Goal: Task Accomplishment & Management: Manage account settings

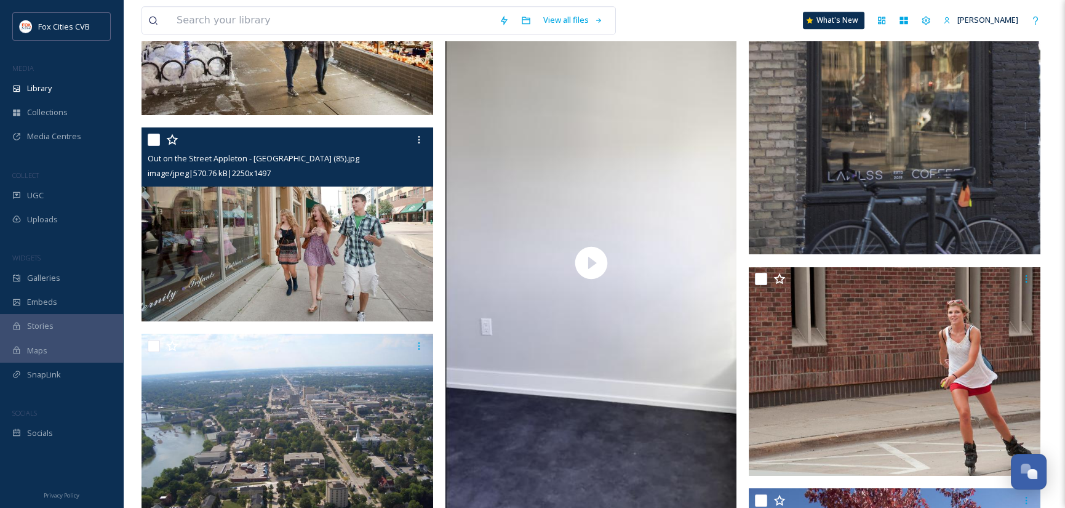
scroll to position [15379, 0]
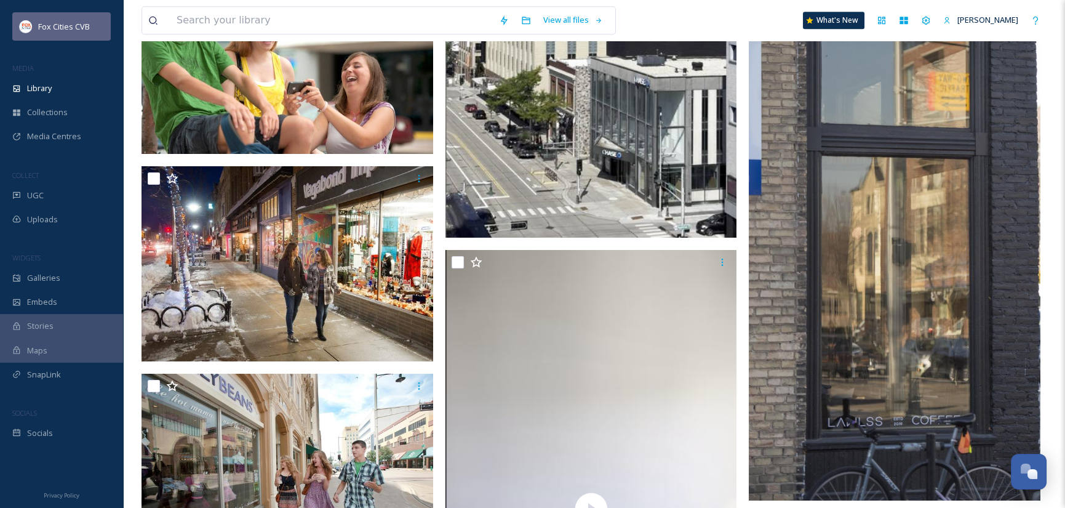
click at [73, 24] on span "Fox Cities CVB" at bounding box center [64, 26] width 52 height 11
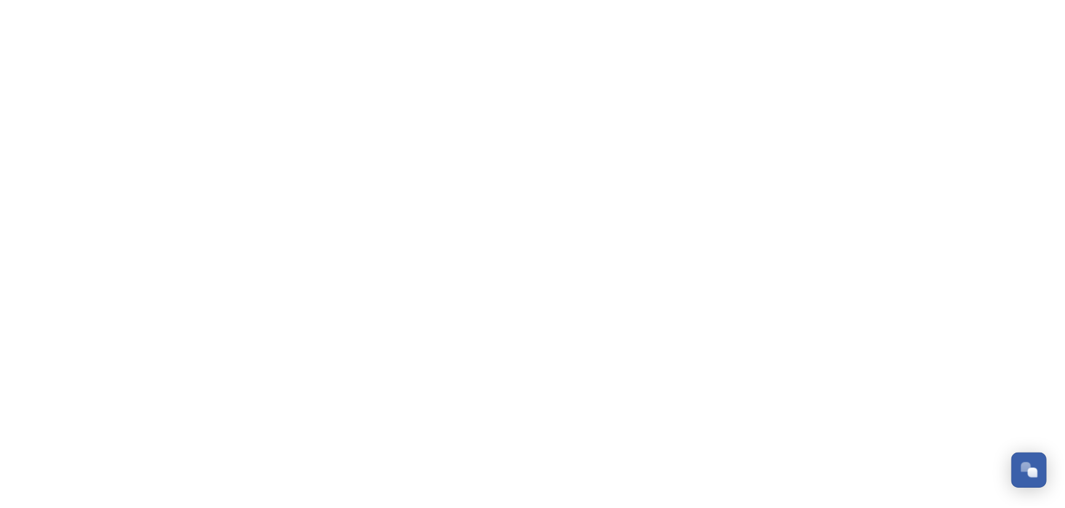
scroll to position [854, 0]
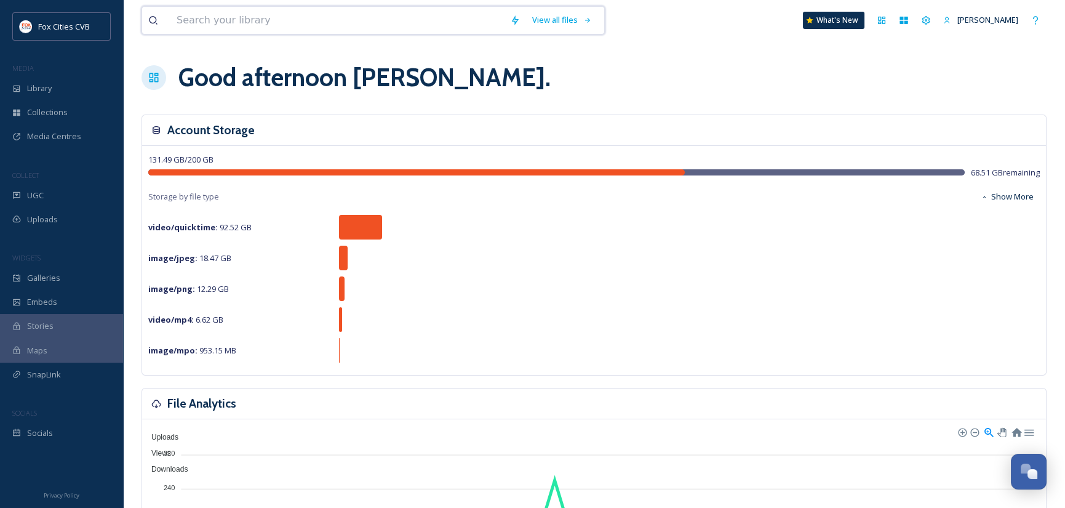
click at [307, 22] on input at bounding box center [336, 20] width 333 height 27
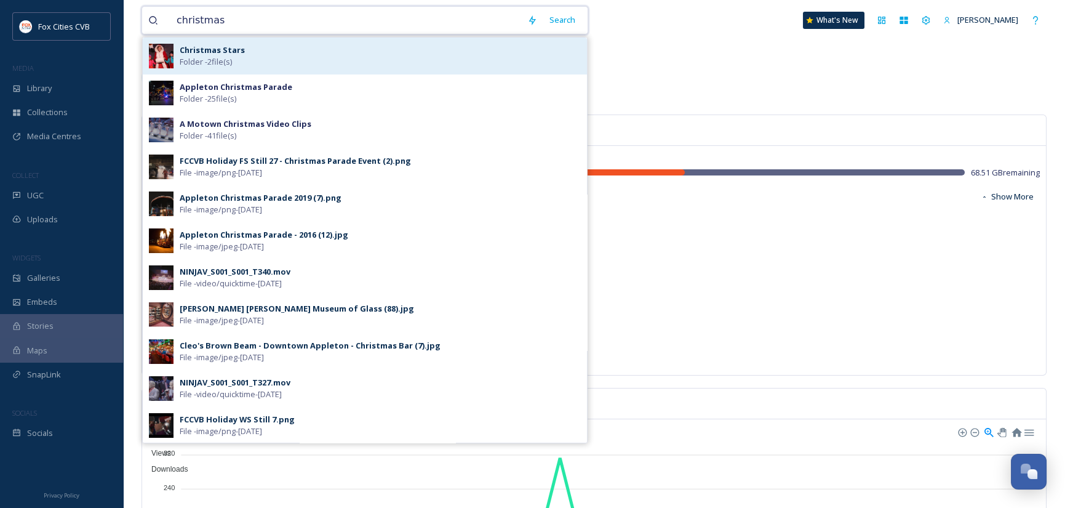
type input "christmas"
click at [241, 56] on div "Christmas Stars Folder - 2 file(s)" at bounding box center [380, 55] width 401 height 23
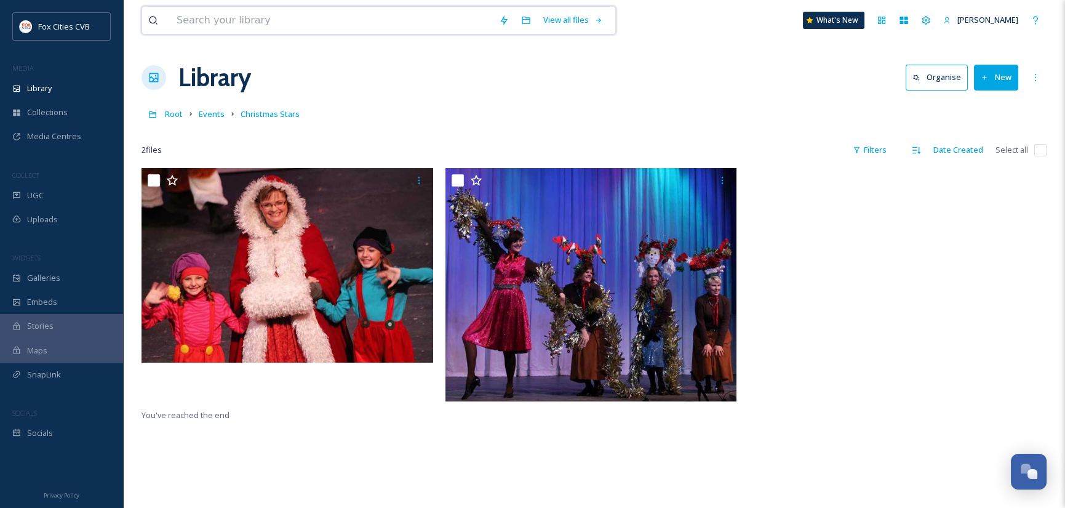
click at [177, 21] on input at bounding box center [331, 20] width 322 height 27
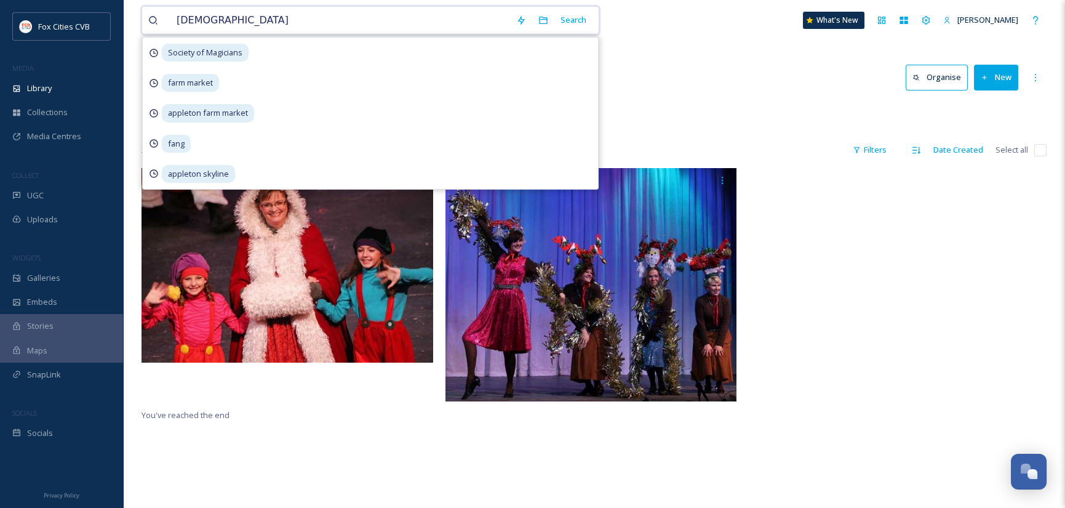
type input "christmas"
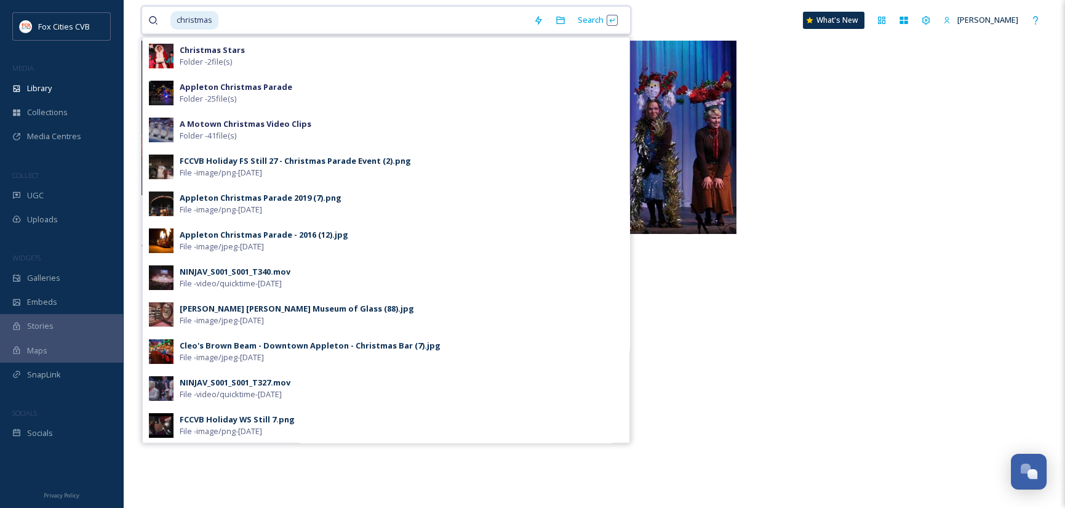
click at [241, 20] on input at bounding box center [374, 20] width 308 height 27
click at [216, 23] on span "christmas" at bounding box center [194, 20] width 48 height 18
click at [40, 88] on span "Library" at bounding box center [39, 88] width 25 height 12
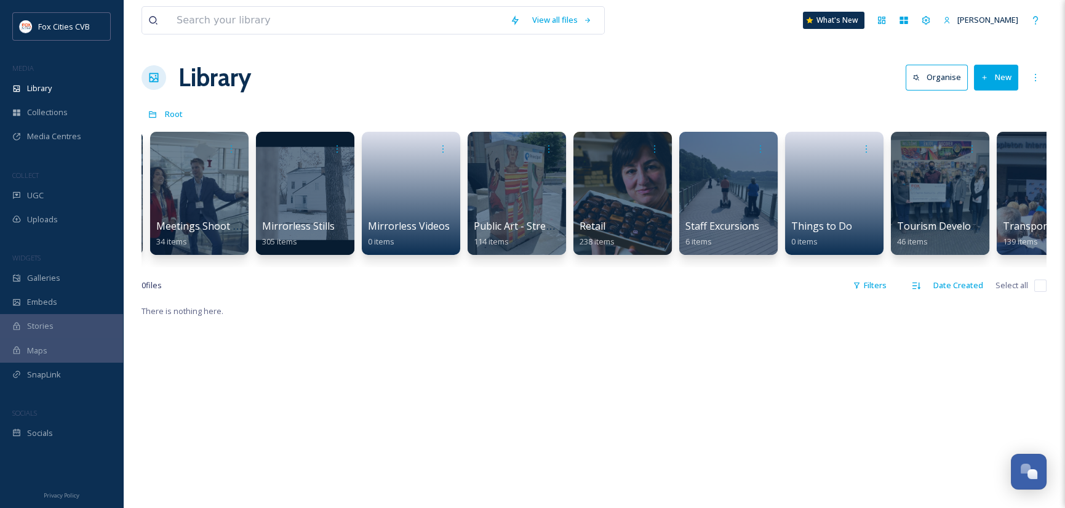
scroll to position [0, 1634]
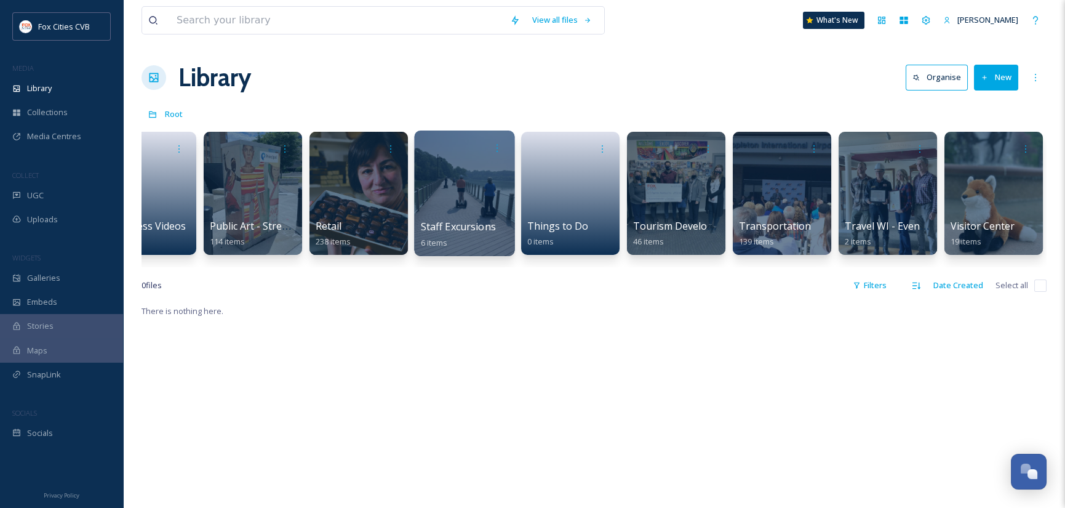
click at [454, 191] on div at bounding box center [464, 192] width 100 height 125
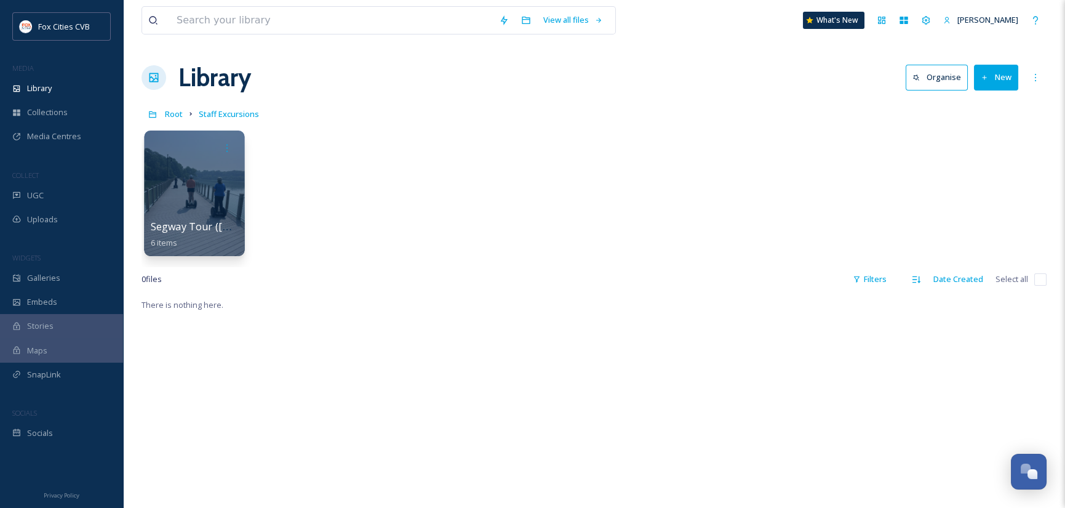
click at [242, 200] on div at bounding box center [194, 192] width 100 height 125
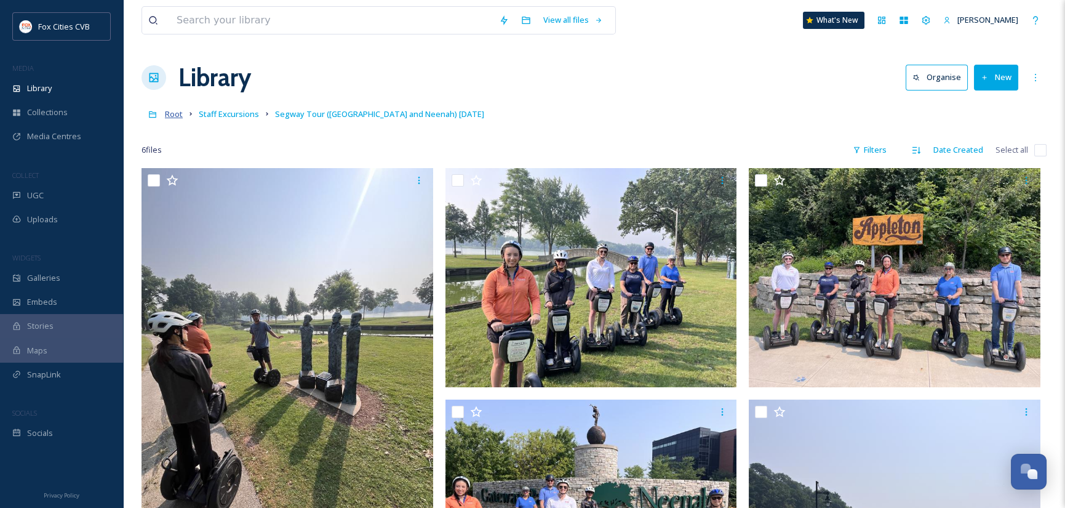
click at [175, 114] on span "Root" at bounding box center [174, 113] width 18 height 11
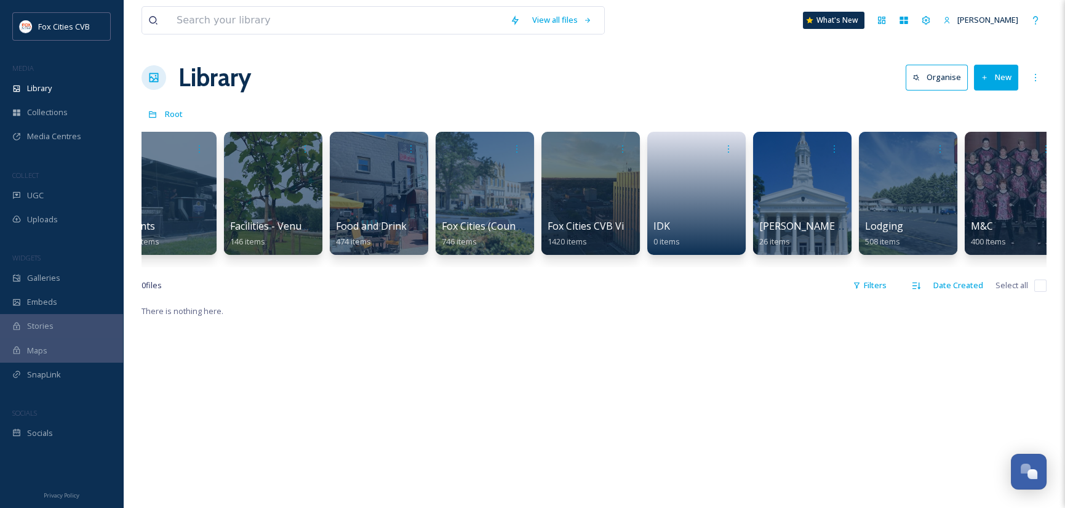
scroll to position [0, 376]
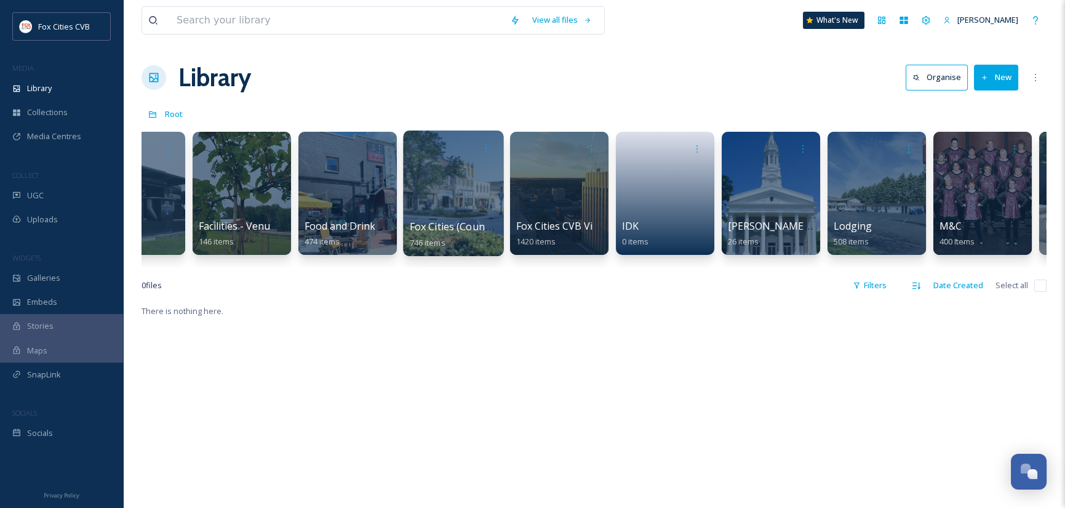
click at [448, 189] on div at bounding box center [453, 192] width 100 height 125
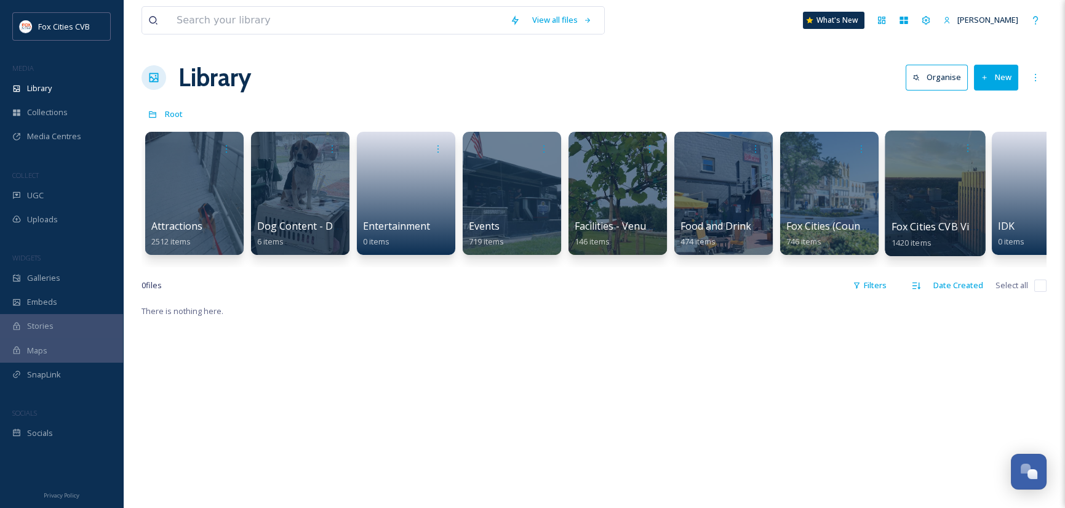
click at [918, 181] on div at bounding box center [935, 192] width 100 height 125
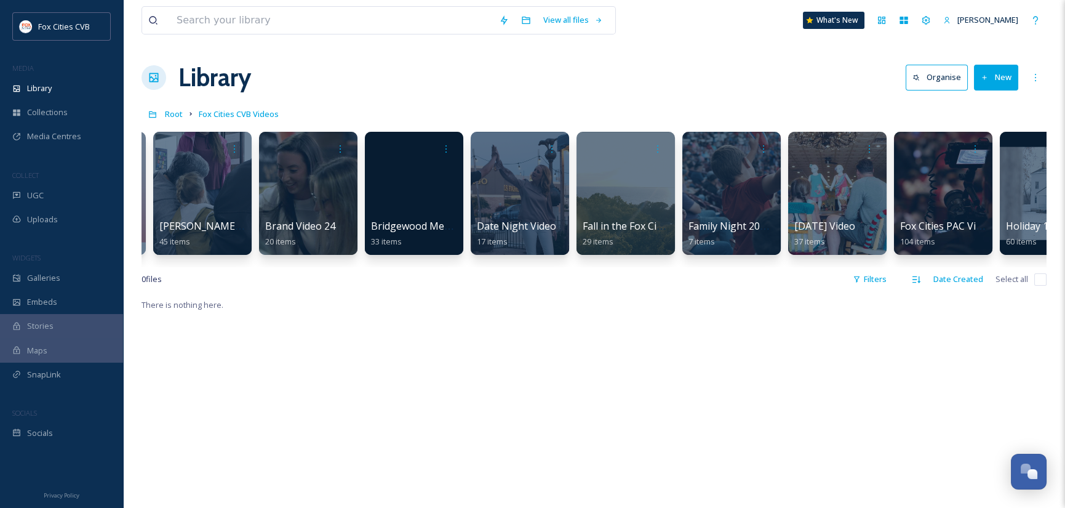
scroll to position [0, 1038]
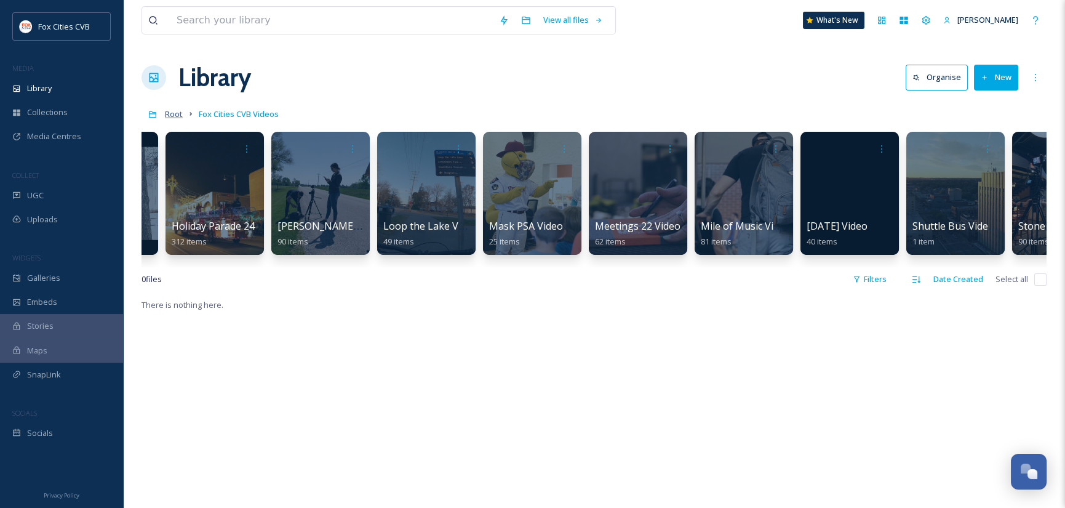
click at [168, 116] on span "Root" at bounding box center [174, 113] width 18 height 11
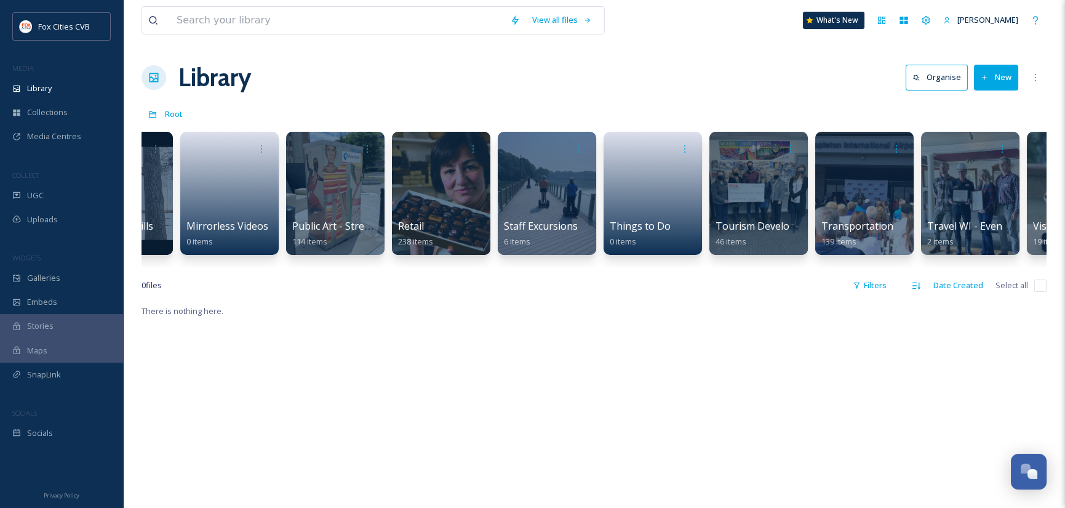
scroll to position [0, 1634]
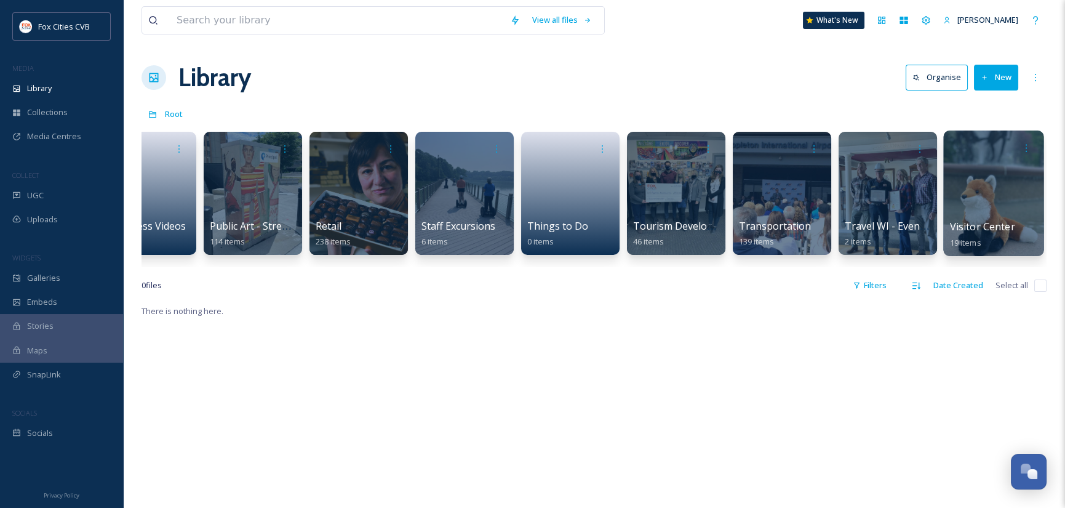
click at [1003, 204] on div at bounding box center [993, 192] width 100 height 125
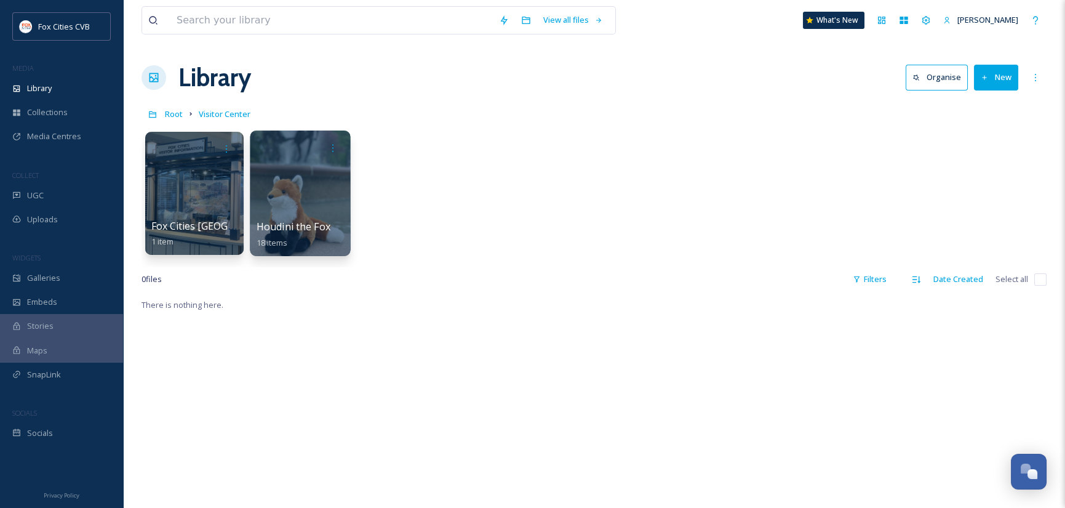
click at [291, 194] on div at bounding box center [300, 192] width 100 height 125
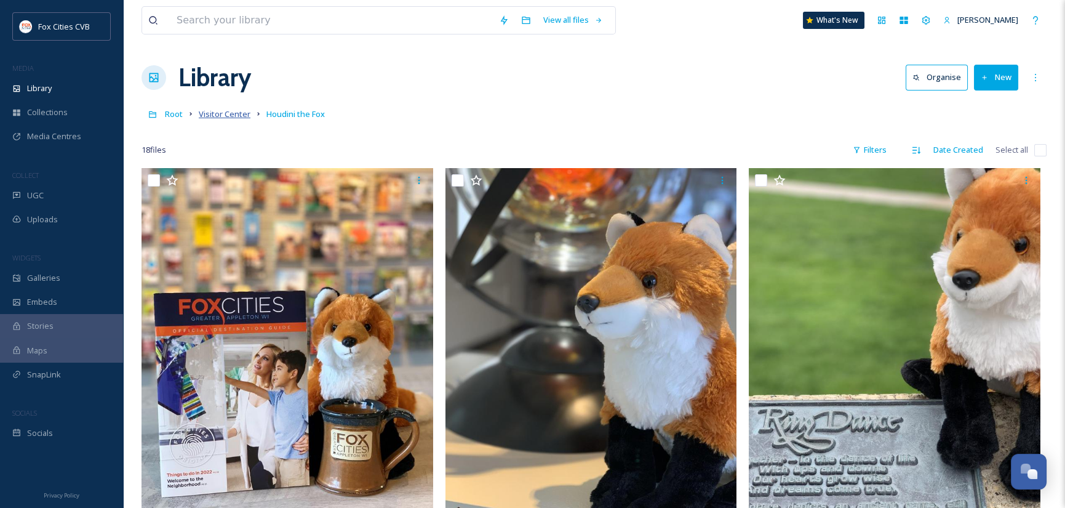
click at [231, 113] on span "Visitor Center" at bounding box center [225, 113] width 52 height 11
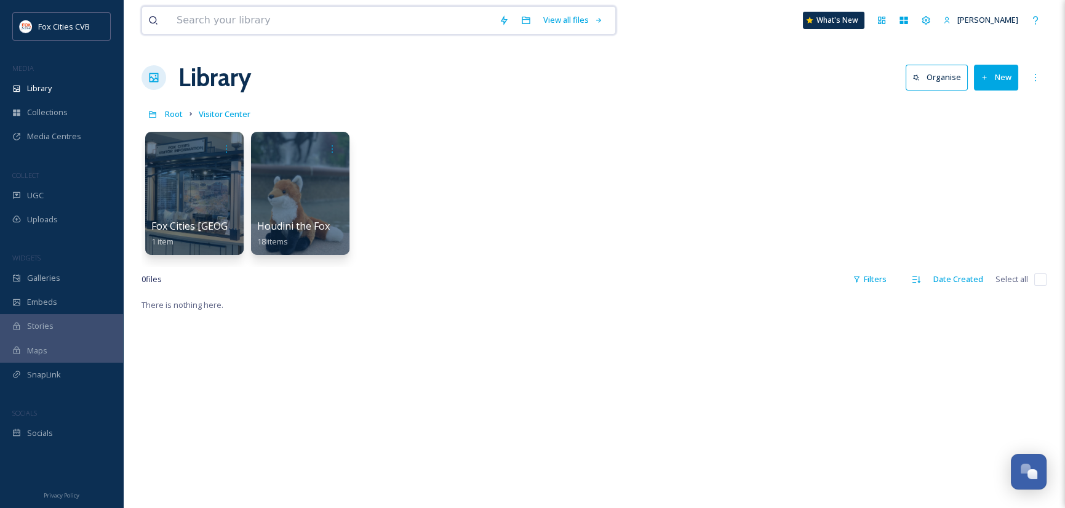
click at [304, 18] on input at bounding box center [331, 20] width 322 height 27
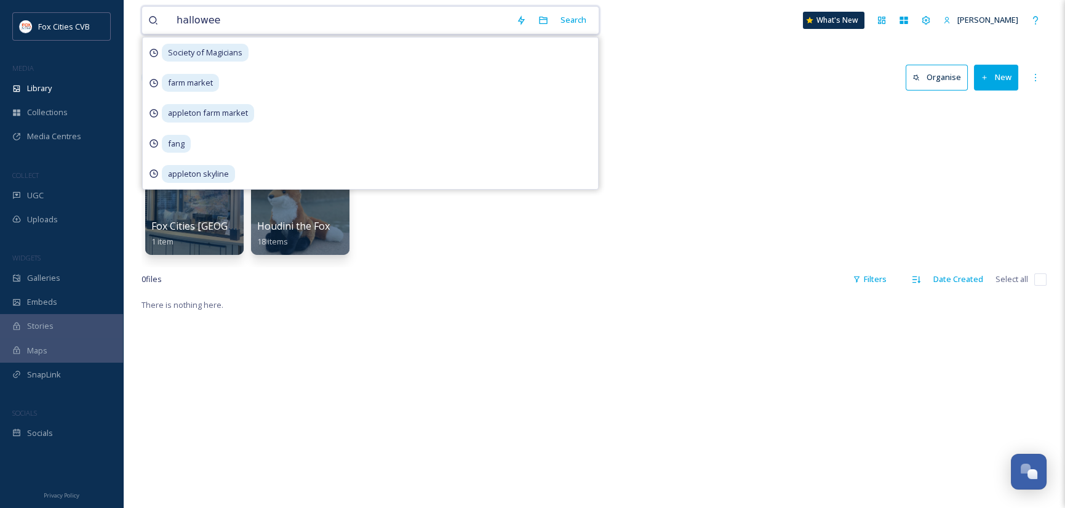
type input "halloween"
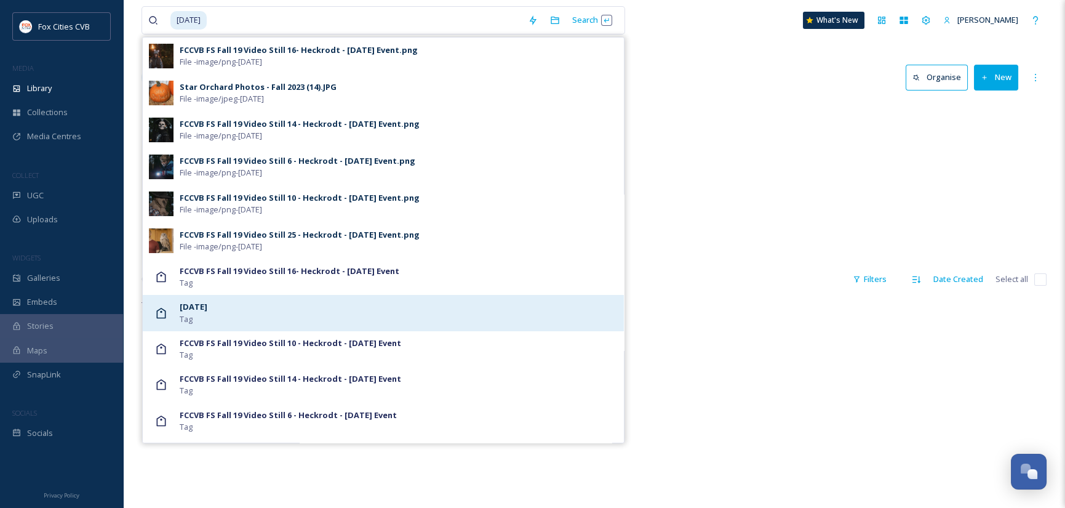
click at [228, 306] on div "Halloween Tag" at bounding box center [399, 312] width 438 height 23
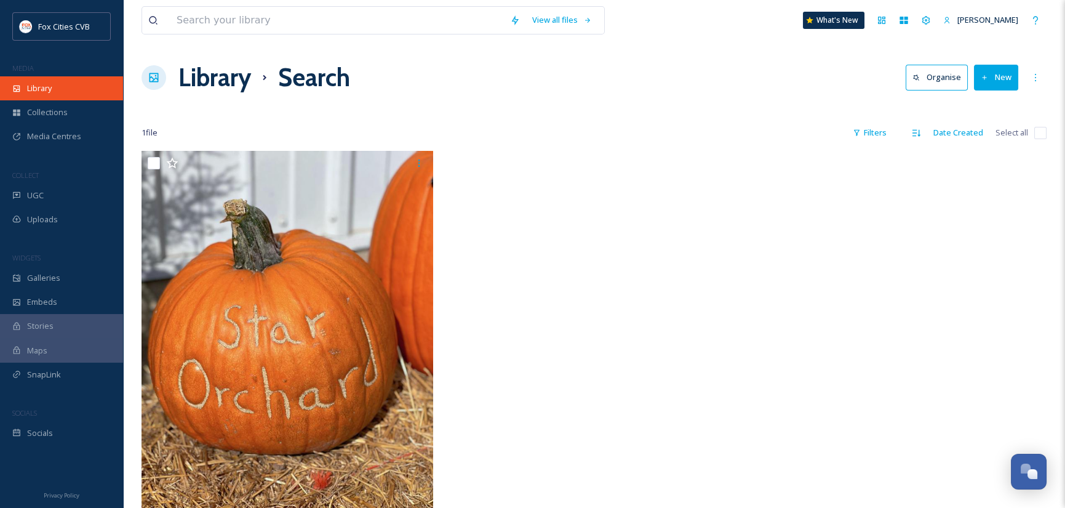
click at [45, 87] on span "Library" at bounding box center [39, 88] width 25 height 12
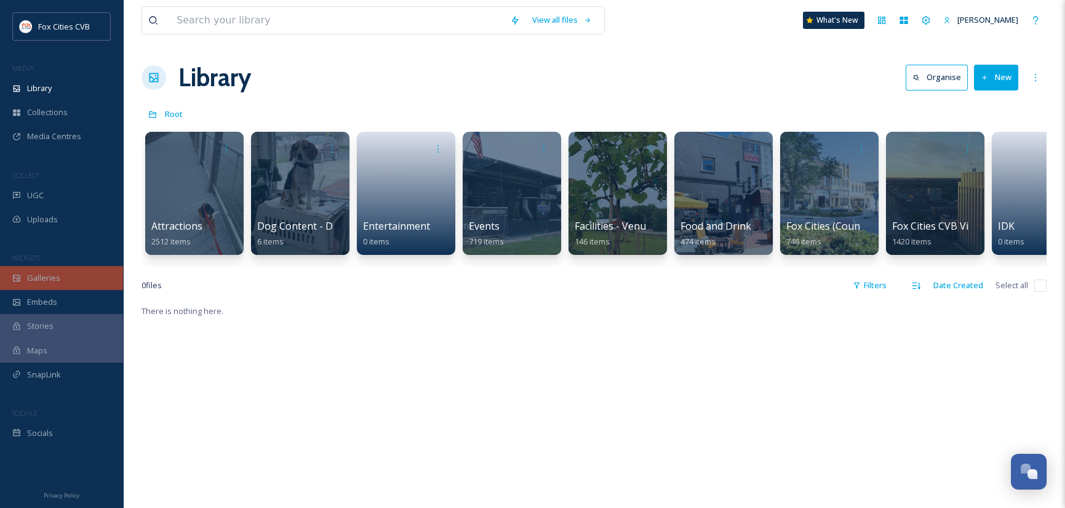
click at [38, 274] on span "Galleries" at bounding box center [43, 278] width 33 height 12
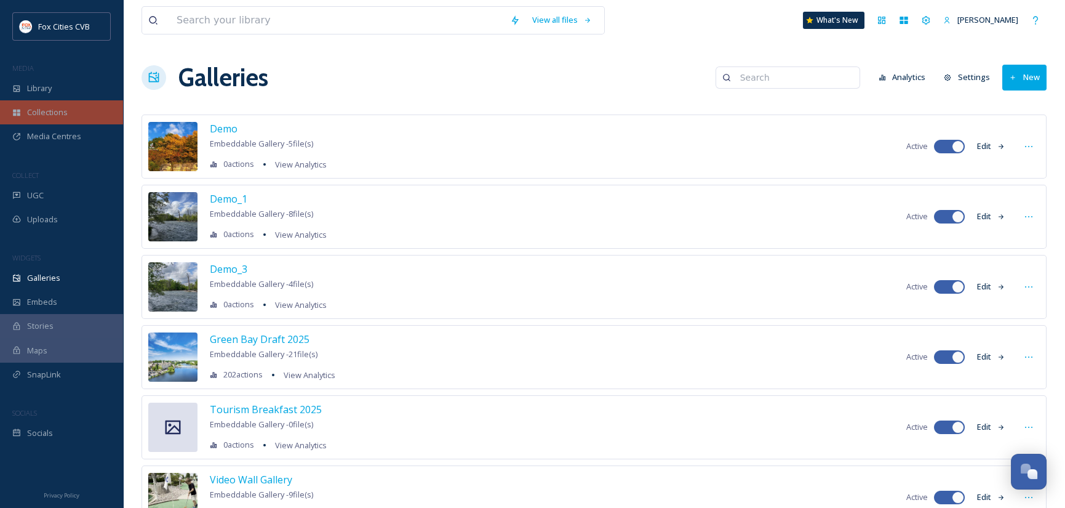
click at [58, 109] on span "Collections" at bounding box center [47, 112] width 41 height 12
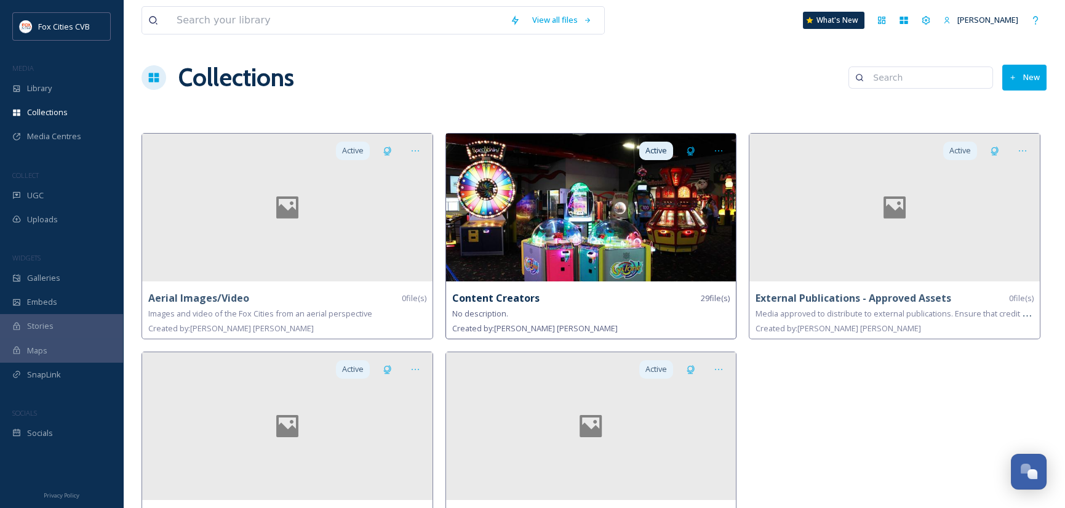
click at [616, 220] on img at bounding box center [591, 207] width 290 height 148
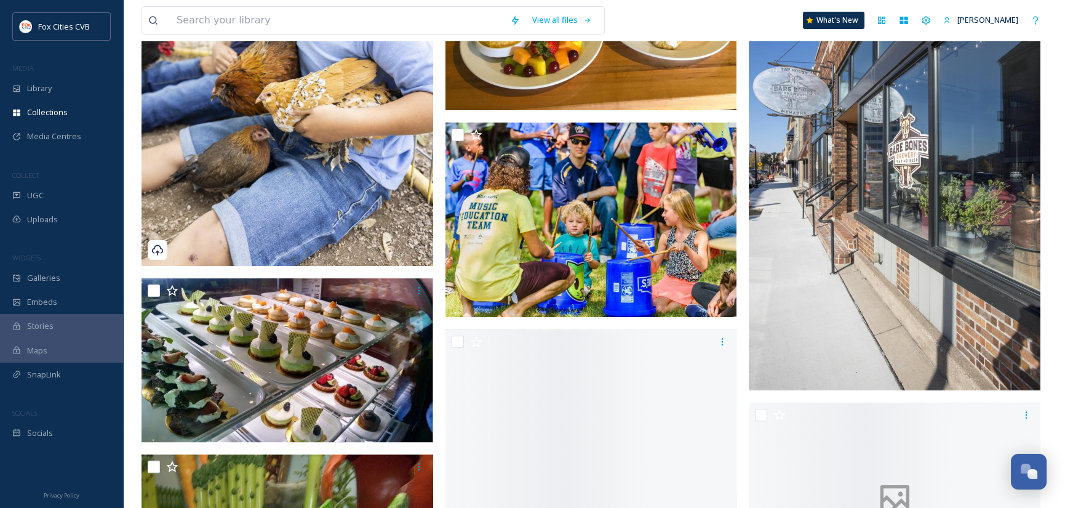
scroll to position [1292, 0]
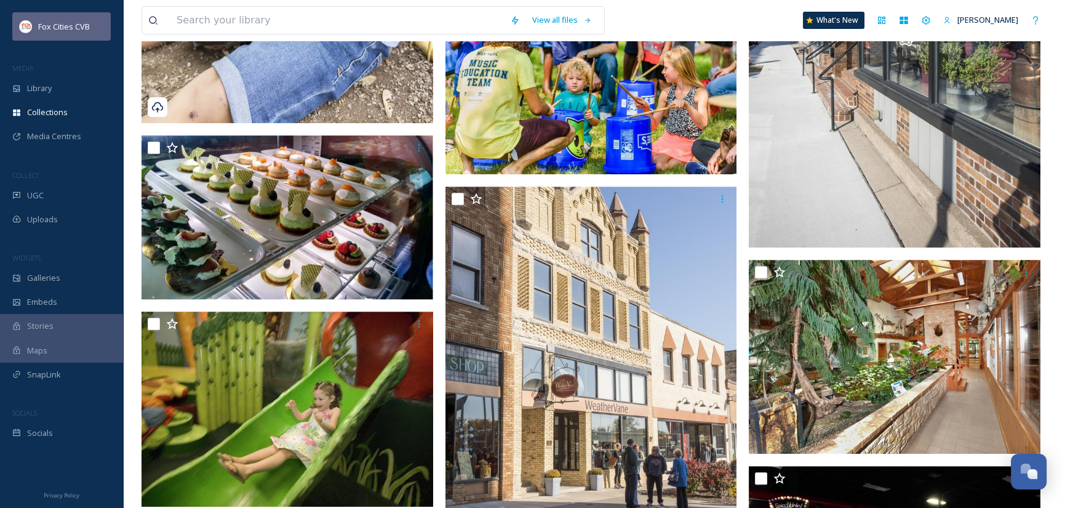
click at [66, 26] on span "Fox Cities CVB" at bounding box center [64, 26] width 52 height 11
click at [923, 18] on icon at bounding box center [926, 20] width 10 height 10
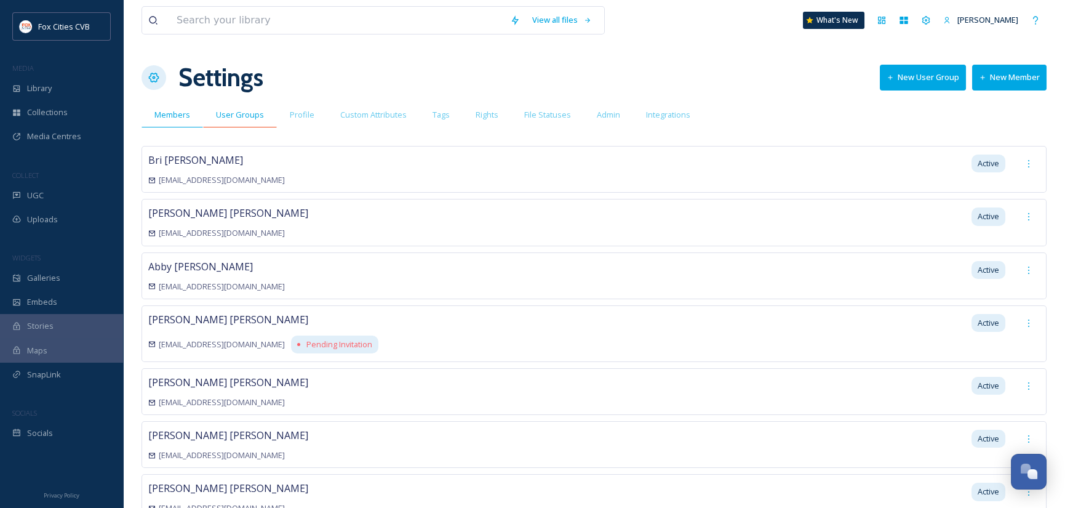
click at [231, 114] on span "User Groups" at bounding box center [240, 115] width 48 height 12
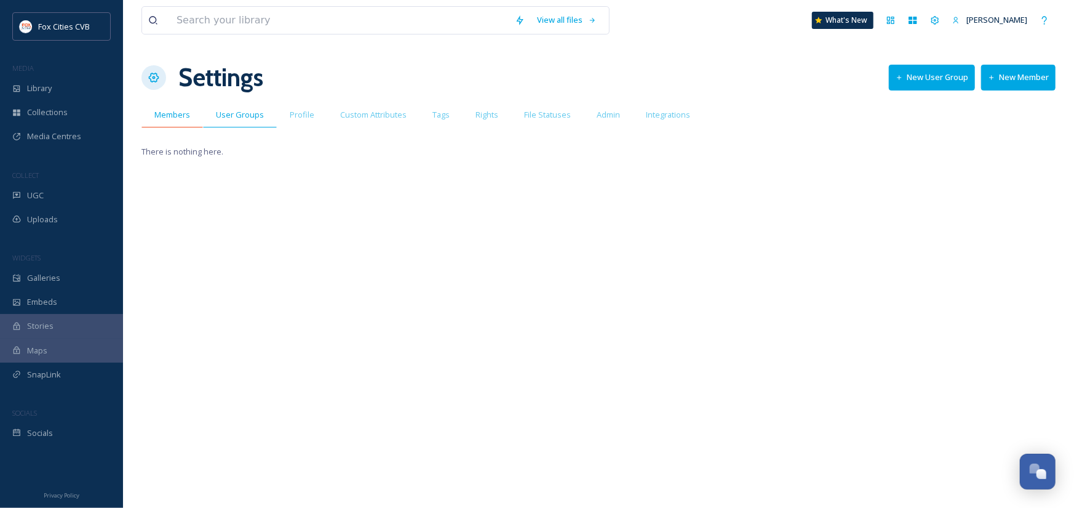
click at [182, 111] on span "Members" at bounding box center [172, 115] width 36 height 12
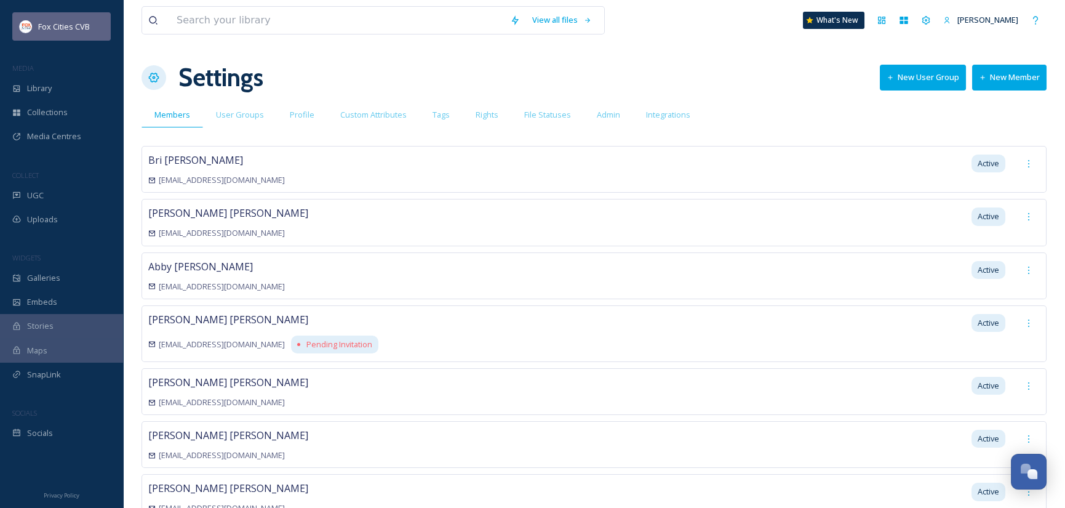
click at [47, 31] on span "Fox Cities CVB" at bounding box center [64, 26] width 52 height 11
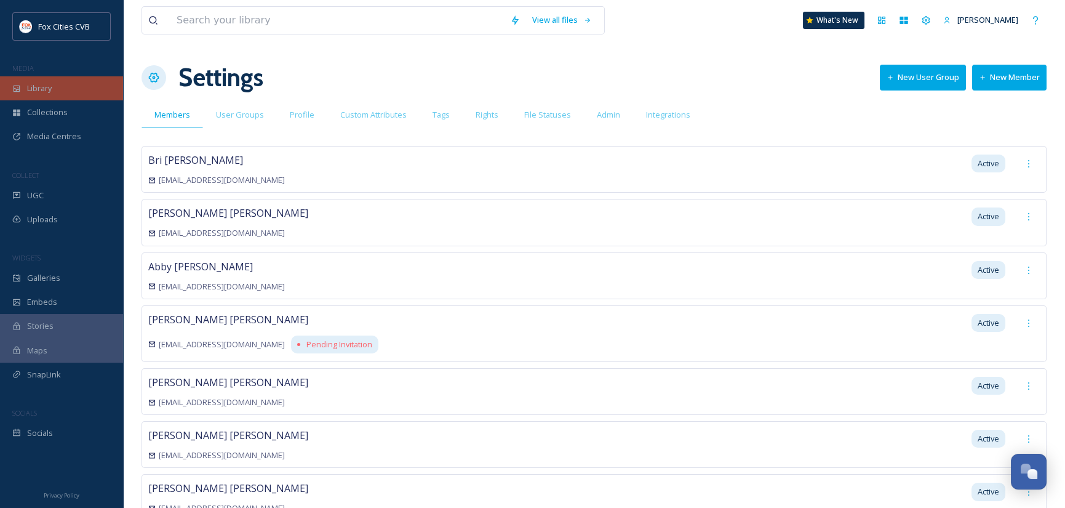
click at [60, 94] on div "Library" at bounding box center [61, 88] width 123 height 24
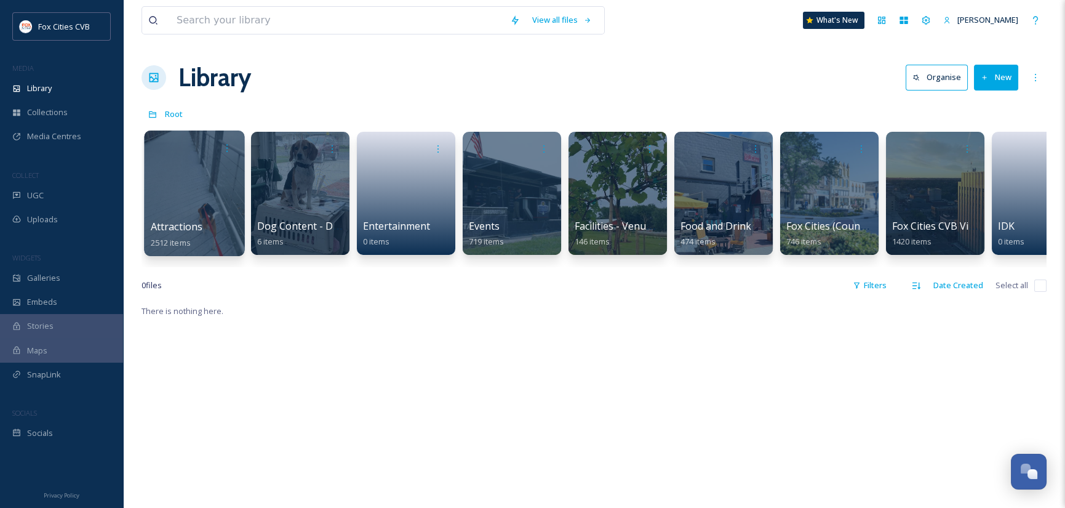
click at [211, 173] on div at bounding box center [194, 192] width 100 height 125
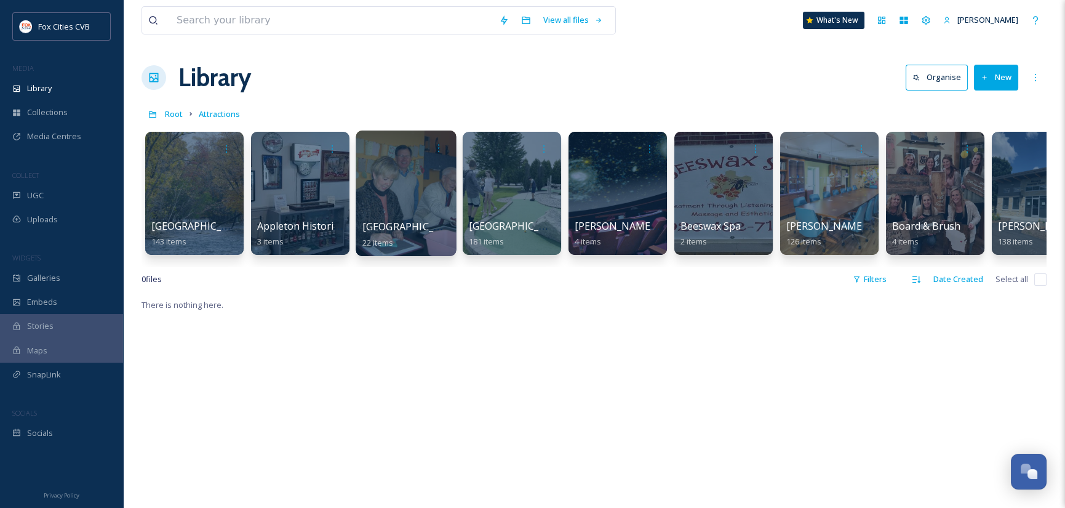
click at [411, 205] on div at bounding box center [406, 192] width 100 height 125
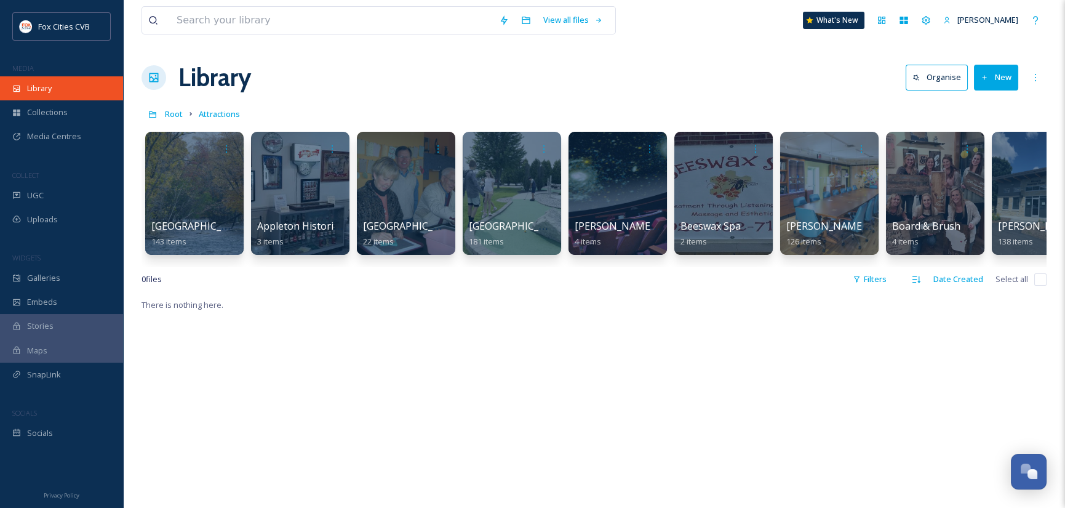
click at [41, 91] on span "Library" at bounding box center [39, 88] width 25 height 12
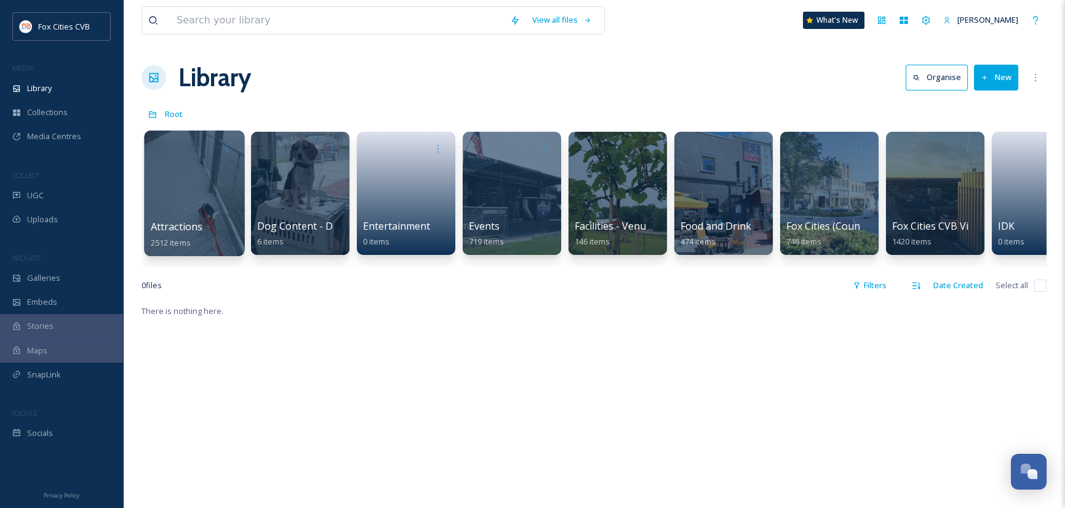
click at [192, 192] on div at bounding box center [194, 192] width 100 height 125
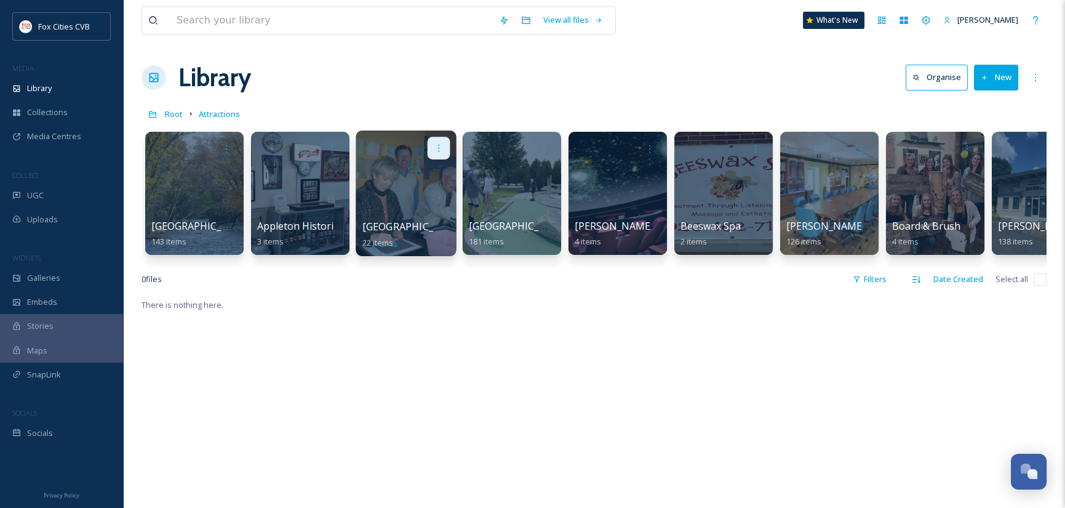
click at [440, 146] on icon at bounding box center [439, 148] width 10 height 10
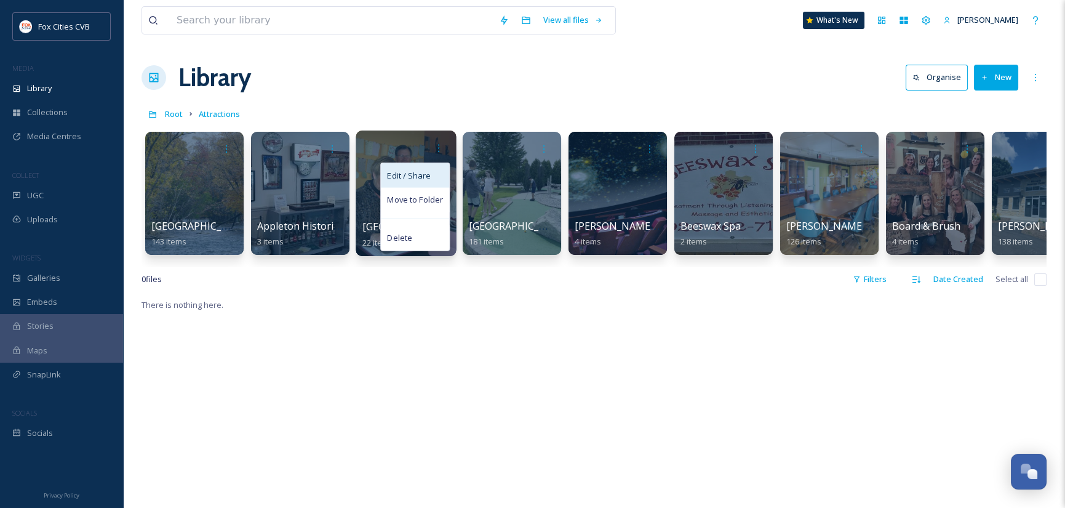
click at [423, 170] on span "Edit / Share" at bounding box center [408, 175] width 43 height 12
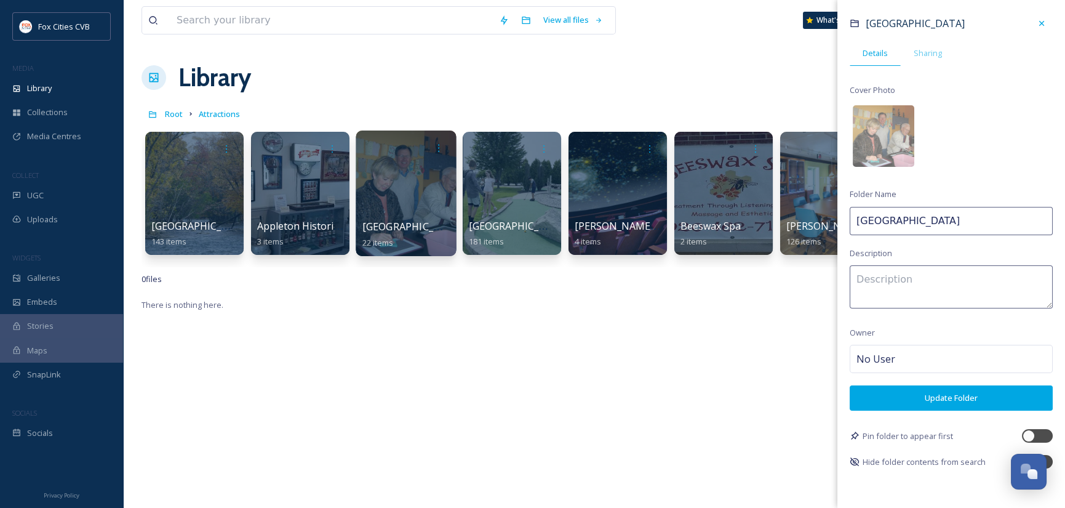
click at [969, 225] on input "Atlas Science Center" at bounding box center [951, 221] width 203 height 28
type input "[GEOGRAPHIC_DATA] - Closed"
click at [933, 283] on textarea at bounding box center [951, 286] width 203 height 43
click at [957, 394] on button "Update Folder" at bounding box center [951, 397] width 203 height 25
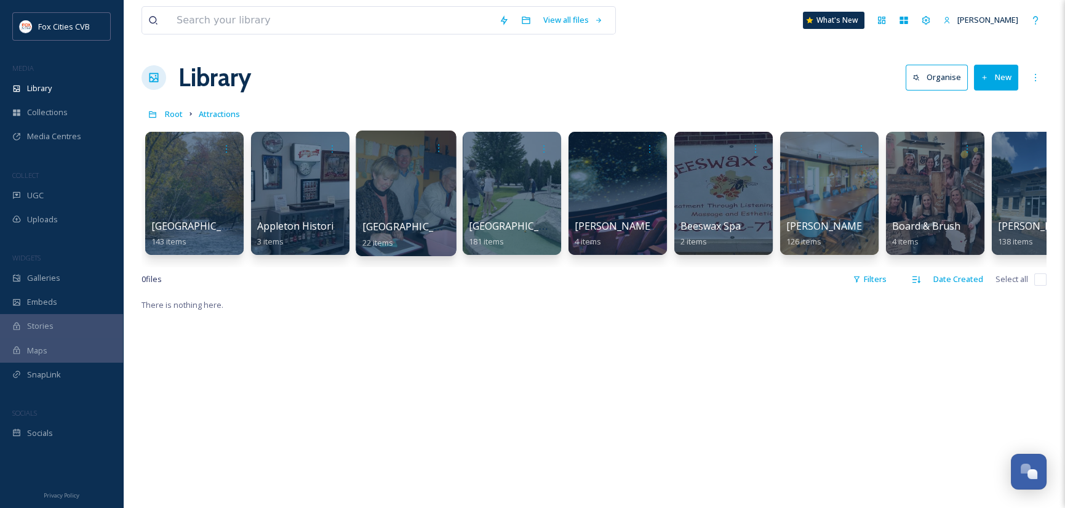
click at [410, 230] on span "[GEOGRAPHIC_DATA] - Closed" at bounding box center [432, 227] width 141 height 14
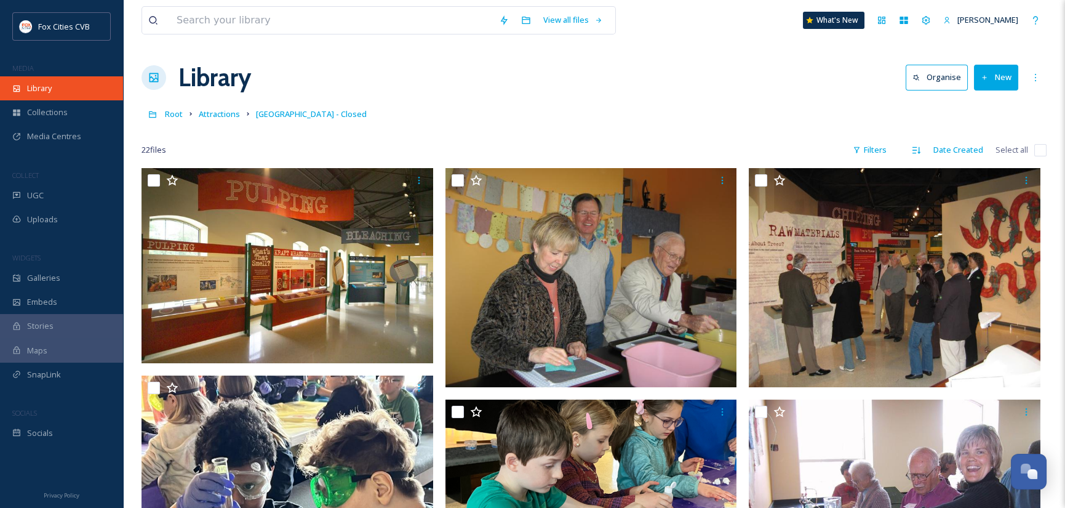
click at [41, 86] on span "Library" at bounding box center [39, 88] width 25 height 12
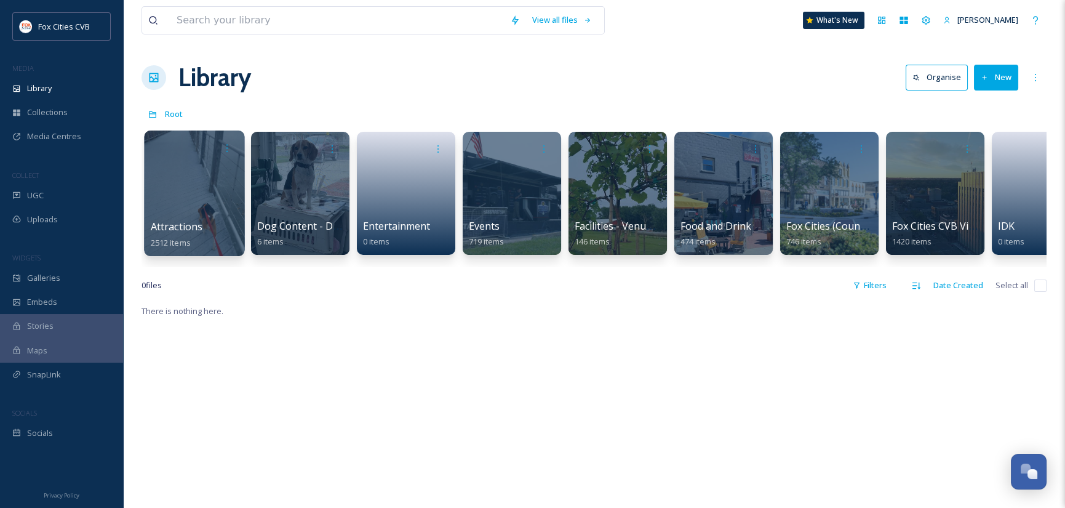
click at [192, 205] on div at bounding box center [194, 192] width 100 height 125
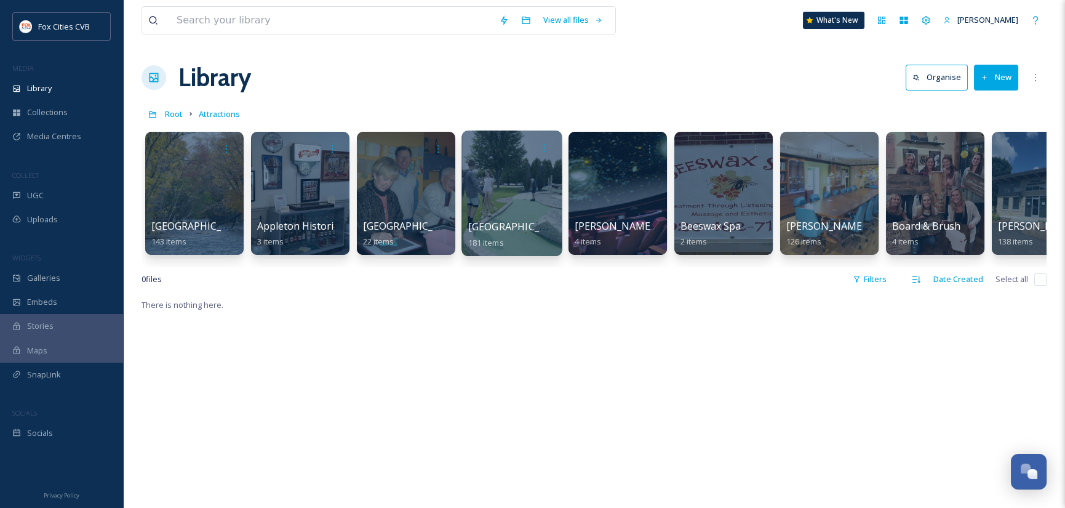
click at [494, 208] on div at bounding box center [511, 192] width 100 height 125
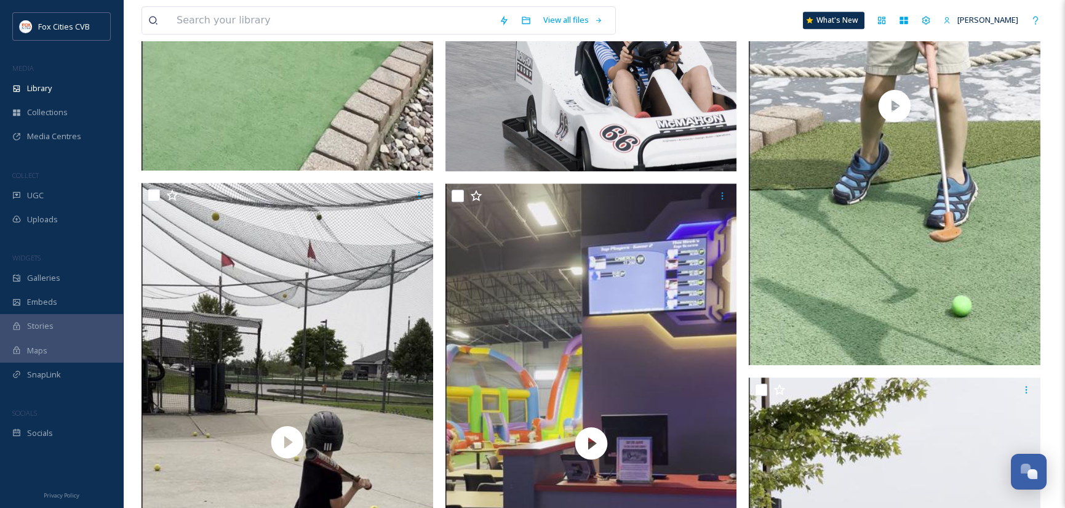
scroll to position [1599, 0]
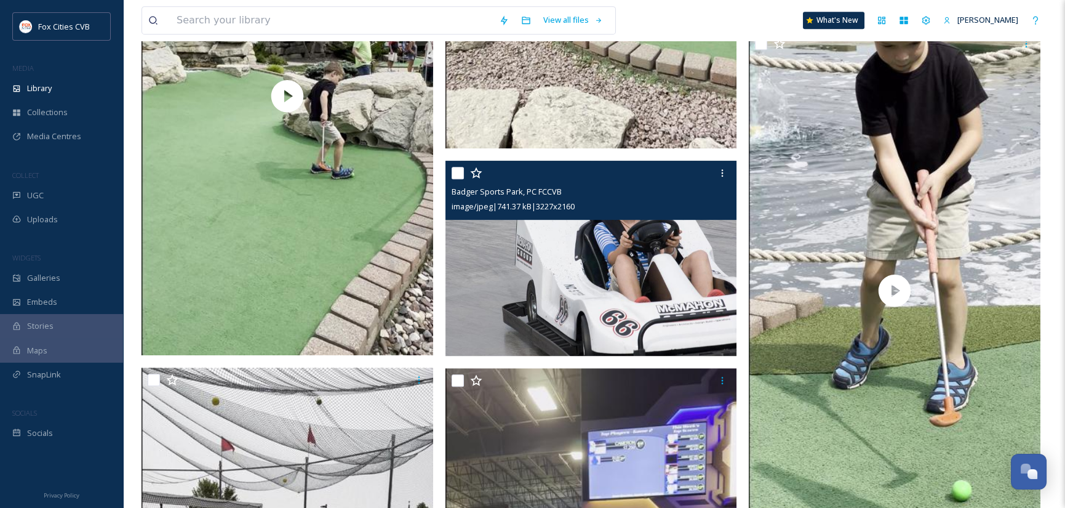
click at [558, 236] on img at bounding box center [591, 259] width 292 height 196
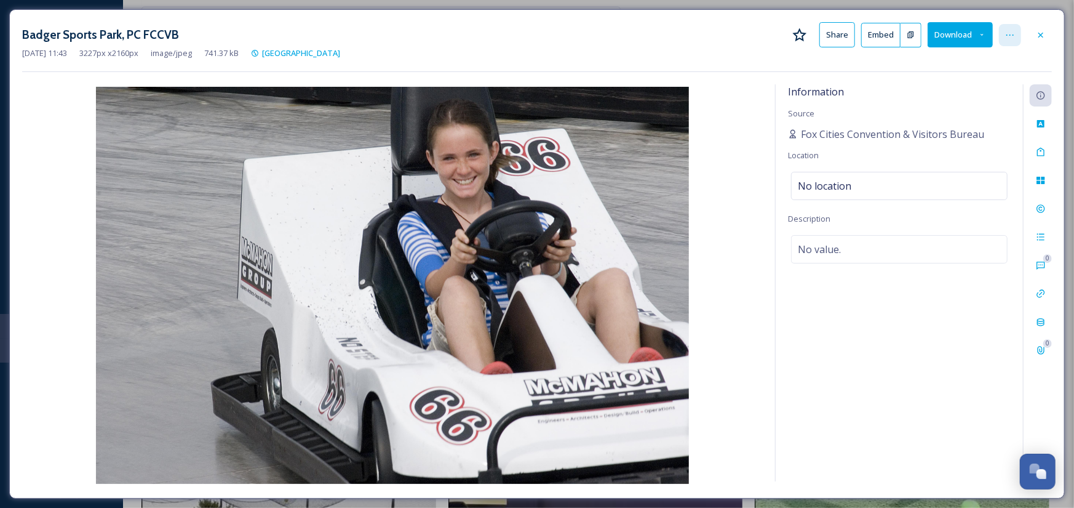
click at [1013, 36] on icon at bounding box center [1010, 35] width 10 height 10
click at [707, 42] on div "Badger Sports Park, PC FCCVB Share Embed Download Rename File Move to Folder Sh…" at bounding box center [537, 34] width 1030 height 25
click at [839, 37] on button "Share" at bounding box center [837, 34] width 36 height 25
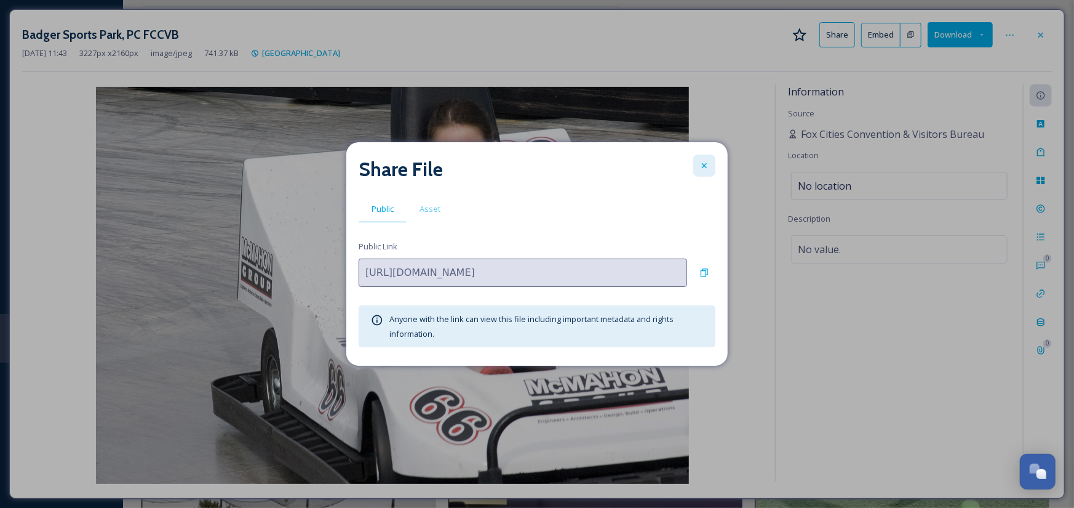
click at [703, 164] on icon at bounding box center [704, 166] width 10 height 10
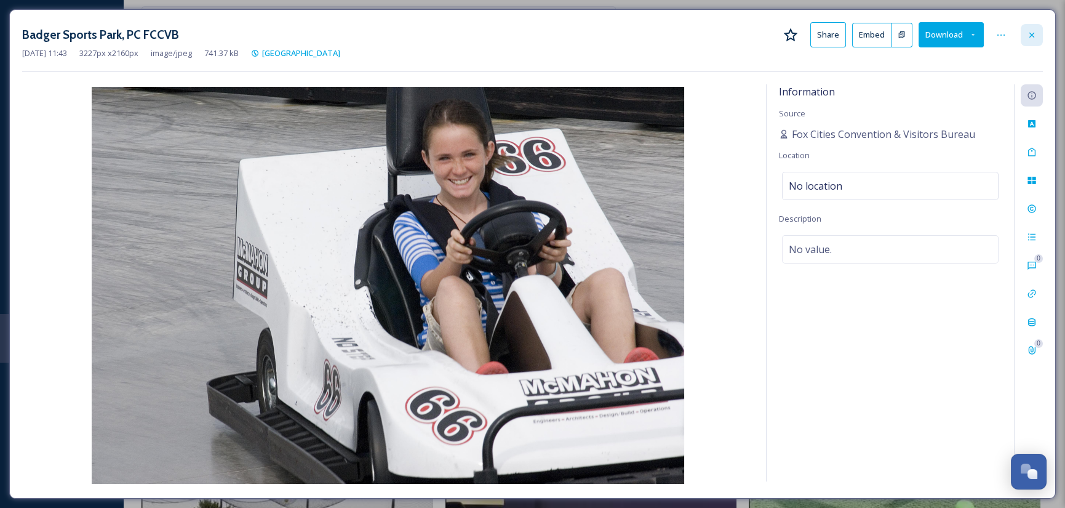
click at [1032, 28] on div at bounding box center [1032, 35] width 22 height 22
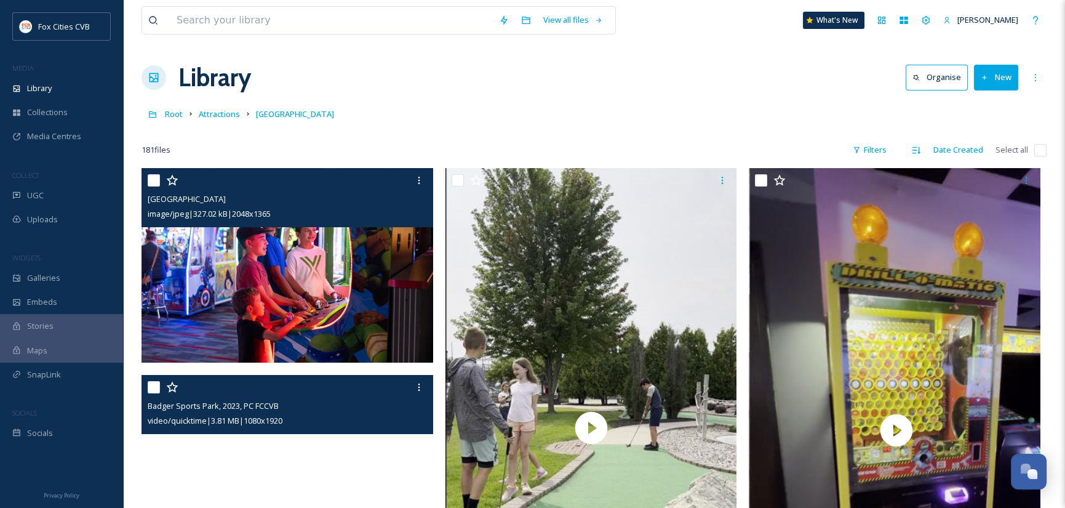
click at [293, 246] on img at bounding box center [287, 265] width 292 height 194
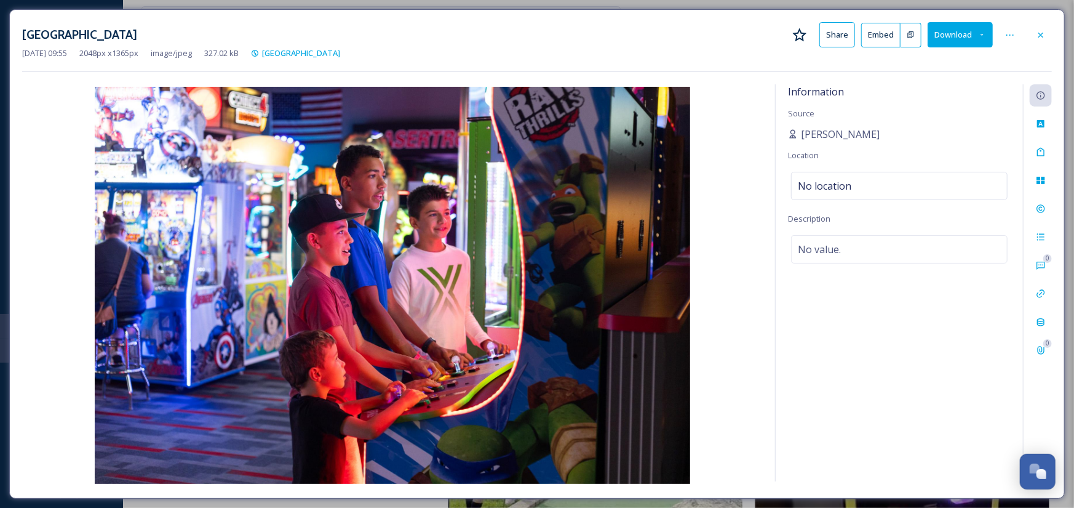
click at [845, 34] on button "Share" at bounding box center [837, 34] width 36 height 25
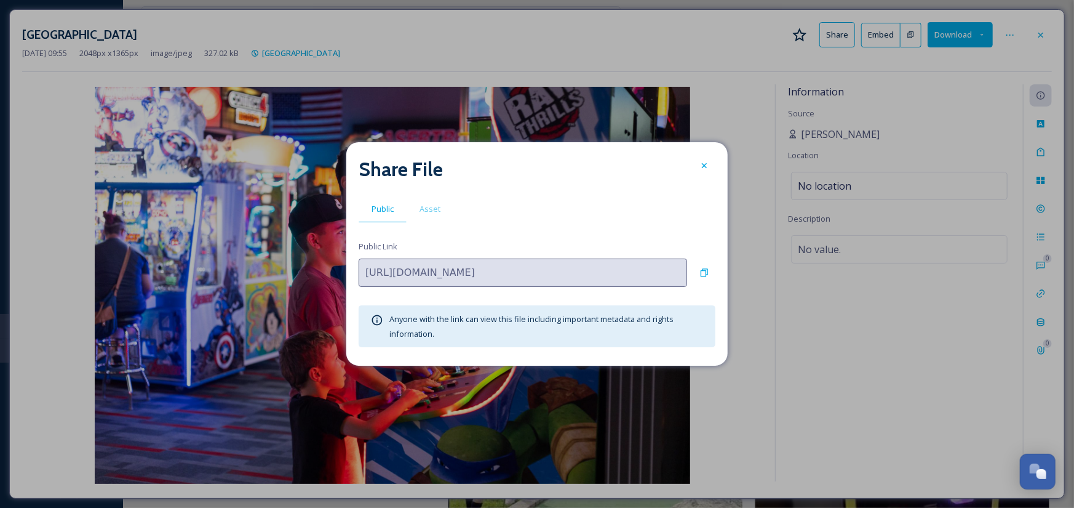
click at [707, 165] on icon at bounding box center [704, 166] width 10 height 10
click at [702, 165] on img at bounding box center [392, 285] width 741 height 397
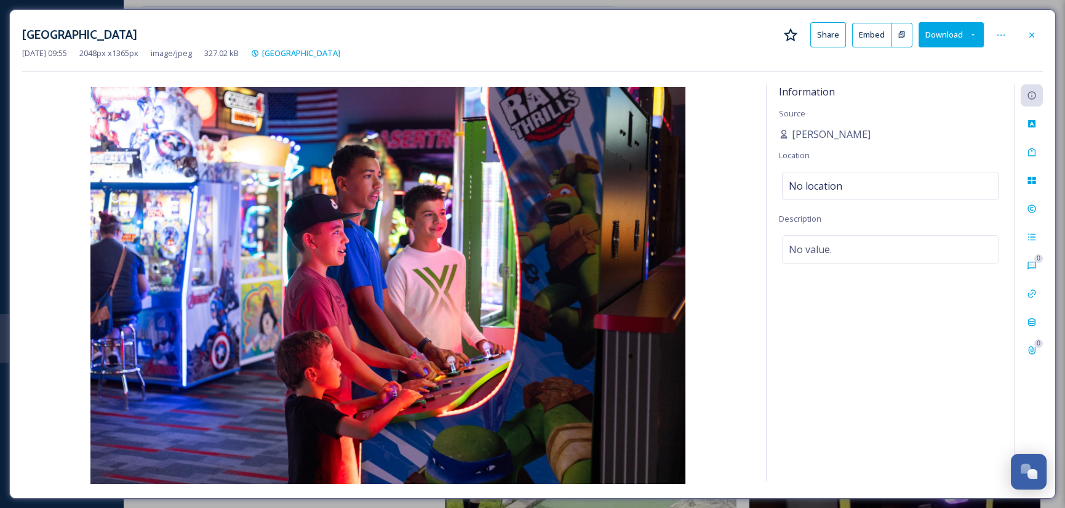
click at [702, 165] on img at bounding box center [387, 285] width 731 height 397
click at [492, 4] on div "Badger Sports Park Arcade Share Embed Download Nov 20 2024 09:55 2048 px x 1365…" at bounding box center [532, 254] width 1065 height 508
click at [1029, 36] on icon at bounding box center [1031, 34] width 5 height 5
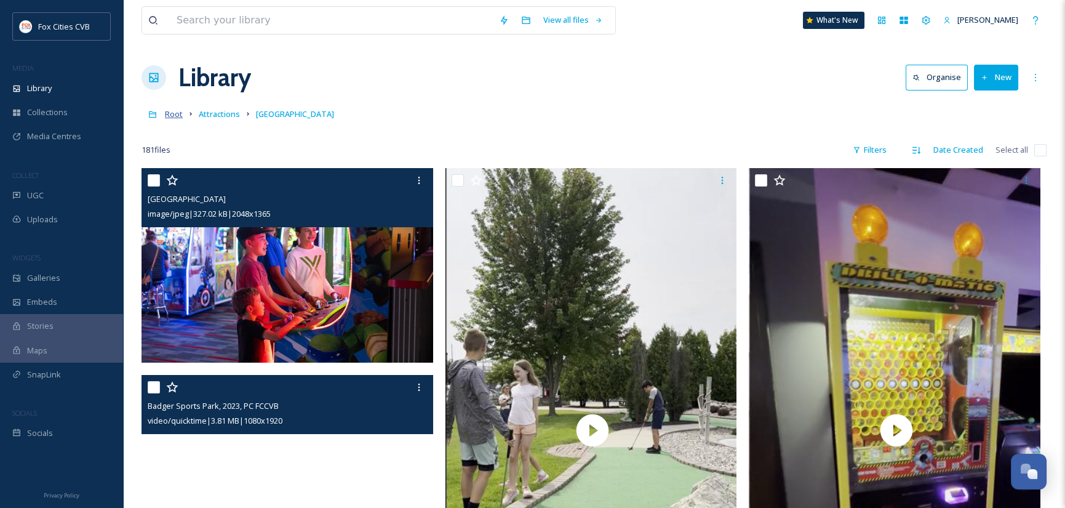
click at [172, 114] on span "Root" at bounding box center [174, 113] width 18 height 11
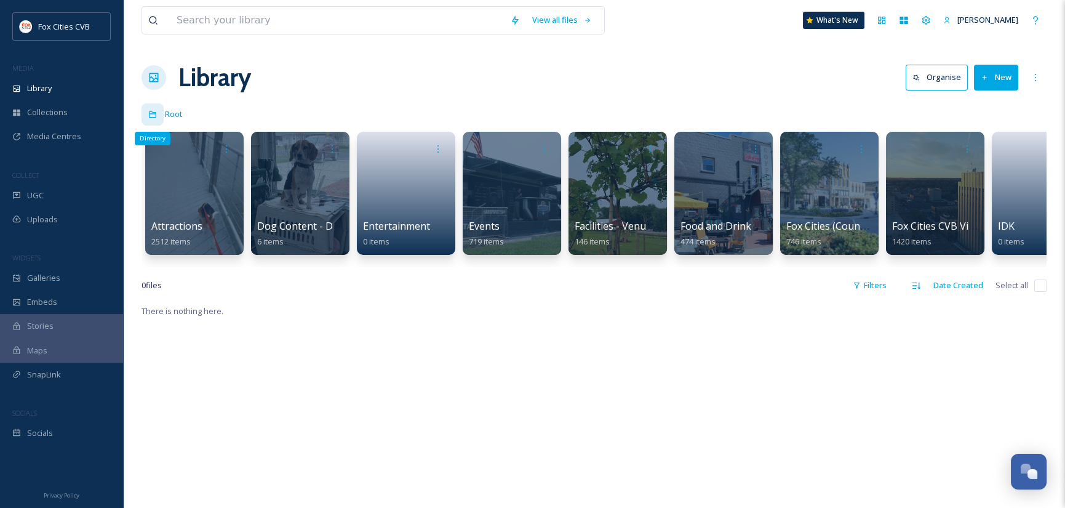
click at [155, 113] on icon at bounding box center [152, 114] width 7 height 7
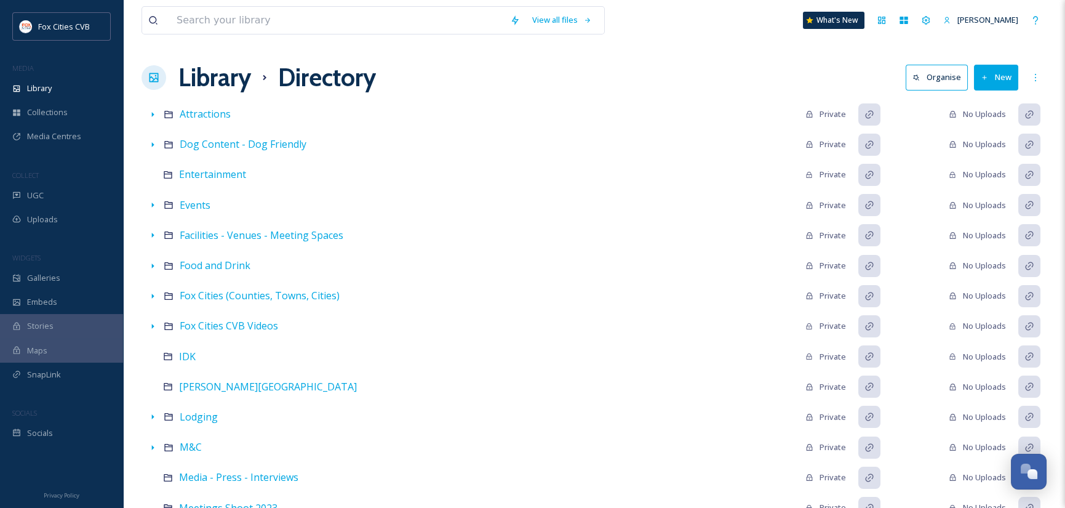
click at [216, 80] on h1 "Library" at bounding box center [214, 77] width 73 height 37
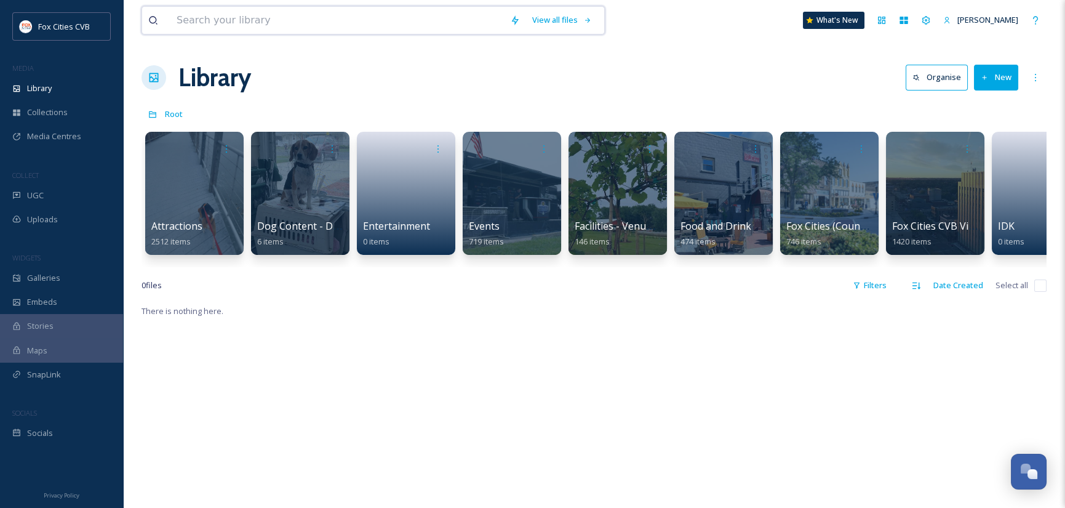
click at [295, 18] on input at bounding box center [336, 20] width 333 height 27
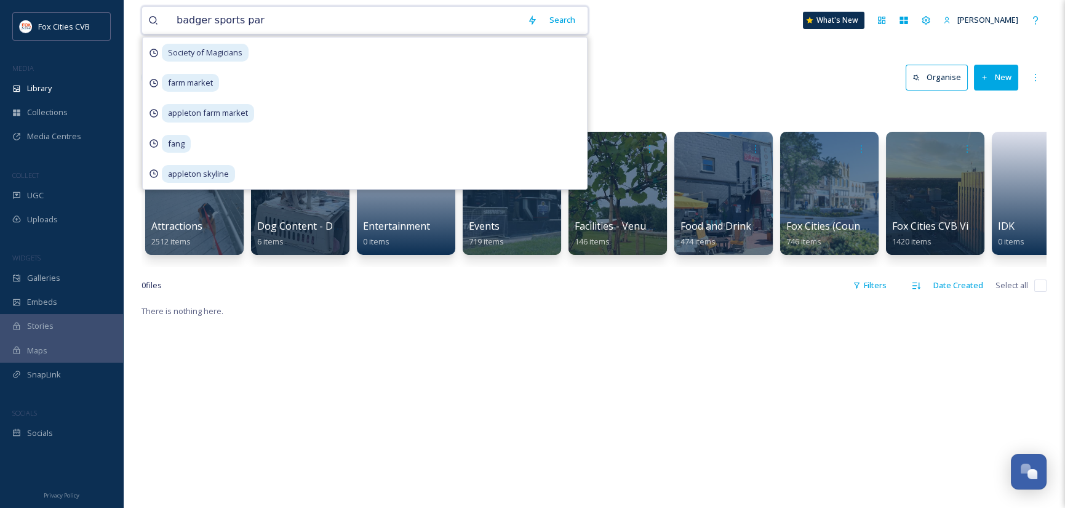
type input "badger sports park"
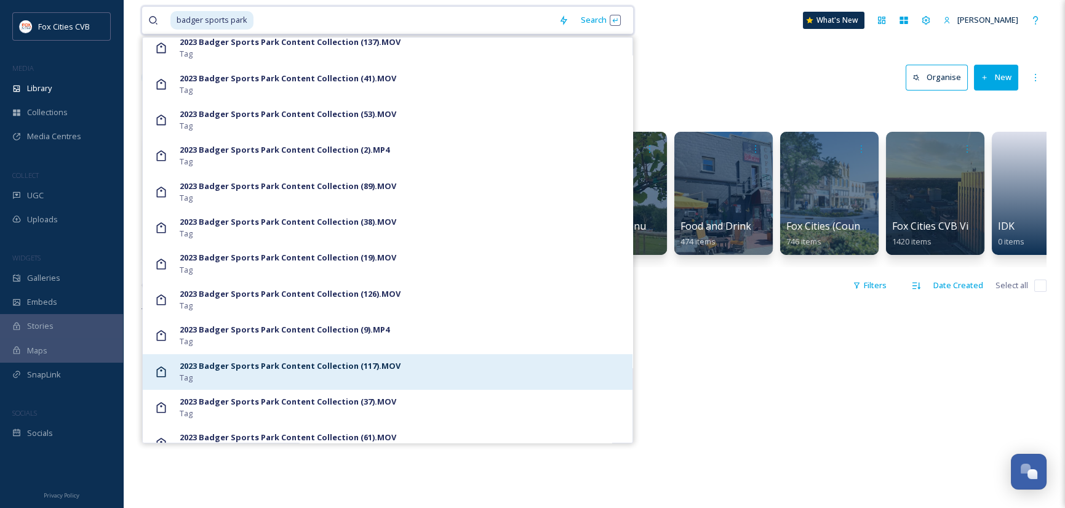
scroll to position [2338, 0]
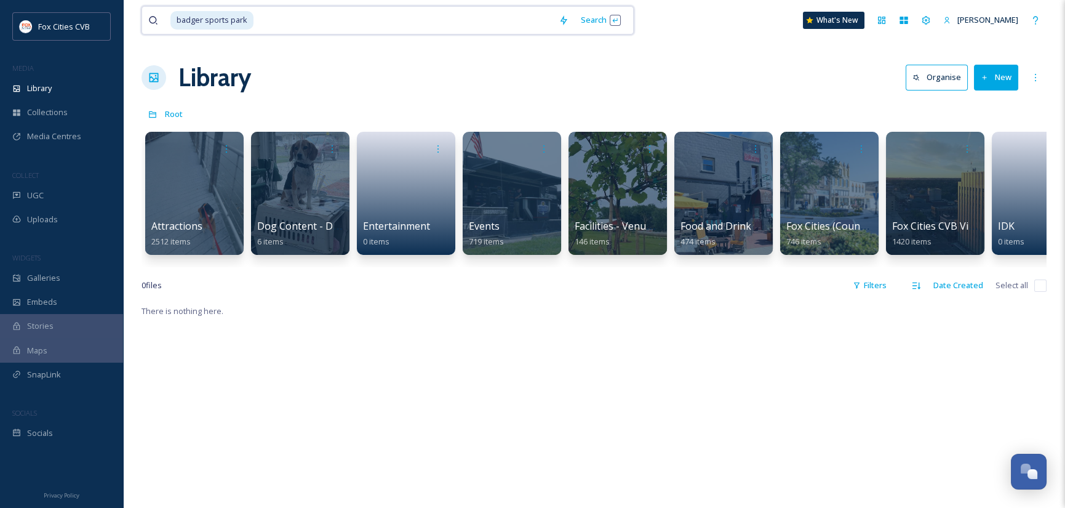
click at [247, 23] on span "badger sports park" at bounding box center [211, 20] width 83 height 18
click at [261, 20] on input at bounding box center [404, 20] width 298 height 27
click at [248, 18] on span "badger sports park" at bounding box center [211, 20] width 83 height 18
drag, startPoint x: 248, startPoint y: 18, endPoint x: 146, endPoint y: 18, distance: 101.5
click at [146, 18] on div "badger sports park Search" at bounding box center [387, 20] width 492 height 28
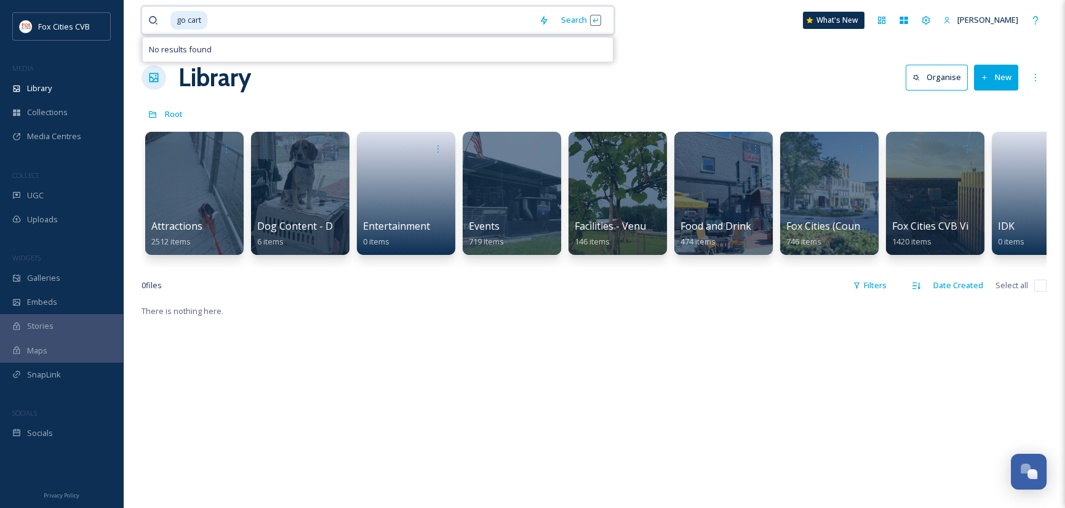
click at [210, 21] on input at bounding box center [371, 20] width 324 height 27
click at [197, 18] on span "go cart" at bounding box center [188, 20] width 37 height 18
click at [247, 20] on input at bounding box center [371, 20] width 324 height 27
type input "g"
type input "summer water"
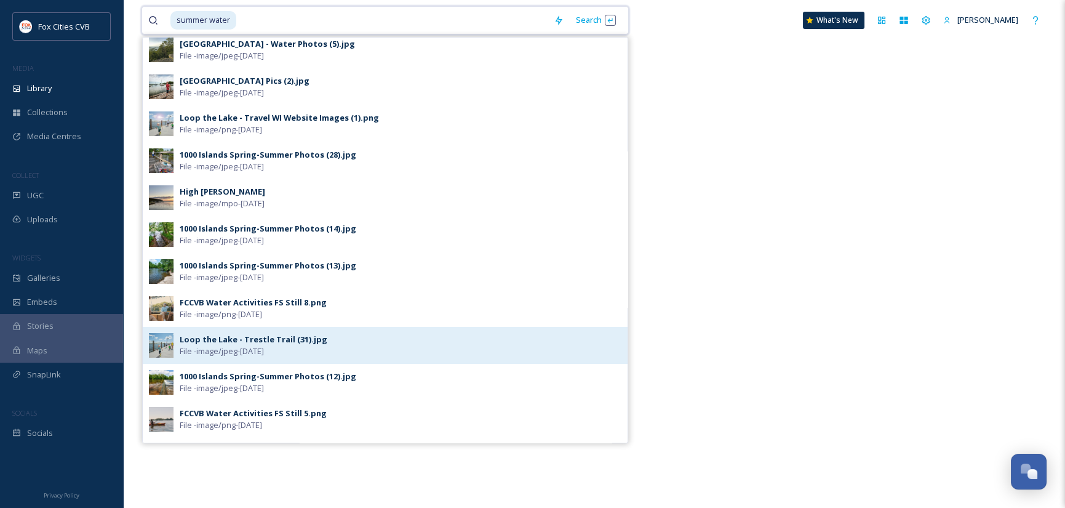
scroll to position [0, 0]
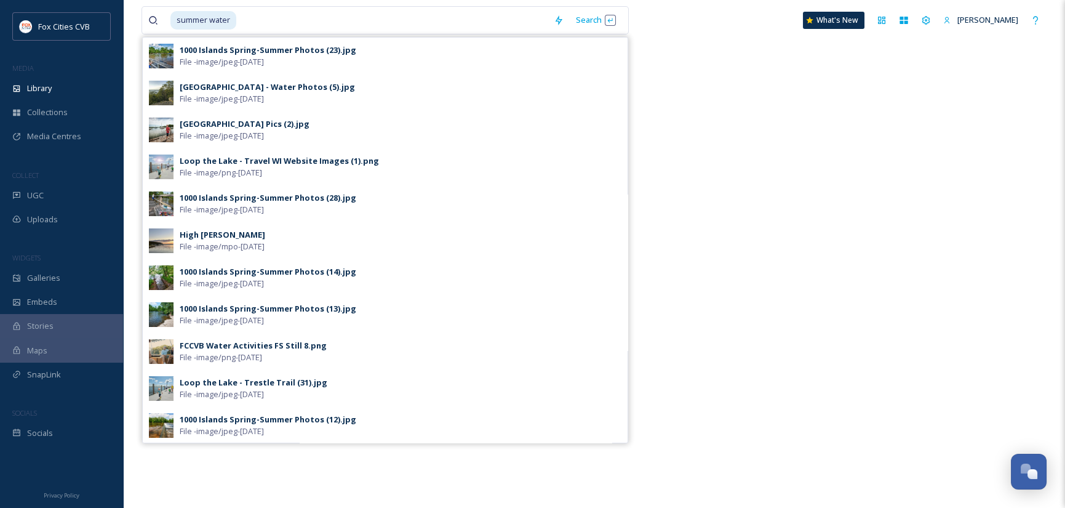
click at [732, 418] on div "There is nothing here." at bounding box center [593, 254] width 905 height 508
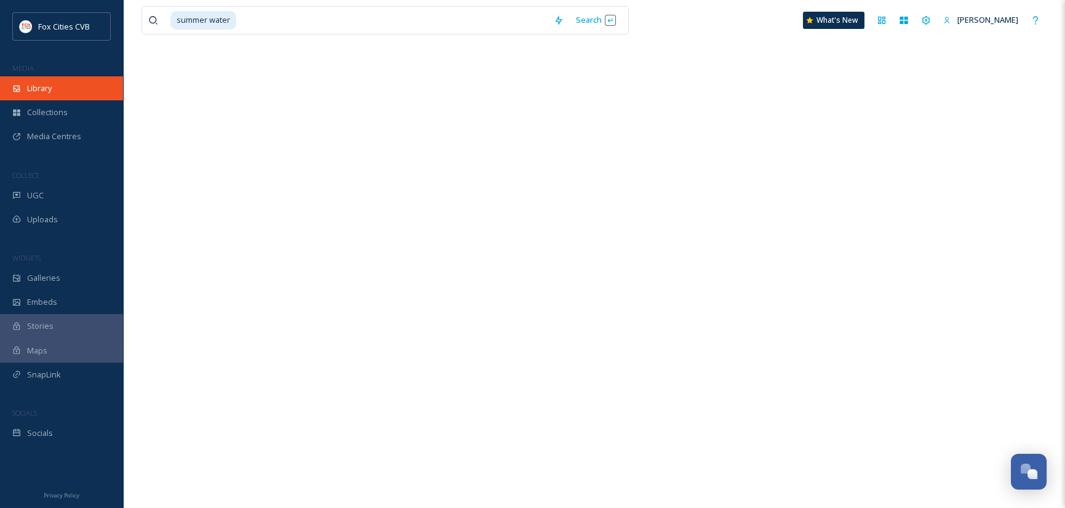
click at [49, 86] on span "Library" at bounding box center [39, 88] width 25 height 12
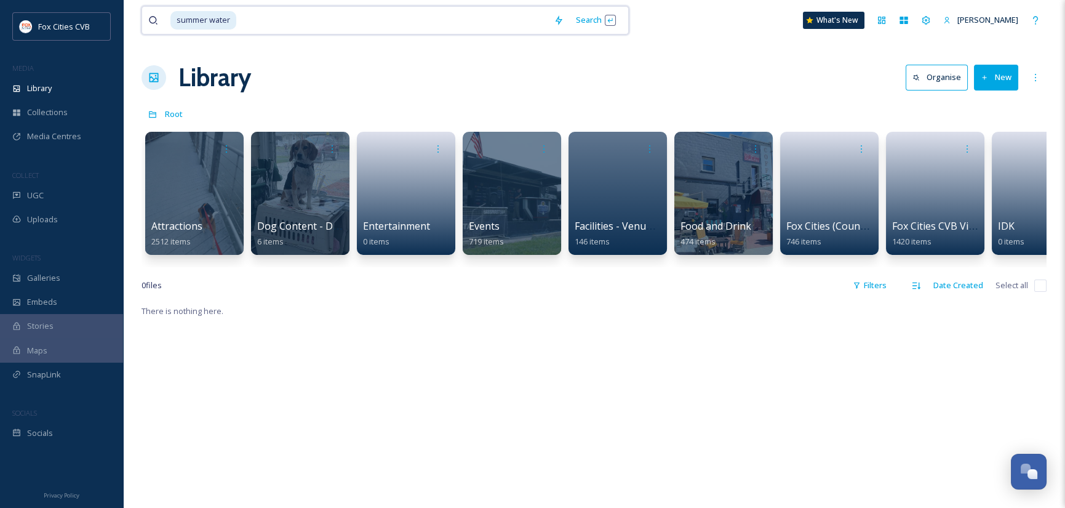
click at [266, 25] on input at bounding box center [392, 20] width 310 height 27
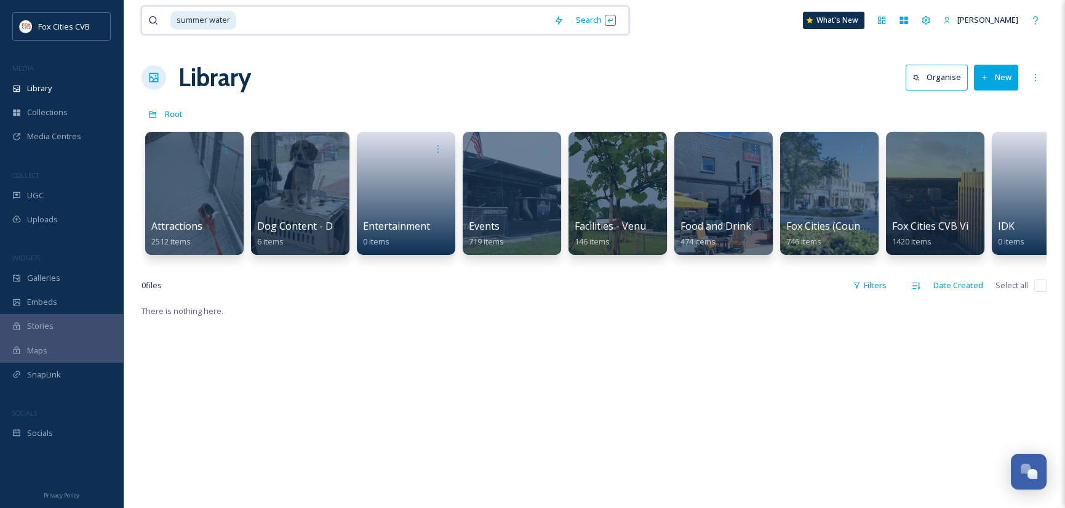
click at [243, 18] on input at bounding box center [392, 20] width 310 height 27
click at [236, 17] on div "summer water" at bounding box center [358, 20] width 377 height 27
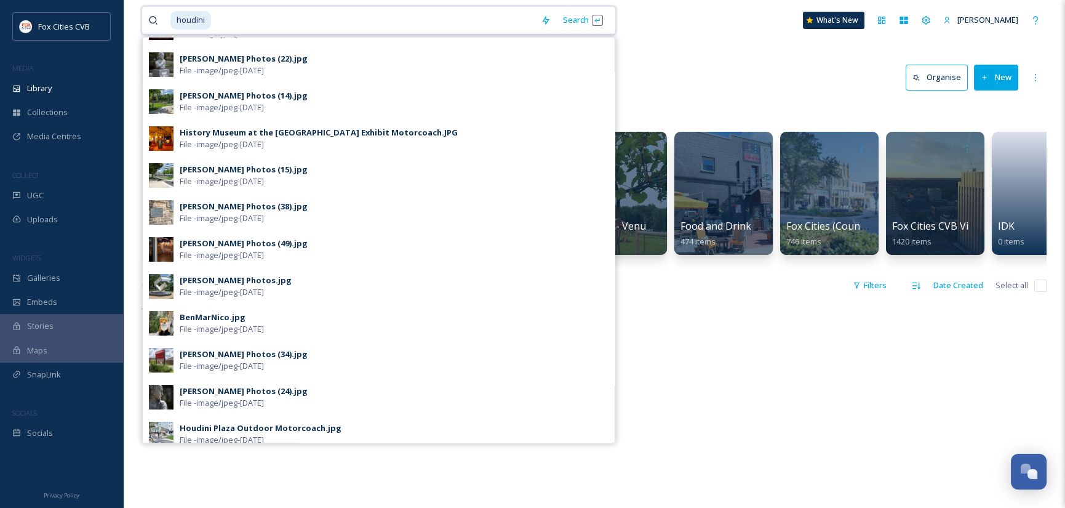
scroll to position [554, 0]
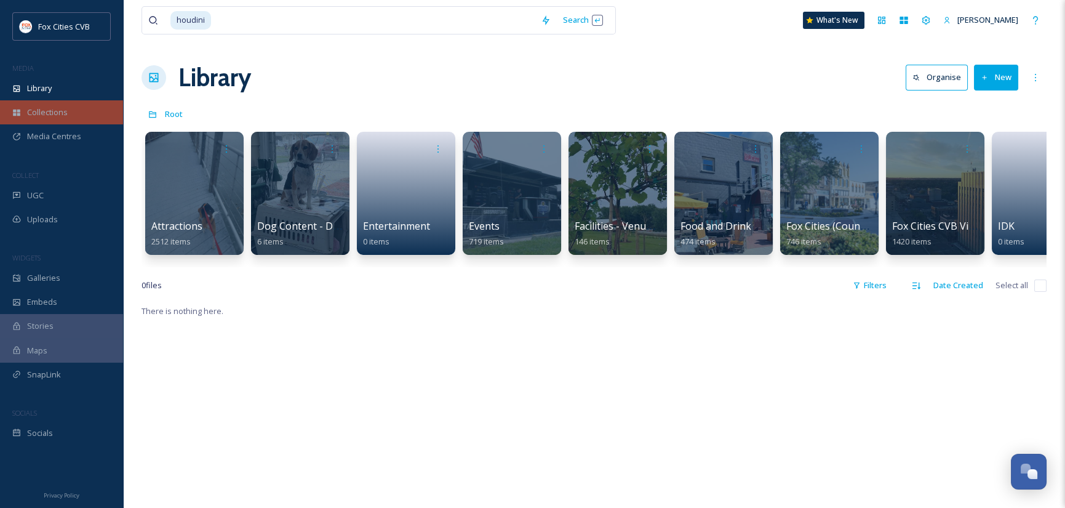
click at [53, 114] on span "Collections" at bounding box center [47, 112] width 41 height 12
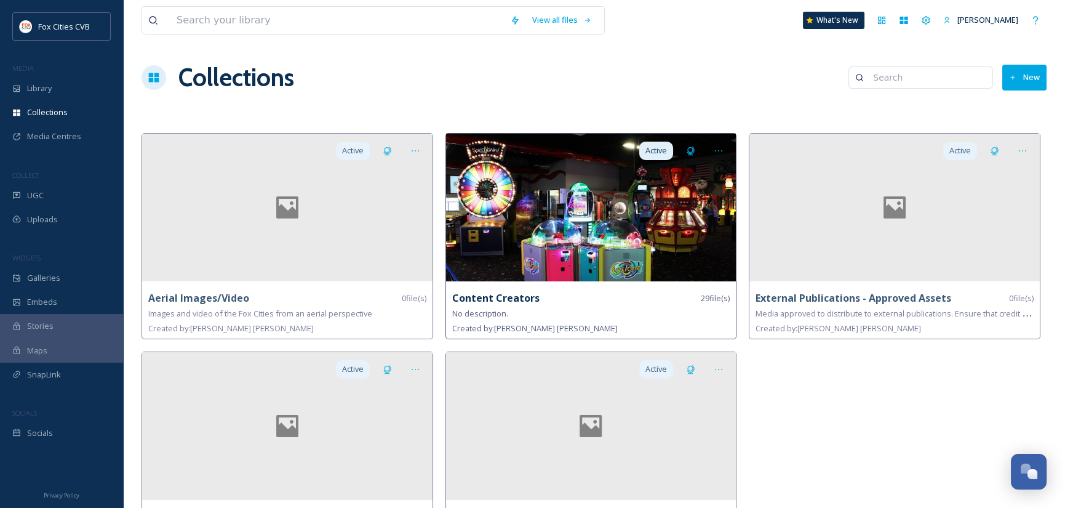
click at [574, 229] on img at bounding box center [591, 207] width 290 height 148
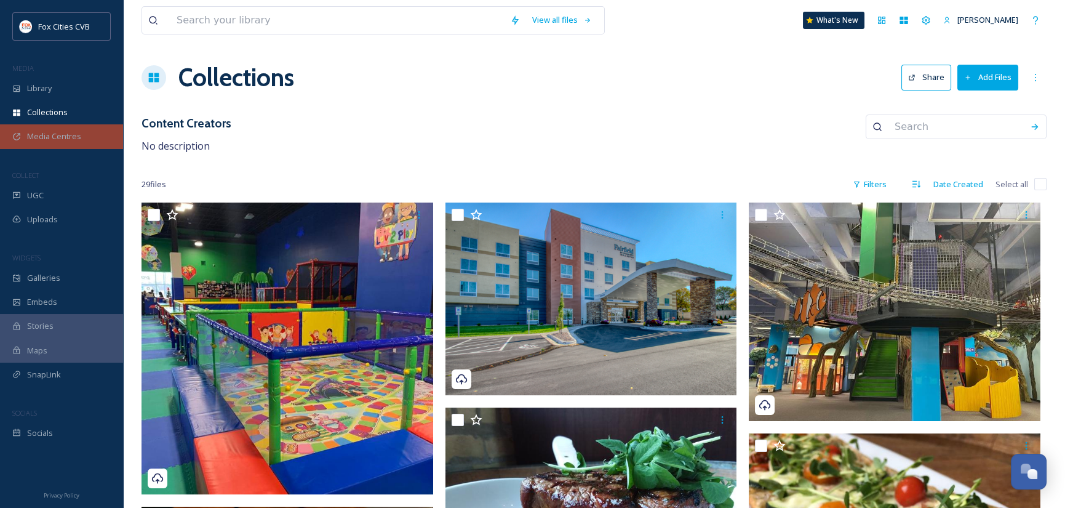
click at [61, 136] on span "Media Centres" at bounding box center [54, 136] width 54 height 12
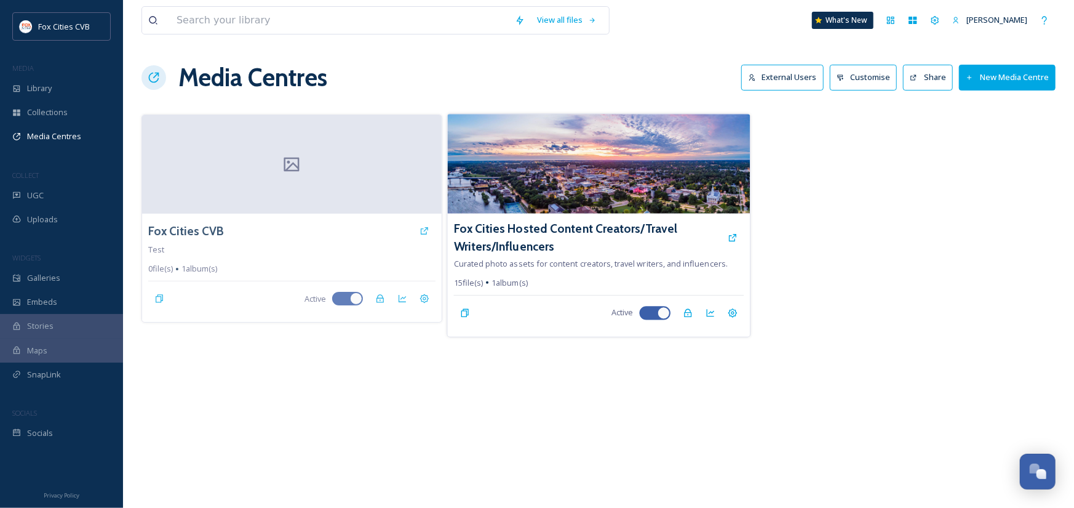
click at [556, 177] on img at bounding box center [598, 164] width 303 height 100
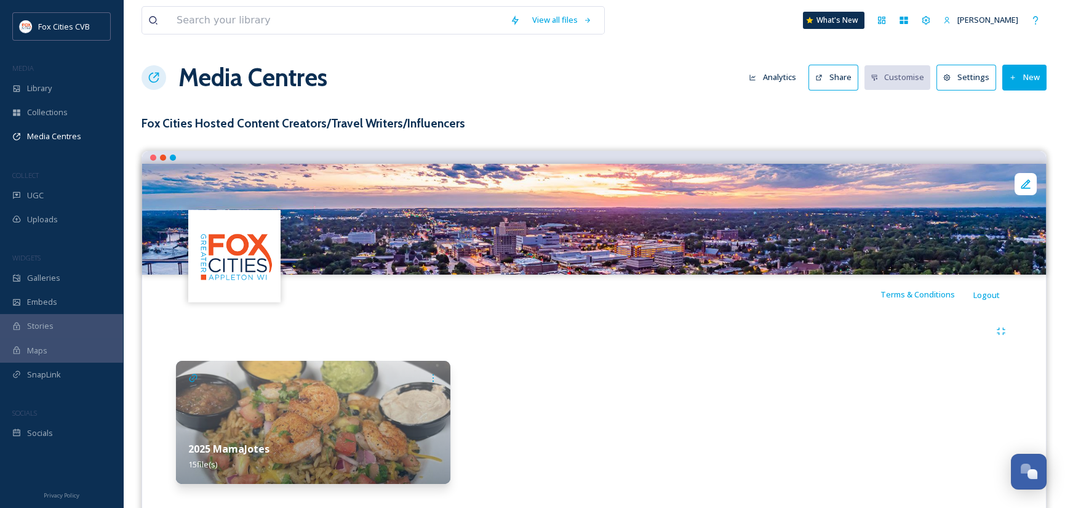
scroll to position [25, 0]
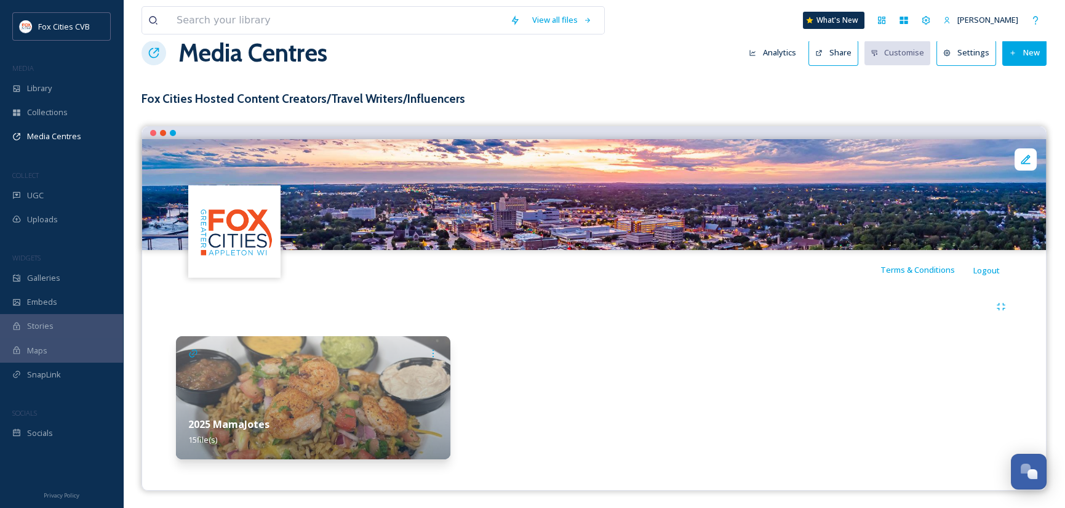
click at [394, 381] on img at bounding box center [313, 397] width 274 height 123
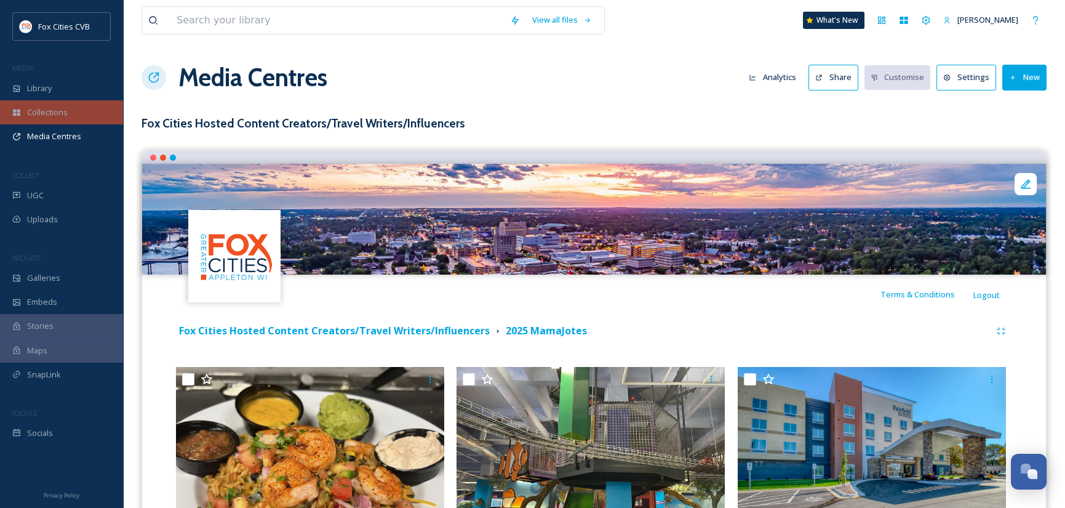
click at [64, 110] on span "Collections" at bounding box center [47, 112] width 41 height 12
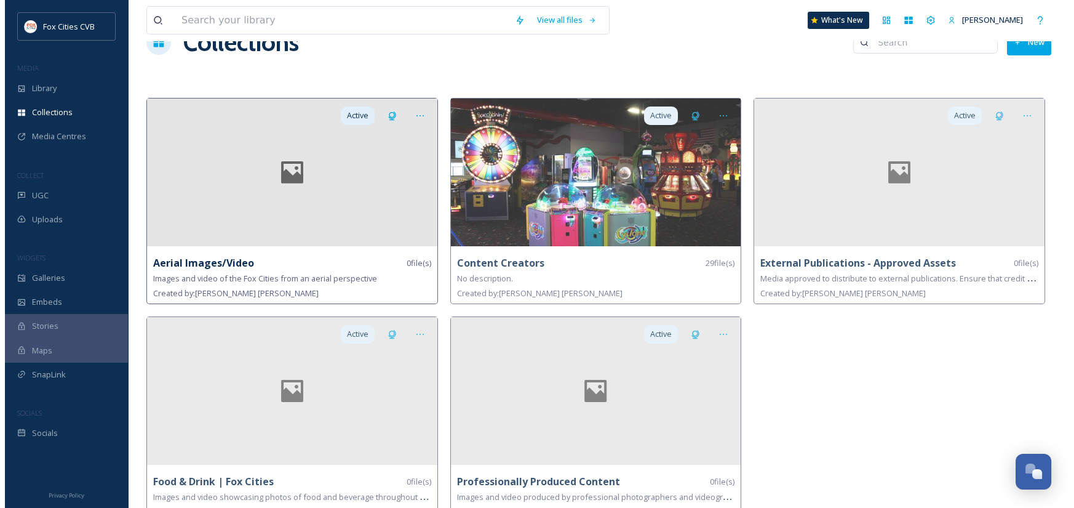
scroll to position [54, 0]
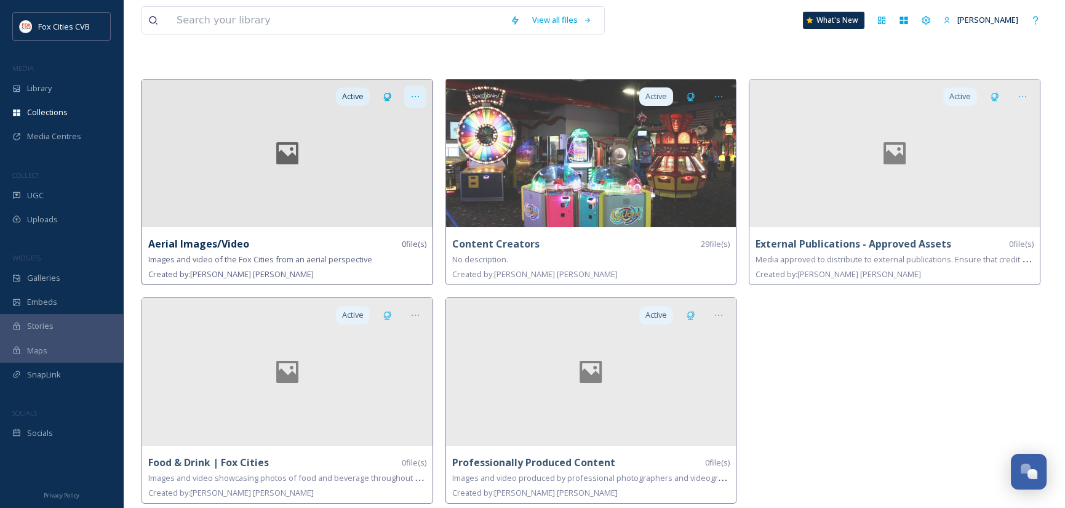
click at [415, 95] on icon at bounding box center [415, 97] width 10 height 10
click at [391, 184] on span "Delete" at bounding box center [380, 184] width 25 height 12
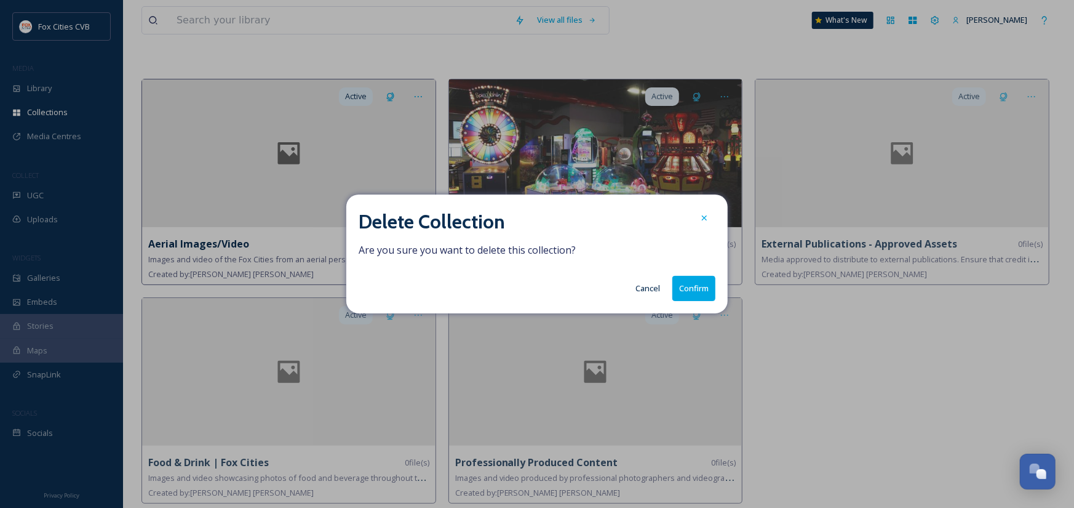
click at [704, 292] on button "Confirm" at bounding box center [693, 288] width 43 height 25
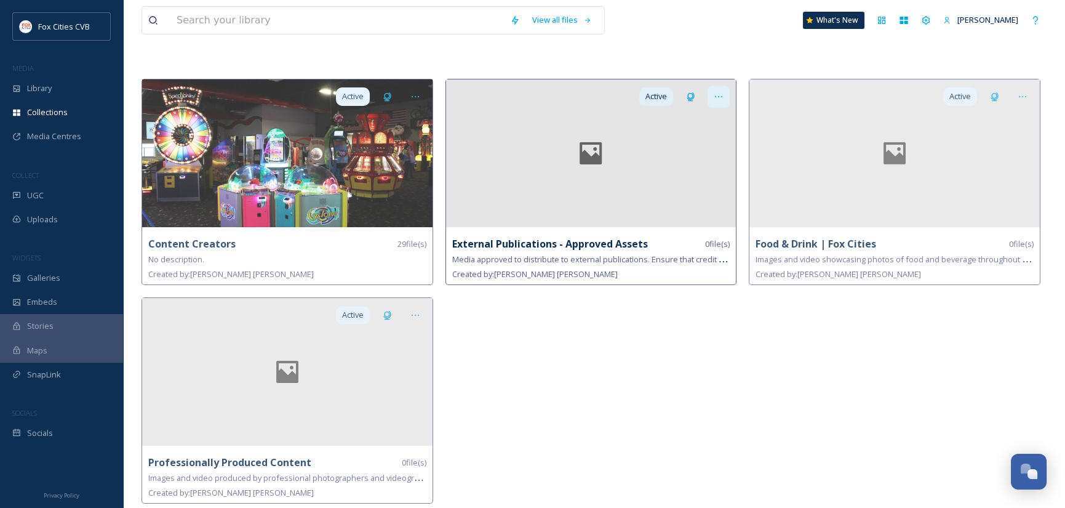
click at [714, 92] on icon at bounding box center [719, 97] width 10 height 10
click at [686, 186] on span "Delete" at bounding box center [683, 184] width 25 height 12
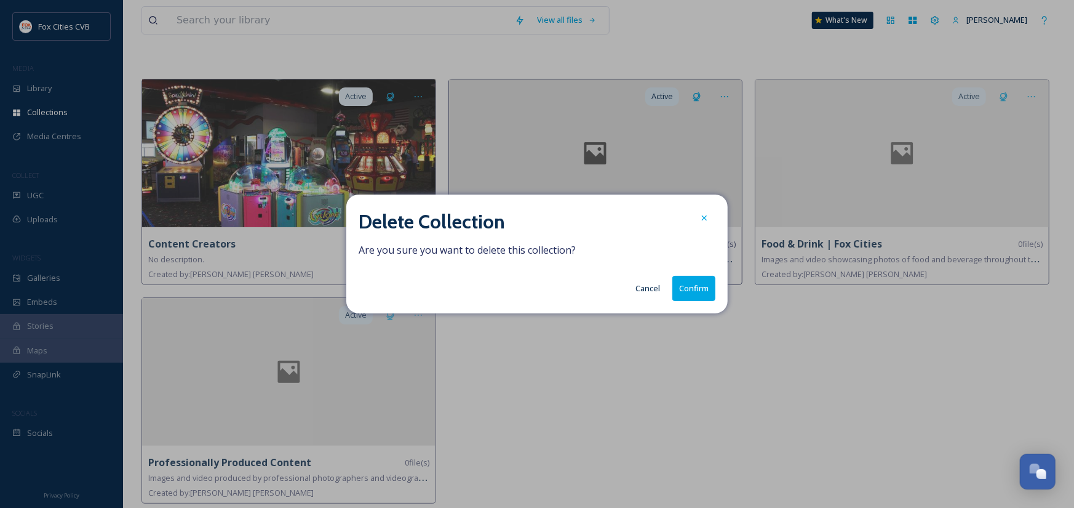
click at [697, 285] on button "Confirm" at bounding box center [693, 288] width 43 height 25
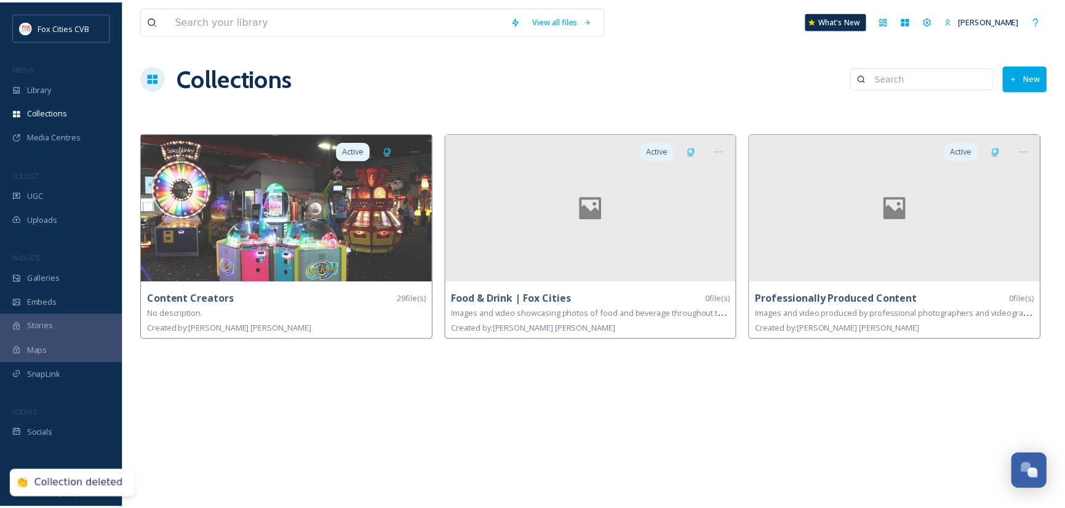
scroll to position [0, 0]
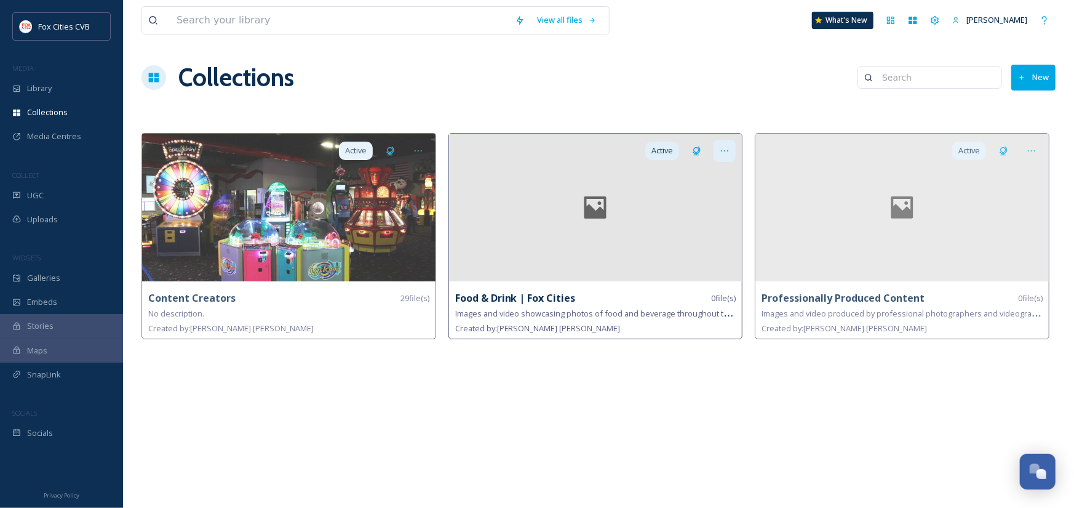
click at [726, 146] on icon at bounding box center [725, 151] width 10 height 10
click at [690, 237] on span "Delete" at bounding box center [689, 239] width 25 height 12
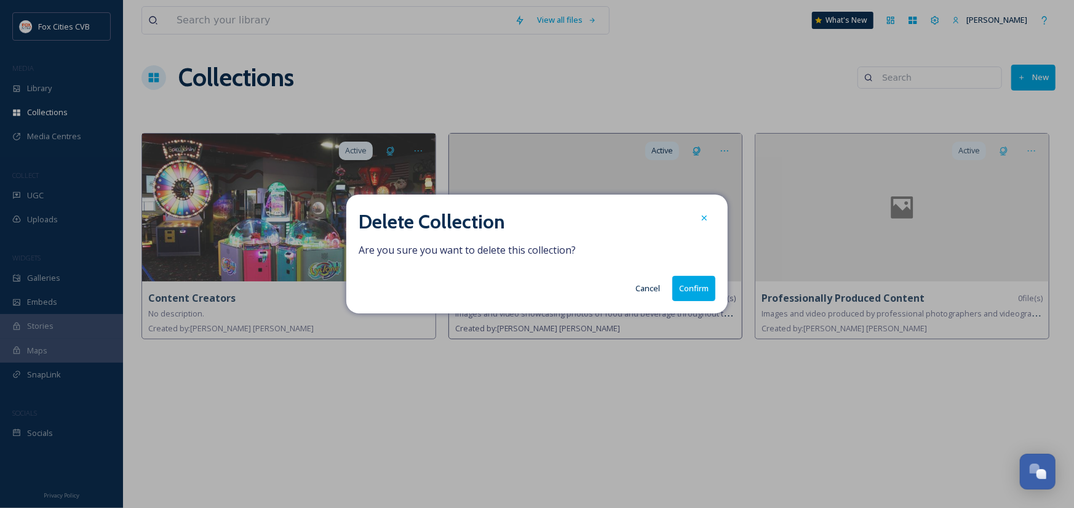
click at [688, 282] on button "Confirm" at bounding box center [693, 288] width 43 height 25
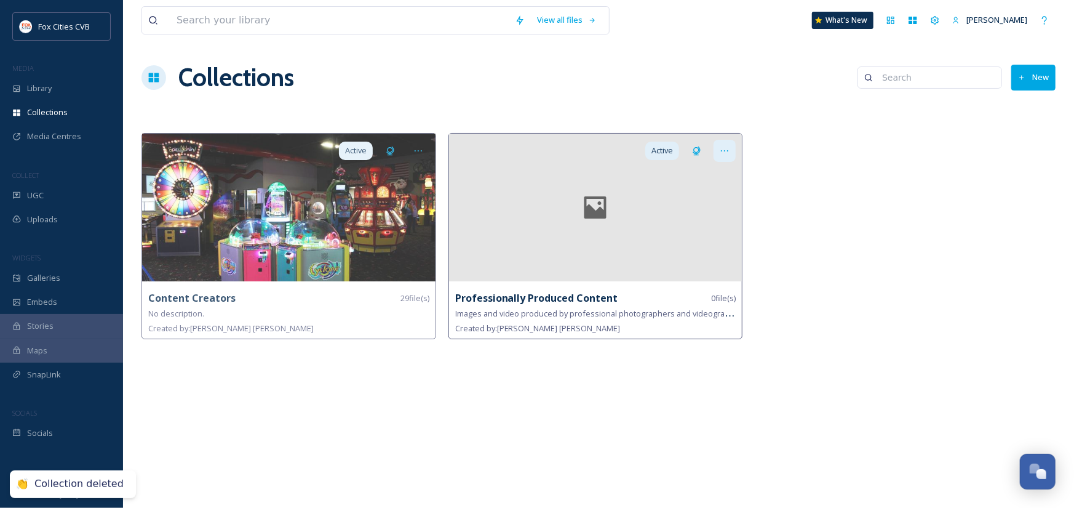
click at [730, 148] on div at bounding box center [725, 151] width 22 height 22
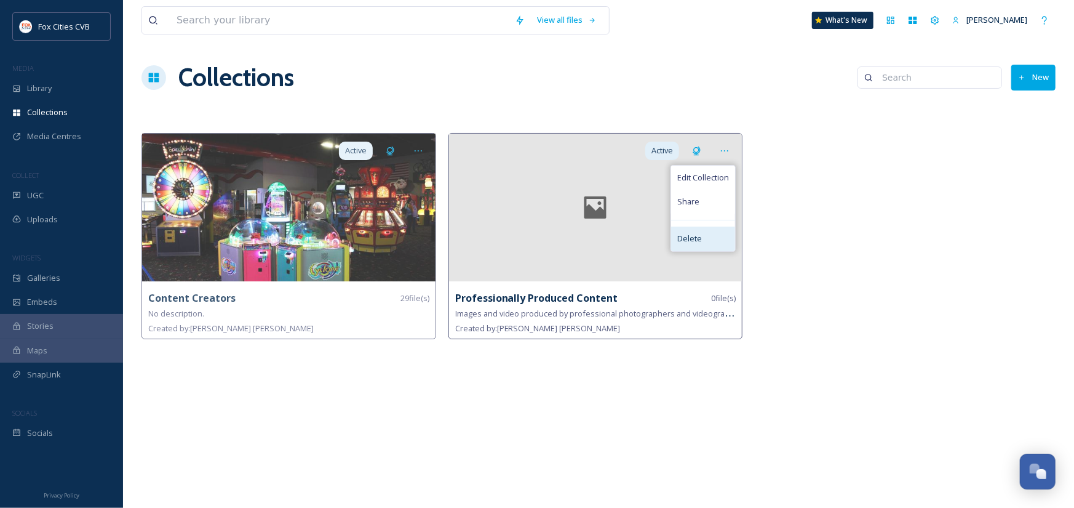
click at [693, 243] on span "Delete" at bounding box center [689, 239] width 25 height 12
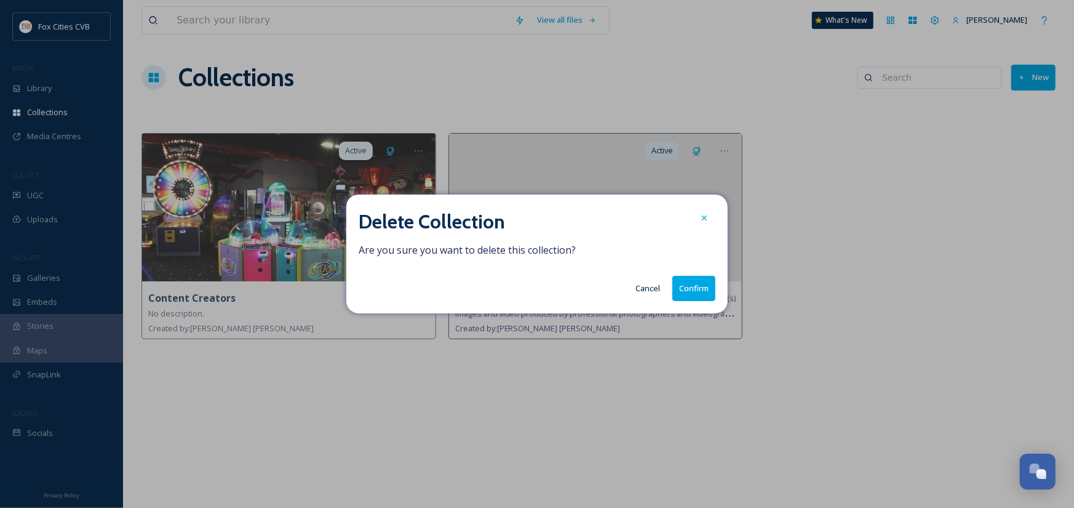
click at [712, 289] on button "Confirm" at bounding box center [693, 288] width 43 height 25
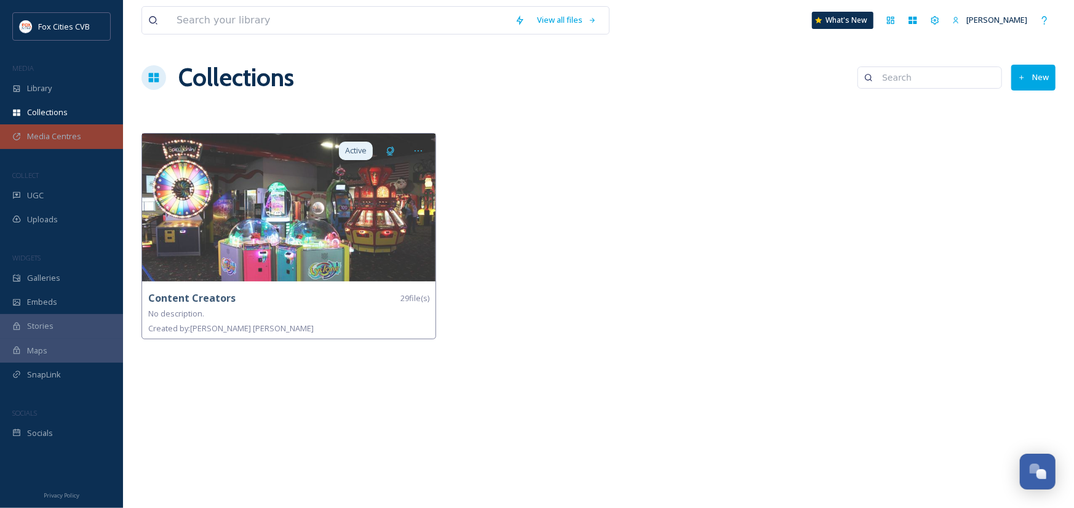
click at [58, 137] on span "Media Centres" at bounding box center [54, 136] width 54 height 12
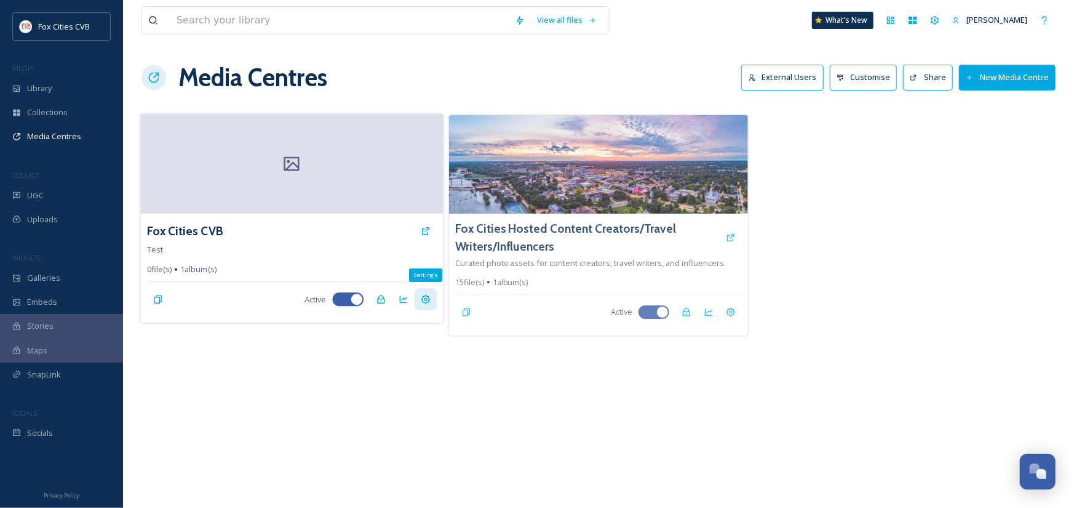
click at [428, 299] on icon at bounding box center [426, 299] width 10 height 10
drag, startPoint x: 257, startPoint y: 188, endPoint x: 245, endPoint y: 189, distance: 11.1
click at [245, 189] on div at bounding box center [292, 164] width 303 height 100
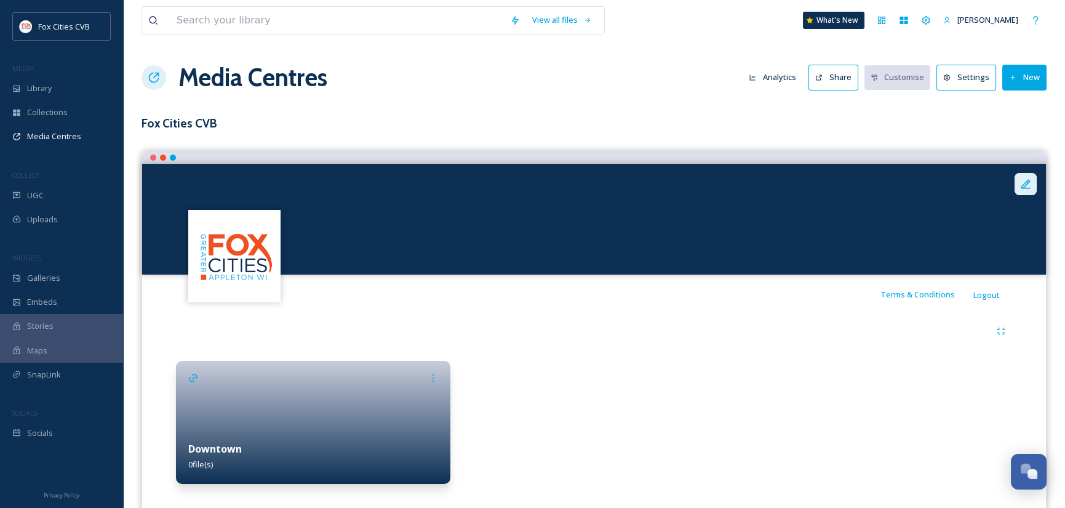
click at [1027, 186] on icon at bounding box center [1025, 184] width 12 height 12
click at [675, 363] on div at bounding box center [593, 421] width 274 height 123
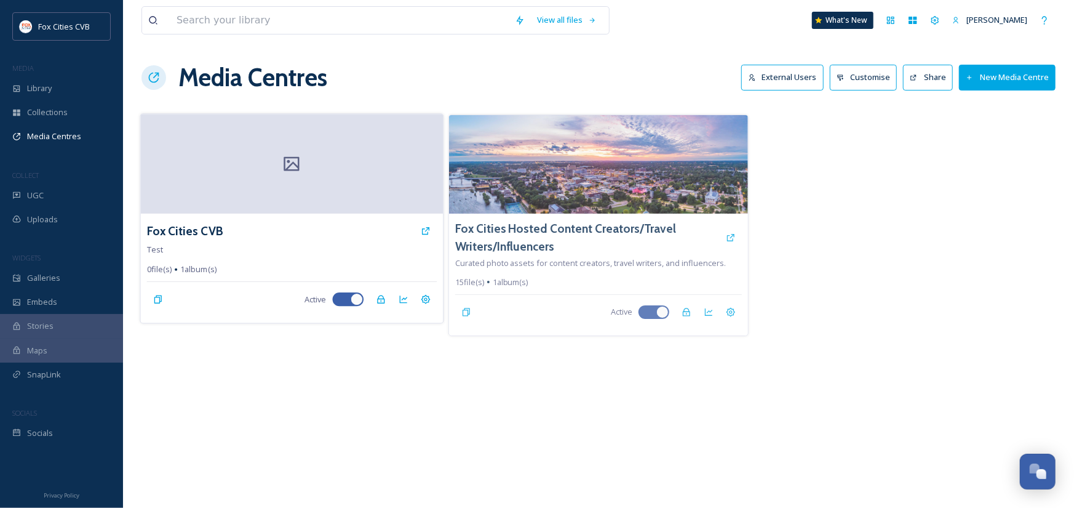
click at [389, 130] on div at bounding box center [292, 164] width 303 height 100
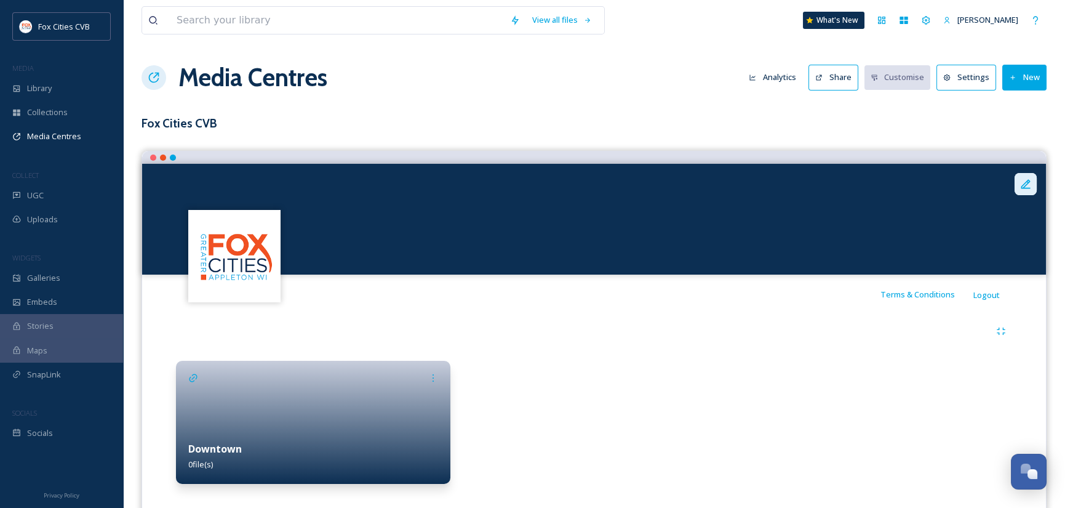
click at [1030, 176] on div at bounding box center [1025, 184] width 22 height 22
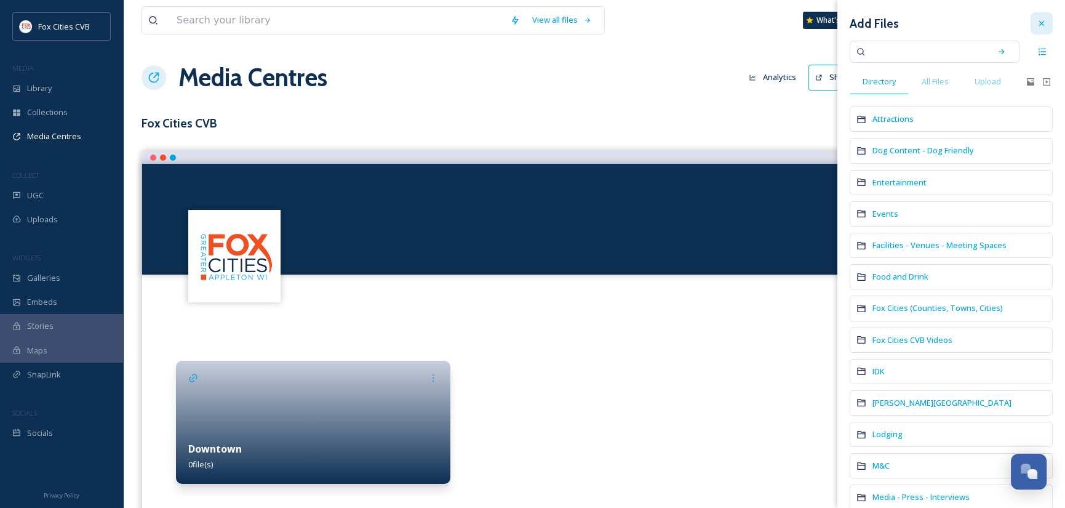
click at [1037, 22] on icon at bounding box center [1042, 23] width 10 height 10
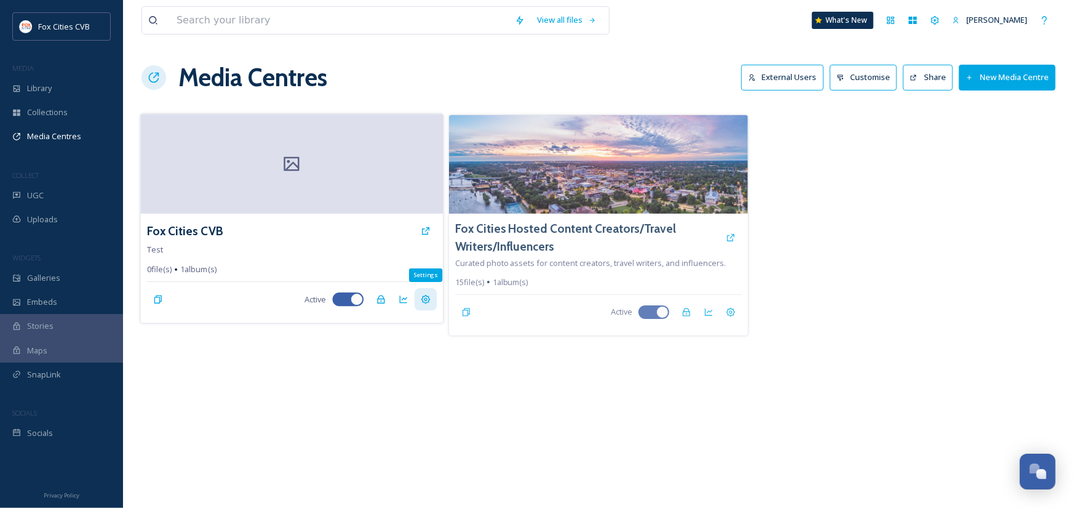
click at [424, 298] on icon at bounding box center [425, 299] width 9 height 9
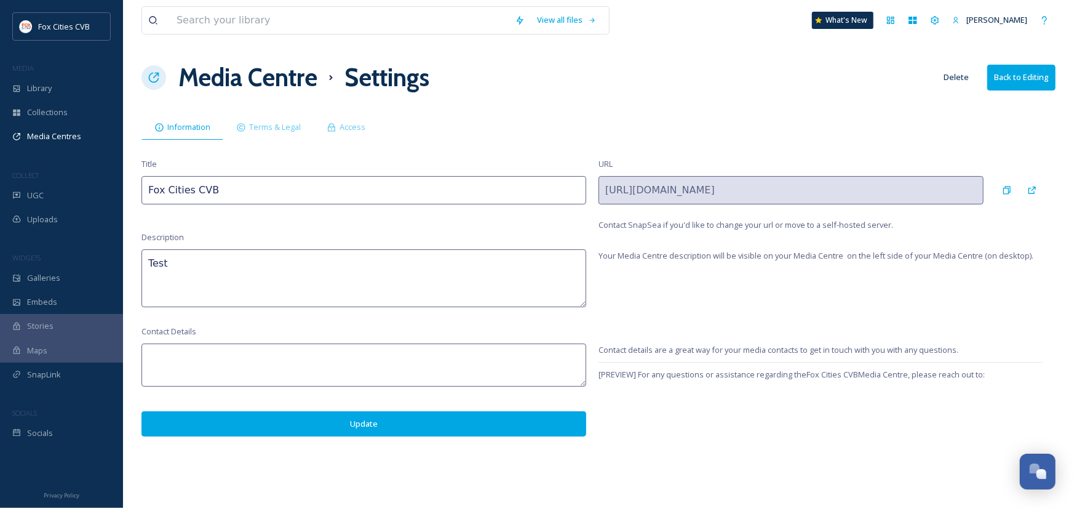
click at [952, 77] on button "Delete" at bounding box center [956, 77] width 38 height 24
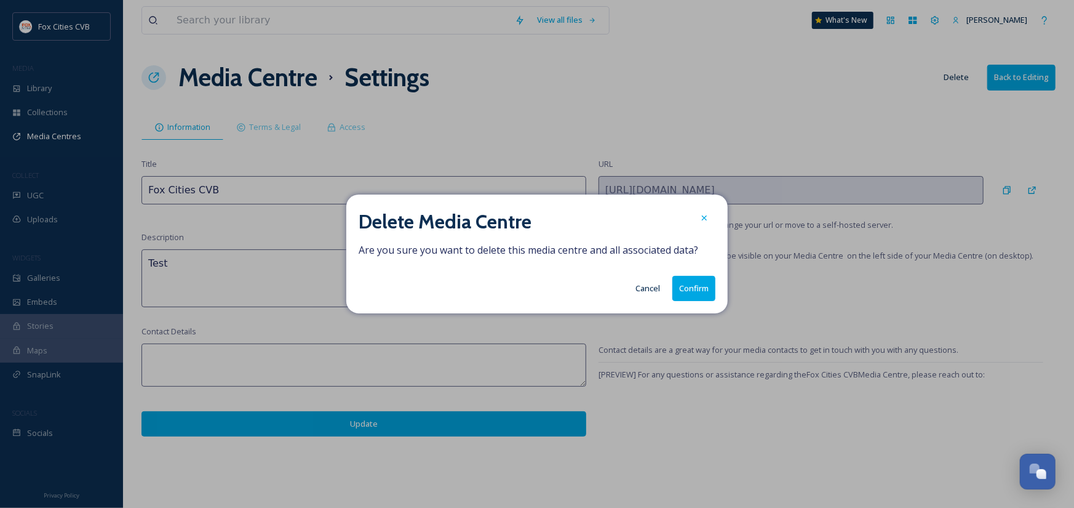
click at [689, 285] on button "Confirm" at bounding box center [693, 288] width 43 height 25
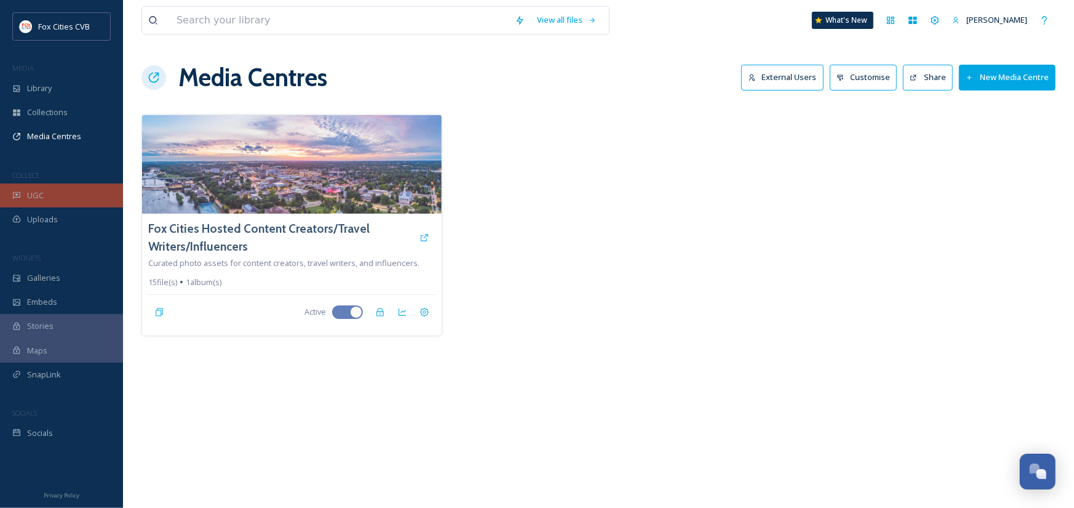
click at [48, 191] on div "UGC" at bounding box center [61, 195] width 123 height 24
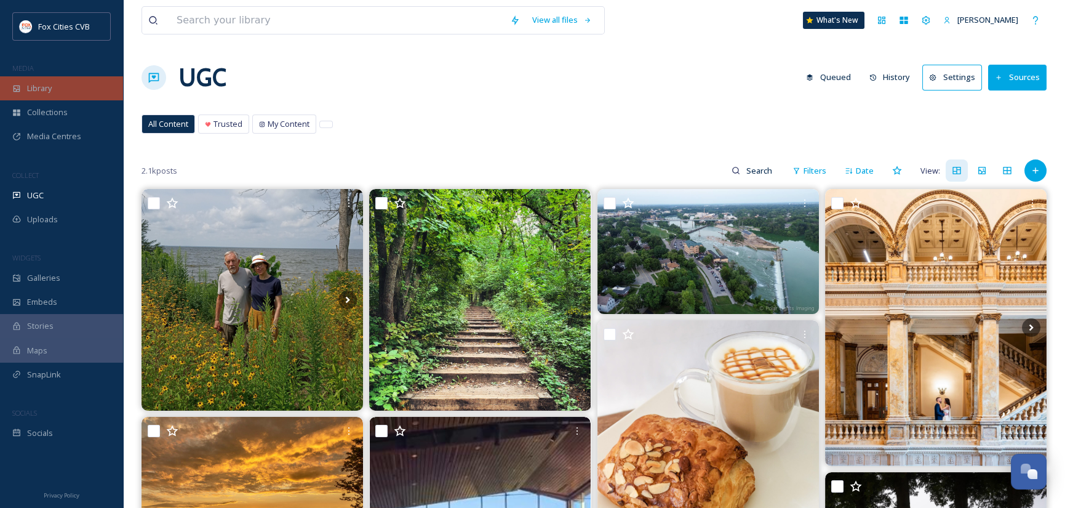
click at [55, 88] on div "Library" at bounding box center [61, 88] width 123 height 24
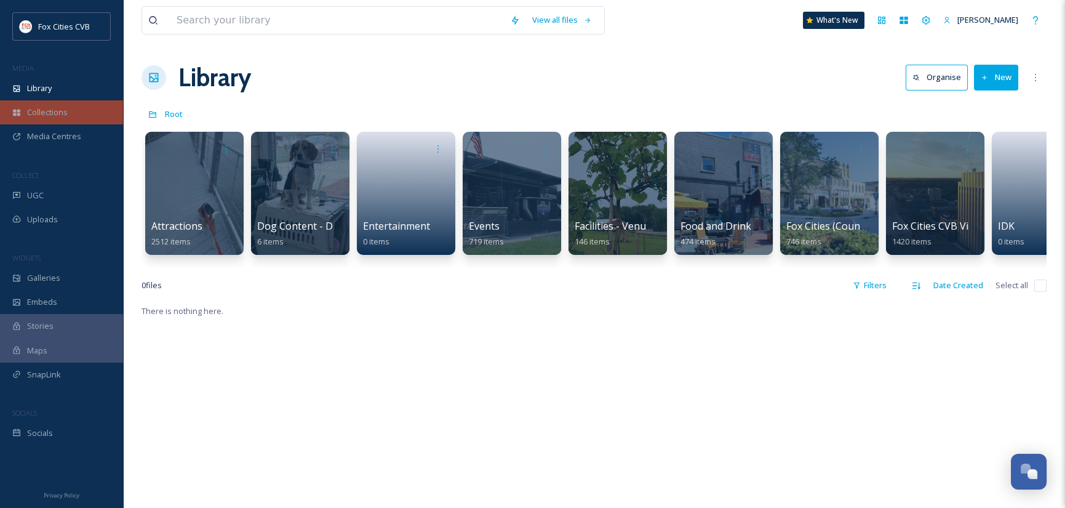
click at [50, 107] on span "Collections" at bounding box center [47, 112] width 41 height 12
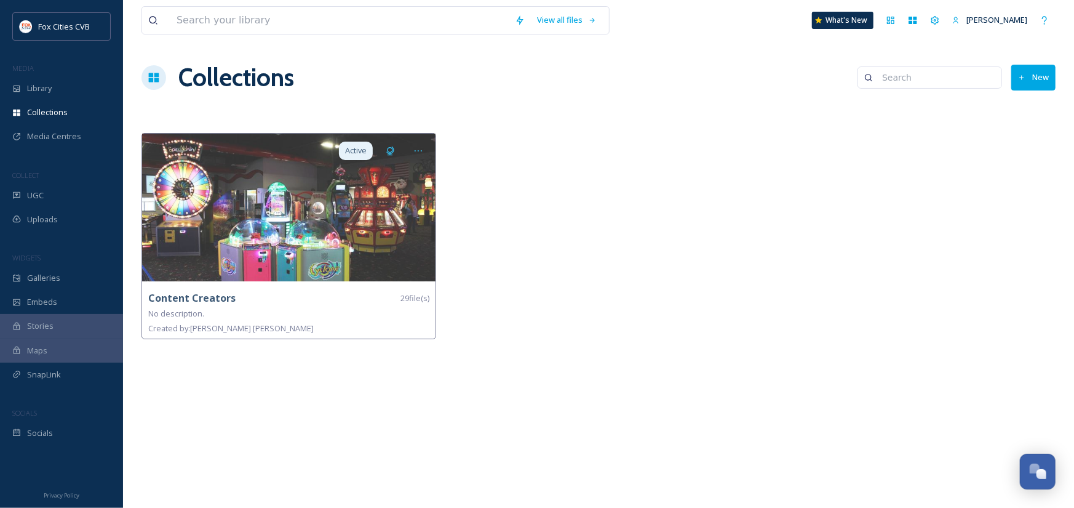
click at [556, 274] on div at bounding box center [598, 239] width 301 height 212
click at [37, 280] on span "Galleries" at bounding box center [43, 278] width 33 height 12
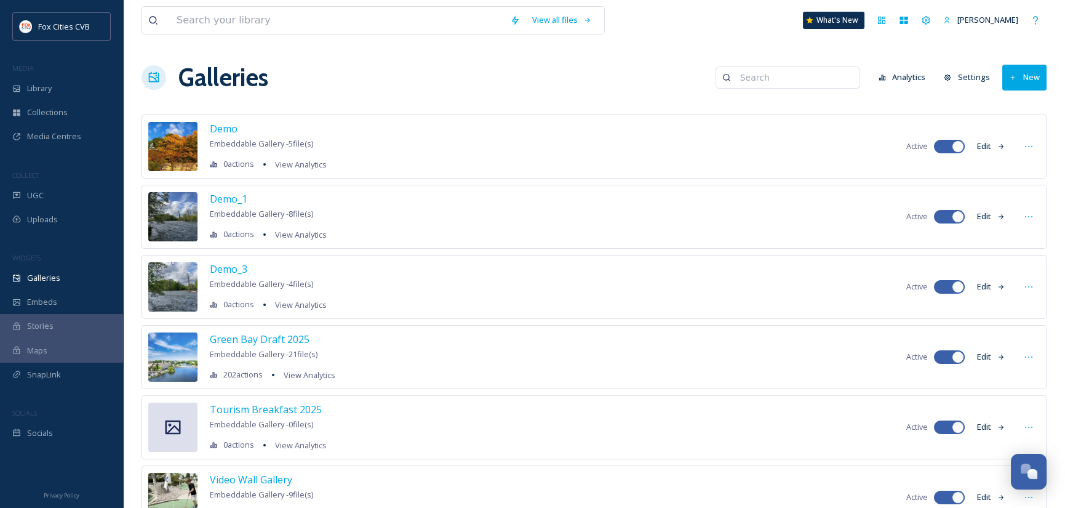
click at [396, 74] on div "Galleries Analytics Settings New" at bounding box center [593, 77] width 905 height 37
click at [87, 25] on span "Fox Cities CVB" at bounding box center [64, 26] width 52 height 11
click at [39, 87] on span "Library" at bounding box center [39, 88] width 25 height 12
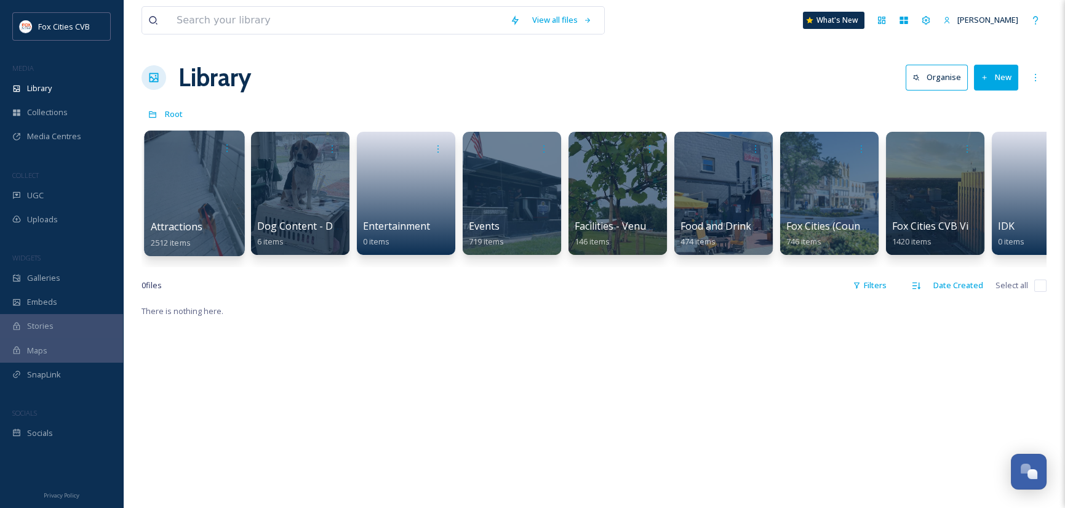
click at [201, 202] on div at bounding box center [194, 192] width 100 height 125
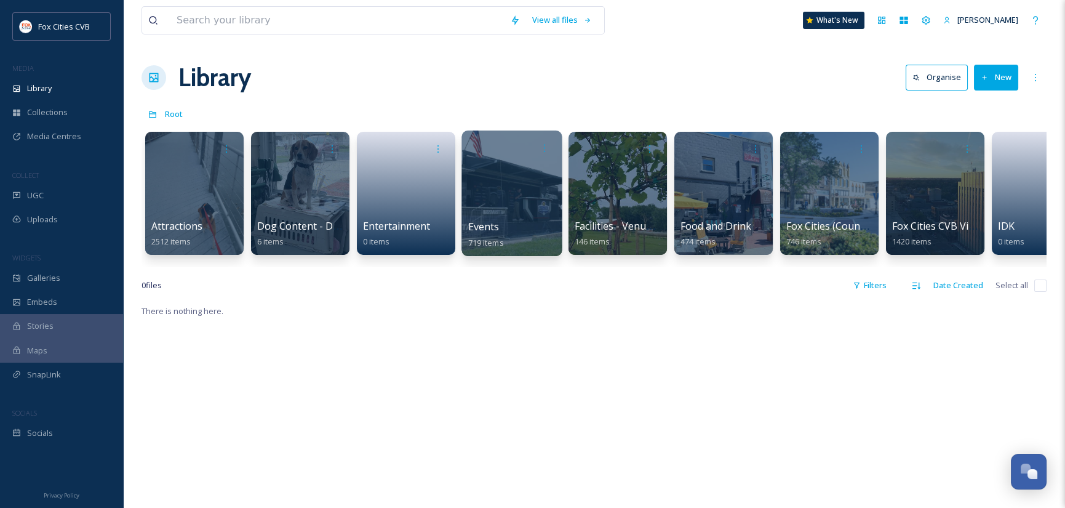
click at [516, 199] on div at bounding box center [511, 192] width 100 height 125
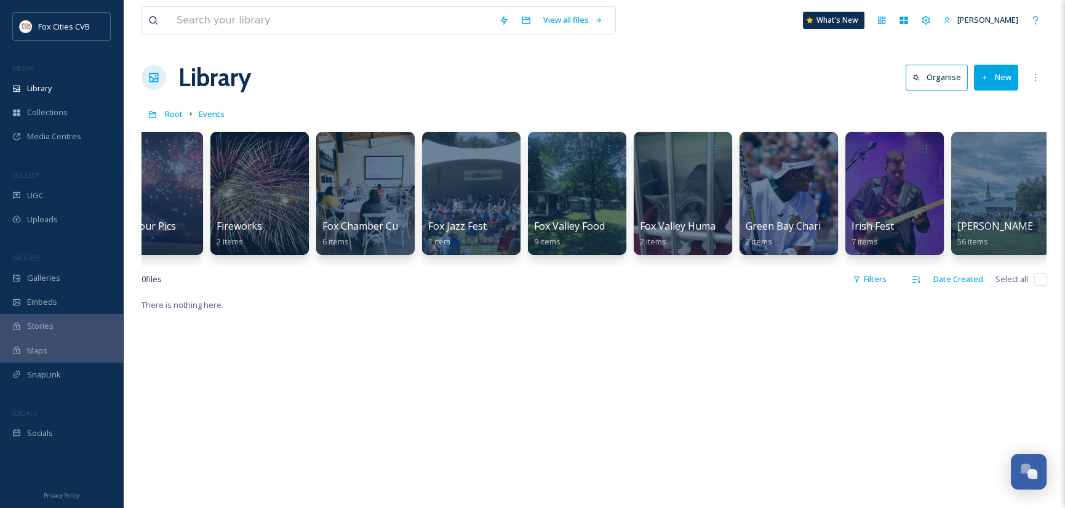
scroll to position [0, 2616]
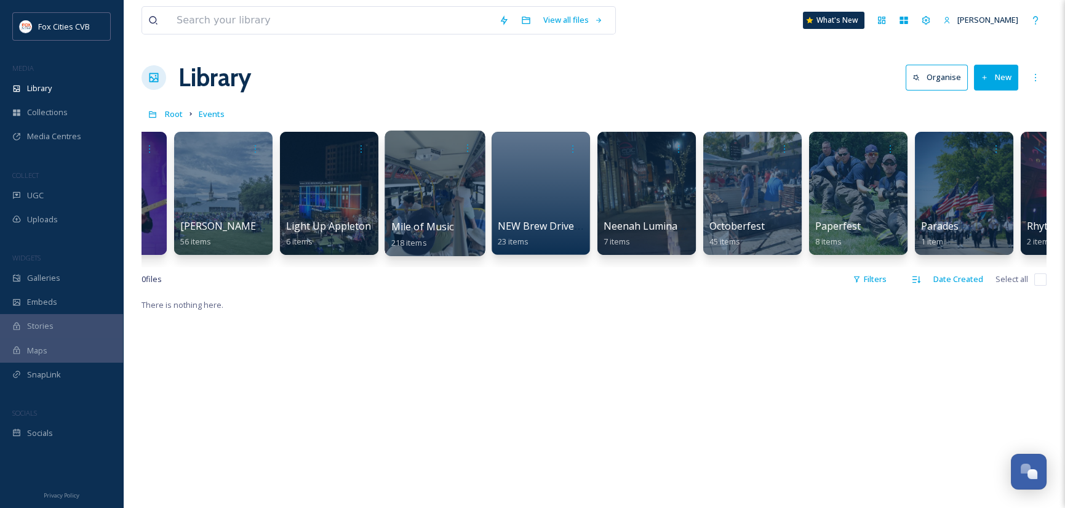
click at [424, 185] on div at bounding box center [434, 192] width 100 height 125
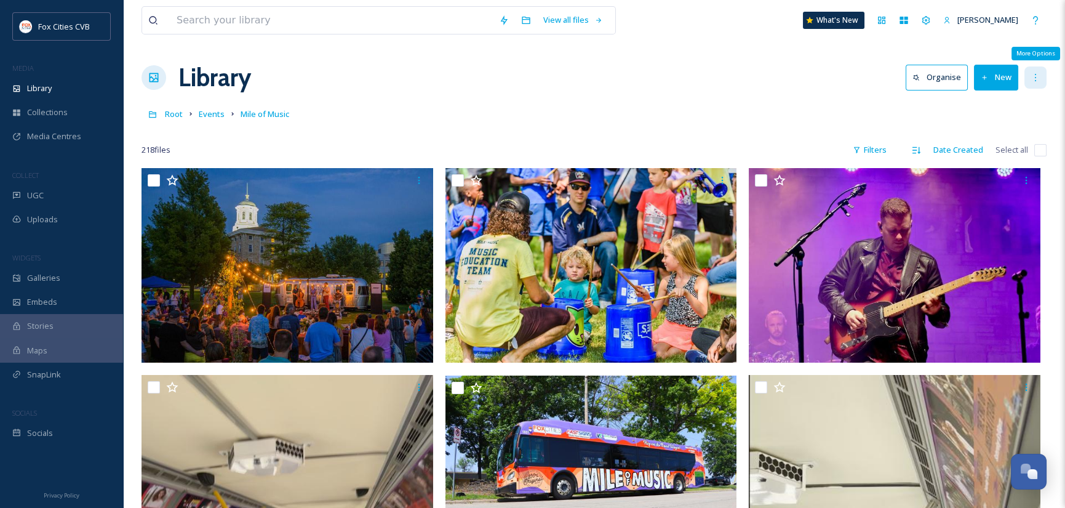
click at [1033, 78] on icon at bounding box center [1035, 78] width 10 height 10
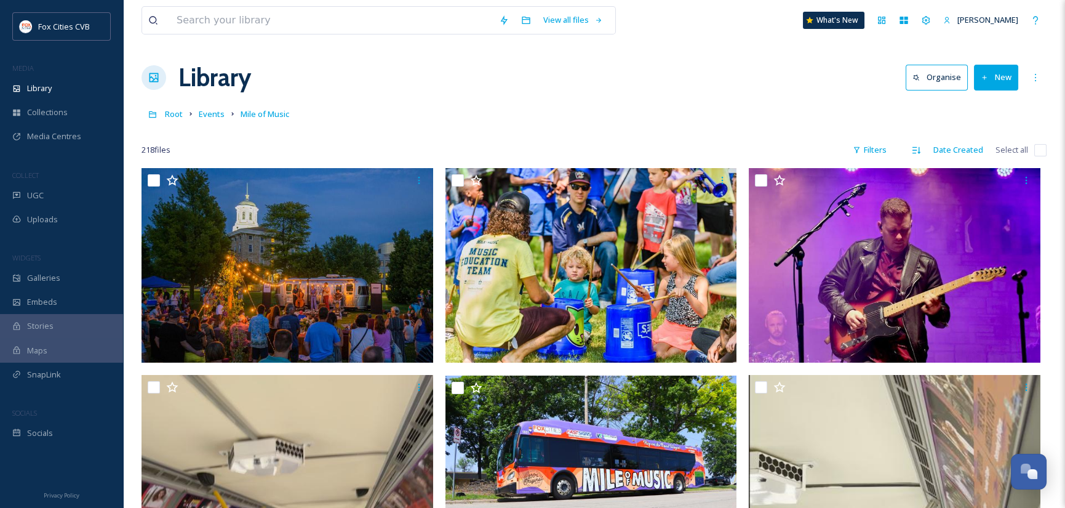
click at [1008, 73] on button "New" at bounding box center [996, 77] width 44 height 25
click at [981, 106] on span "File Upload" at bounding box center [990, 106] width 41 height 12
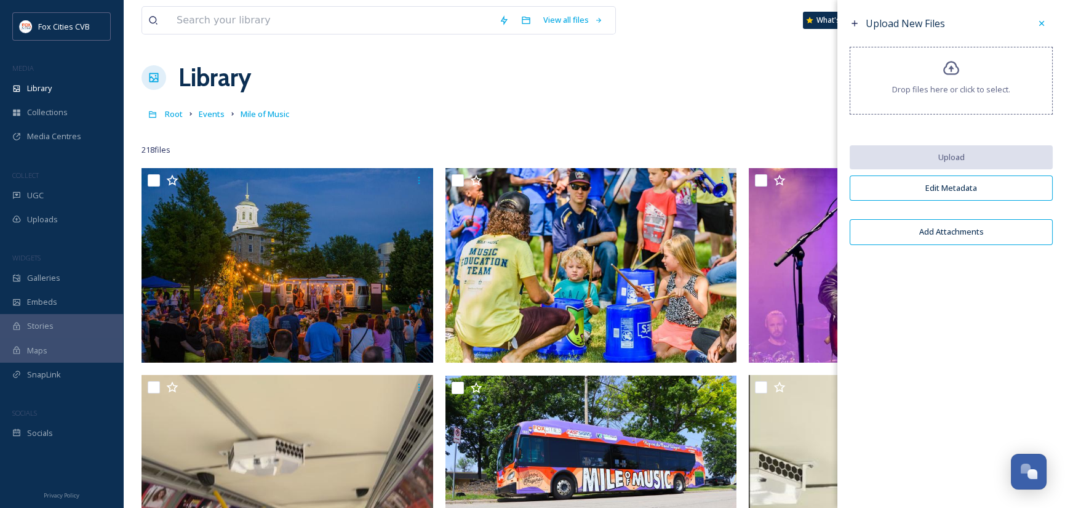
click at [722, 111] on div "Root Events Mile of Music" at bounding box center [593, 113] width 905 height 23
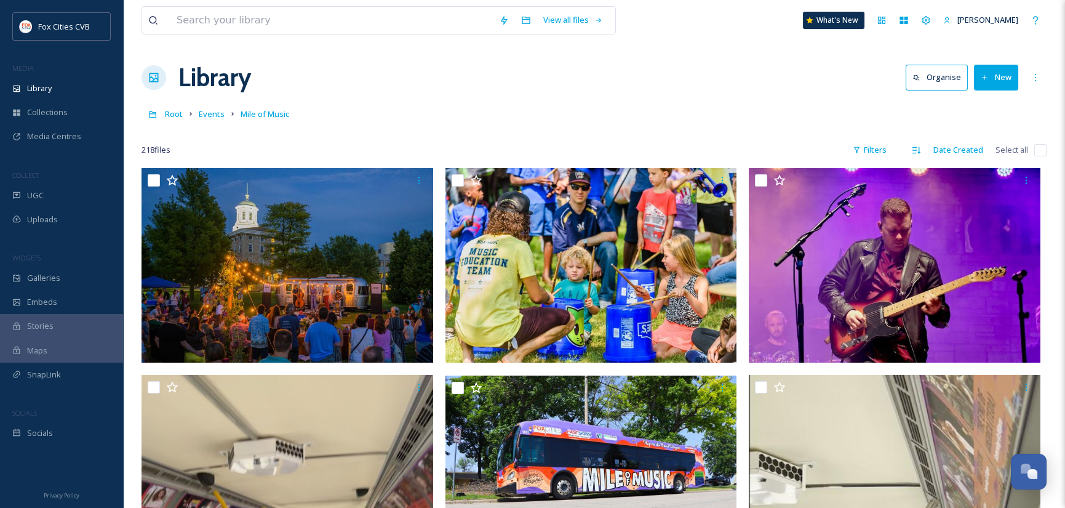
click at [998, 72] on button "New" at bounding box center [996, 77] width 44 height 25
click at [991, 105] on span "File Upload" at bounding box center [990, 106] width 41 height 12
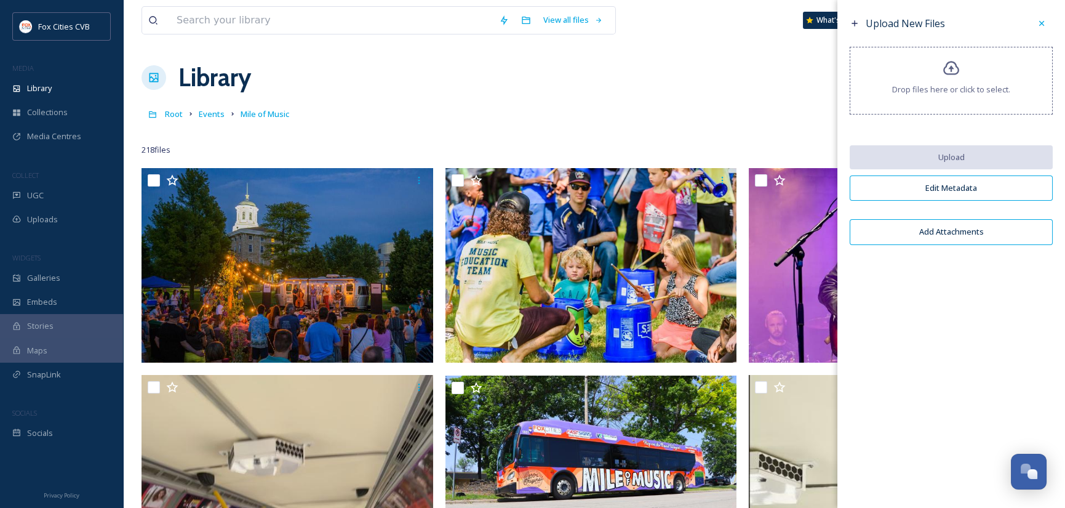
click at [972, 92] on span "Drop files here or click to select." at bounding box center [951, 90] width 118 height 12
click at [912, 76] on div "Drop files here or click to select." at bounding box center [951, 81] width 203 height 68
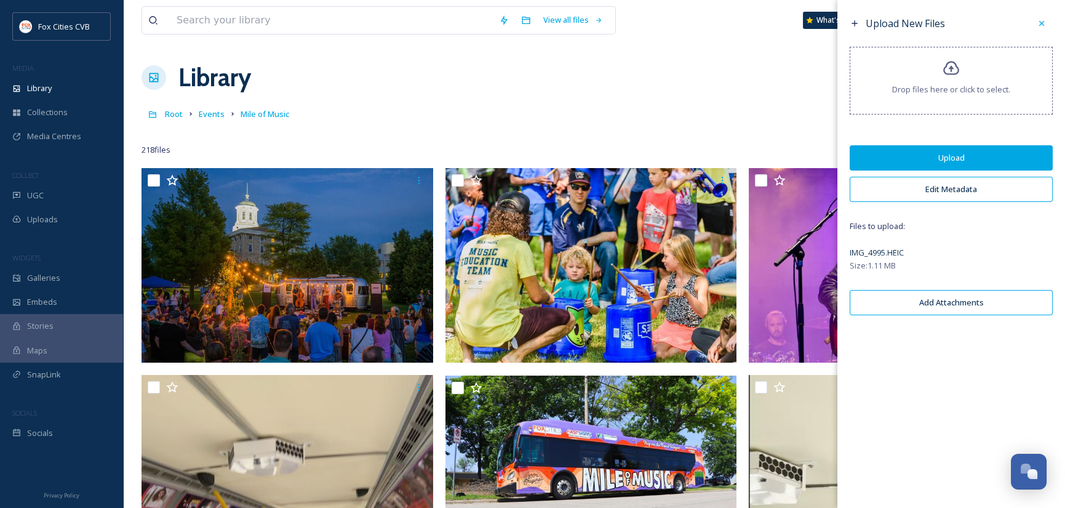
click at [967, 183] on button "Edit Metadata" at bounding box center [951, 189] width 203 height 25
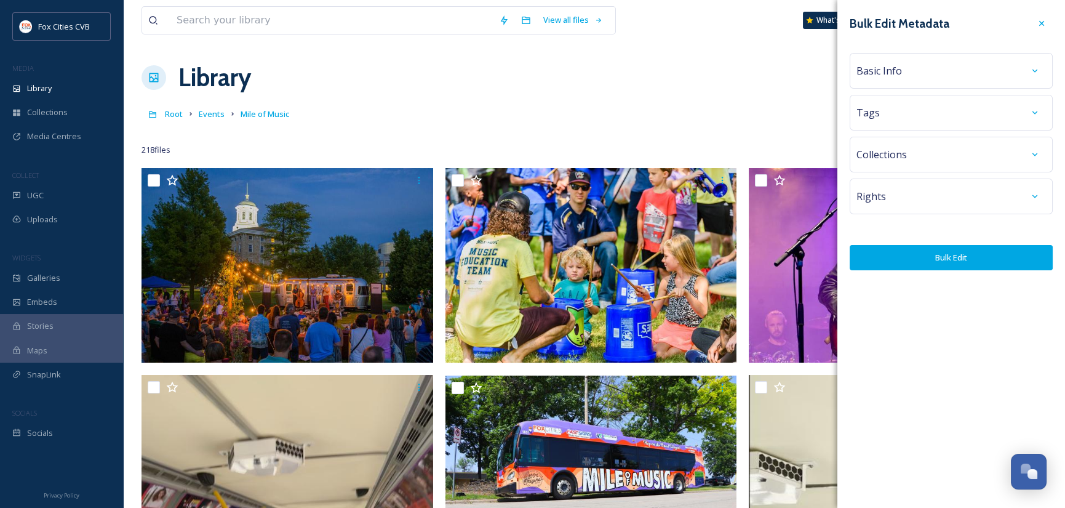
click at [1003, 70] on div "Basic Info" at bounding box center [950, 71] width 189 height 22
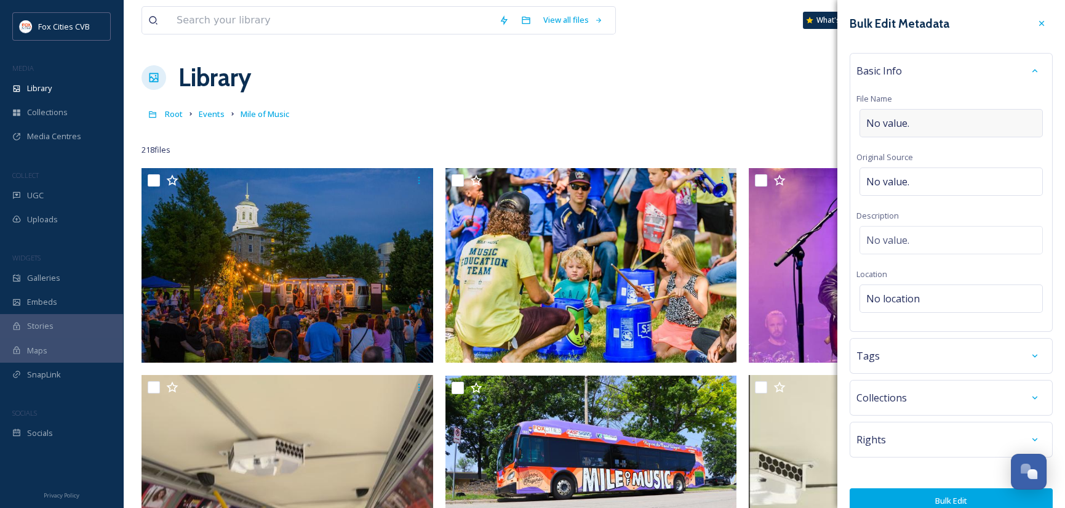
click at [967, 116] on div "No value." at bounding box center [950, 123] width 183 height 28
type input "Mile of Music 2025"
click at [945, 178] on div "No value." at bounding box center [950, 178] width 183 height 28
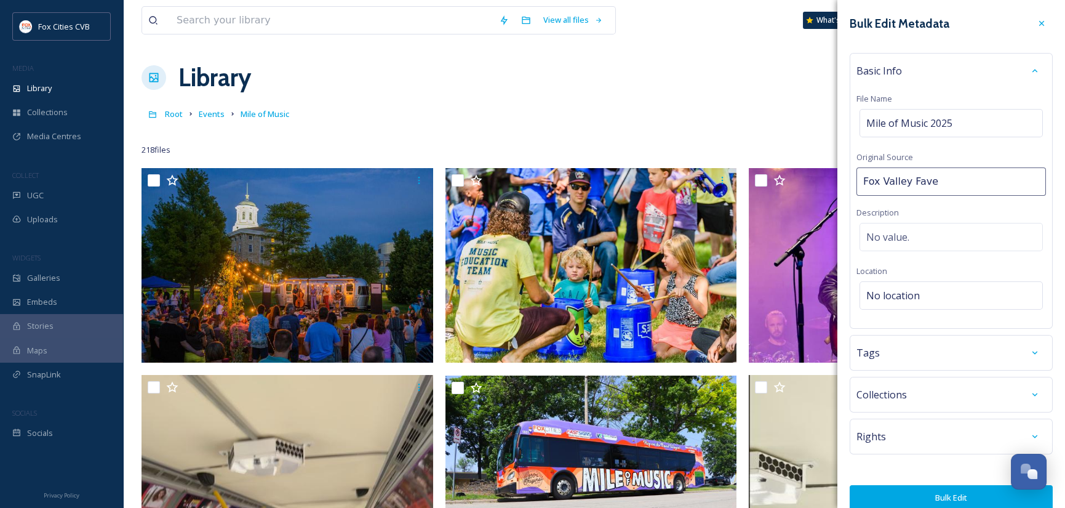
type input "Fox Valley Faves"
click at [940, 295] on div "No location" at bounding box center [950, 295] width 183 height 28
click at [940, 295] on input at bounding box center [951, 298] width 182 height 27
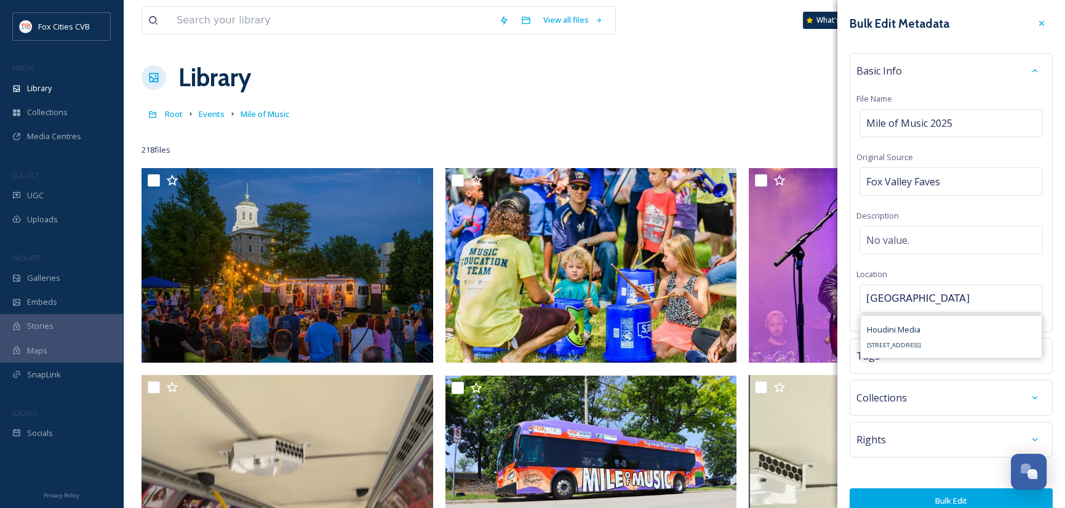
type input "[GEOGRAPHIC_DATA]"
click at [971, 360] on div "Tags" at bounding box center [950, 355] width 189 height 22
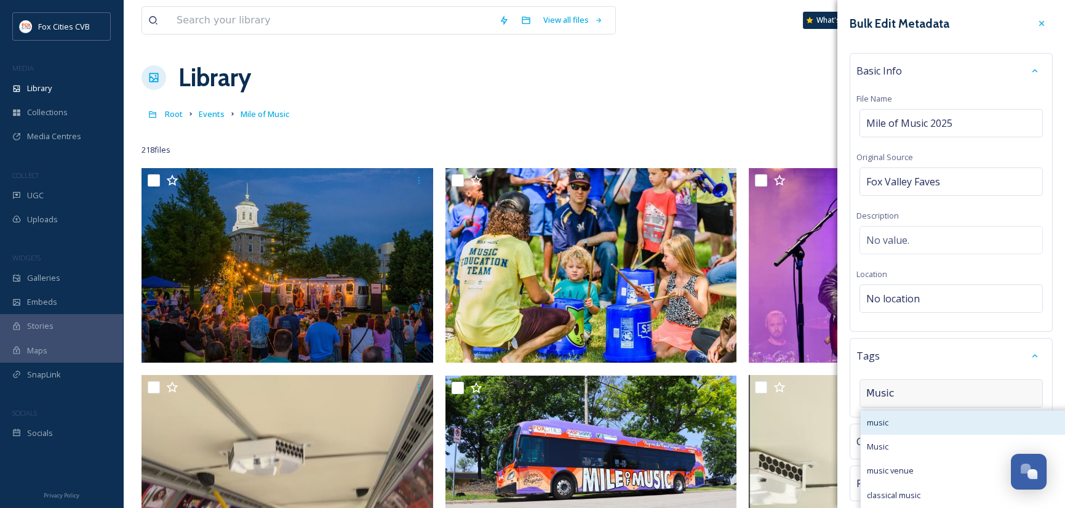
type input "Music"
click at [909, 422] on div "music" at bounding box center [968, 422] width 214 height 24
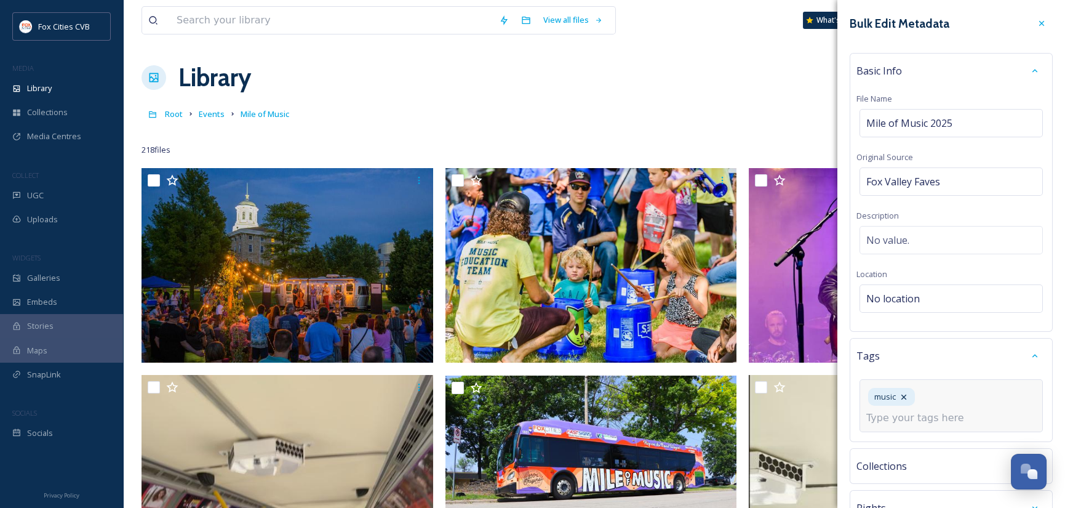
click at [909, 423] on input at bounding box center [927, 417] width 123 height 15
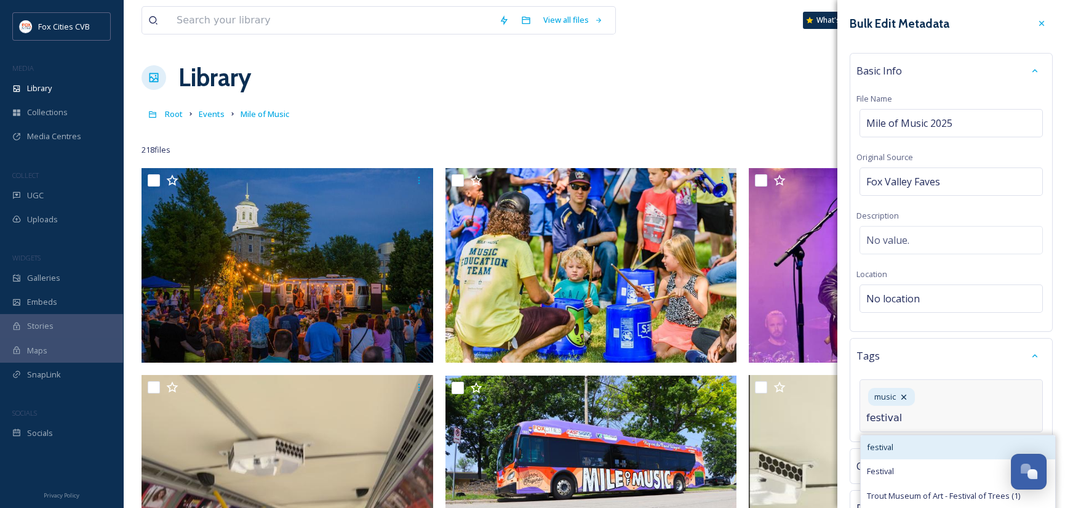
type input "festival"
click at [902, 446] on div "festival" at bounding box center [958, 447] width 194 height 24
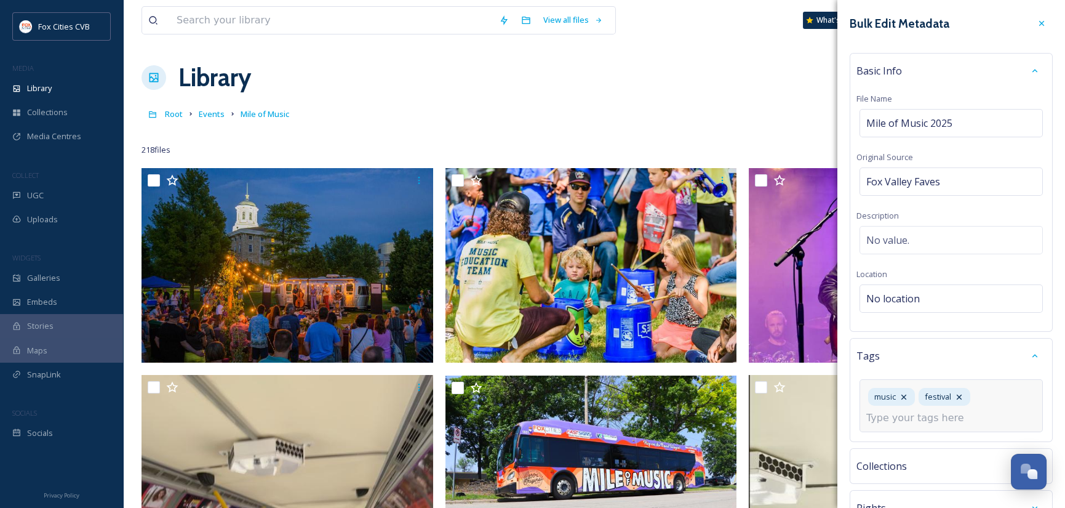
click at [960, 415] on input at bounding box center [927, 417] width 123 height 15
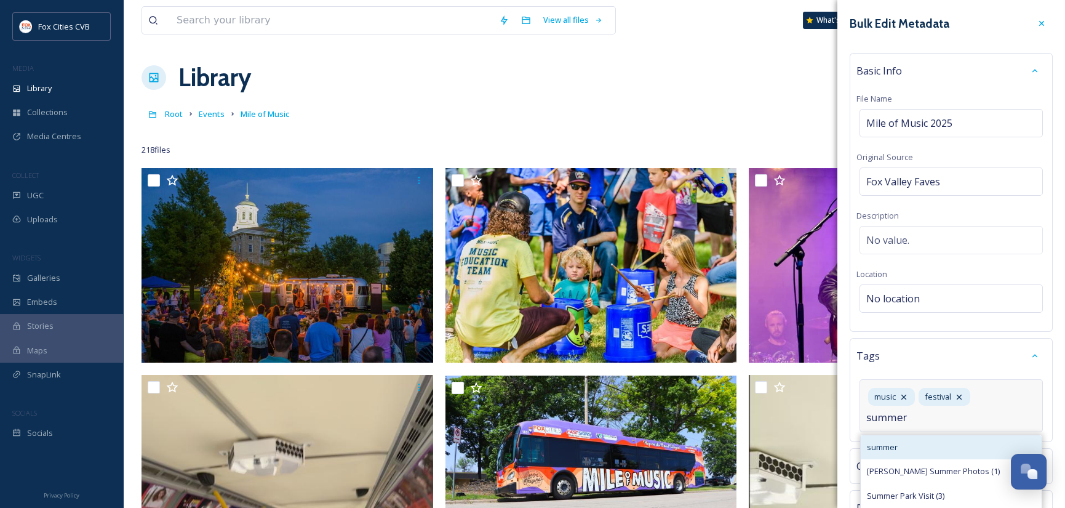
type input "summer"
click at [880, 453] on div "summer" at bounding box center [951, 447] width 181 height 24
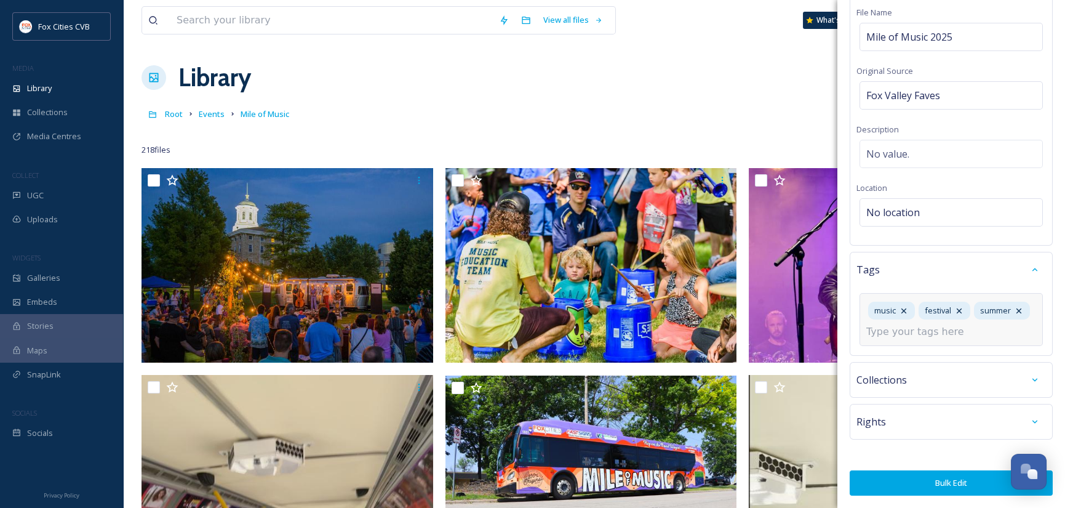
scroll to position [109, 0]
click at [1024, 424] on div at bounding box center [1035, 421] width 22 height 22
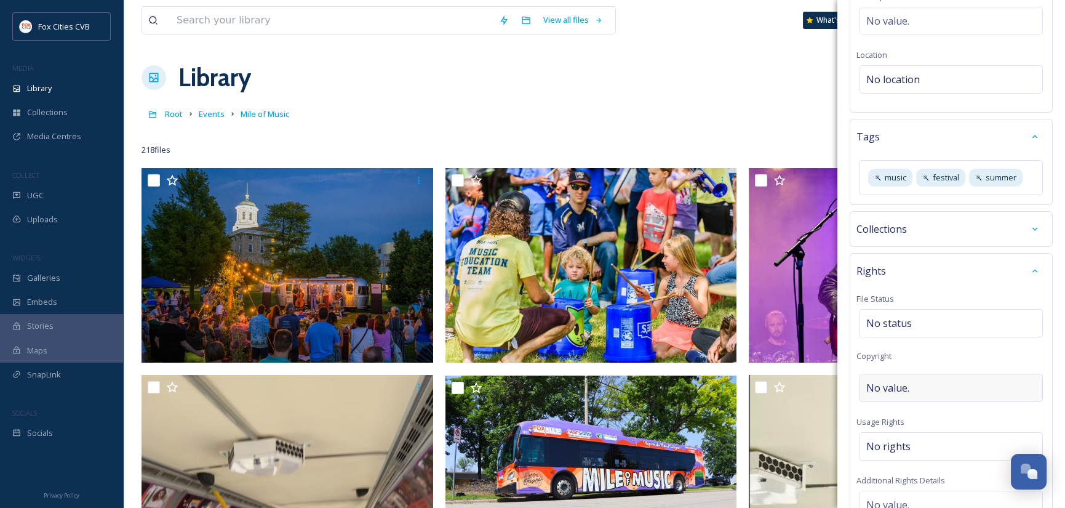
scroll to position [233, 0]
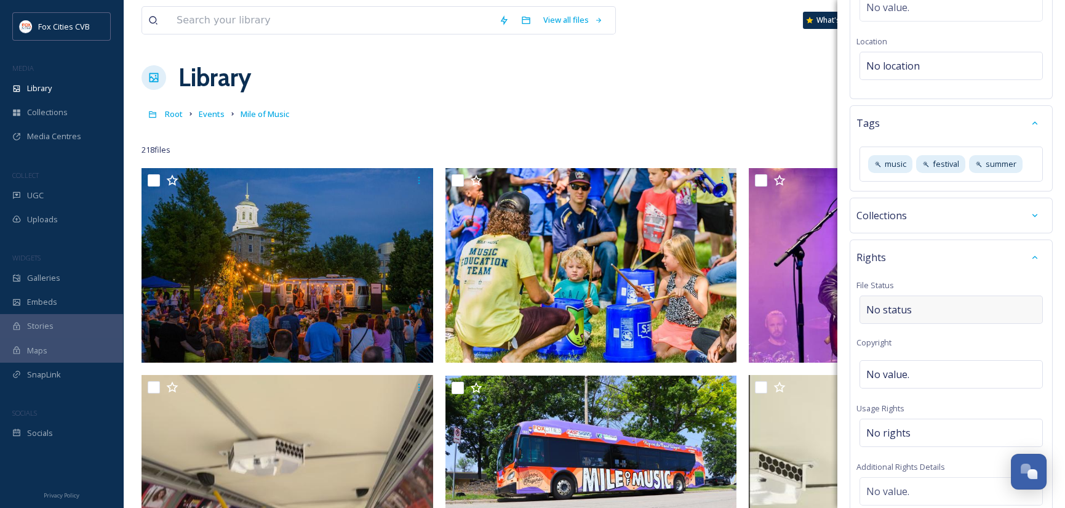
click at [941, 308] on div "No status" at bounding box center [950, 309] width 183 height 28
click at [917, 432] on div "No rights" at bounding box center [950, 432] width 183 height 28
click at [918, 432] on input at bounding box center [930, 435] width 135 height 27
type input "Tag Fox Valley Faves"
click at [1021, 407] on div "Rights File Status No status Copyright No value. Usage Rights Tag Fox Valley Fa…" at bounding box center [951, 439] width 203 height 400
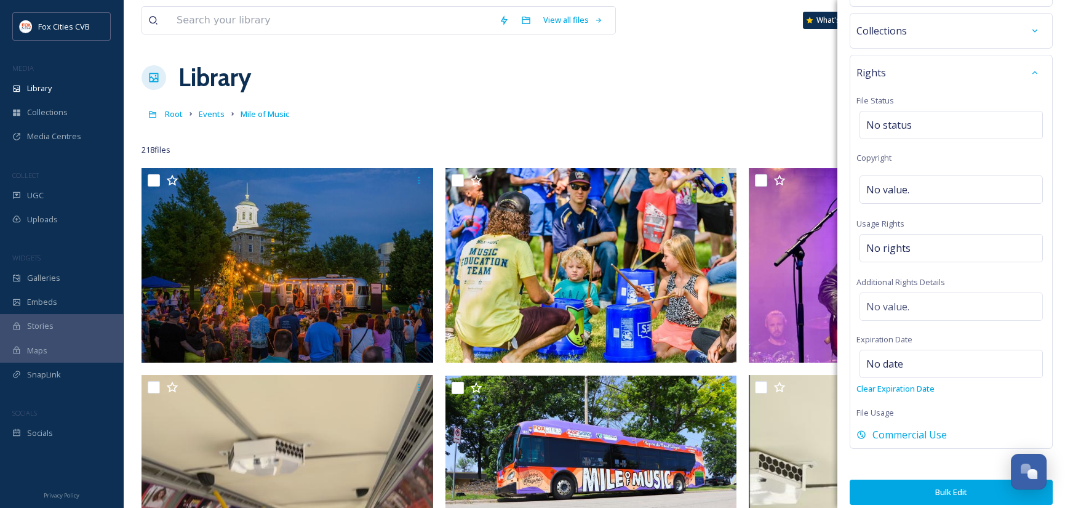
scroll to position [356, 0]
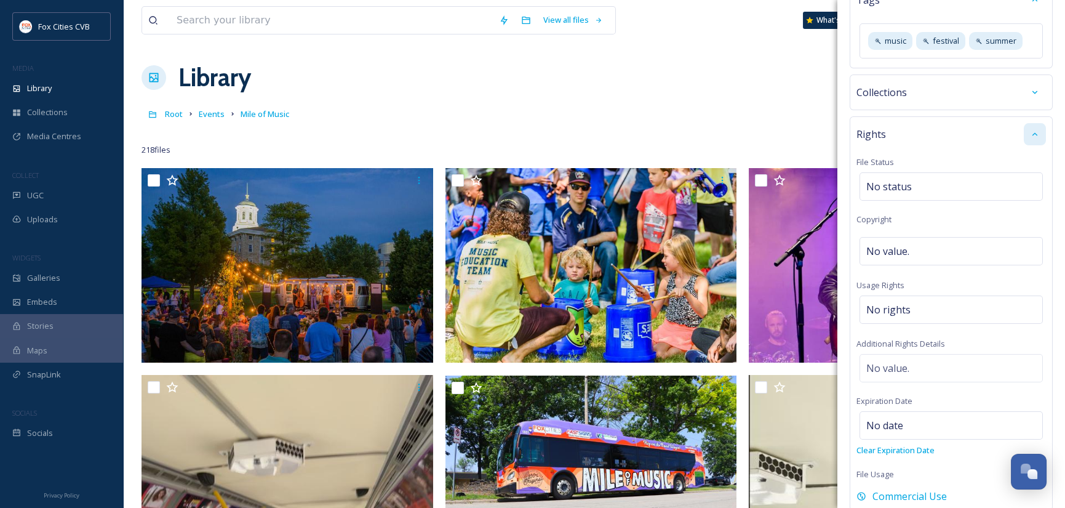
click at [1030, 132] on icon at bounding box center [1035, 134] width 10 height 10
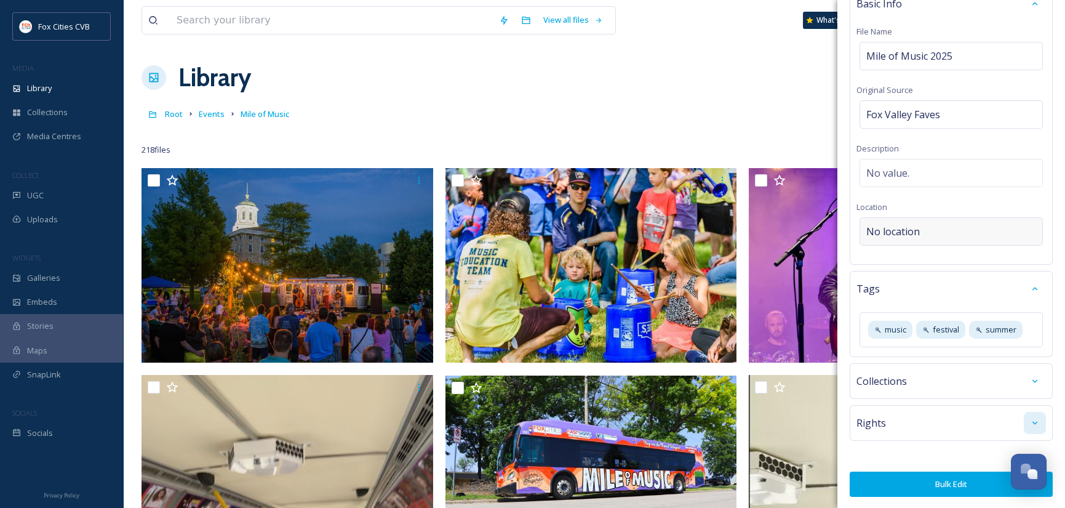
click at [941, 223] on div "No location" at bounding box center [950, 231] width 183 height 28
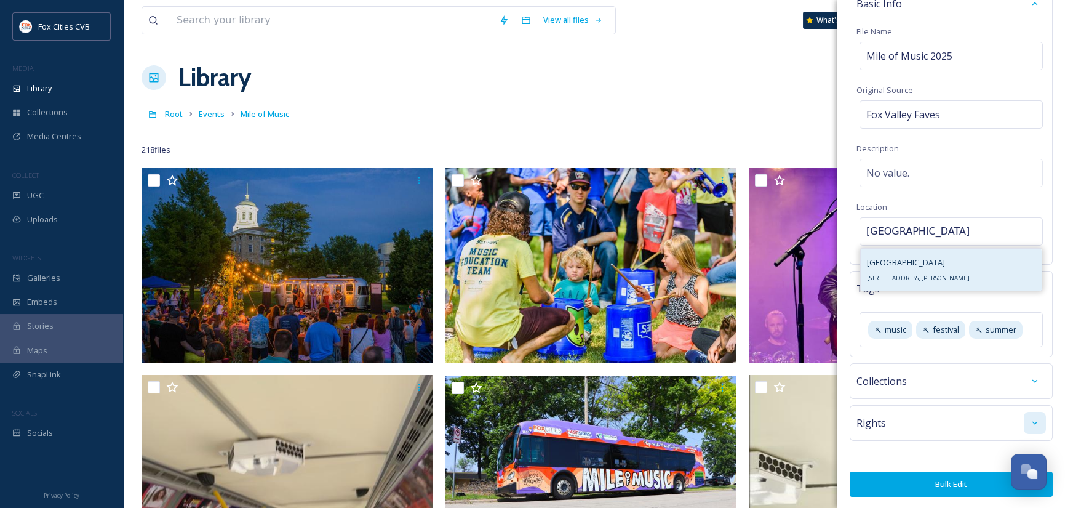
click at [908, 264] on span "[GEOGRAPHIC_DATA]" at bounding box center [906, 262] width 78 height 11
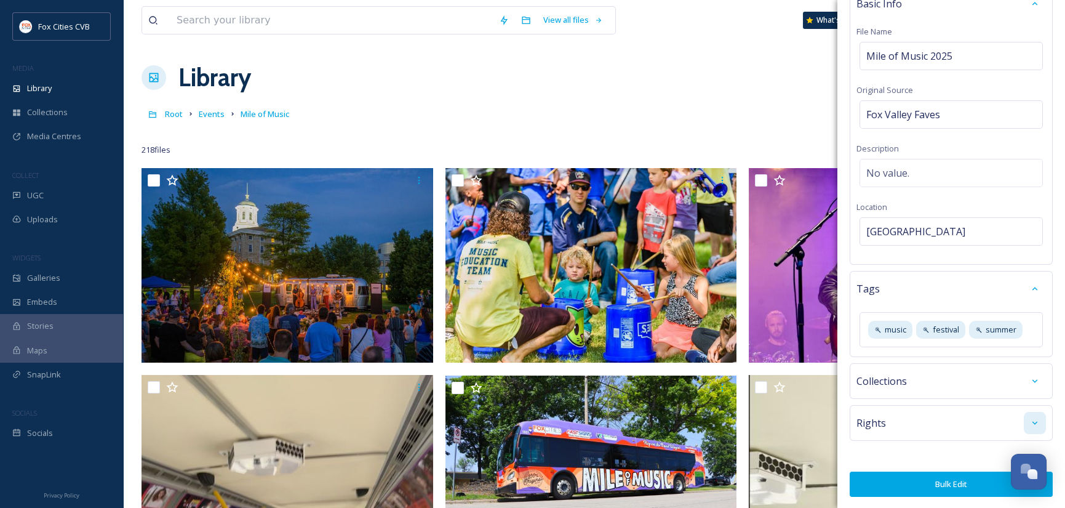
click at [1001, 420] on div "Rights" at bounding box center [950, 423] width 189 height 22
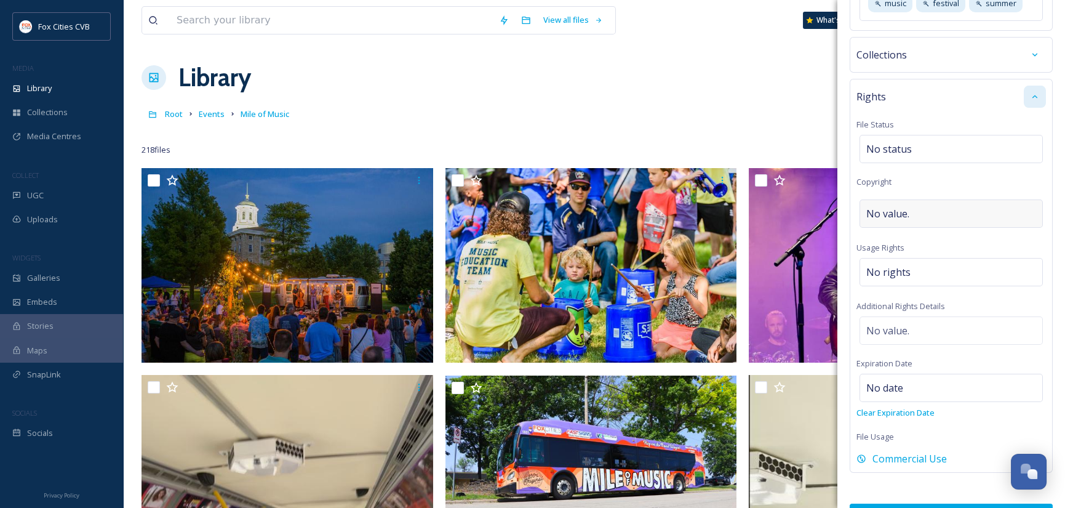
scroll to position [424, 0]
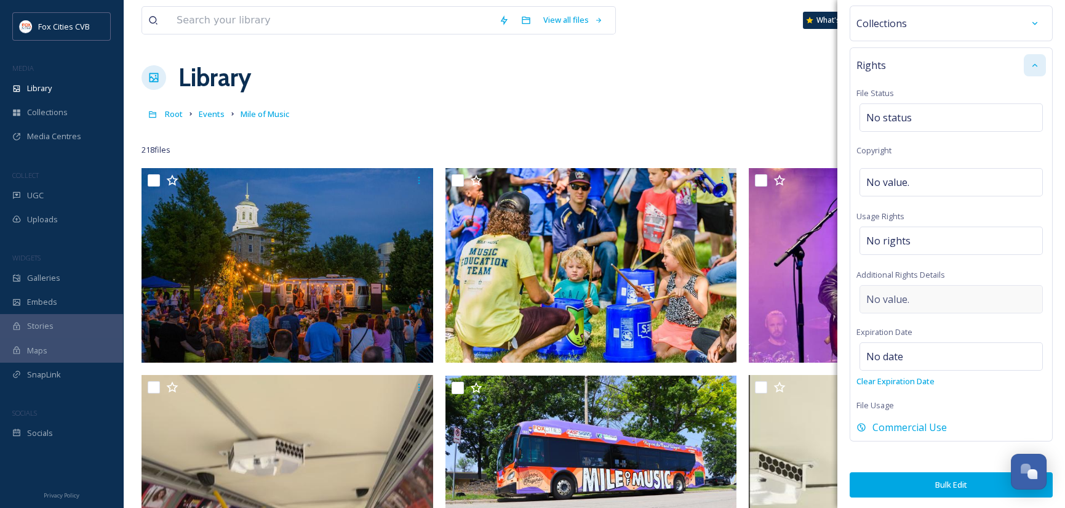
click at [942, 293] on div "No value." at bounding box center [950, 299] width 183 height 28
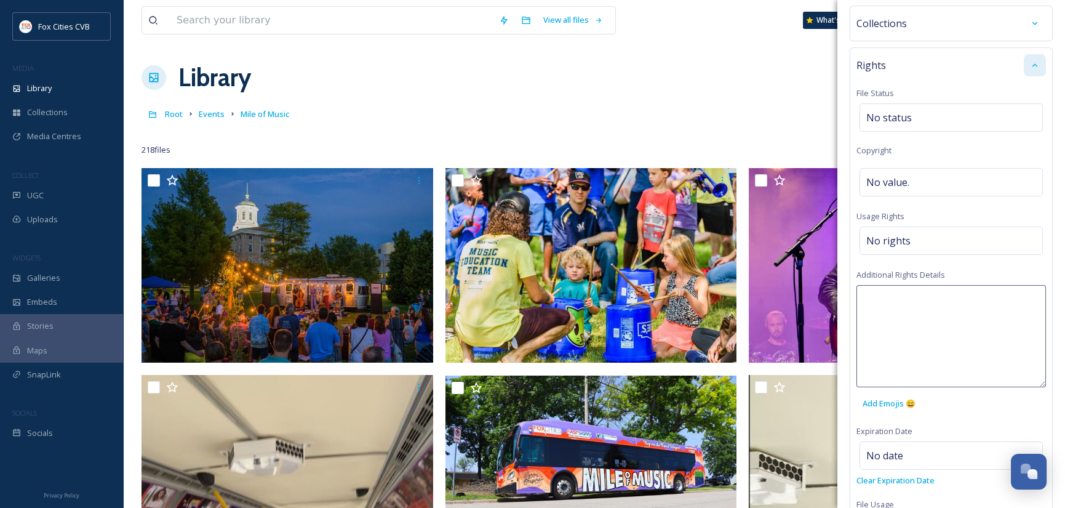
click at [942, 293] on textarea at bounding box center [950, 336] width 189 height 102
type textarea "Tag Fox Valley Faves"
click at [968, 408] on div "Tag Fox Valley Faves Add Emojis 😄" at bounding box center [950, 350] width 189 height 130
click at [1008, 420] on div "Rights File Status No status Copyright No value. Usage Rights No rights Additio…" at bounding box center [951, 293] width 203 height 493
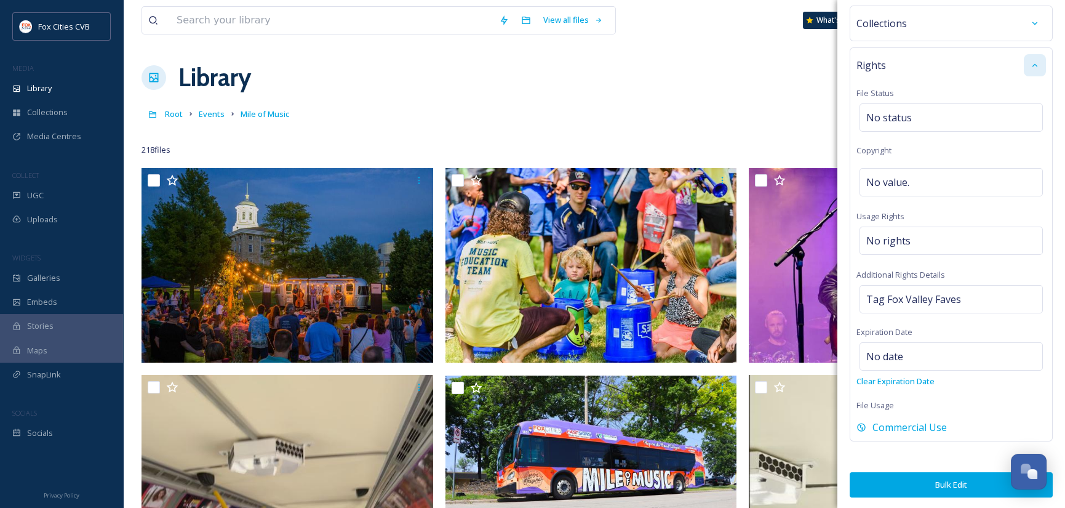
click at [951, 486] on button "Bulk Edit" at bounding box center [951, 484] width 203 height 25
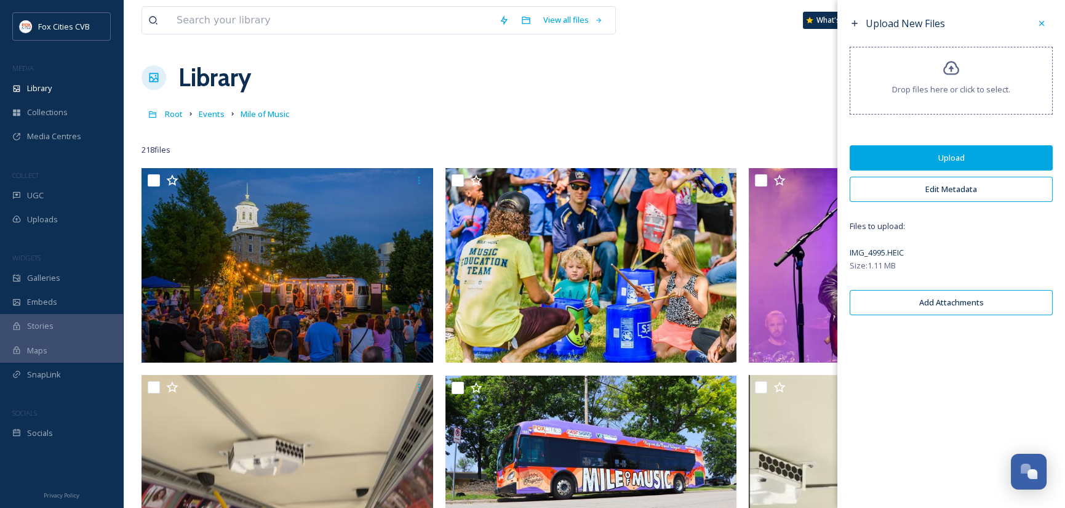
click at [924, 158] on button "Upload" at bounding box center [951, 157] width 203 height 25
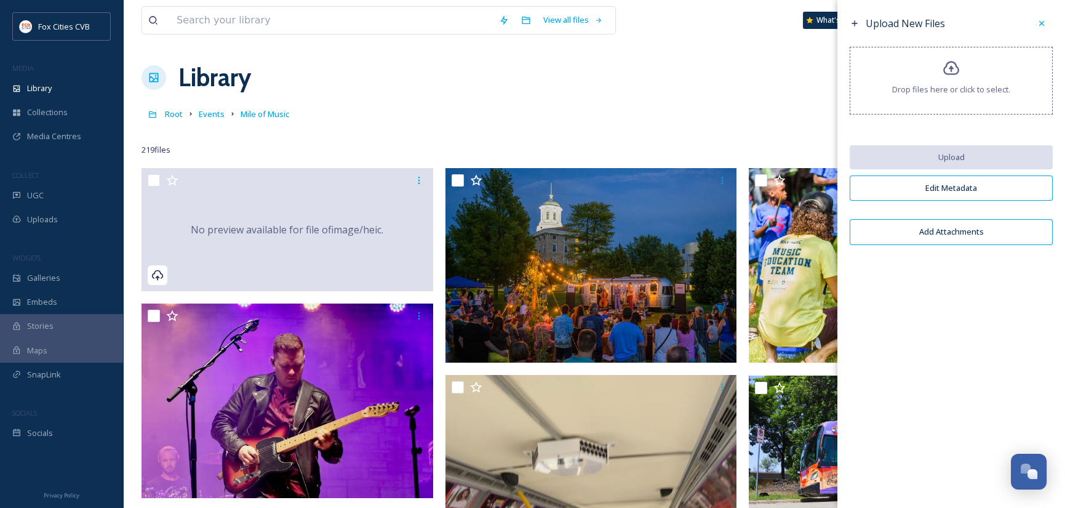
click at [536, 92] on div "Library Organise New" at bounding box center [593, 77] width 905 height 37
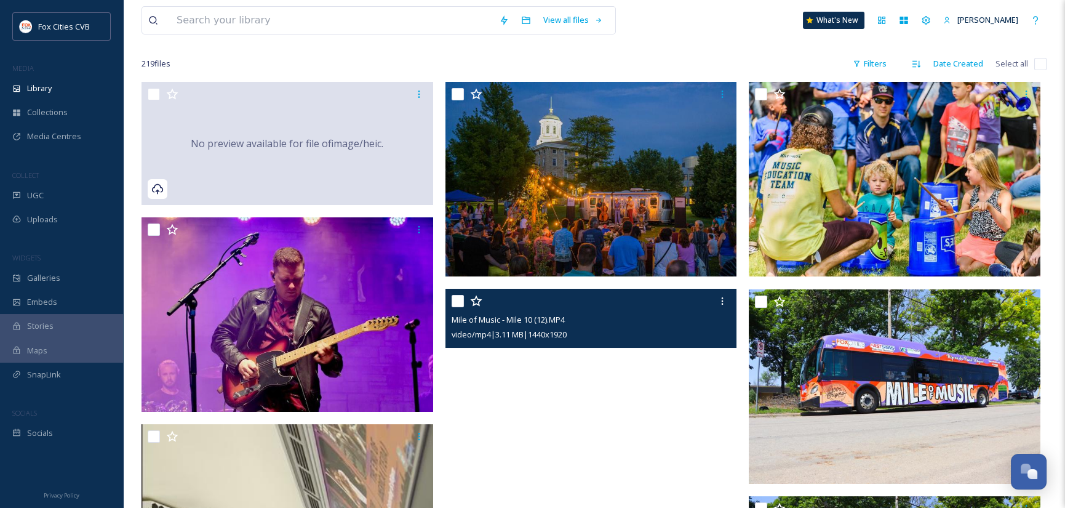
scroll to position [0, 0]
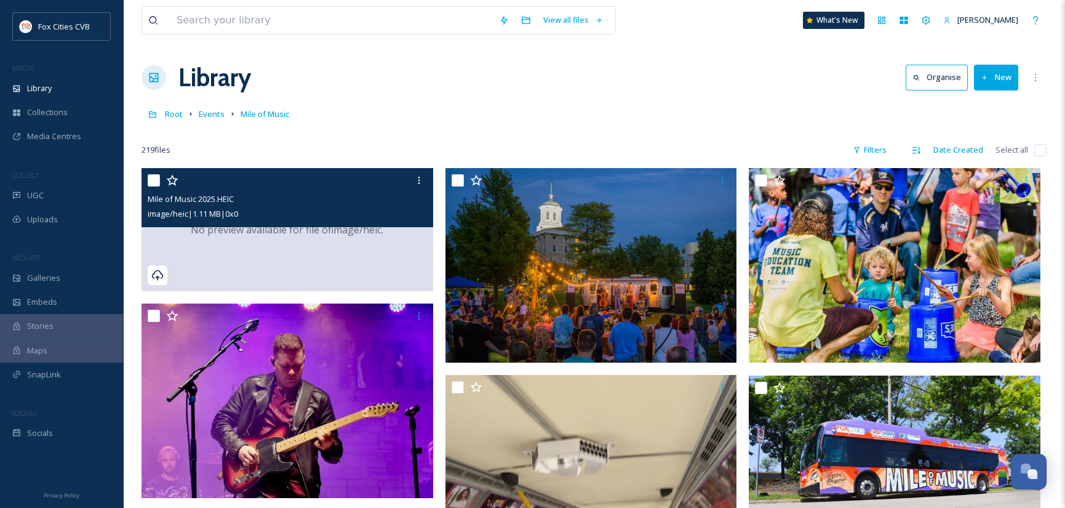
click at [335, 210] on div "image/heic | 1.11 MB | 0 x 0" at bounding box center [289, 213] width 282 height 15
click at [315, 260] on div "No preview available for file of image/heic ." at bounding box center [287, 229] width 292 height 123
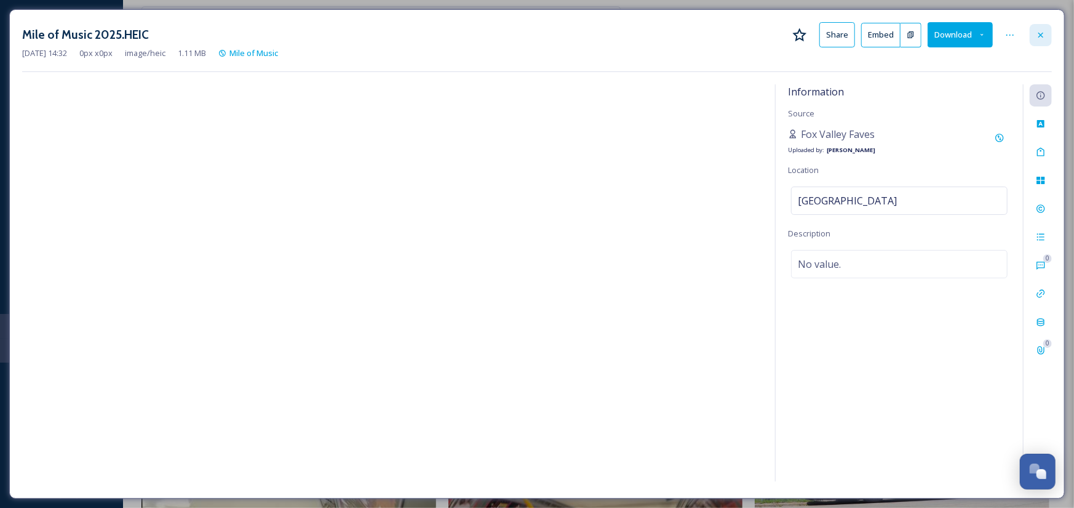
click at [1042, 33] on icon at bounding box center [1040, 34] width 5 height 5
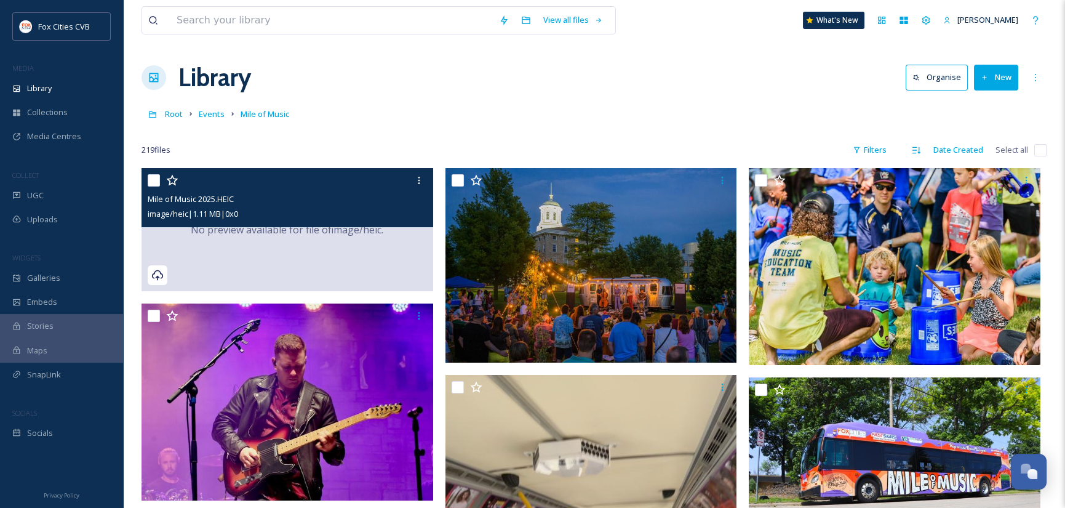
click at [223, 250] on div "No preview available for file of image/heic ." at bounding box center [287, 229] width 292 height 123
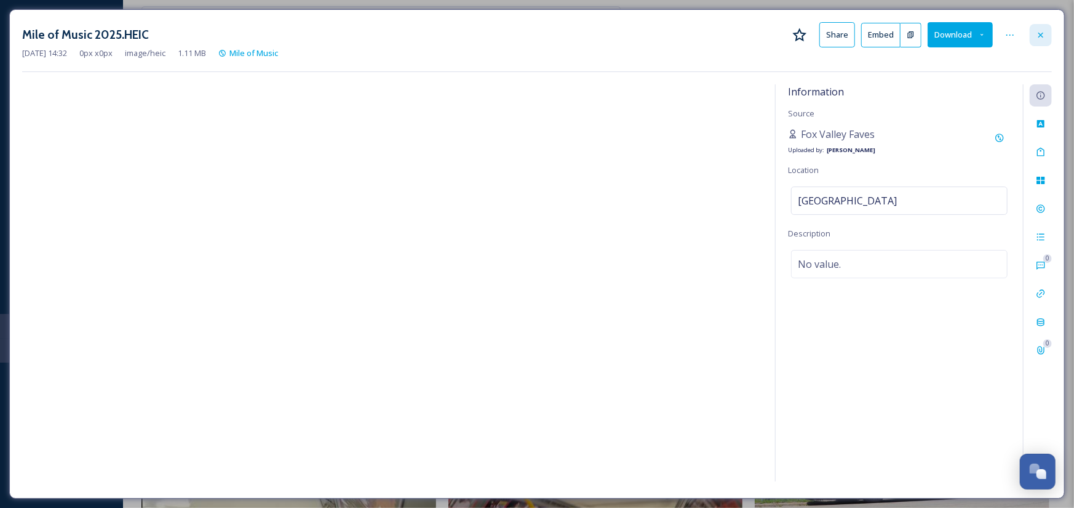
click at [1041, 30] on icon at bounding box center [1041, 35] width 10 height 10
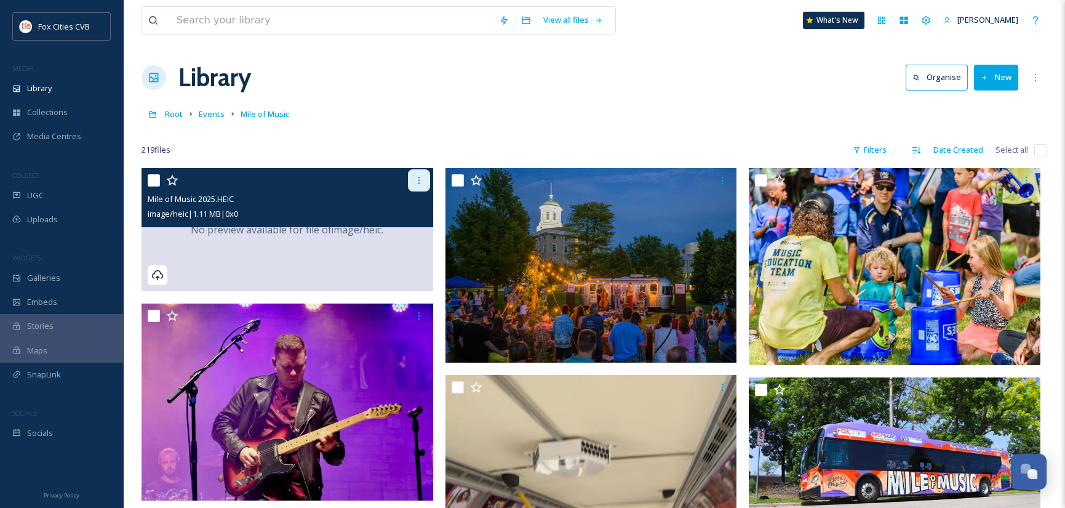
click at [414, 181] on icon at bounding box center [419, 180] width 10 height 10
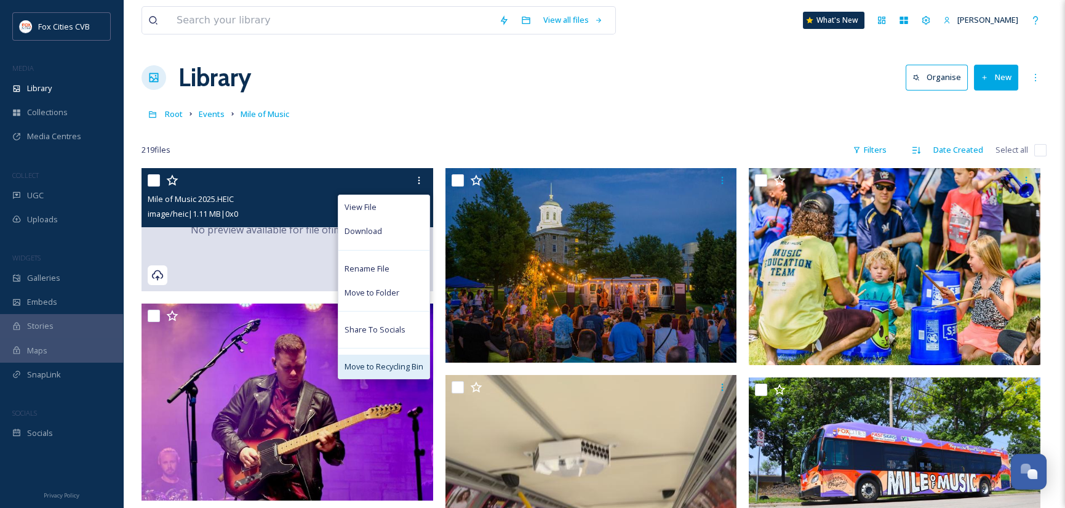
click at [397, 357] on div "Move to Recycling Bin" at bounding box center [383, 366] width 91 height 24
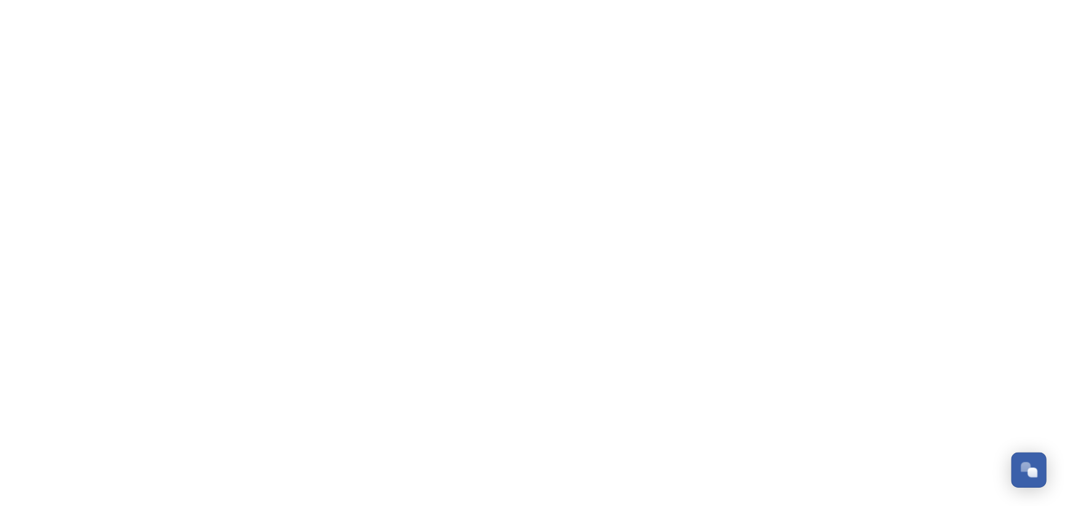
scroll to position [854, 0]
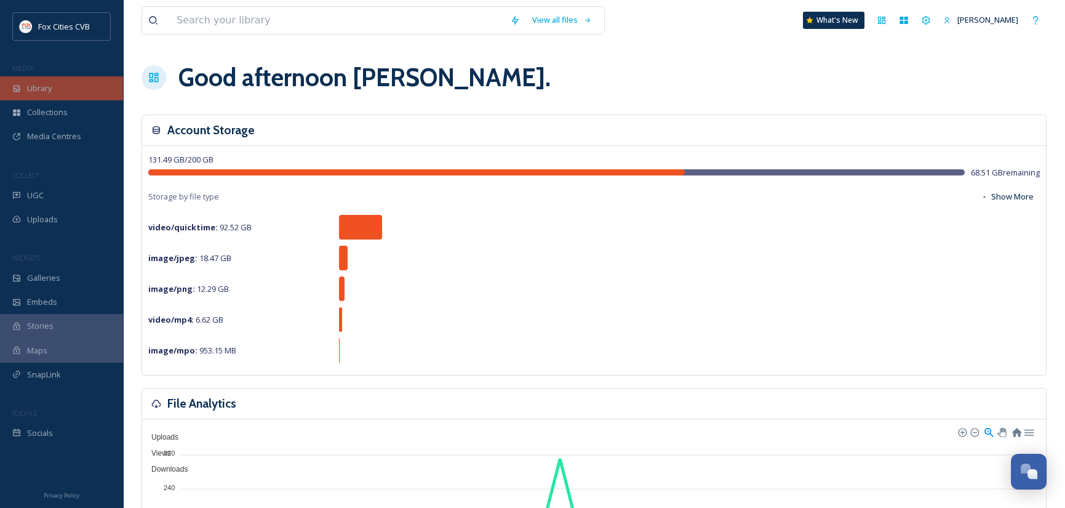
click at [40, 87] on span "Library" at bounding box center [39, 88] width 25 height 12
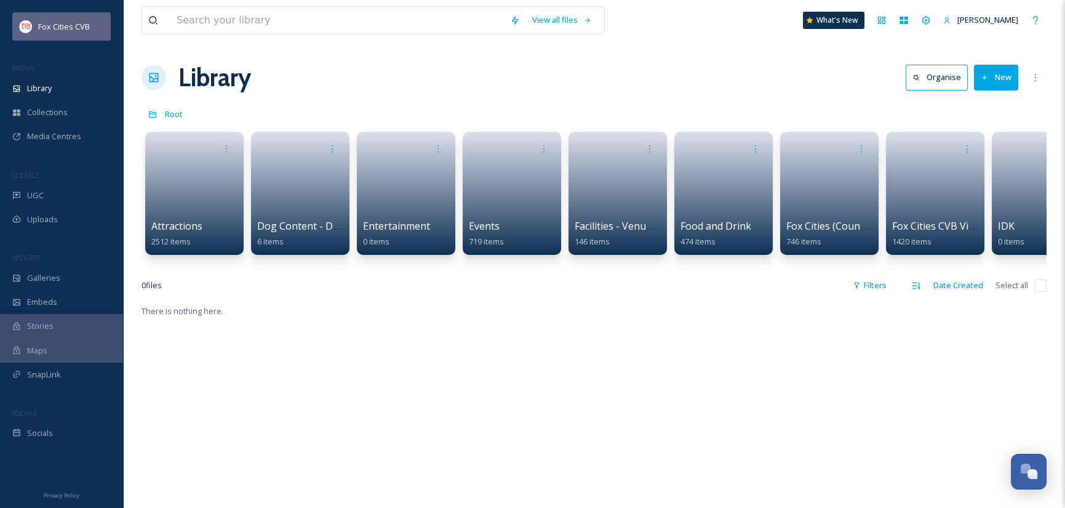
click at [73, 25] on span "Fox Cities CVB" at bounding box center [64, 26] width 52 height 11
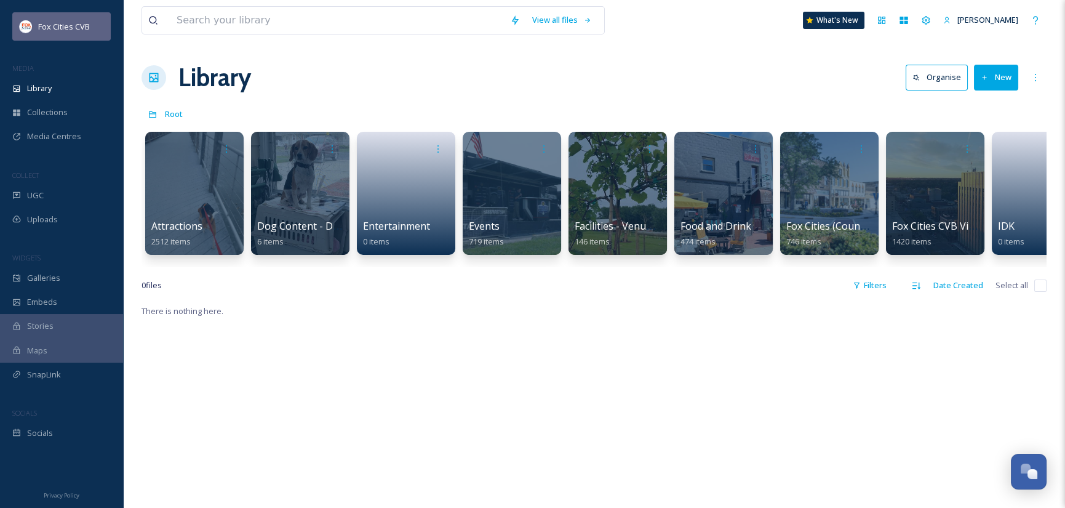
click at [73, 25] on span "Fox Cities CVB" at bounding box center [64, 26] width 52 height 11
click at [65, 26] on span "Fox Cities CVB" at bounding box center [64, 26] width 52 height 11
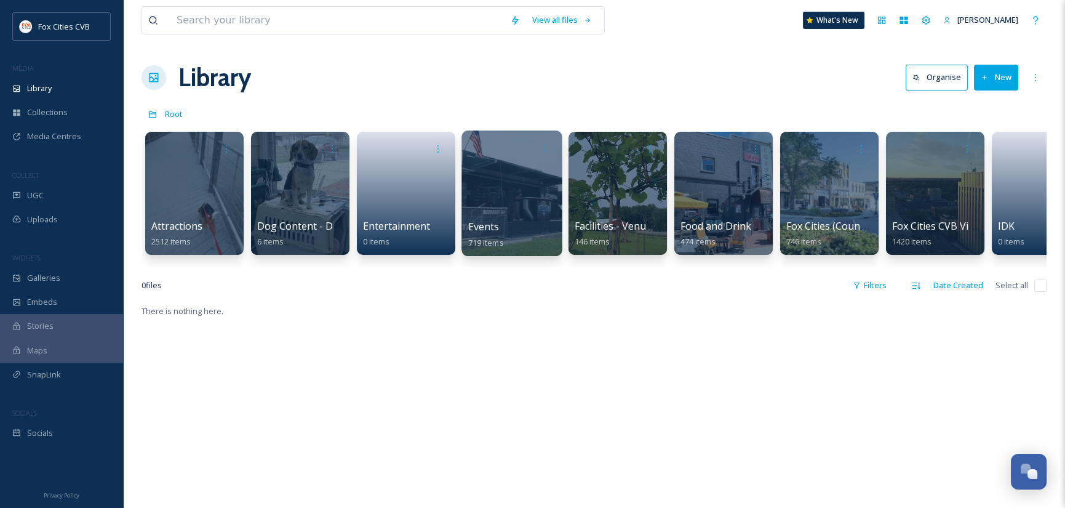
click at [505, 189] on div at bounding box center [511, 192] width 100 height 125
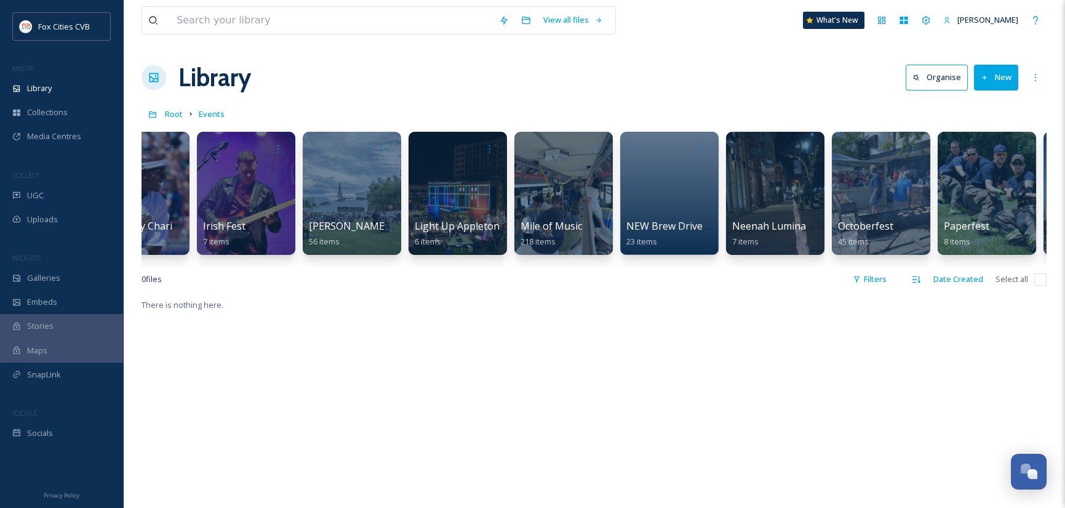
scroll to position [0, 2467]
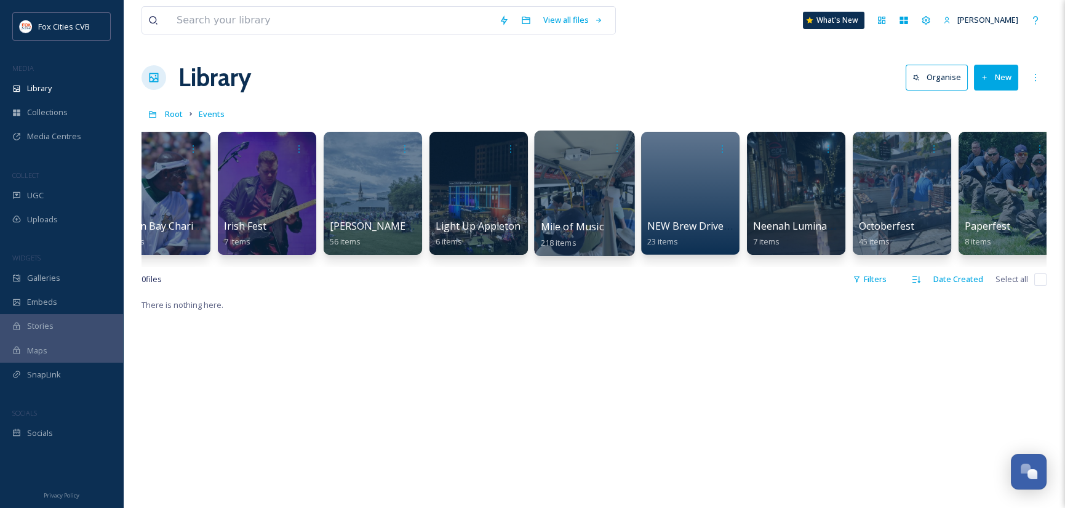
click at [601, 192] on div at bounding box center [584, 192] width 100 height 125
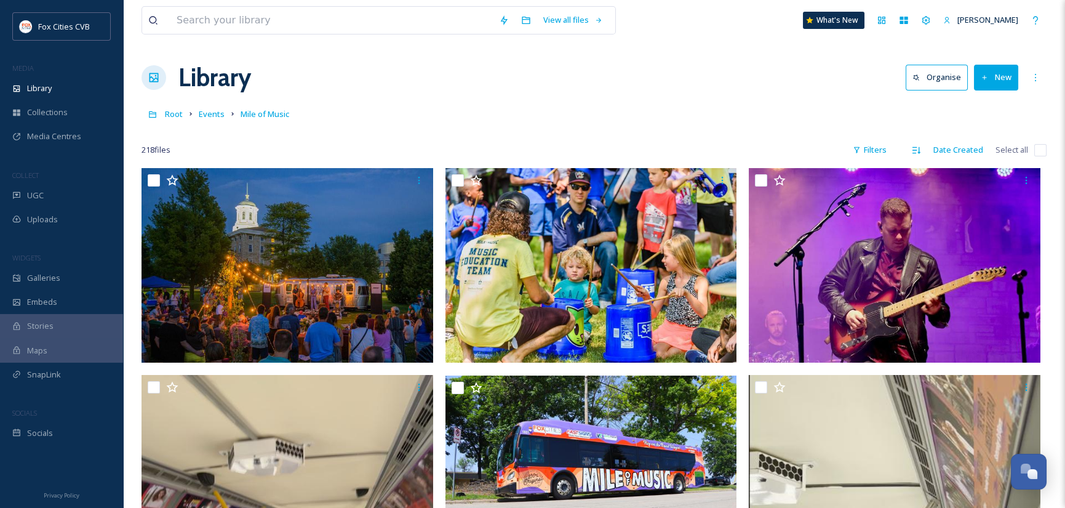
click at [1006, 75] on button "New" at bounding box center [996, 77] width 44 height 25
click at [982, 109] on span "File Upload" at bounding box center [990, 106] width 41 height 12
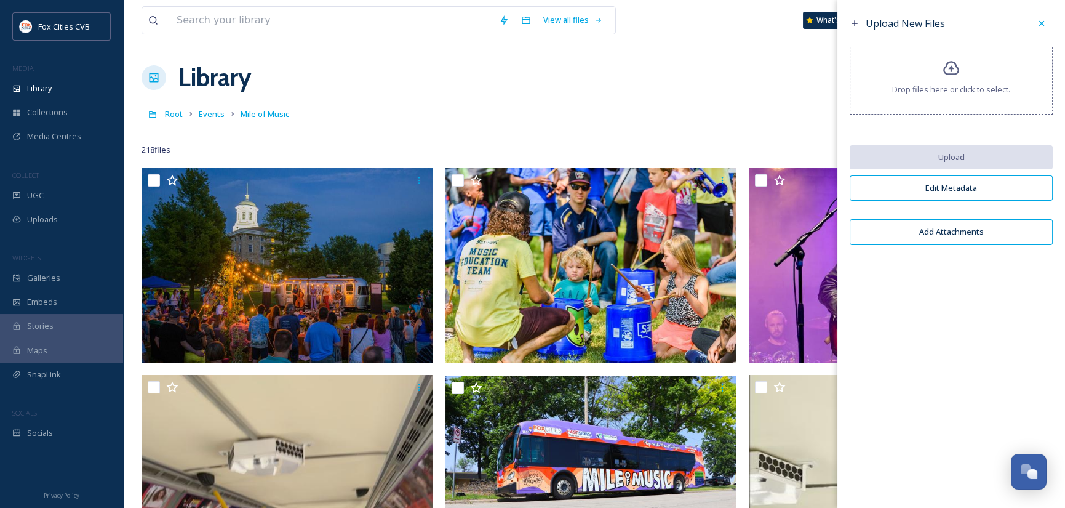
click at [935, 86] on span "Drop files here or click to select." at bounding box center [951, 90] width 118 height 12
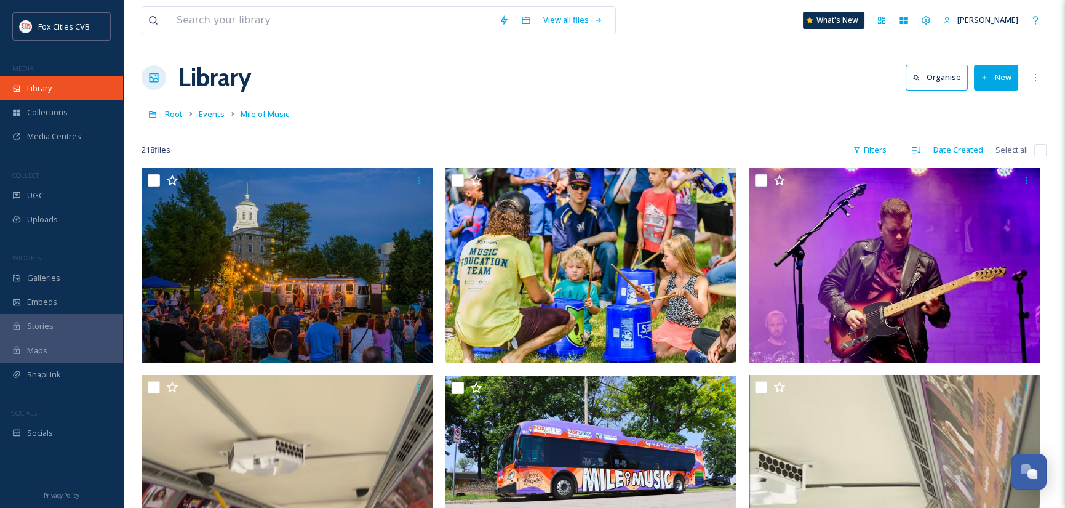
click at [39, 87] on span "Library" at bounding box center [39, 88] width 25 height 12
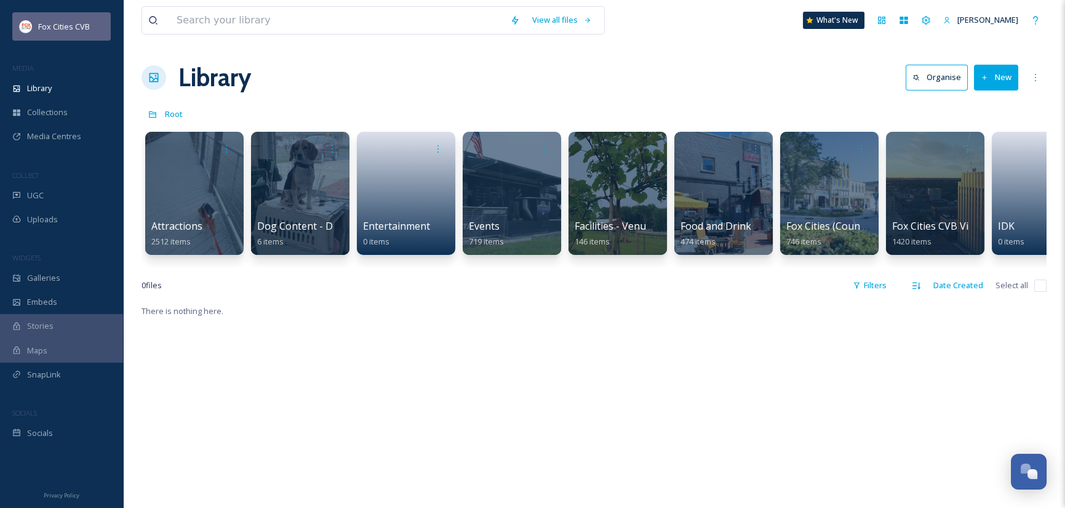
click at [74, 31] on span "Fox Cities CVB" at bounding box center [64, 26] width 52 height 11
click at [76, 31] on span "Fox Cities CVB" at bounding box center [64, 26] width 52 height 11
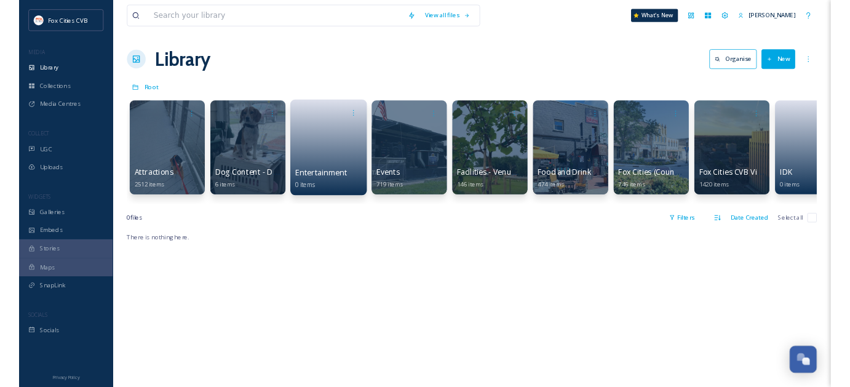
scroll to position [945, 0]
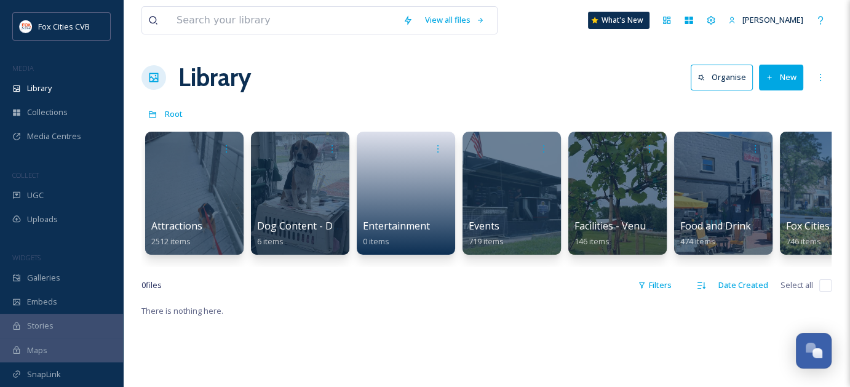
click at [830, 350] on div "Open Chat" at bounding box center [814, 349] width 36 height 21
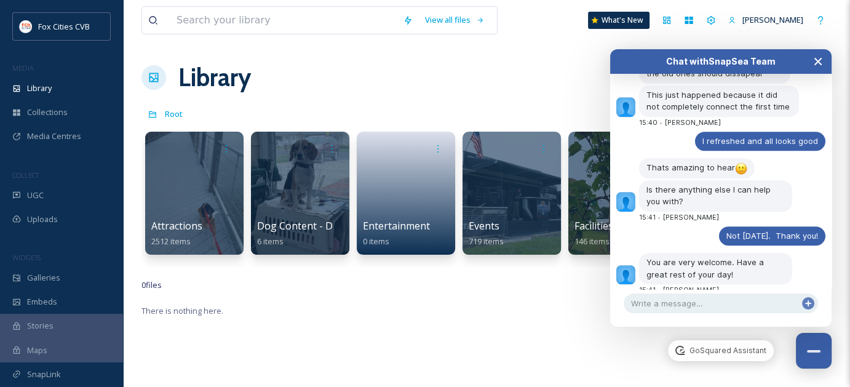
click at [820, 58] on icon "Close Chat" at bounding box center [818, 61] width 6 height 6
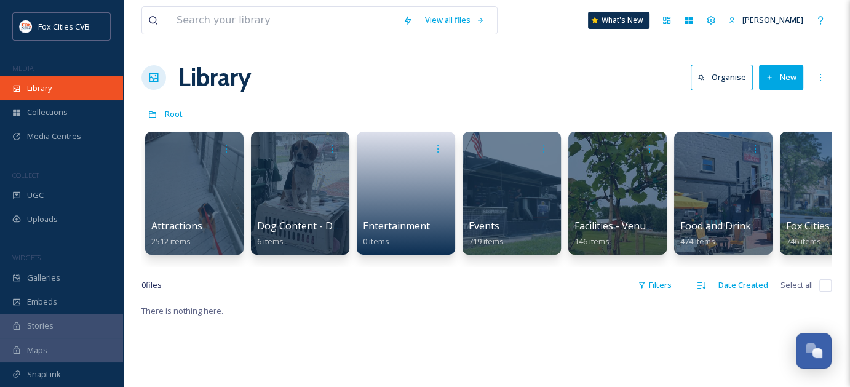
click at [57, 96] on div "Library" at bounding box center [61, 88] width 123 height 24
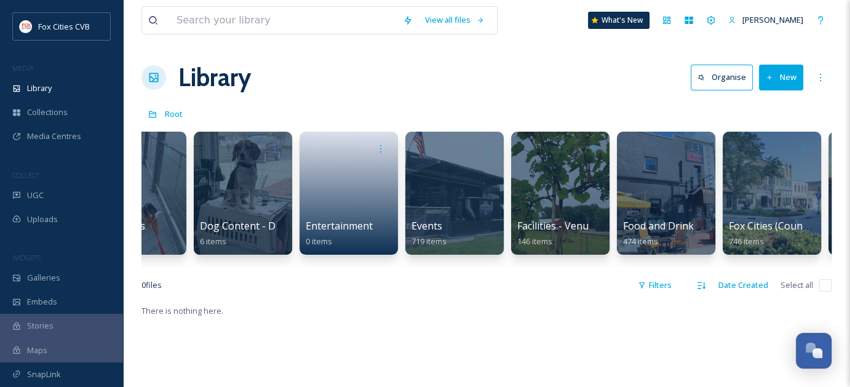
scroll to position [0, 0]
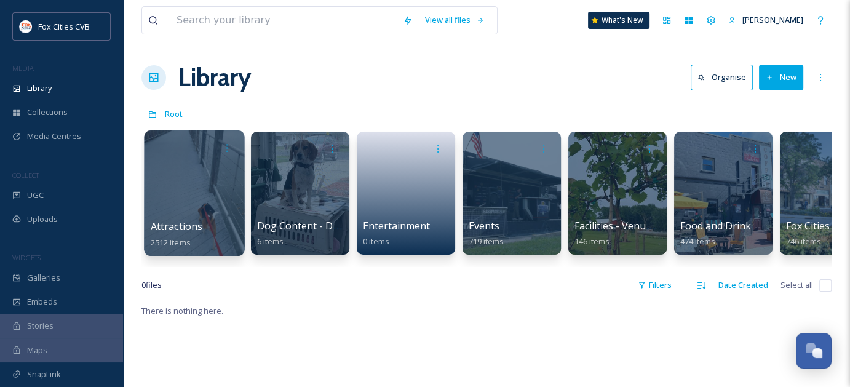
click at [197, 204] on div at bounding box center [194, 192] width 100 height 125
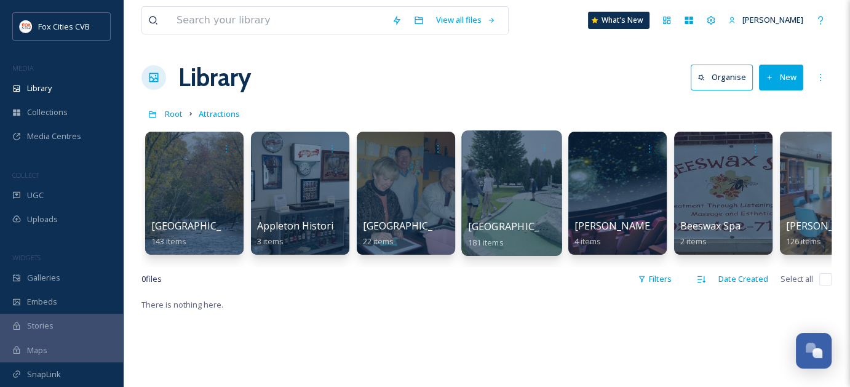
click at [497, 193] on div at bounding box center [511, 192] width 100 height 125
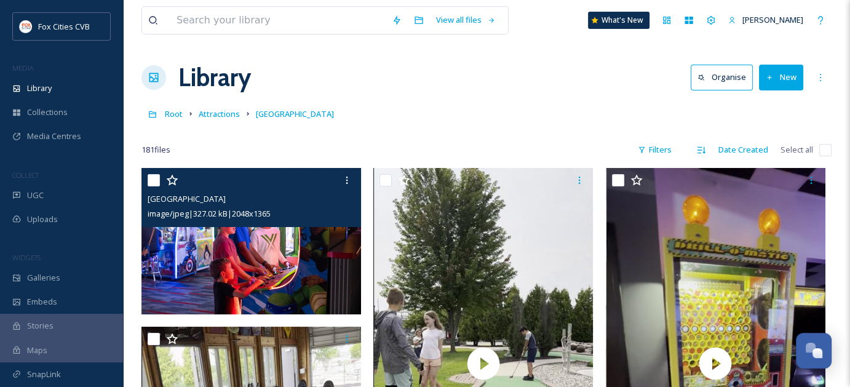
click at [244, 240] on img at bounding box center [251, 241] width 220 height 146
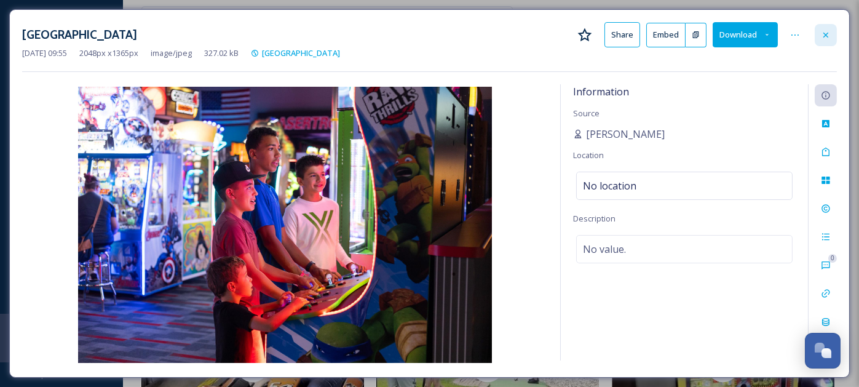
click at [833, 37] on div at bounding box center [826, 35] width 22 height 22
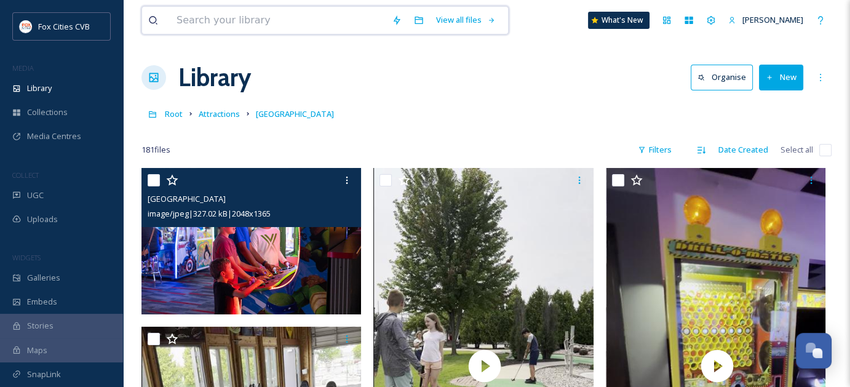
click at [258, 20] on input at bounding box center [277, 20] width 215 height 27
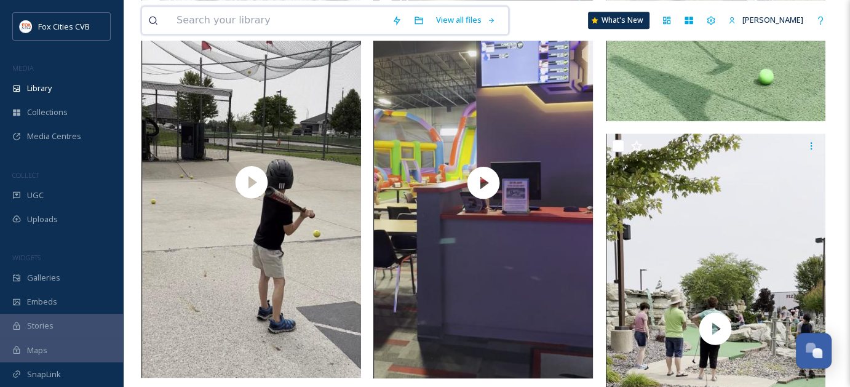
scroll to position [977, 0]
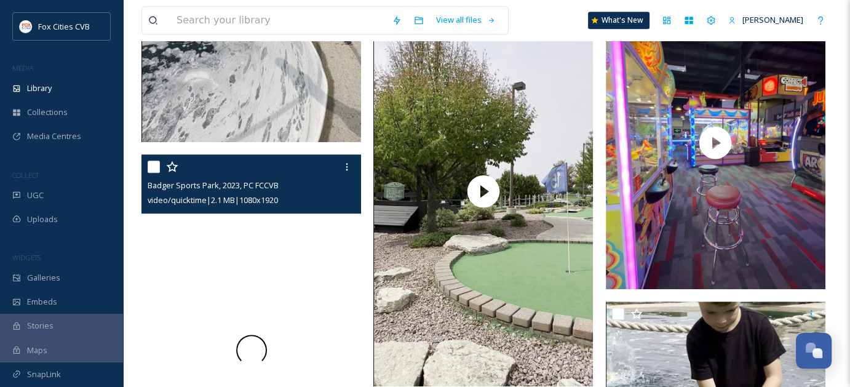
click at [262, 215] on div at bounding box center [251, 349] width 220 height 391
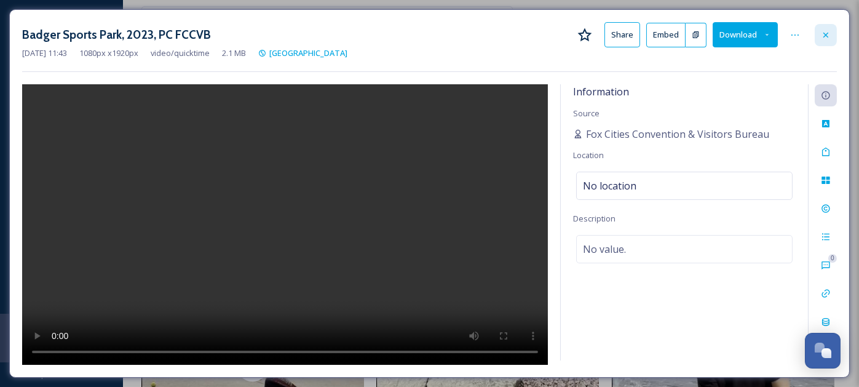
click at [833, 34] on div at bounding box center [826, 35] width 22 height 22
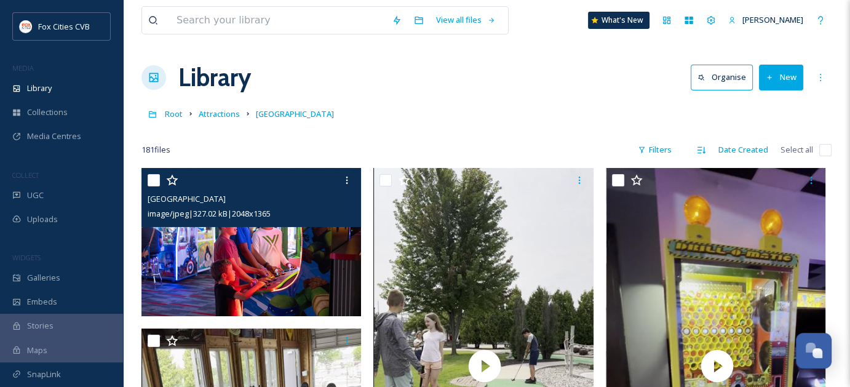
scroll to position [977, 0]
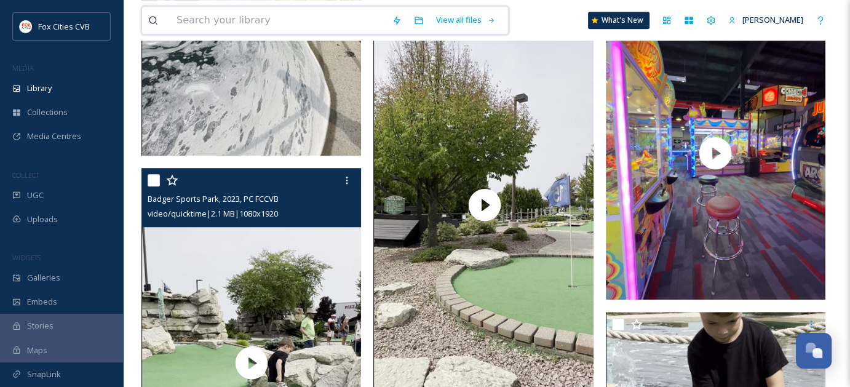
click at [301, 12] on input at bounding box center [277, 20] width 215 height 27
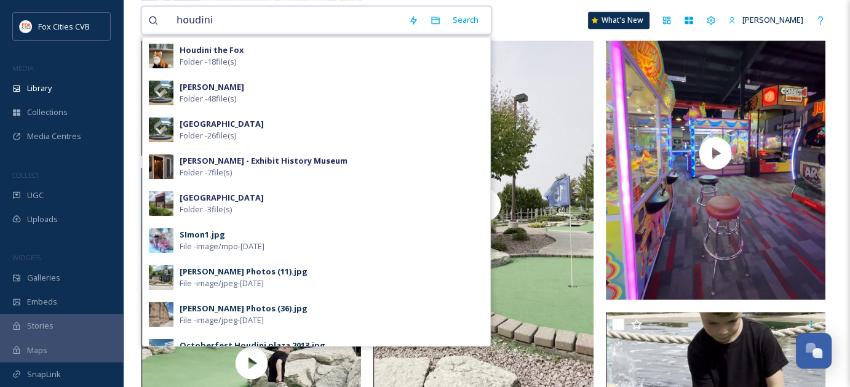
type input "houdini"
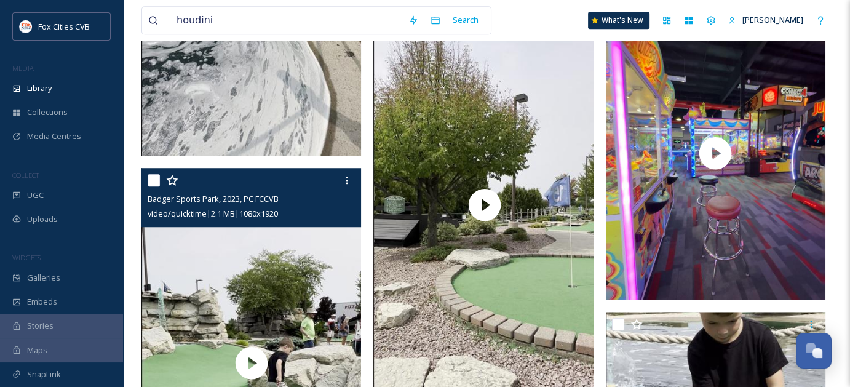
click at [495, 30] on div "houdini Search What's New [PERSON_NAME]" at bounding box center [486, 20] width 690 height 41
click at [36, 90] on span "Library" at bounding box center [39, 88] width 25 height 12
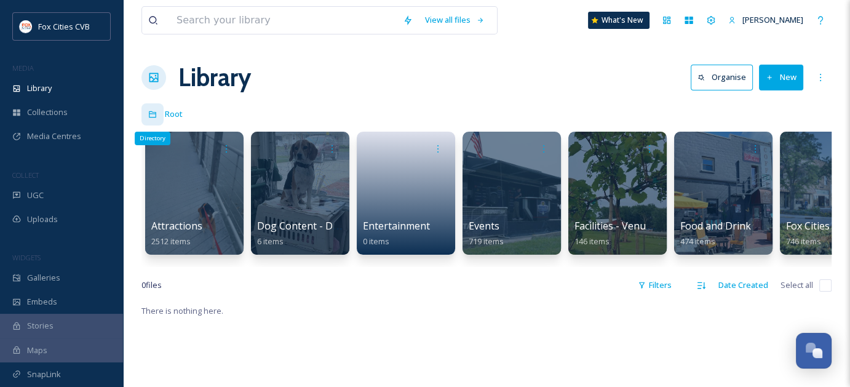
click at [151, 113] on icon at bounding box center [152, 114] width 7 height 7
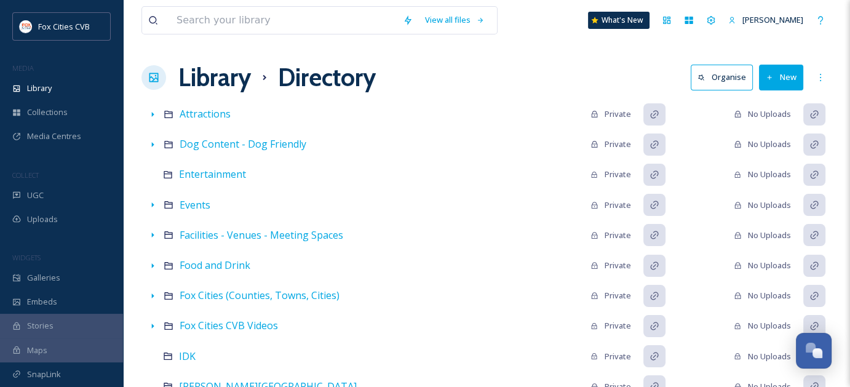
click at [213, 74] on h1 "Library" at bounding box center [214, 77] width 73 height 37
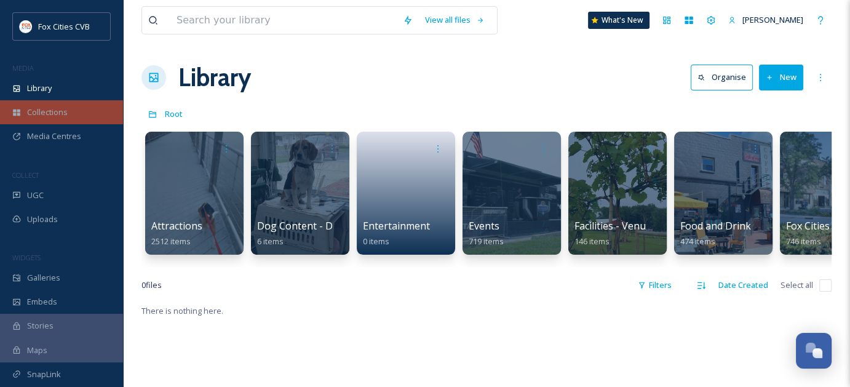
click at [71, 104] on div "Collections" at bounding box center [61, 112] width 123 height 24
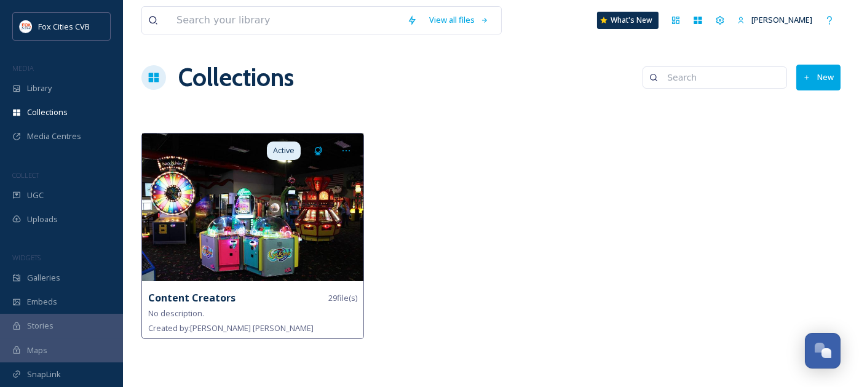
click at [310, 227] on img at bounding box center [252, 207] width 221 height 148
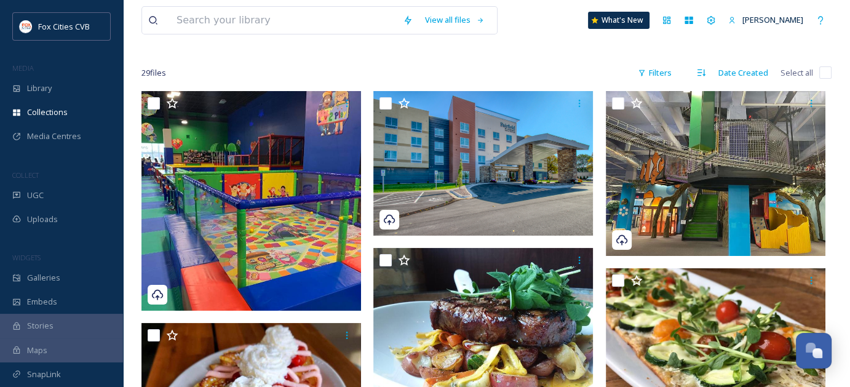
scroll to position [162, 0]
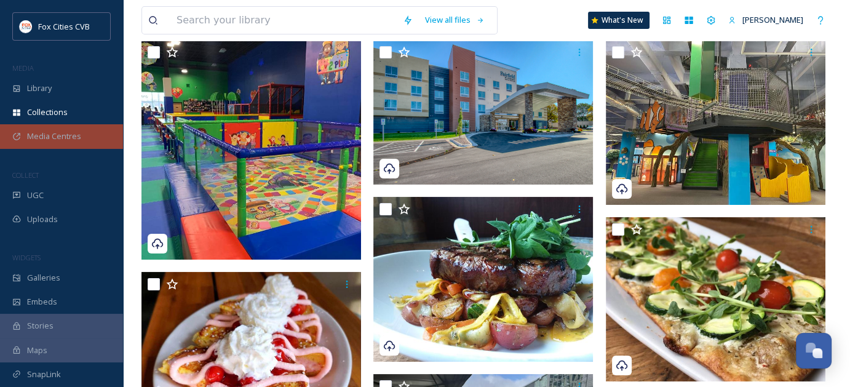
click at [60, 137] on span "Media Centres" at bounding box center [54, 136] width 54 height 12
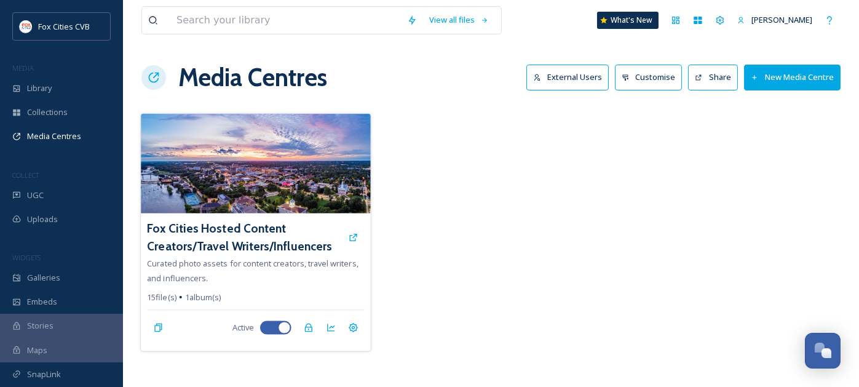
click at [215, 161] on img at bounding box center [256, 164] width 230 height 100
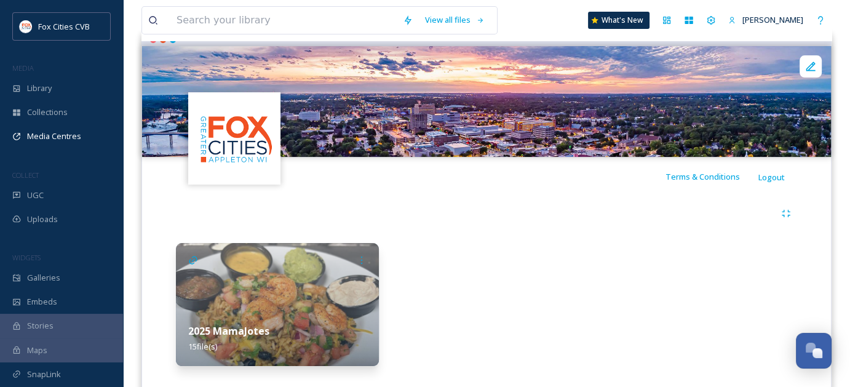
scroll to position [145, 0]
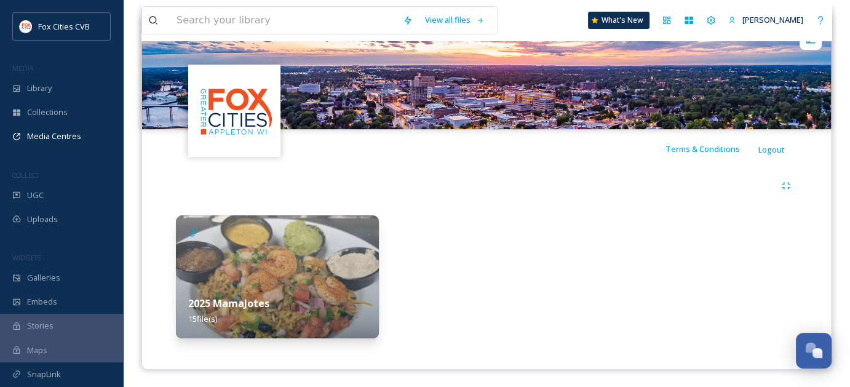
click at [328, 314] on div "2025 MamaJotes 15 file(s)" at bounding box center [277, 311] width 203 height 55
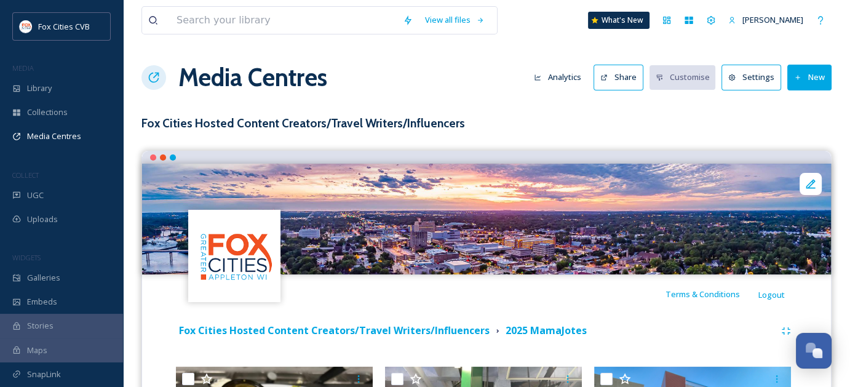
click at [629, 79] on button "Share" at bounding box center [619, 77] width 50 height 25
click at [57, 84] on div "Library" at bounding box center [61, 88] width 123 height 24
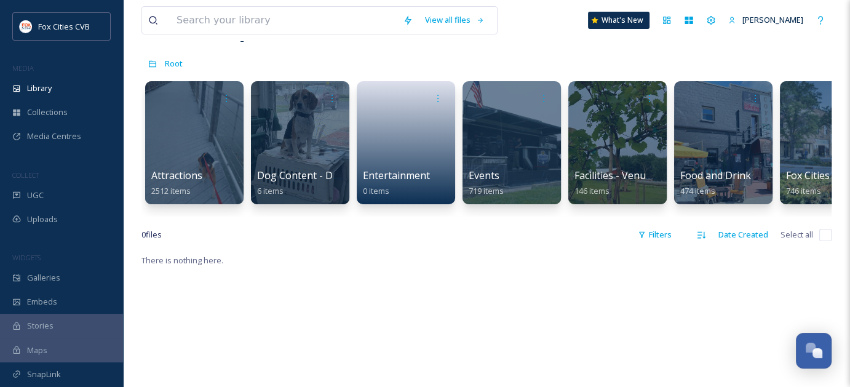
scroll to position [52, 0]
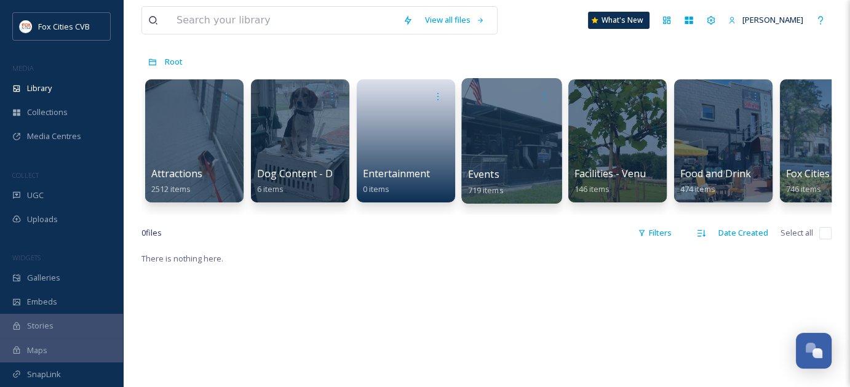
click at [506, 162] on div at bounding box center [511, 140] width 100 height 125
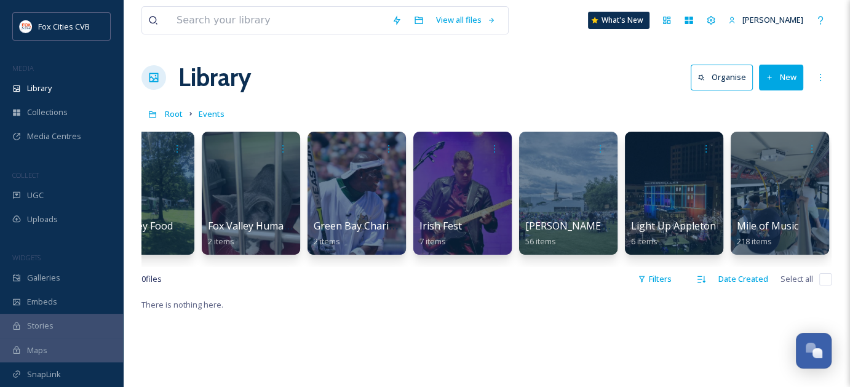
scroll to position [0, 2308]
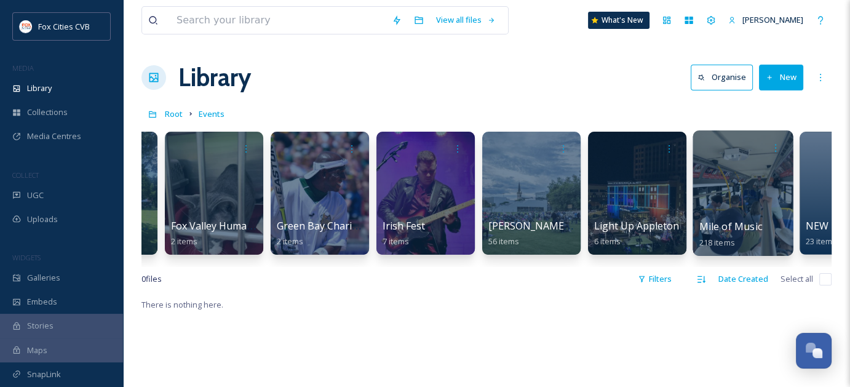
click at [728, 189] on div at bounding box center [743, 192] width 100 height 125
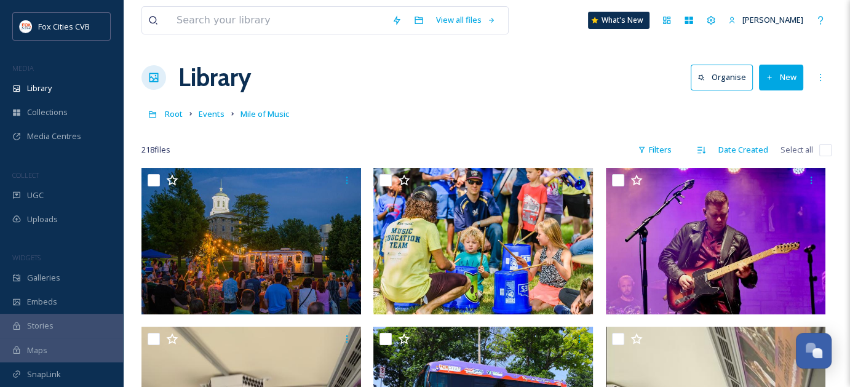
click at [784, 74] on button "New" at bounding box center [781, 77] width 44 height 25
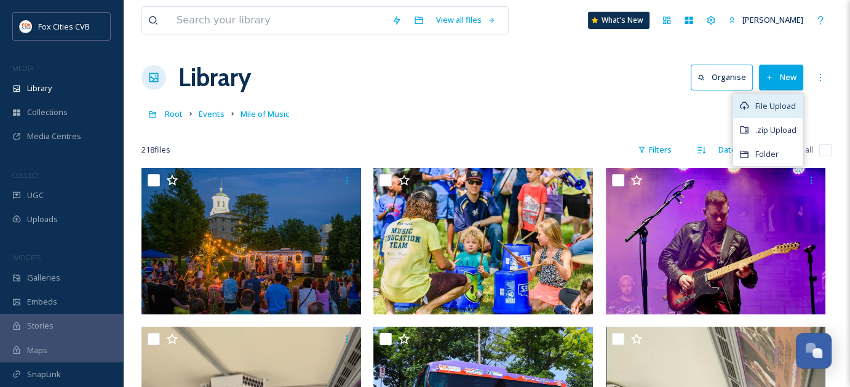
click at [769, 98] on div "File Upload" at bounding box center [768, 106] width 70 height 24
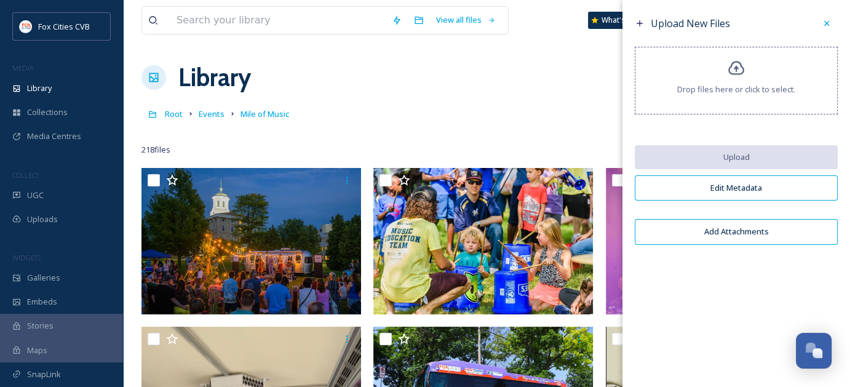
click at [729, 75] on icon at bounding box center [737, 69] width 18 height 18
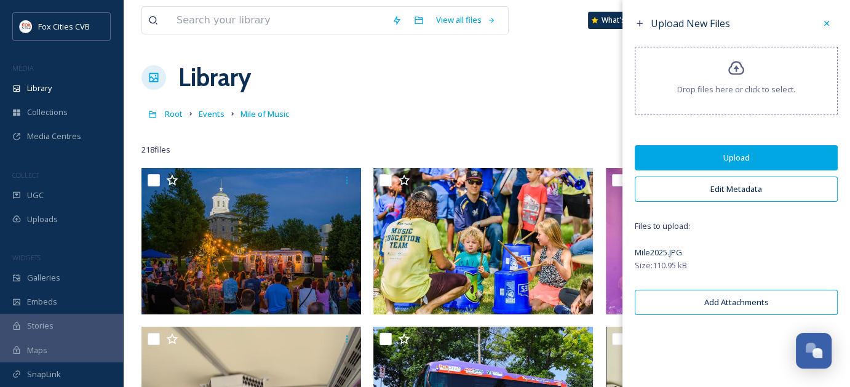
click at [765, 189] on button "Edit Metadata" at bounding box center [736, 189] width 203 height 25
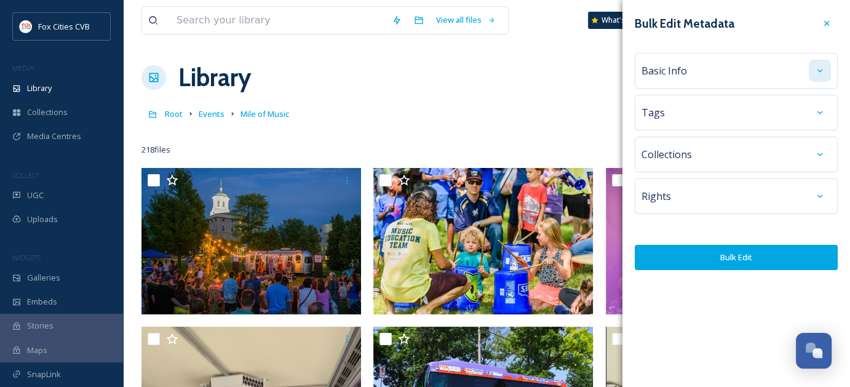
click at [820, 70] on icon at bounding box center [820, 71] width 10 height 10
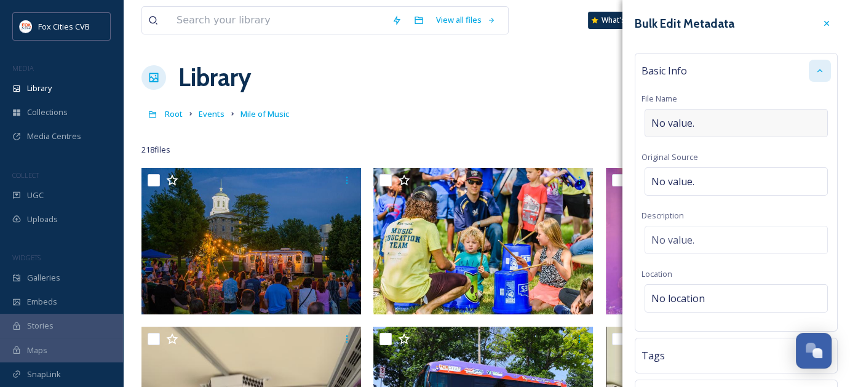
click at [737, 129] on div "No value." at bounding box center [736, 123] width 183 height 28
type input "Mile of Music 2025"
click at [732, 228] on div "No value." at bounding box center [736, 240] width 183 height 28
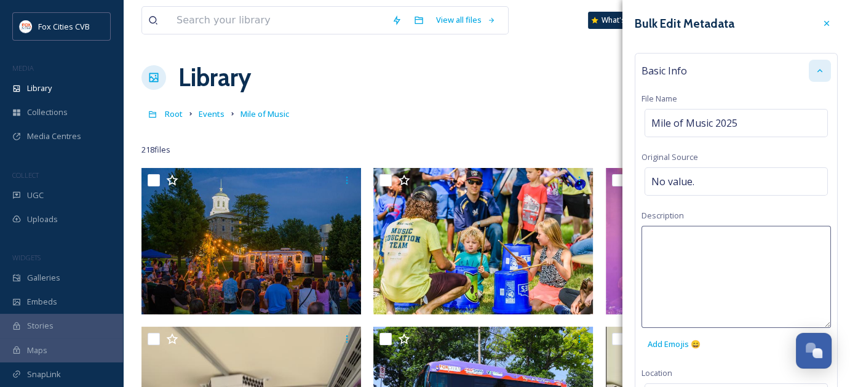
click at [732, 228] on textarea at bounding box center [736, 277] width 189 height 102
type textarea "Crowd watching band perform at [GEOGRAPHIC_DATA]."
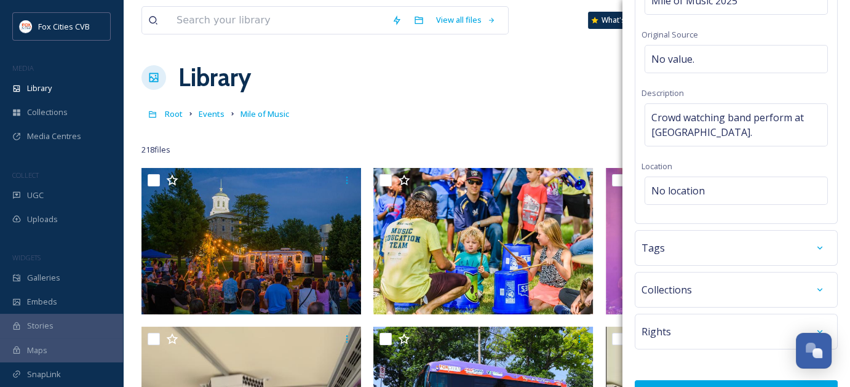
scroll to position [124, 0]
click at [730, 180] on div "No location" at bounding box center [736, 189] width 183 height 28
click at [730, 180] on input at bounding box center [736, 189] width 182 height 27
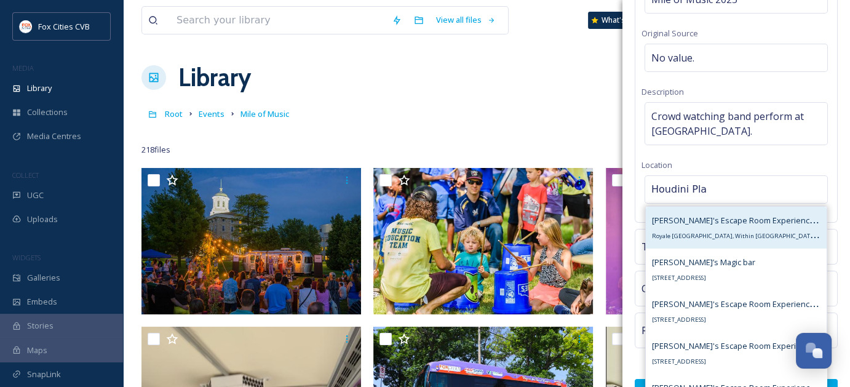
drag, startPoint x: 730, startPoint y: 180, endPoint x: 740, endPoint y: 236, distance: 56.8
click at [740, 204] on div "Houdini Pla Houdini's Escape Room Experience - [GEOGRAPHIC_DATA], Within [GEOGR…" at bounding box center [736, 189] width 183 height 28
type input "Houdini Pla"
click at [768, 231] on span "Royale [GEOGRAPHIC_DATA], Within [GEOGRAPHIC_DATA], [GEOGRAPHIC_DATA], [GEOGRAP…" at bounding box center [797, 235] width 291 height 12
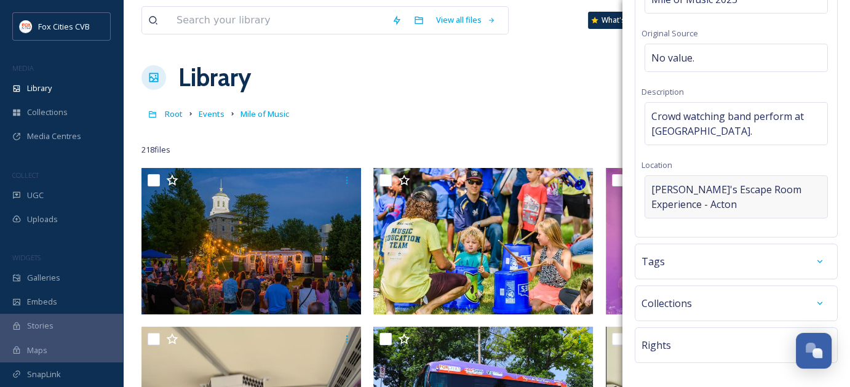
click at [723, 197] on span "[PERSON_NAME]'s Escape Room Experience - Acton" at bounding box center [736, 197] width 170 height 30
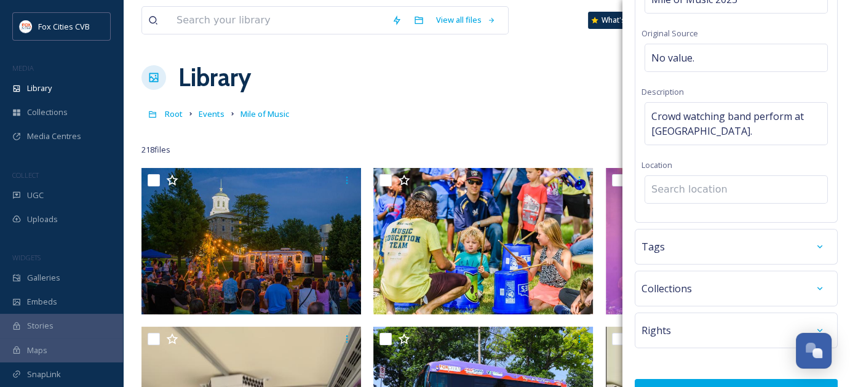
click at [723, 190] on input at bounding box center [736, 189] width 182 height 27
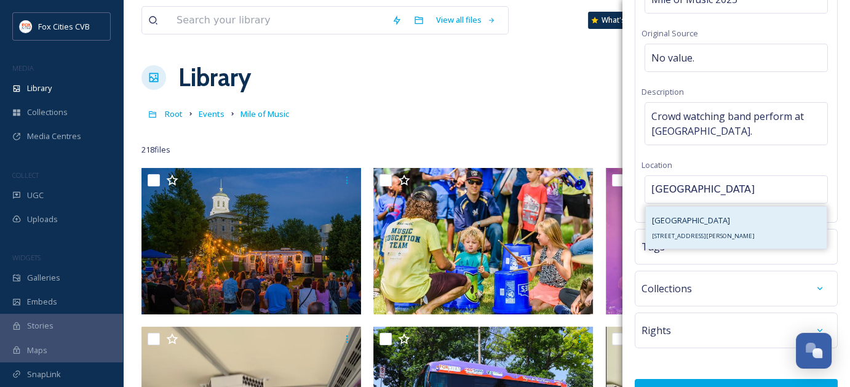
type input "[GEOGRAPHIC_DATA]"
click at [699, 237] on span "[STREET_ADDRESS][PERSON_NAME]" at bounding box center [703, 236] width 103 height 8
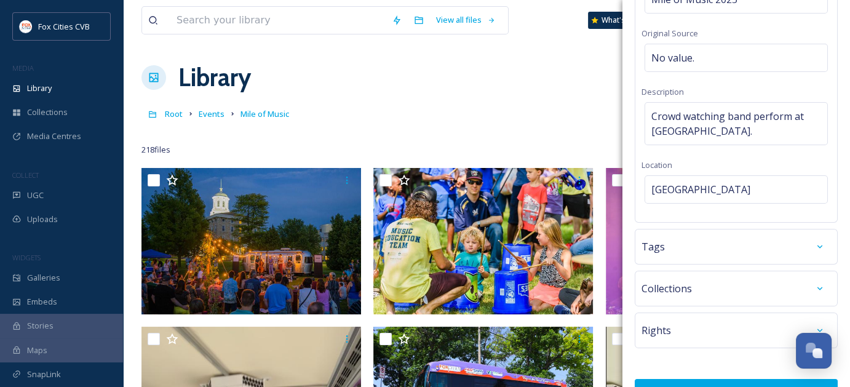
click at [794, 244] on div "Tags" at bounding box center [736, 247] width 189 height 22
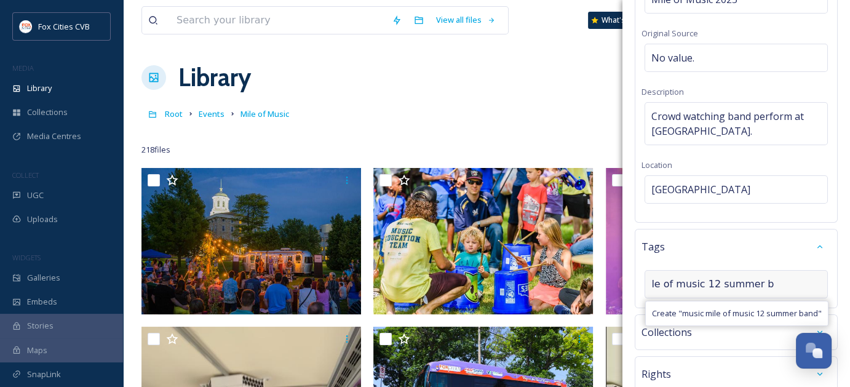
scroll to position [0, 53]
type input "music mile of music 12 summer band downtown [GEOGRAPHIC_DATA]"
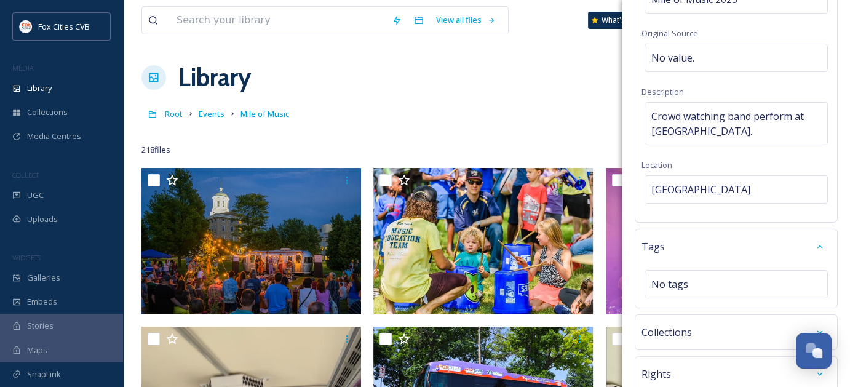
scroll to position [189, 0]
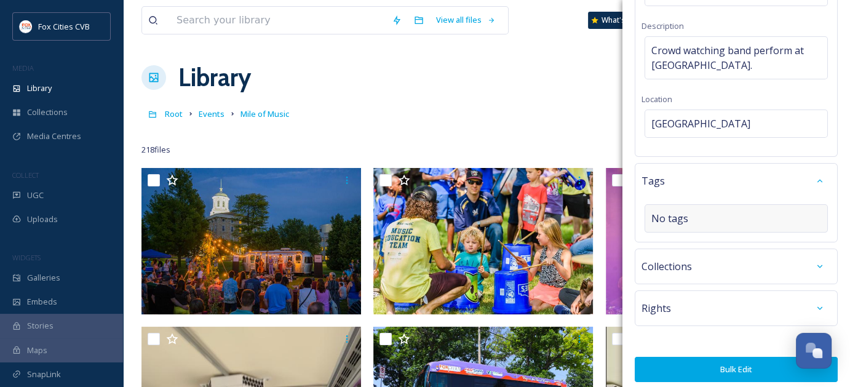
click at [715, 216] on div "No tags" at bounding box center [736, 218] width 183 height 28
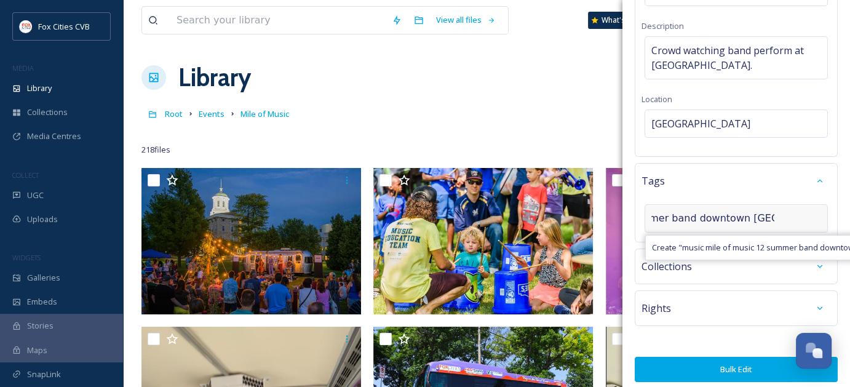
scroll to position [0, 0]
click at [779, 223] on div "music mile of music 12 summer band downtown appleton Create " music mile of mus…" at bounding box center [736, 218] width 183 height 28
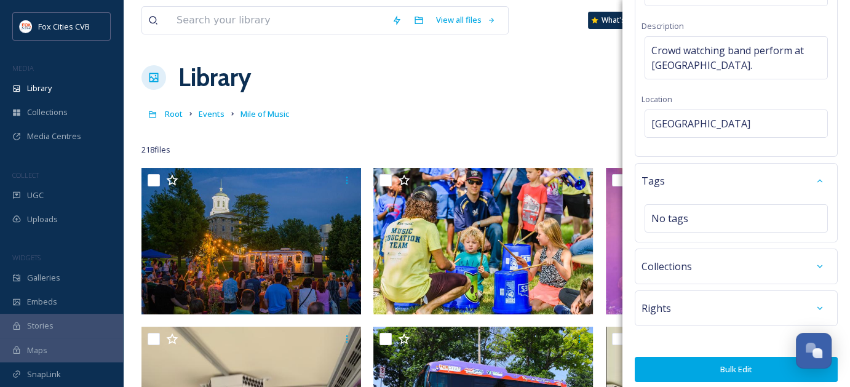
click at [772, 306] on div "Rights" at bounding box center [736, 308] width 189 height 22
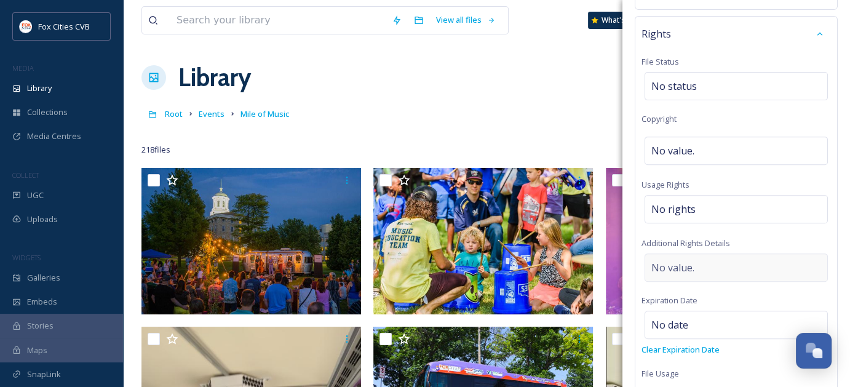
scroll to position [400, 0]
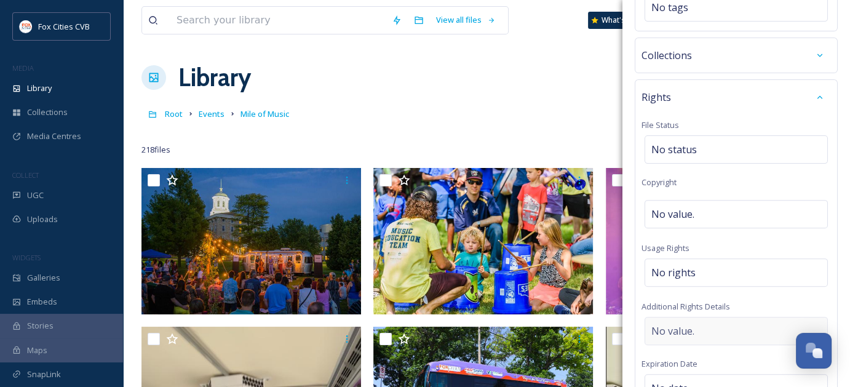
click at [778, 317] on div "No value." at bounding box center [736, 331] width 183 height 28
click at [774, 322] on textarea at bounding box center [736, 368] width 189 height 102
type textarea "PC Fox Valley Faves"
click at [831, 298] on div "Bulk Edit Metadata Basic Info File Name Mile of Music 2025 Original Source No v…" at bounding box center [737, 71] width 228 height 942
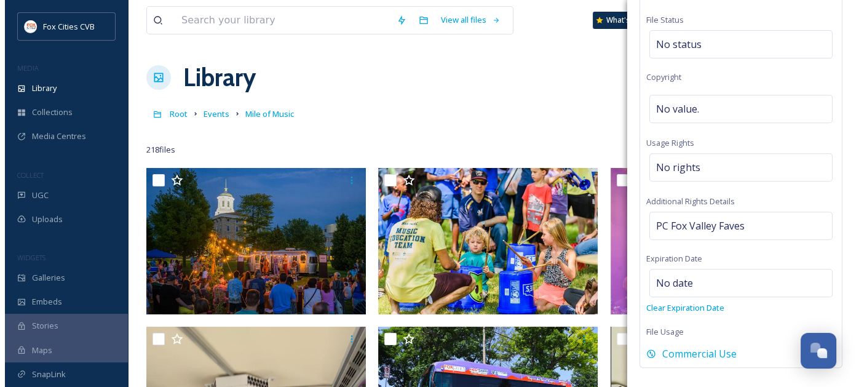
scroll to position [549, 0]
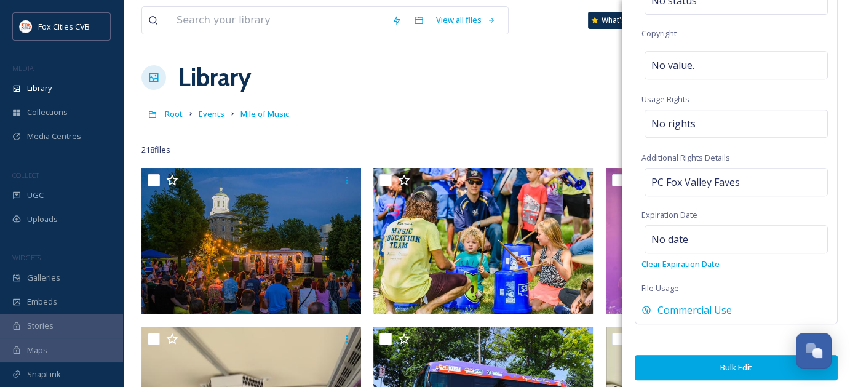
click at [711, 355] on button "Bulk Edit" at bounding box center [736, 367] width 203 height 25
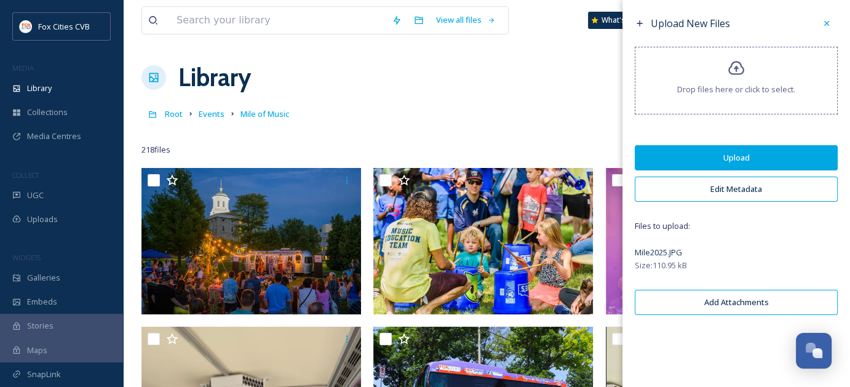
click at [747, 305] on button "Add Attachments" at bounding box center [736, 302] width 203 height 25
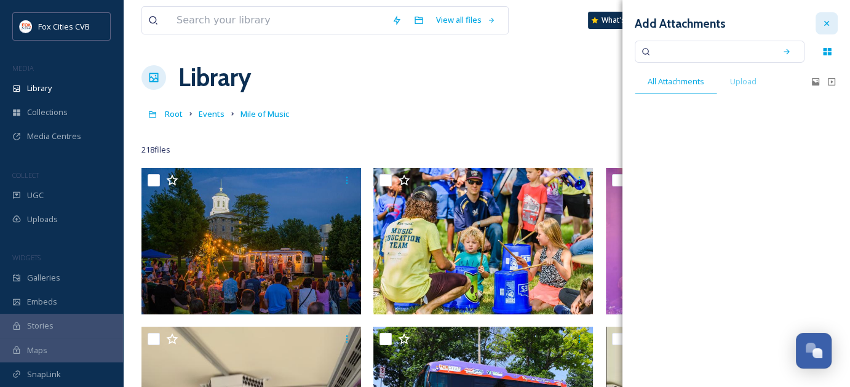
click at [820, 25] on div at bounding box center [827, 23] width 22 height 22
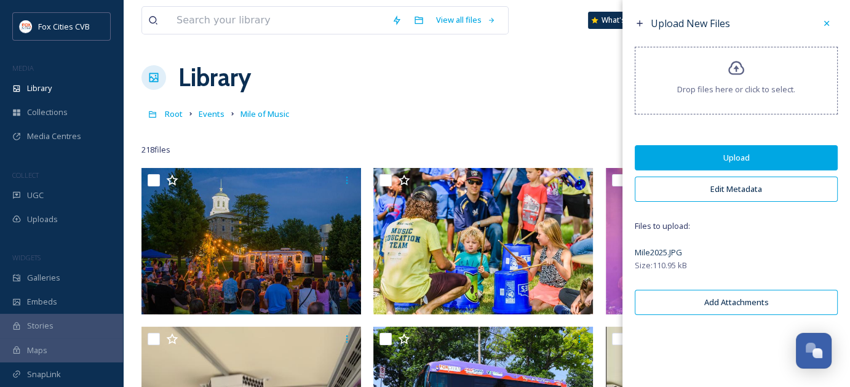
click at [746, 155] on button "Upload" at bounding box center [736, 157] width 203 height 25
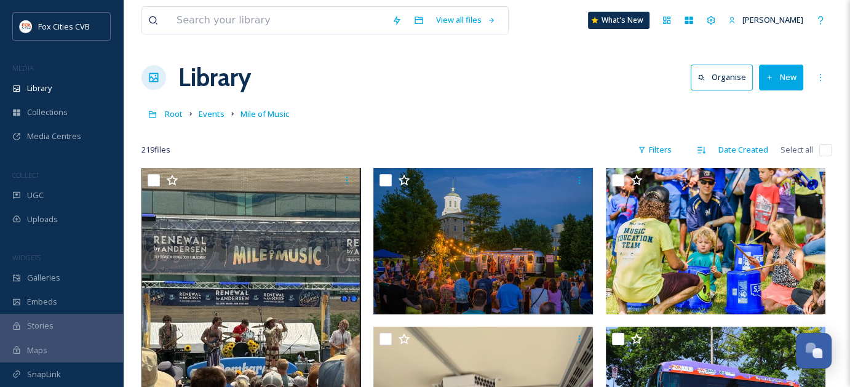
click at [507, 78] on div "Library Organise New" at bounding box center [486, 77] width 690 height 37
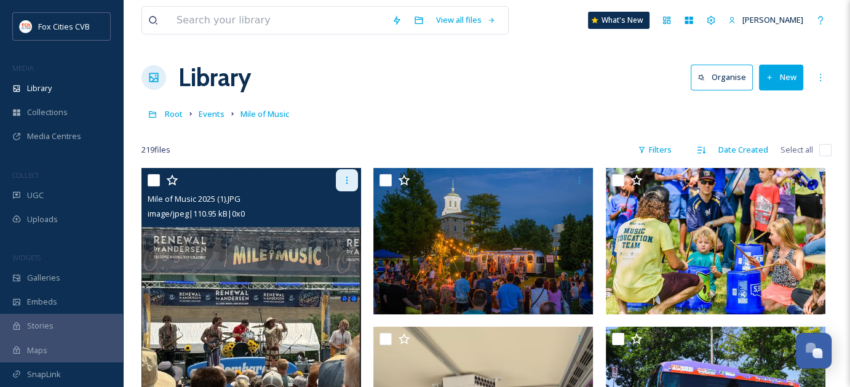
click at [346, 180] on icon at bounding box center [347, 180] width 10 height 10
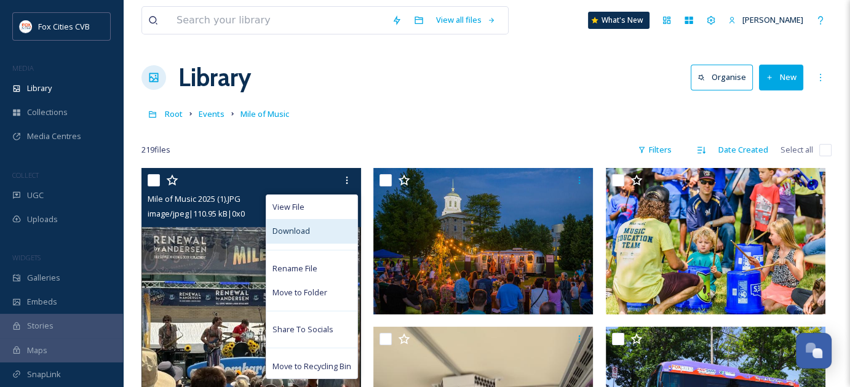
click at [294, 229] on span "Download" at bounding box center [292, 231] width 38 height 12
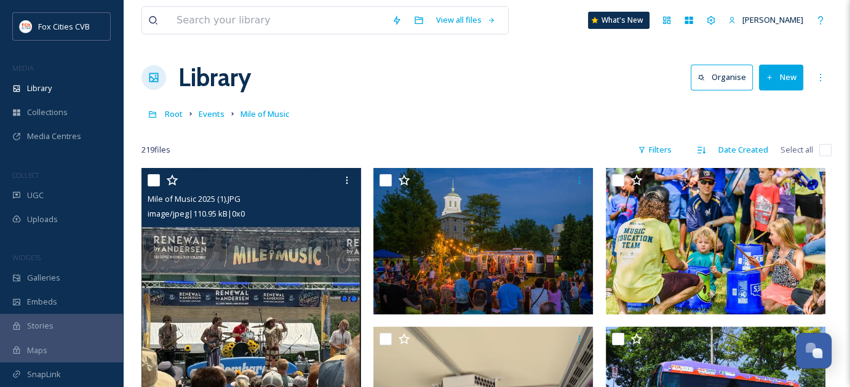
click at [279, 281] on img at bounding box center [251, 303] width 220 height 271
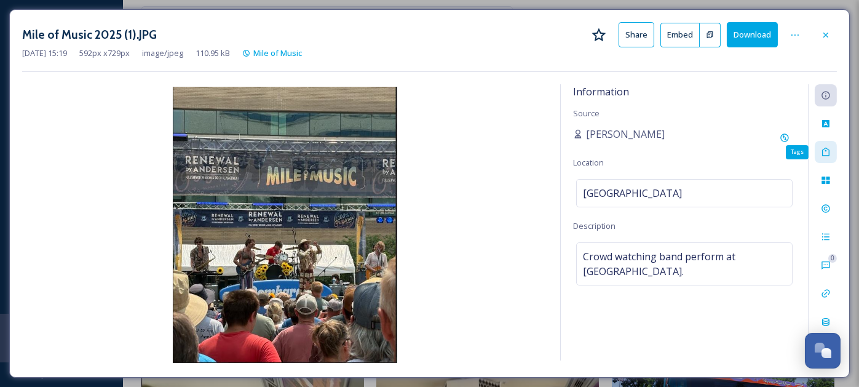
click at [828, 156] on icon at bounding box center [826, 152] width 10 height 10
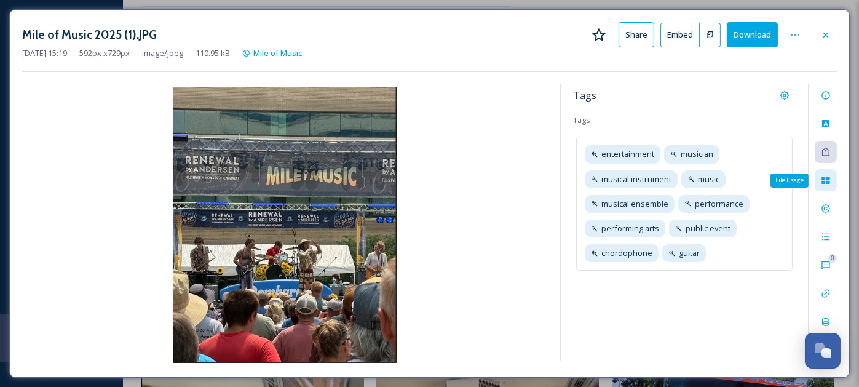
click at [833, 191] on div "File Usage" at bounding box center [826, 180] width 22 height 22
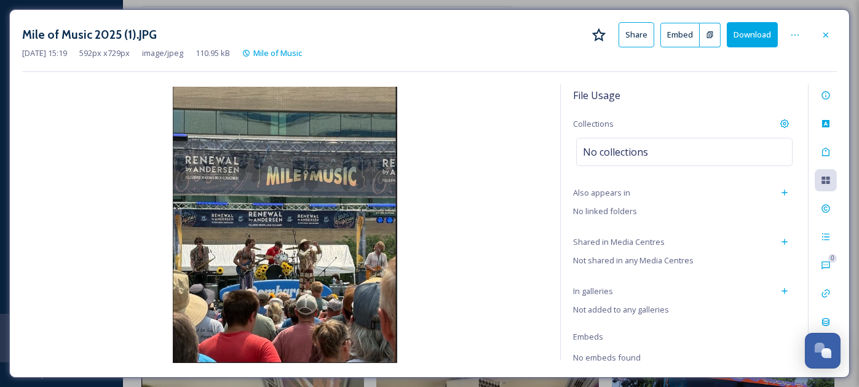
click at [774, 66] on div "Mile of Music 2025 (1).JPG Share Embed Download [DATE] 15:19 592 px x 729 px im…" at bounding box center [429, 47] width 815 height 50
click at [825, 39] on div at bounding box center [826, 35] width 22 height 22
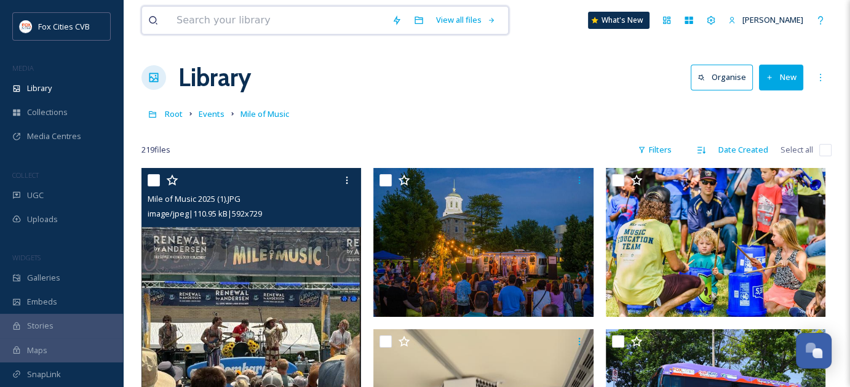
click at [280, 19] on input at bounding box center [277, 20] width 215 height 27
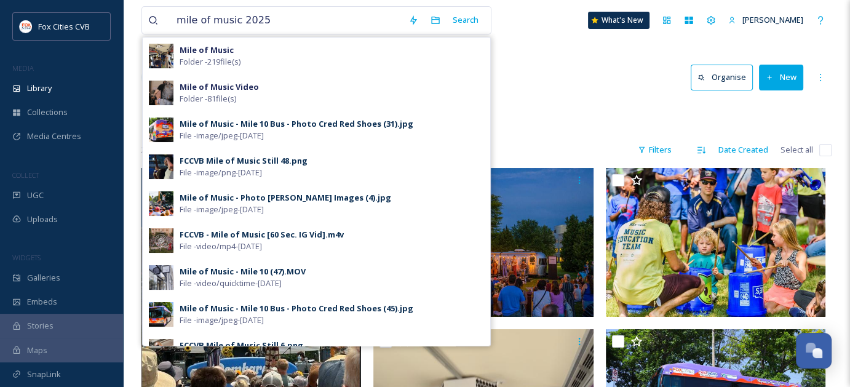
click at [523, 69] on div "Library Organise New" at bounding box center [486, 77] width 690 height 37
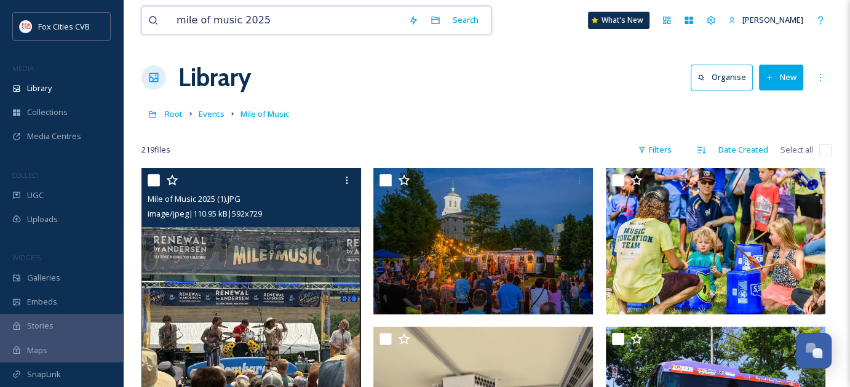
click at [312, 23] on input "mile of music 2025" at bounding box center [286, 20] width 232 height 27
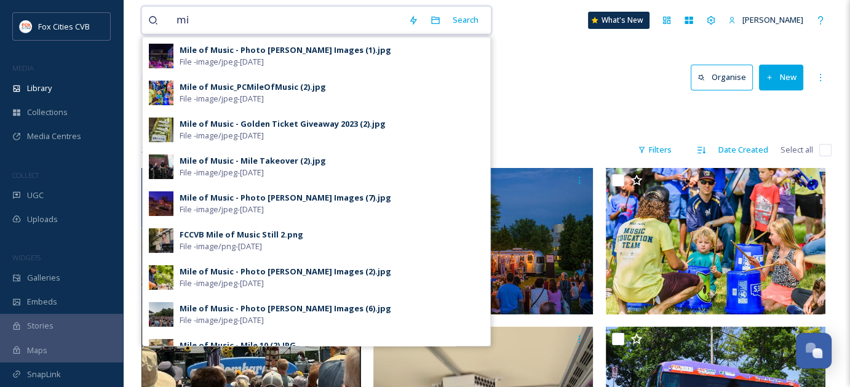
type input "m"
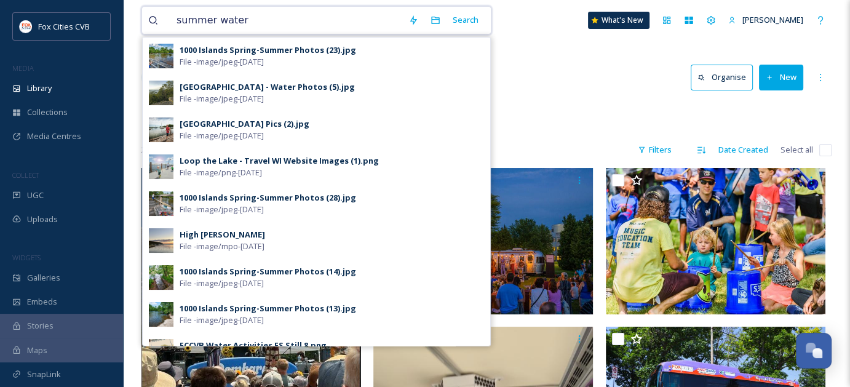
type input "summer water"
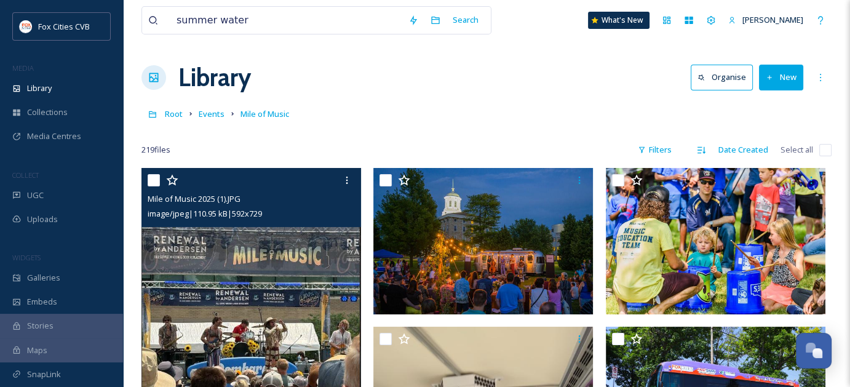
click at [556, 60] on div "Library Organise New" at bounding box center [486, 77] width 690 height 37
click at [33, 188] on div "UGC" at bounding box center [61, 195] width 123 height 24
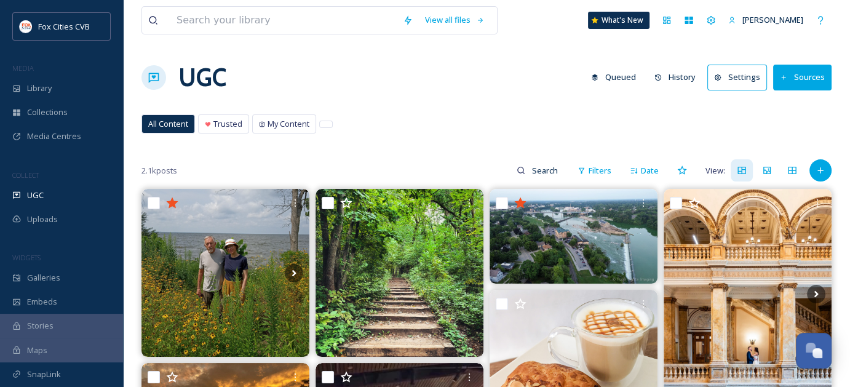
click at [816, 82] on button "Sources" at bounding box center [802, 77] width 58 height 25
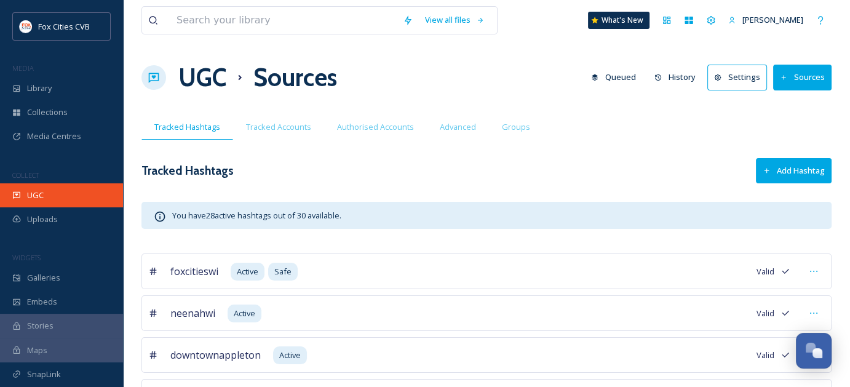
click at [21, 199] on div "UGC" at bounding box center [61, 195] width 123 height 24
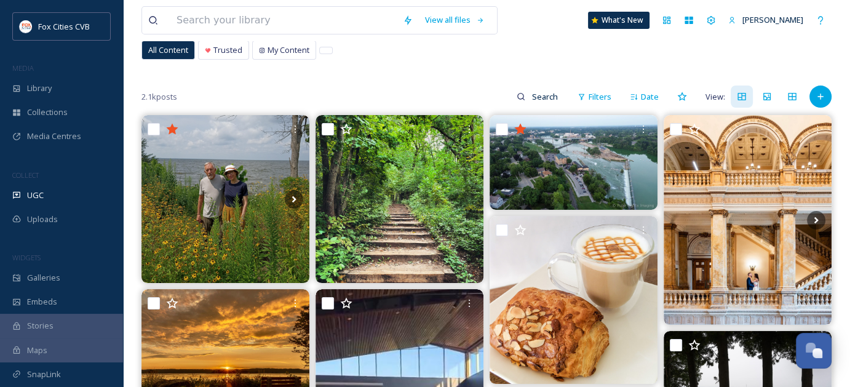
scroll to position [80, 0]
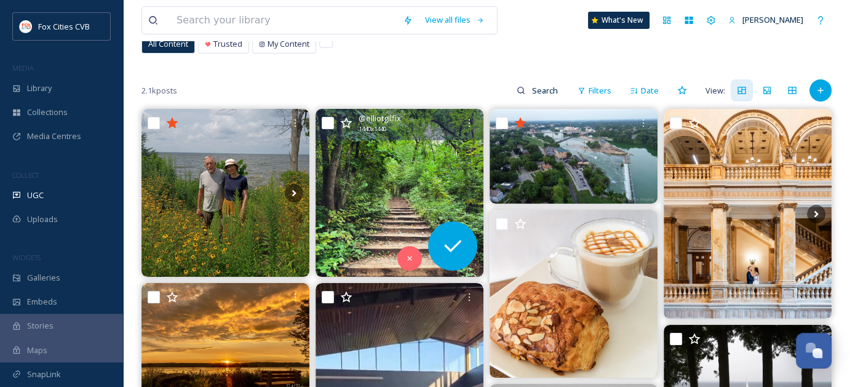
click at [351, 124] on icon at bounding box center [346, 123] width 12 height 12
click at [350, 125] on icon at bounding box center [346, 123] width 12 height 12
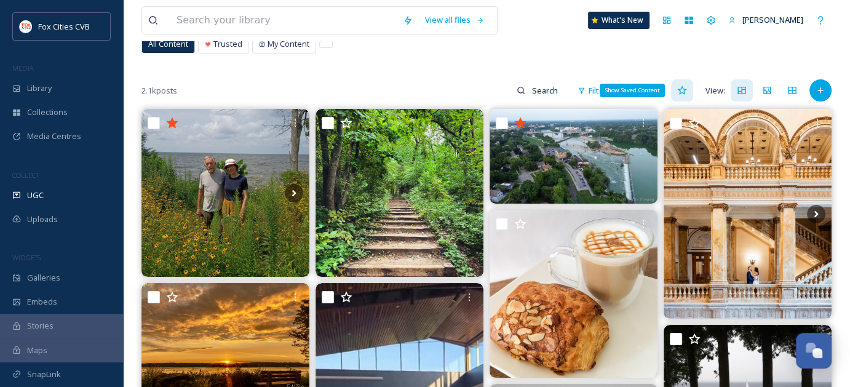
click at [688, 87] on div "Show Saved Content" at bounding box center [682, 90] width 22 height 22
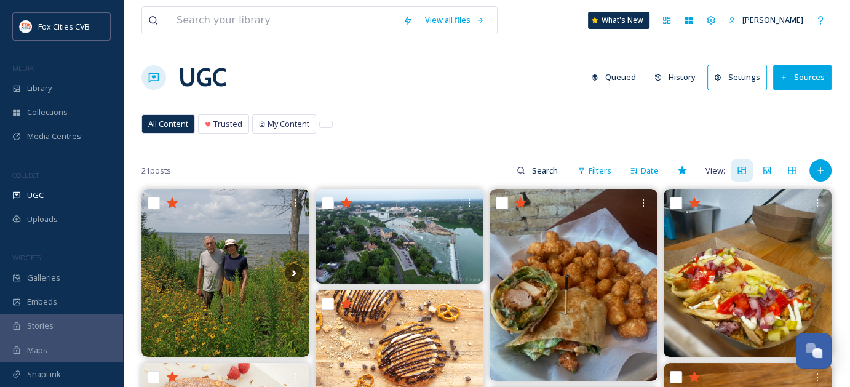
click at [170, 128] on span "All Content" at bounding box center [168, 124] width 40 height 12
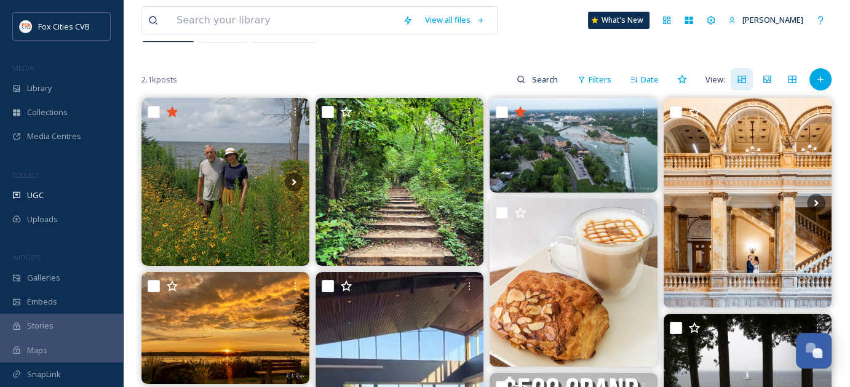
scroll to position [95, 0]
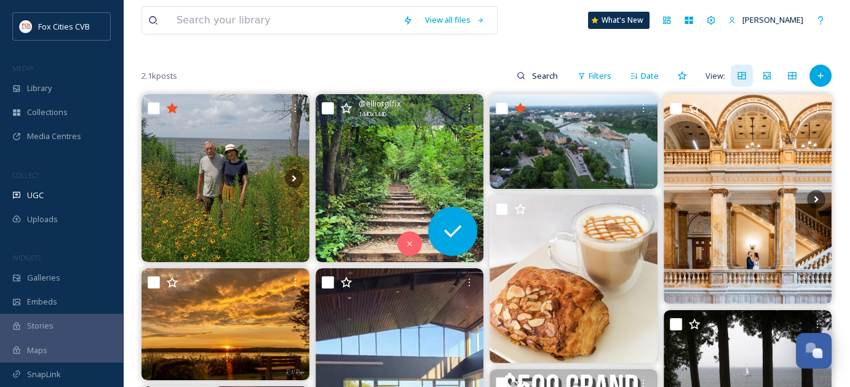
click at [379, 158] on img at bounding box center [400, 178] width 168 height 168
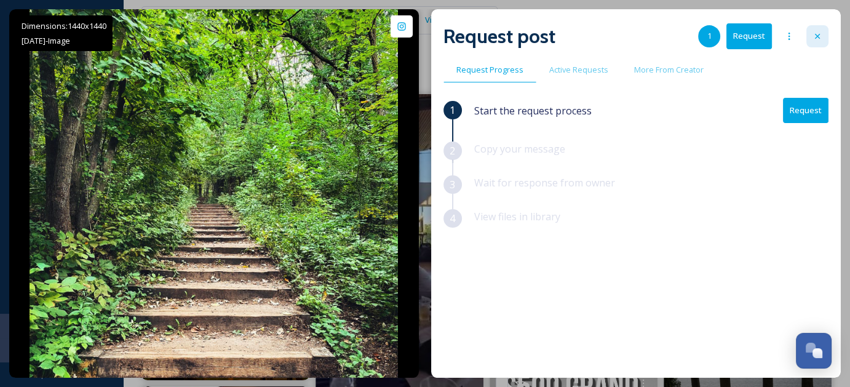
click at [807, 36] on div at bounding box center [817, 36] width 22 height 22
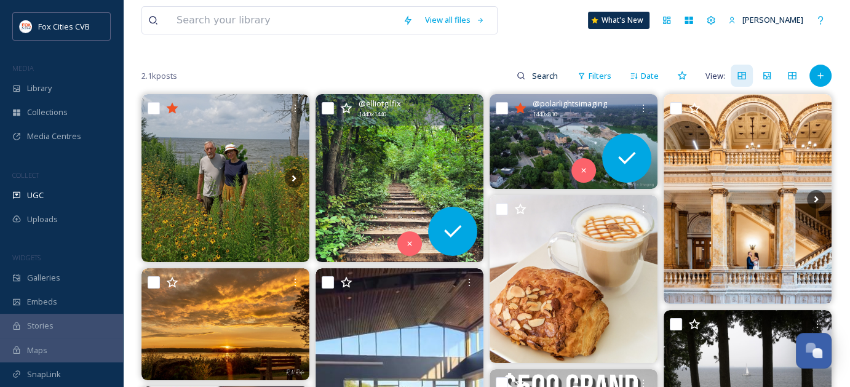
click at [528, 127] on img at bounding box center [574, 141] width 168 height 95
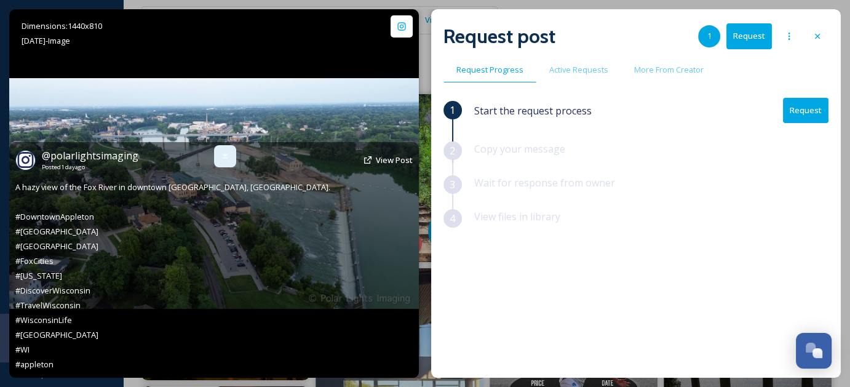
click at [221, 156] on icon at bounding box center [225, 156] width 10 height 10
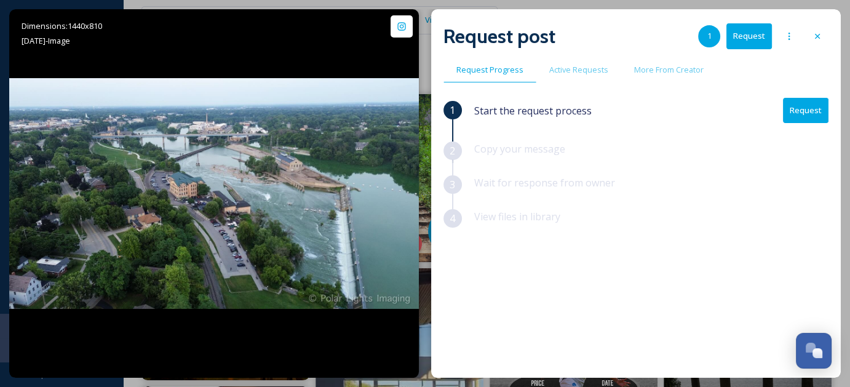
click at [794, 105] on button "Request" at bounding box center [806, 110] width 46 height 25
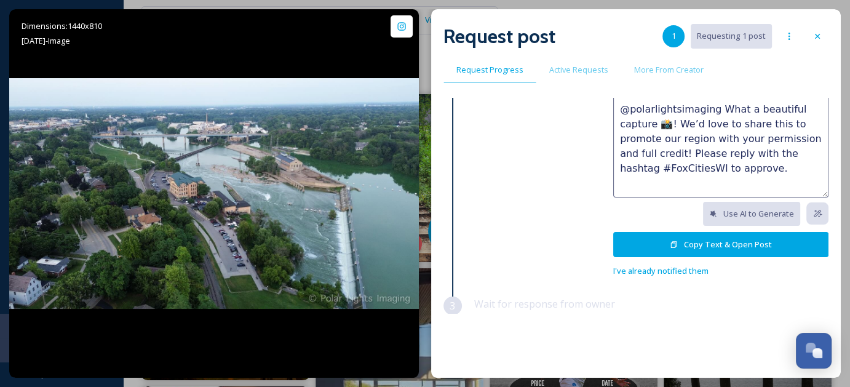
scroll to position [105, 0]
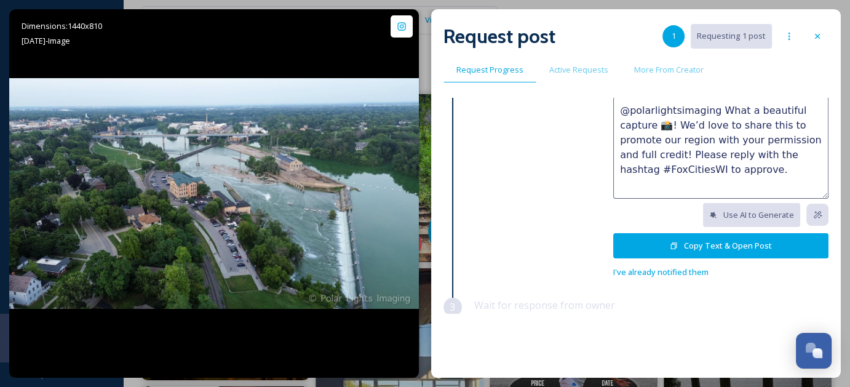
click at [684, 243] on button "Copy Text & Open Post" at bounding box center [720, 245] width 215 height 25
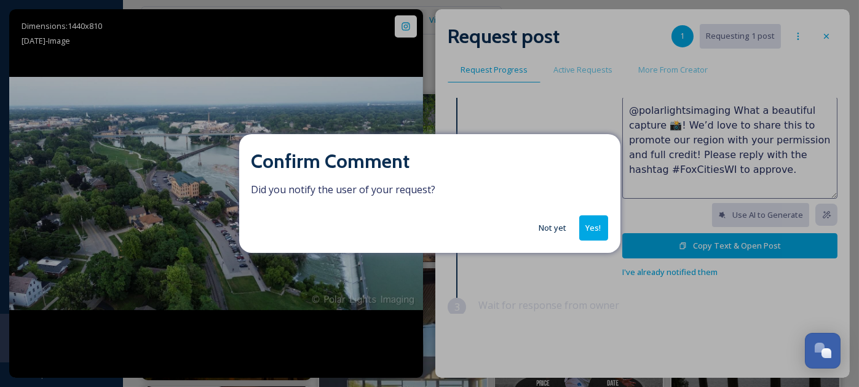
click at [547, 232] on button "Not yet" at bounding box center [553, 228] width 40 height 24
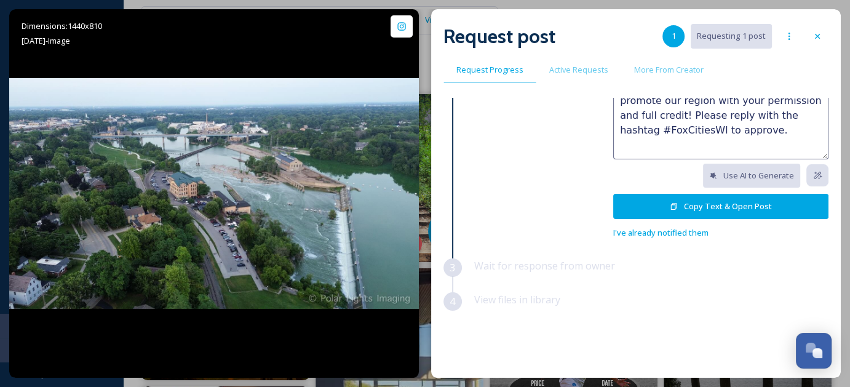
scroll to position [153, 0]
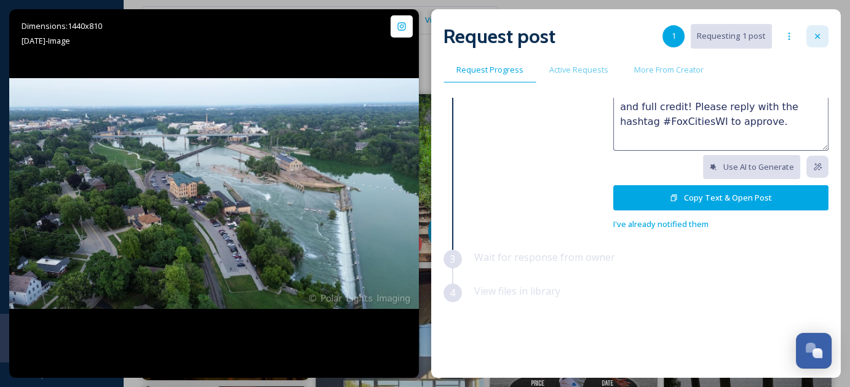
click at [818, 32] on icon at bounding box center [818, 36] width 10 height 10
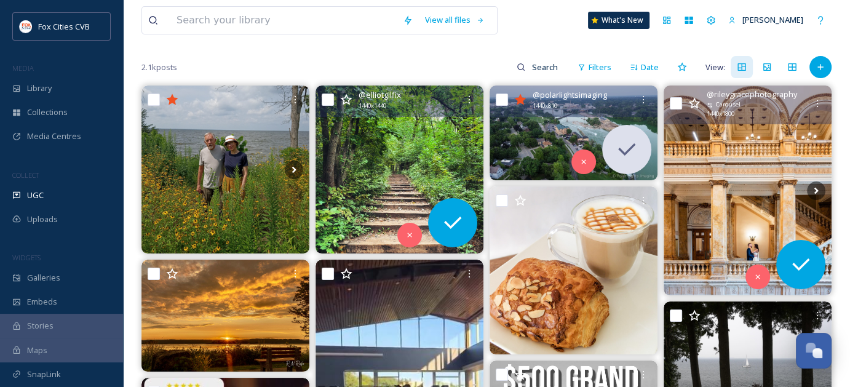
scroll to position [103, 0]
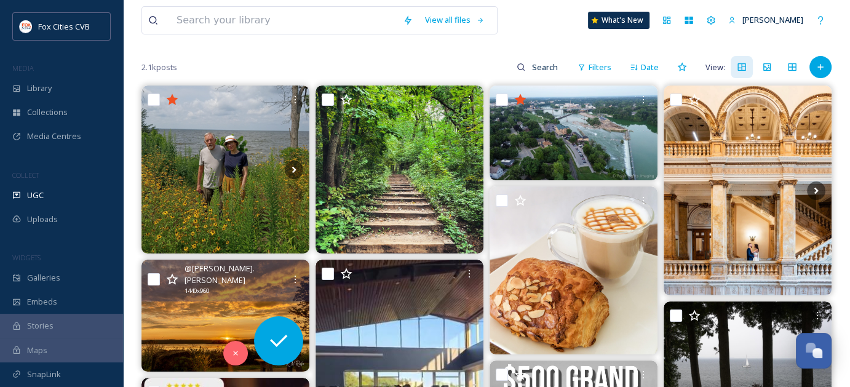
click at [223, 314] on img at bounding box center [225, 316] width 168 height 112
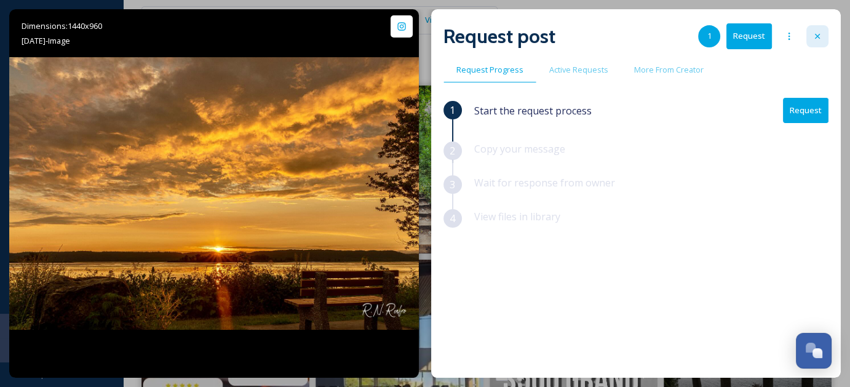
click at [820, 30] on div at bounding box center [817, 36] width 22 height 22
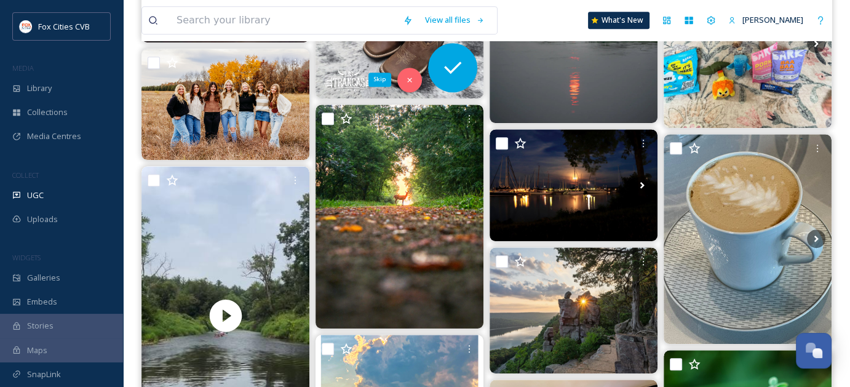
scroll to position [749, 0]
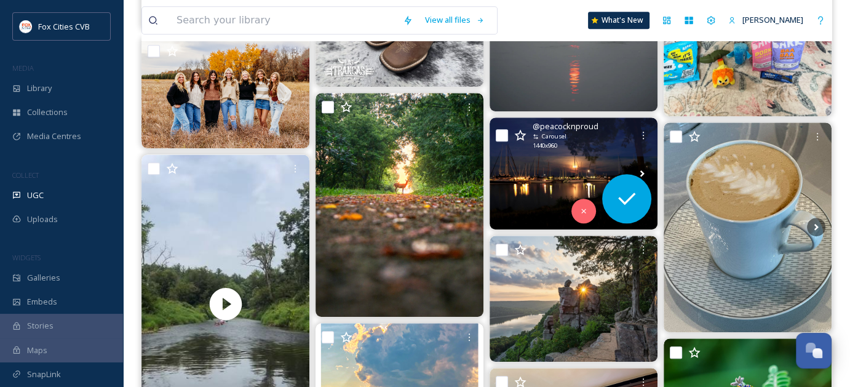
click at [519, 170] on img at bounding box center [574, 173] width 168 height 112
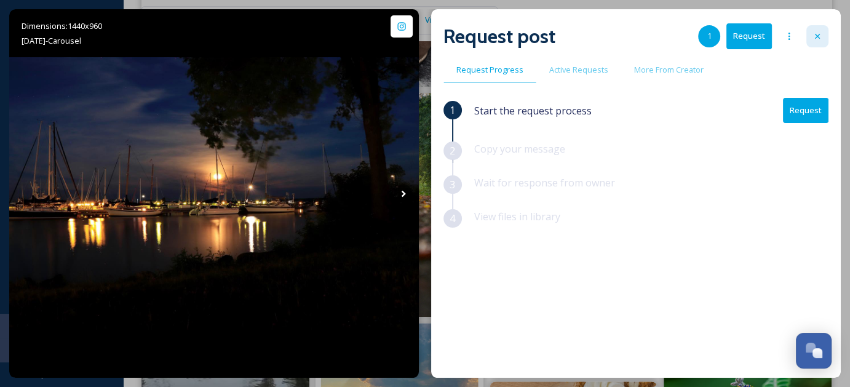
click at [828, 35] on div at bounding box center [817, 36] width 22 height 22
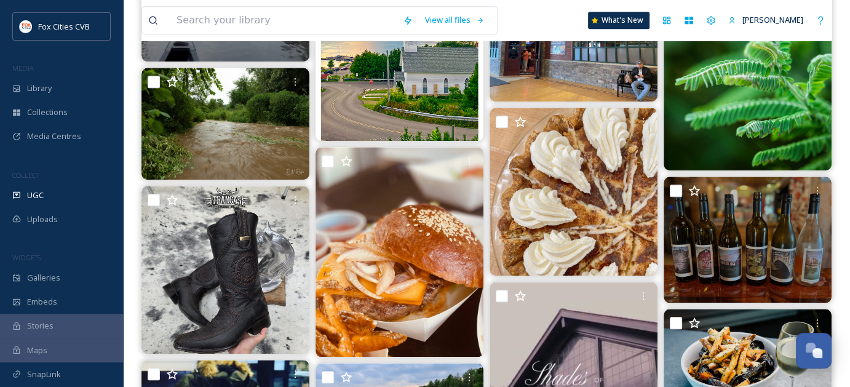
scroll to position [1143, 0]
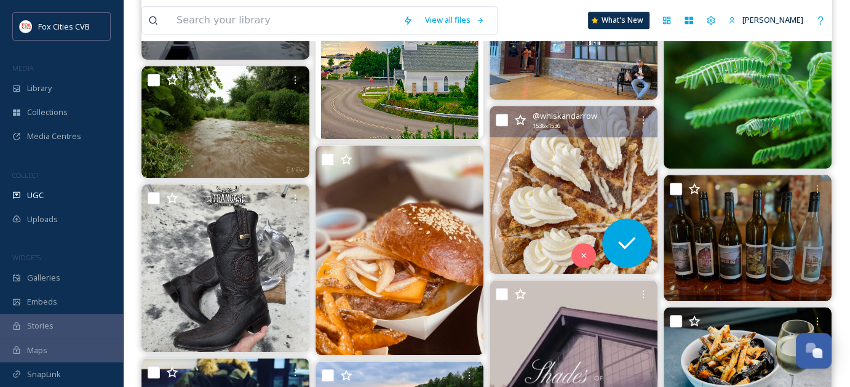
click at [544, 158] on img at bounding box center [574, 190] width 168 height 168
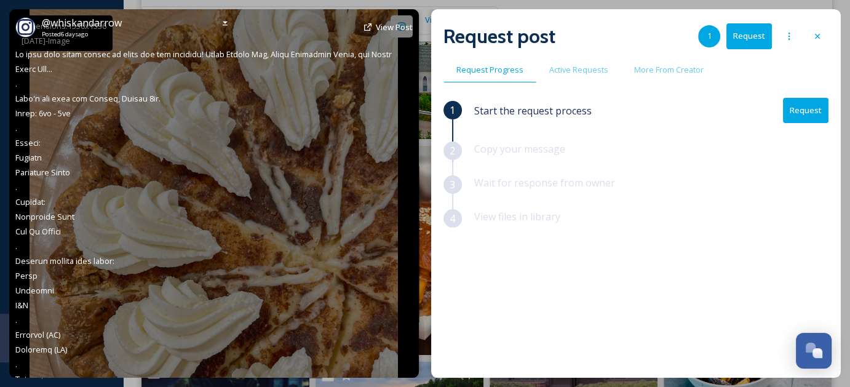
scroll to position [1246, 0]
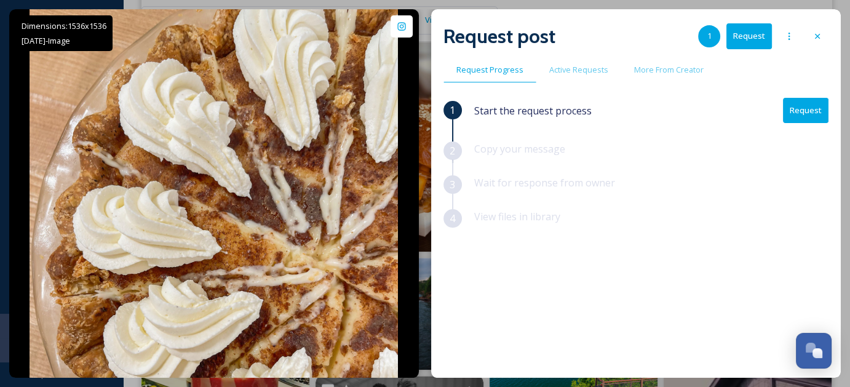
click at [429, 59] on div "Dimensions: 1536 x [DATE] - Image @ whiskandarrow Posted [DATE] View Post Reque…" at bounding box center [425, 193] width 832 height 368
click at [827, 36] on div at bounding box center [817, 36] width 22 height 22
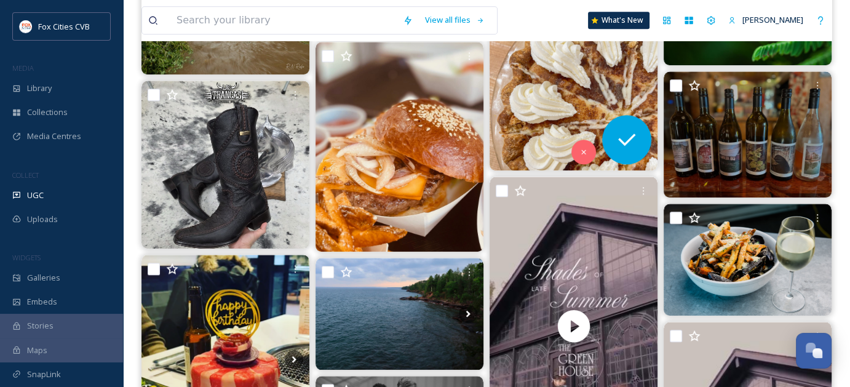
click at [569, 66] on img at bounding box center [574, 86] width 168 height 168
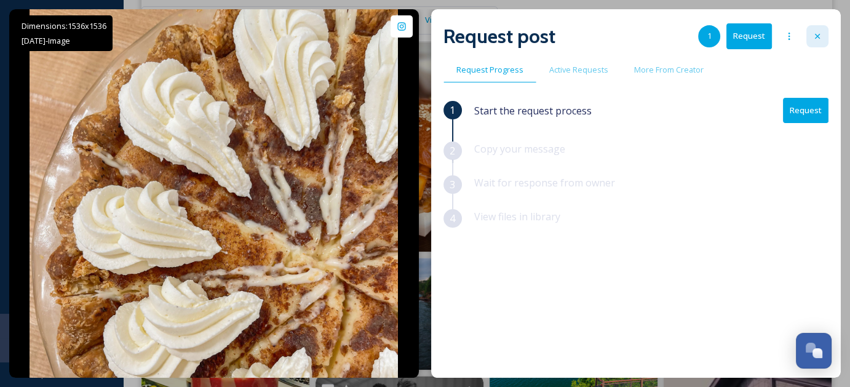
click at [815, 42] on div at bounding box center [817, 36] width 22 height 22
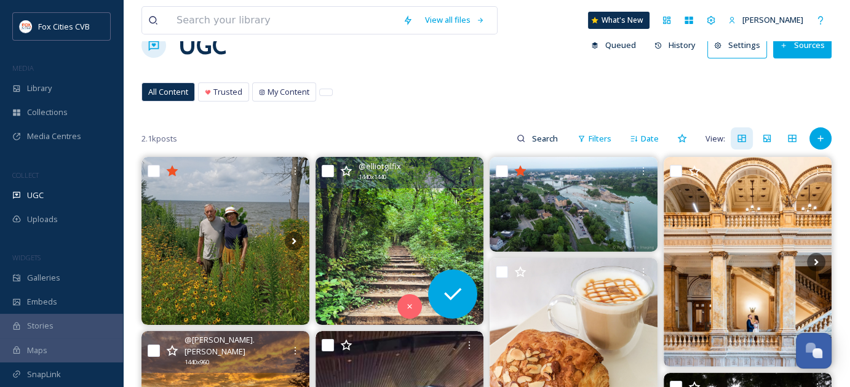
scroll to position [33, 0]
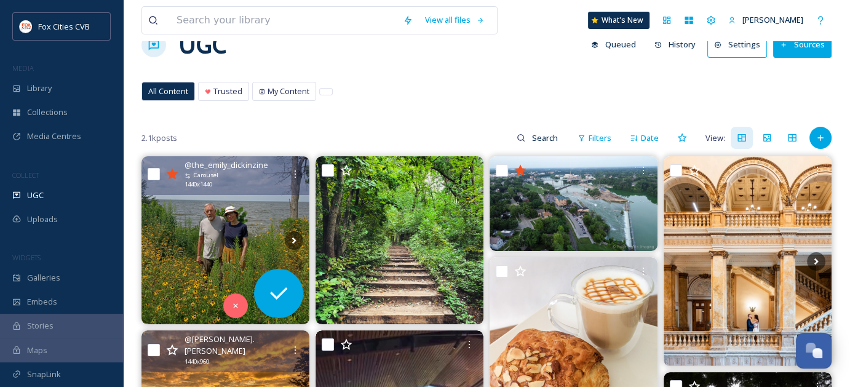
click at [205, 212] on img at bounding box center [225, 240] width 168 height 168
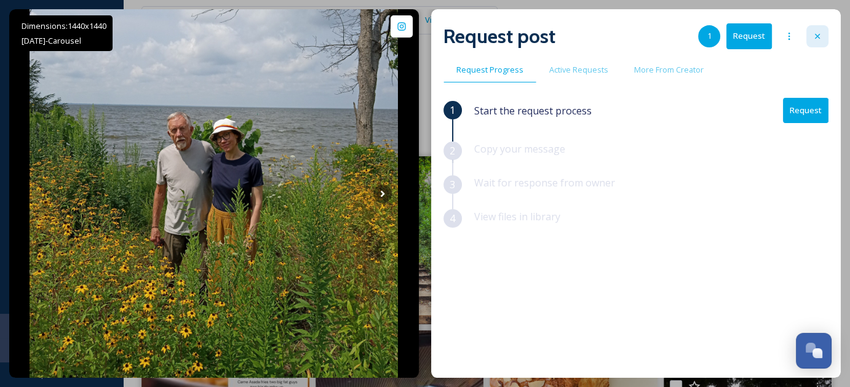
click at [808, 34] on div at bounding box center [817, 36] width 22 height 22
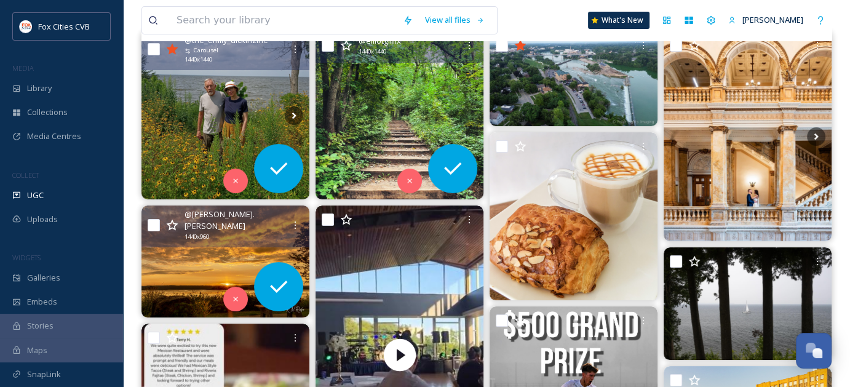
scroll to position [196, 0]
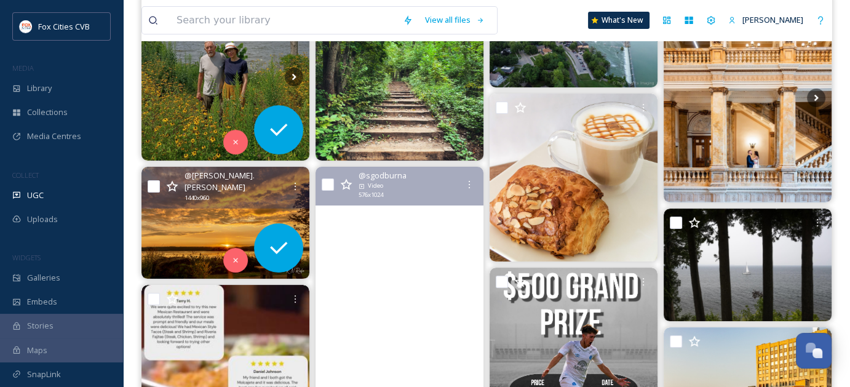
click at [399, 270] on video "This year so far has been nice to the man (musically speaking)!! Only up from h…" at bounding box center [400, 316] width 168 height 298
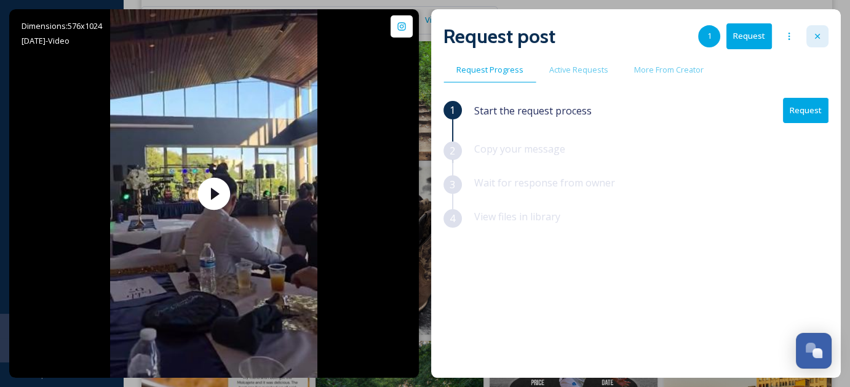
click at [819, 34] on icon at bounding box center [817, 36] width 5 height 5
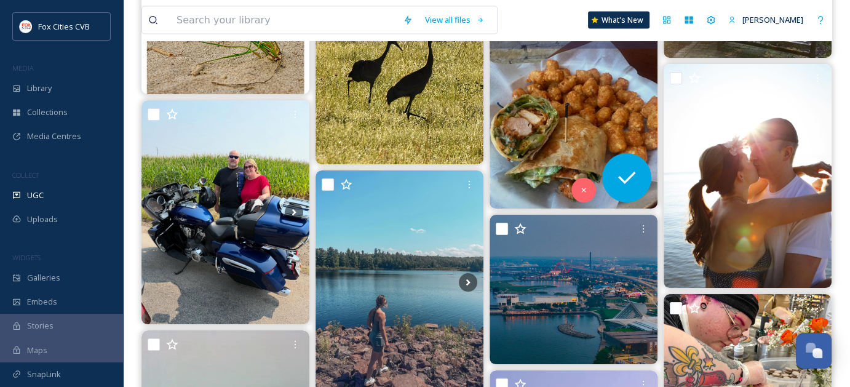
scroll to position [2670, 0]
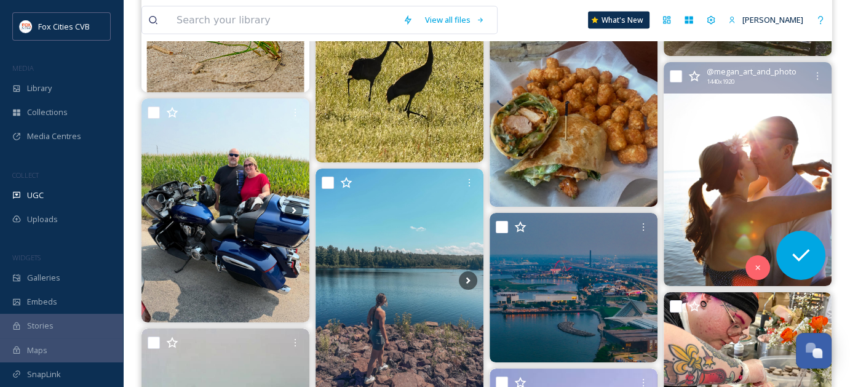
click at [734, 199] on img at bounding box center [748, 174] width 168 height 224
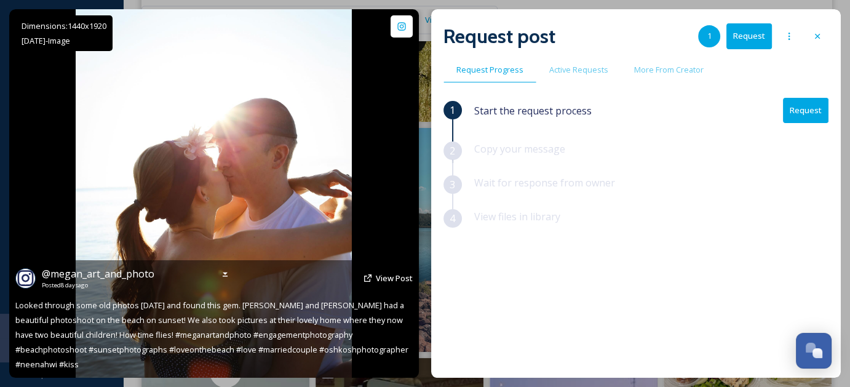
scroll to position [2715, 0]
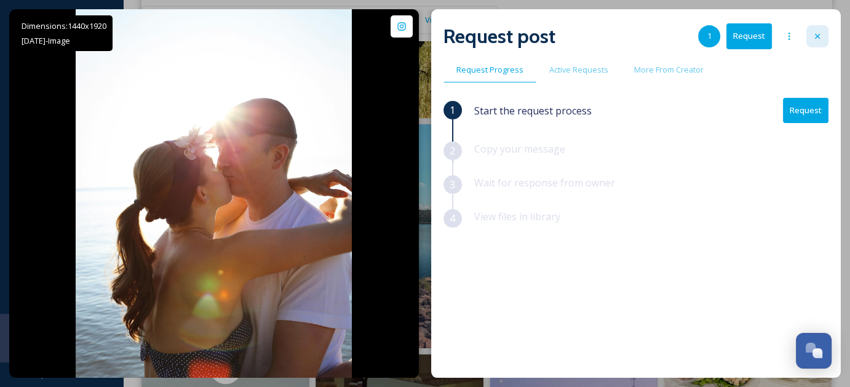
click at [813, 36] on icon at bounding box center [818, 36] width 10 height 10
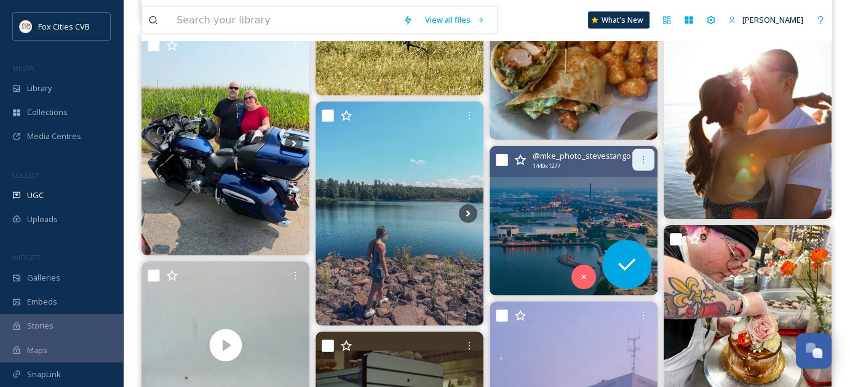
scroll to position [2737, 0]
click at [596, 187] on img at bounding box center [574, 220] width 168 height 149
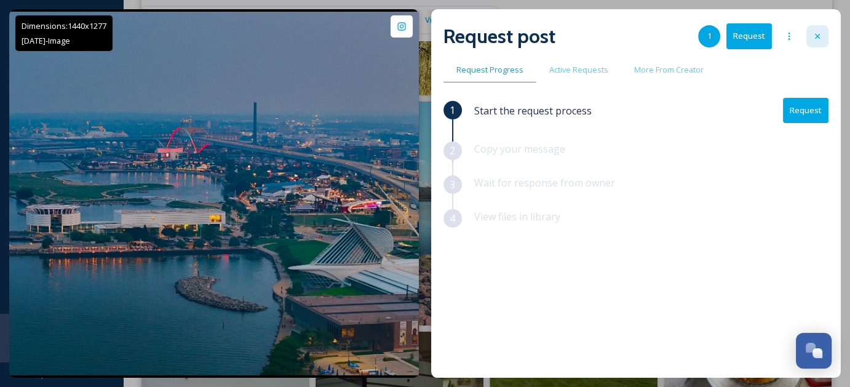
click at [813, 35] on icon at bounding box center [818, 36] width 10 height 10
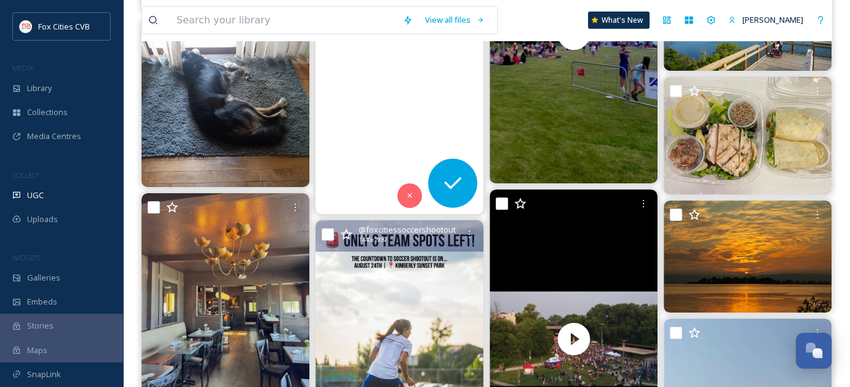
scroll to position [3226, 0]
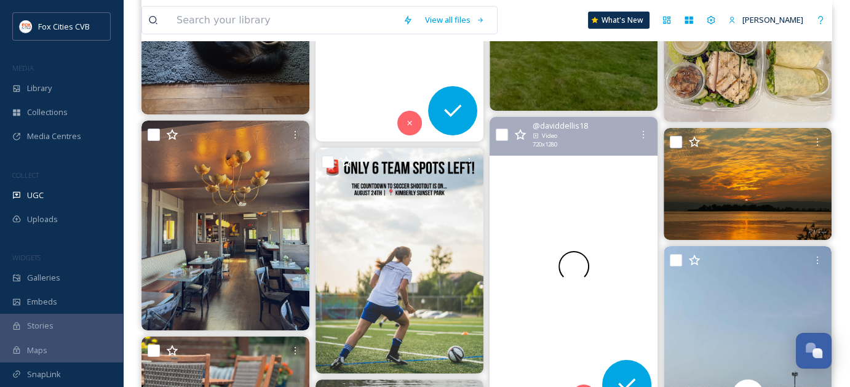
click at [563, 263] on span at bounding box center [573, 266] width 34 height 34
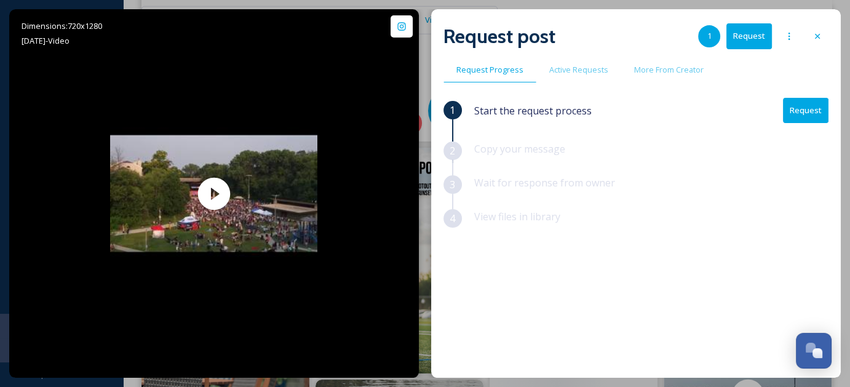
scroll to position [3281, 0]
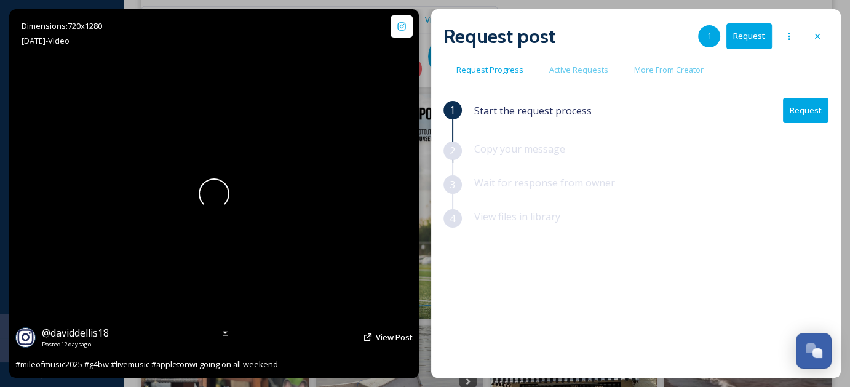
click at [212, 212] on div at bounding box center [213, 193] width 207 height 368
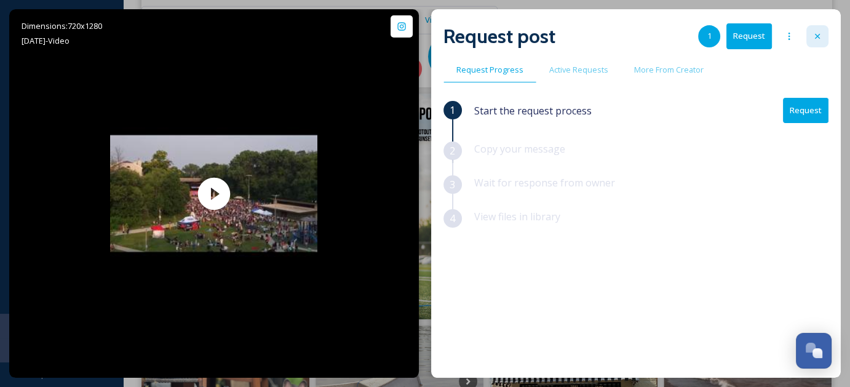
click at [815, 42] on div at bounding box center [817, 36] width 22 height 22
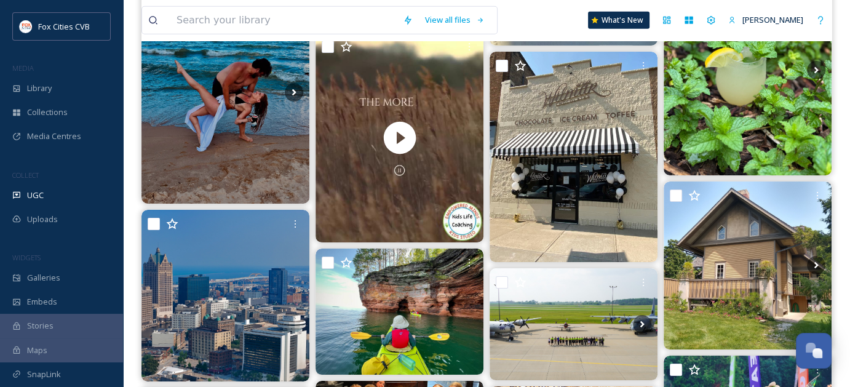
scroll to position [3816, 0]
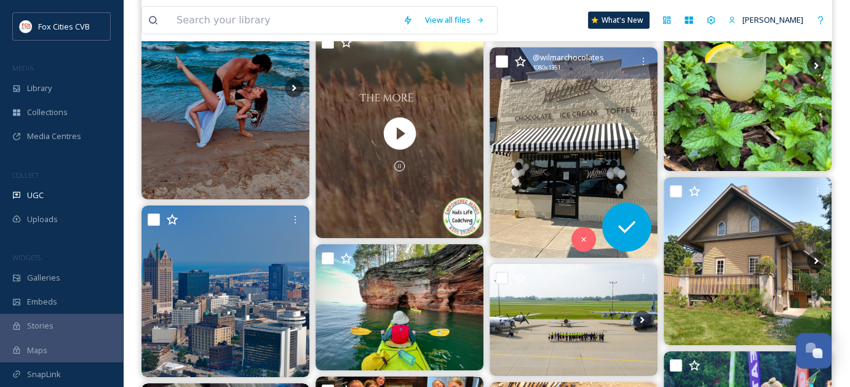
click at [522, 60] on icon at bounding box center [520, 61] width 12 height 12
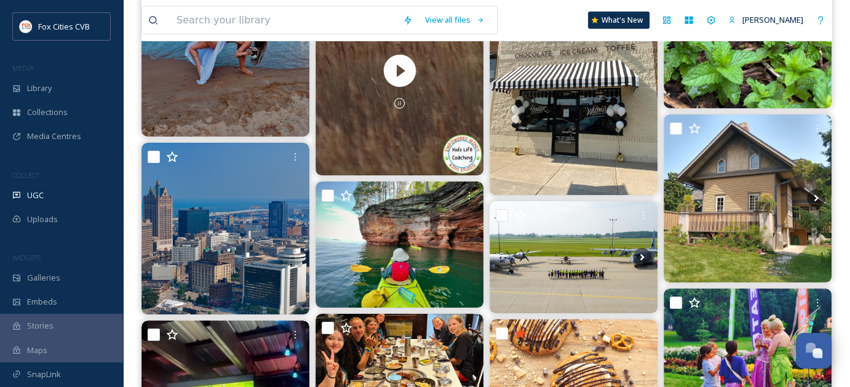
scroll to position [3883, 0]
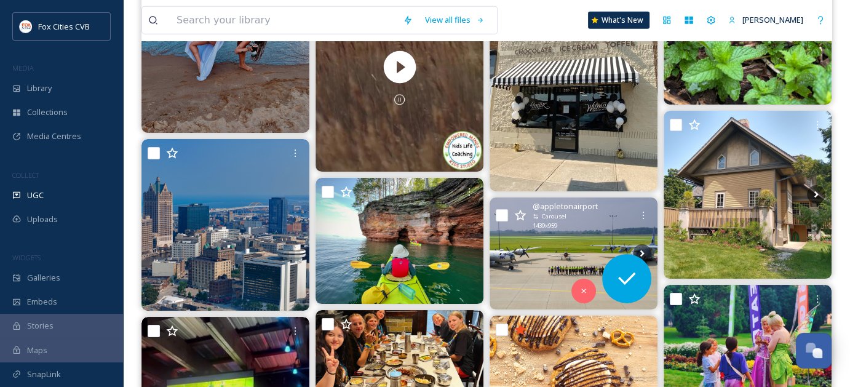
click at [542, 226] on span "1439 x 959" at bounding box center [545, 225] width 25 height 9
click at [536, 257] on img at bounding box center [574, 253] width 168 height 112
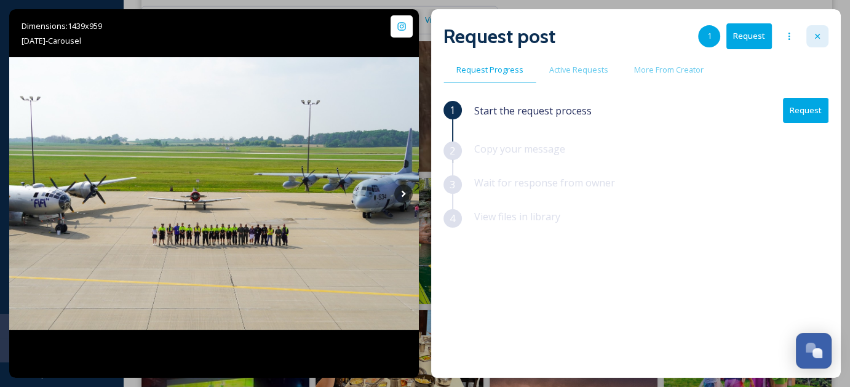
click at [813, 32] on icon at bounding box center [818, 36] width 10 height 10
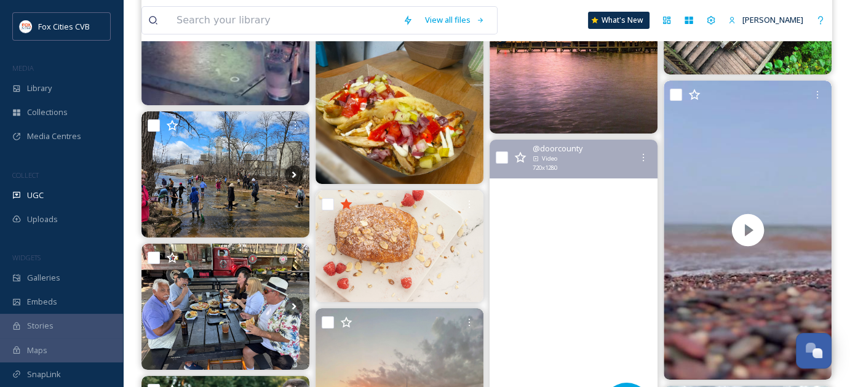
scroll to position [4435, 0]
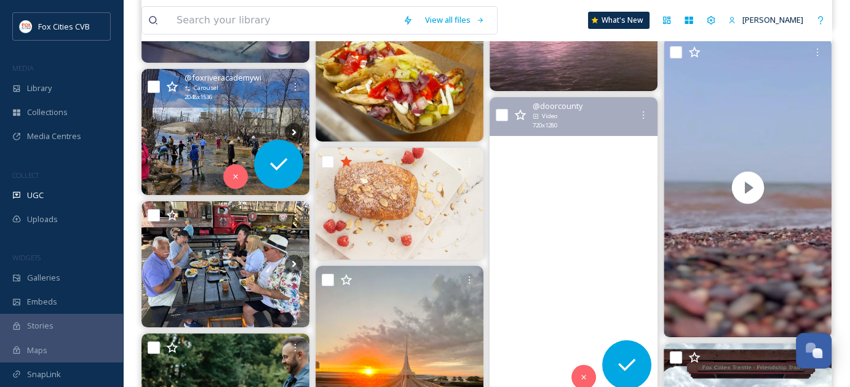
click at [196, 134] on img at bounding box center [225, 132] width 168 height 126
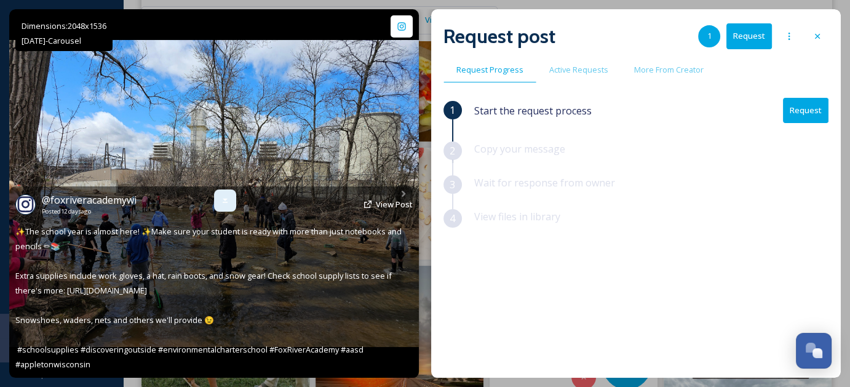
click at [225, 196] on icon at bounding box center [225, 201] width 10 height 10
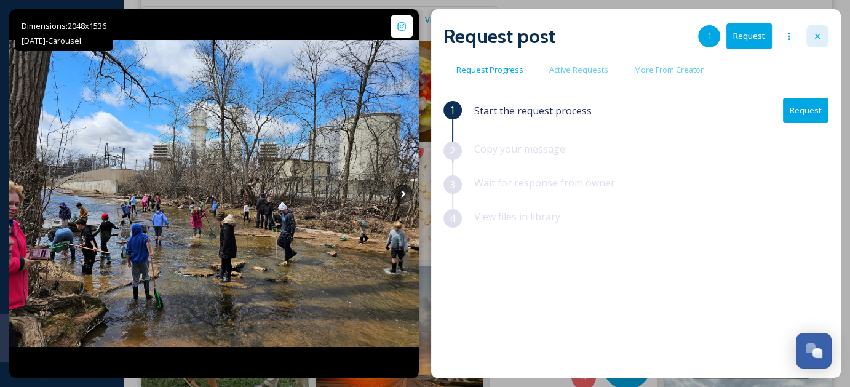
click at [823, 40] on div at bounding box center [817, 36] width 22 height 22
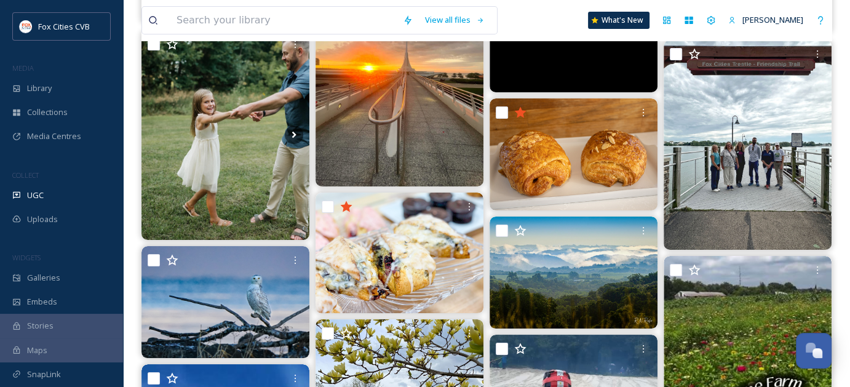
scroll to position [4739, 0]
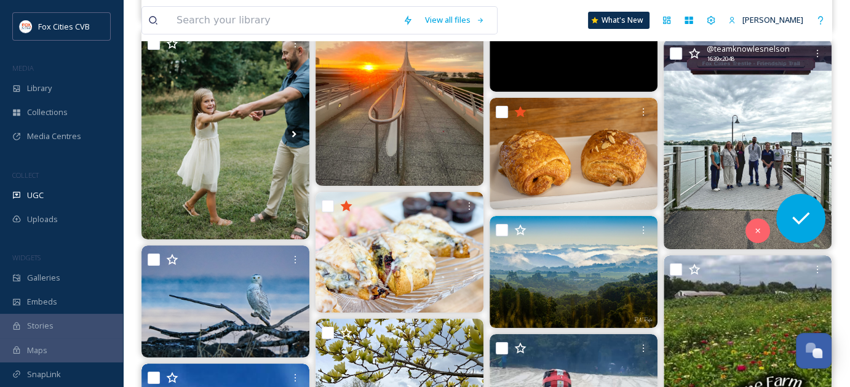
click at [768, 160] on img at bounding box center [748, 144] width 168 height 210
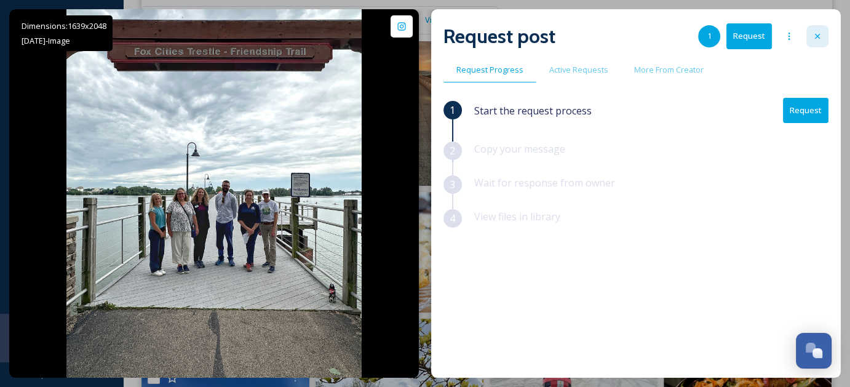
click at [818, 34] on icon at bounding box center [817, 36] width 5 height 5
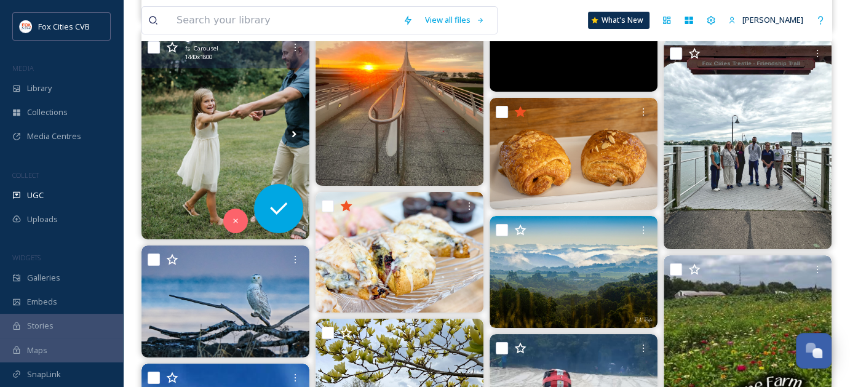
click at [251, 138] on img at bounding box center [225, 135] width 168 height 210
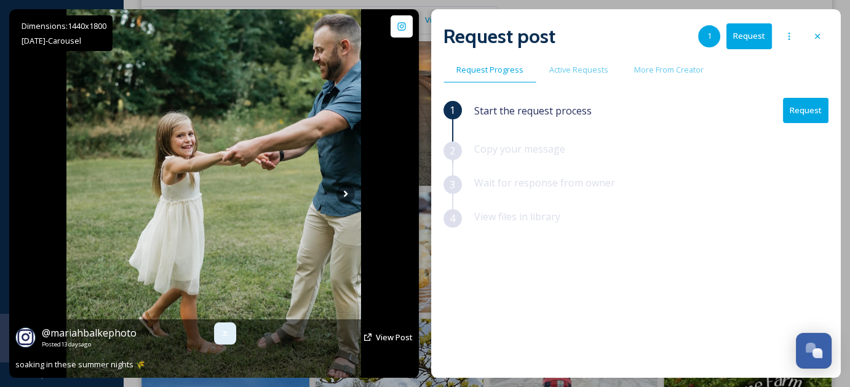
click at [222, 329] on icon at bounding box center [225, 333] width 10 height 10
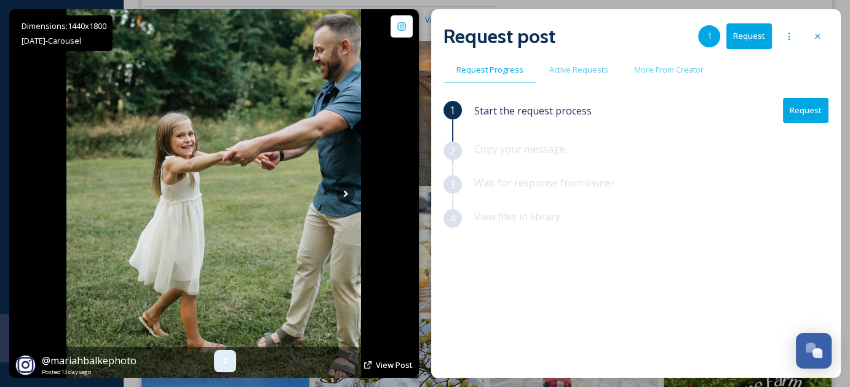
click at [223, 357] on icon at bounding box center [225, 361] width 10 height 10
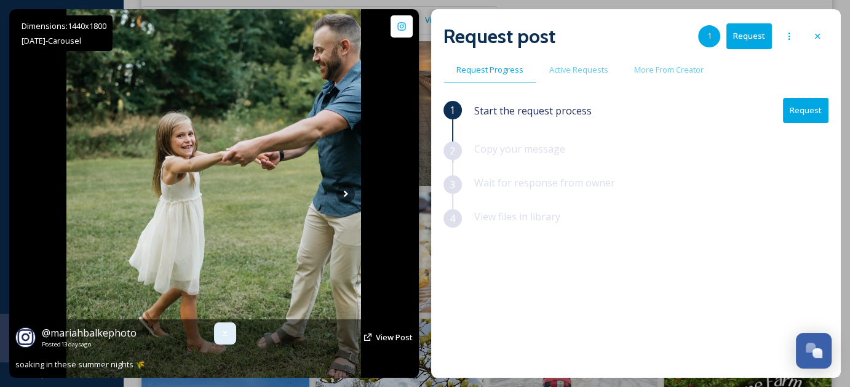
click at [222, 335] on icon at bounding box center [225, 333] width 10 height 10
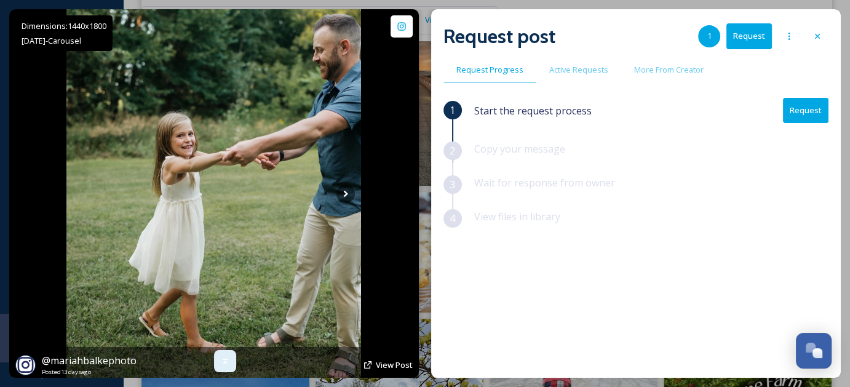
click at [223, 354] on div at bounding box center [225, 361] width 22 height 22
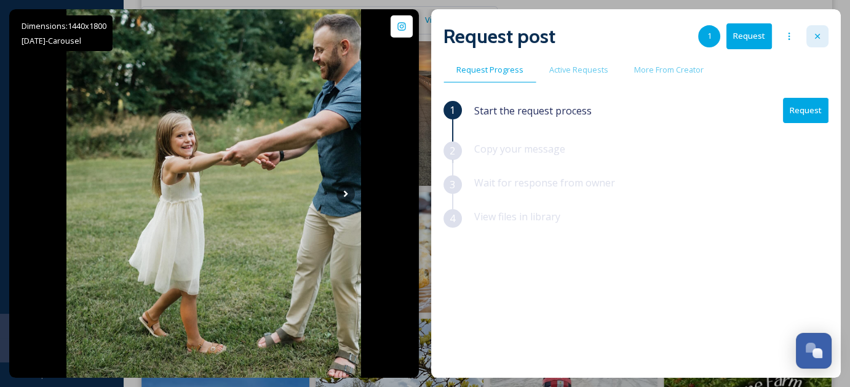
click at [815, 30] on div at bounding box center [817, 36] width 22 height 22
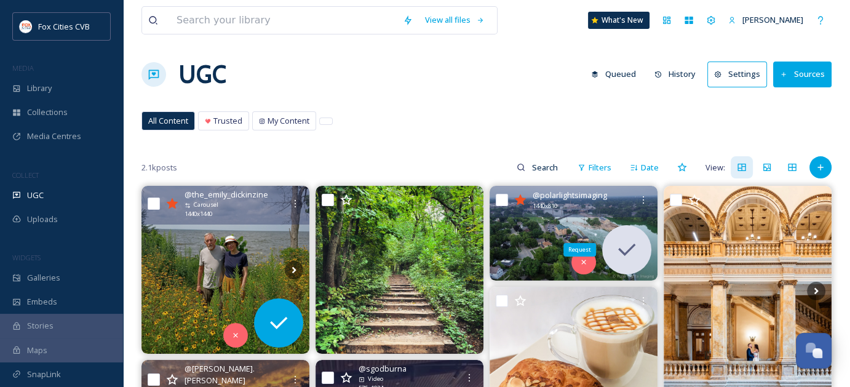
scroll to position [50, 0]
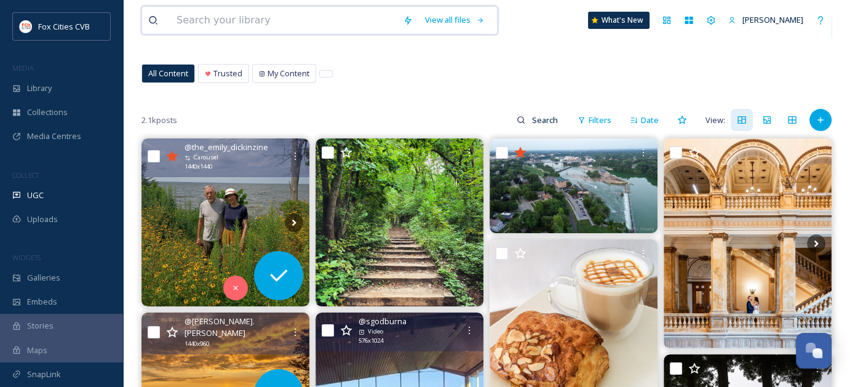
click at [307, 19] on input at bounding box center [283, 20] width 226 height 27
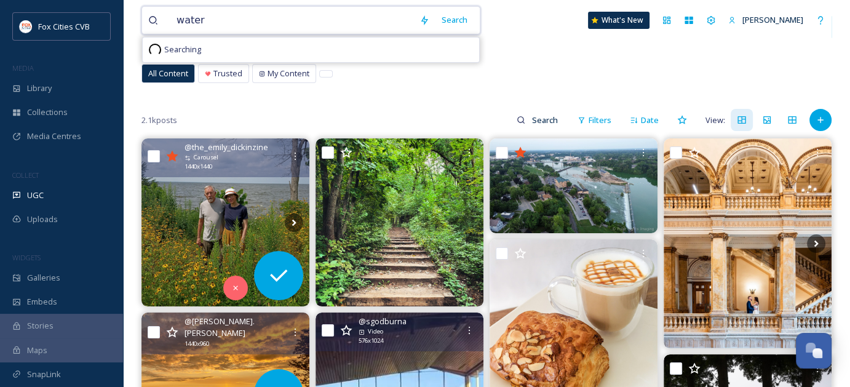
click at [307, 19] on input "water" at bounding box center [291, 20] width 243 height 27
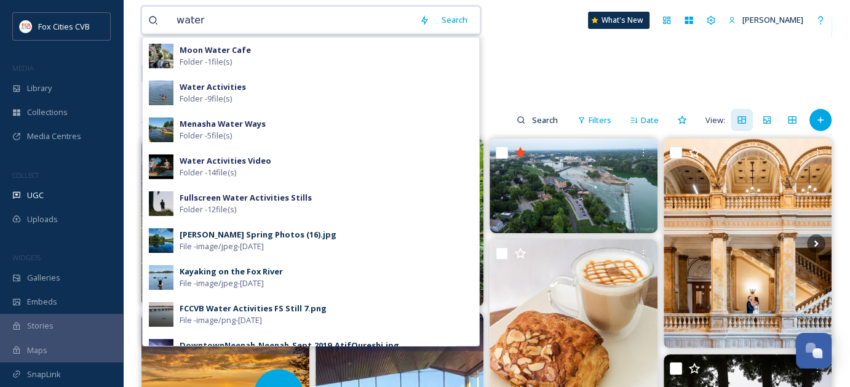
type input "water"
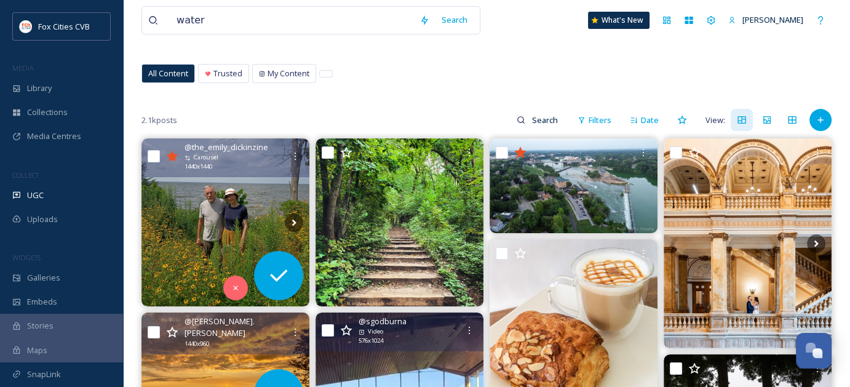
click at [531, 76] on div "All Content Trusted My Content All Content Trusted My Content" at bounding box center [486, 76] width 690 height 25
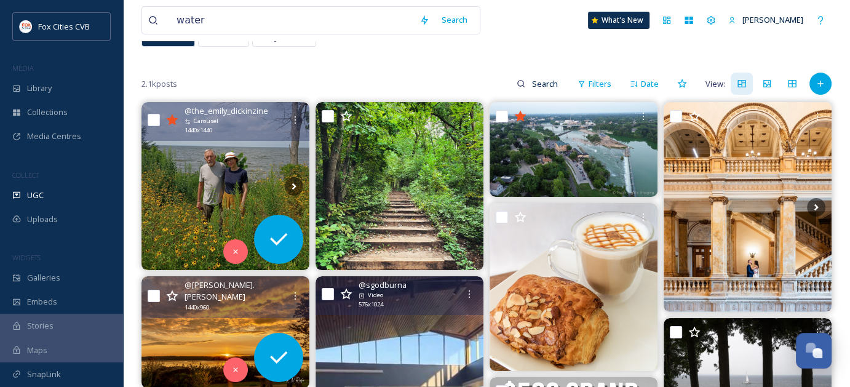
scroll to position [87, 0]
click at [26, 90] on div "Library" at bounding box center [61, 88] width 123 height 24
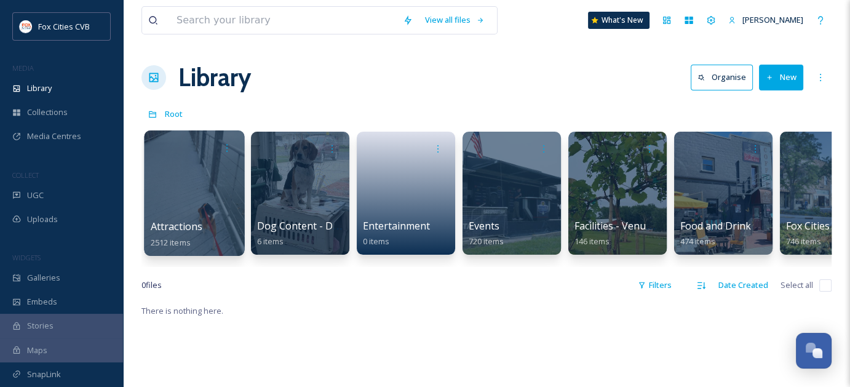
click at [190, 194] on div at bounding box center [194, 192] width 100 height 125
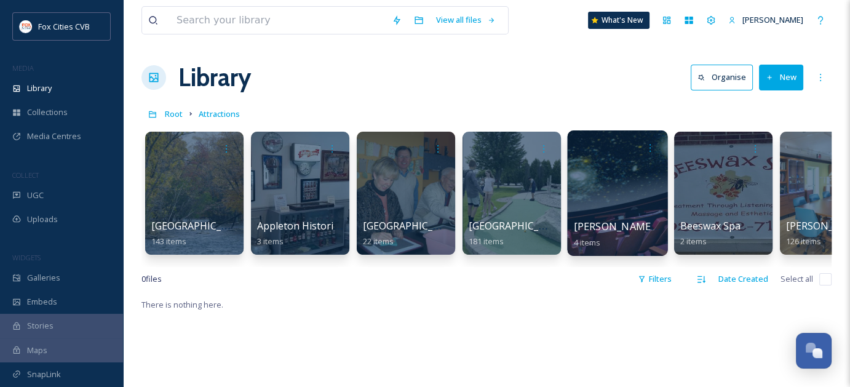
click at [621, 231] on span "[PERSON_NAME] Planetarium" at bounding box center [644, 227] width 140 height 14
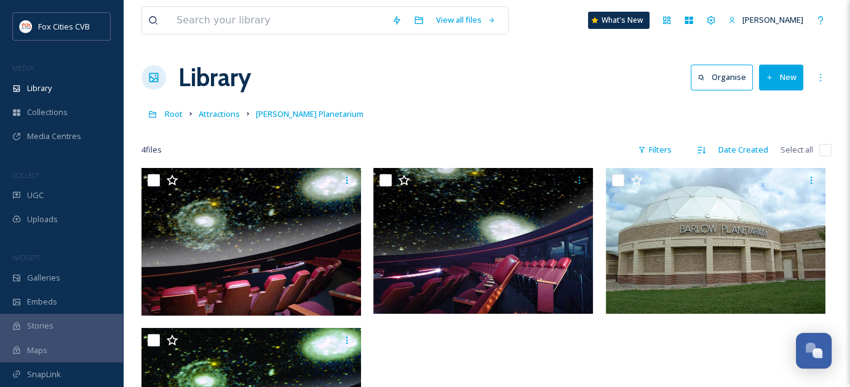
click at [39, 348] on span "Maps" at bounding box center [37, 350] width 20 height 12
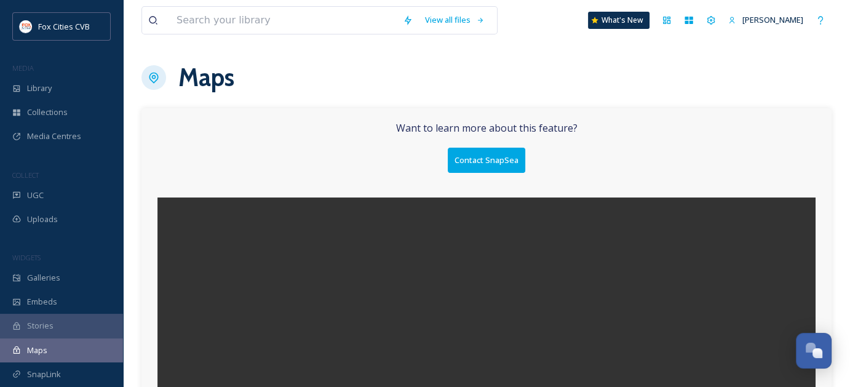
click at [47, 325] on span "Stories" at bounding box center [40, 326] width 26 height 12
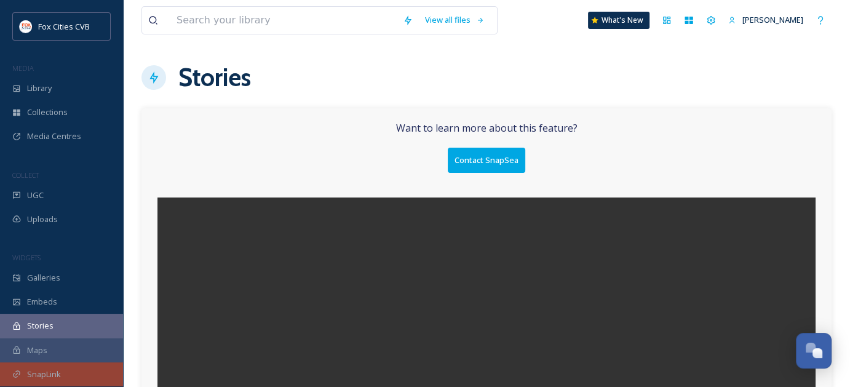
click at [41, 368] on span "SnapLink" at bounding box center [44, 374] width 34 height 12
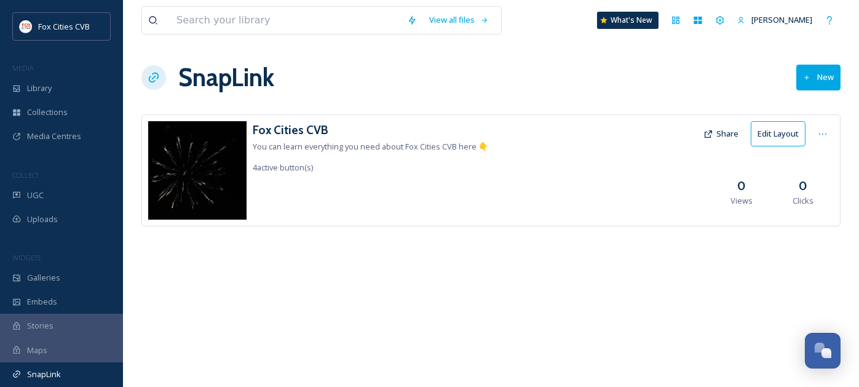
click at [213, 172] on img at bounding box center [197, 170] width 98 height 98
click at [296, 127] on h3 "Fox Cities CVB" at bounding box center [371, 130] width 236 height 18
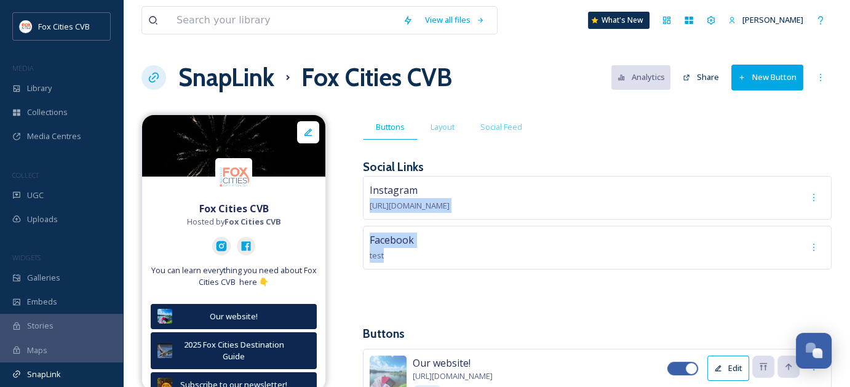
drag, startPoint x: 354, startPoint y: 267, endPoint x: 352, endPoint y: 202, distance: 65.2
click at [352, 202] on div "Fox Cities CVB Hosted by Fox Cities CVB You can learn everything you need about…" at bounding box center [486, 374] width 690 height 520
click at [561, 69] on div "SnapLink Fox Cities CVB Analytics Share New Button" at bounding box center [486, 77] width 690 height 37
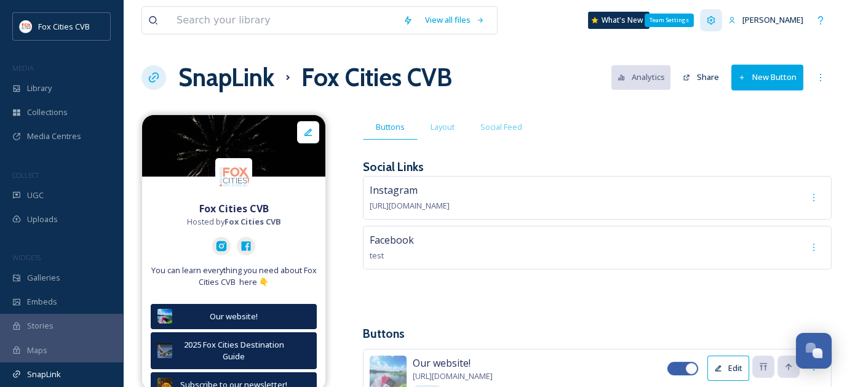
click at [717, 17] on div "Team Settings" at bounding box center [711, 20] width 22 height 22
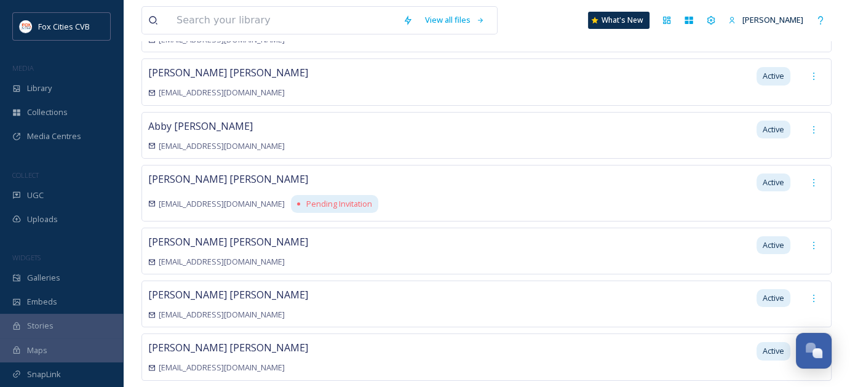
scroll to position [145, 0]
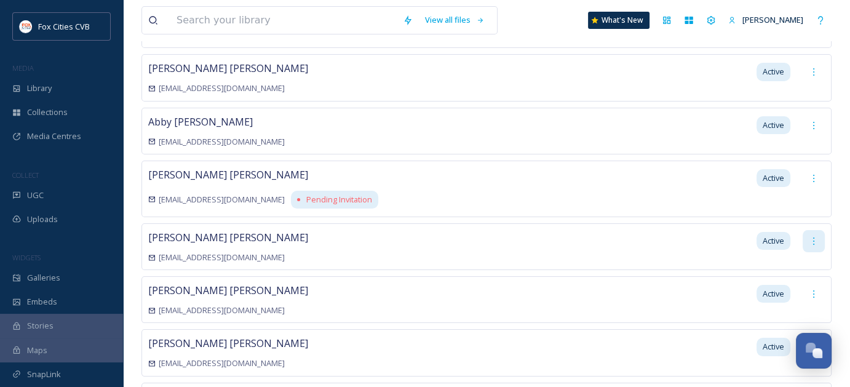
click at [818, 236] on icon at bounding box center [814, 241] width 10 height 10
click at [839, 241] on div "View all files What's New [PERSON_NAME] Settings New User Group New Member Memb…" at bounding box center [486, 213] width 727 height 717
click at [766, 235] on span "Active" at bounding box center [774, 241] width 22 height 12
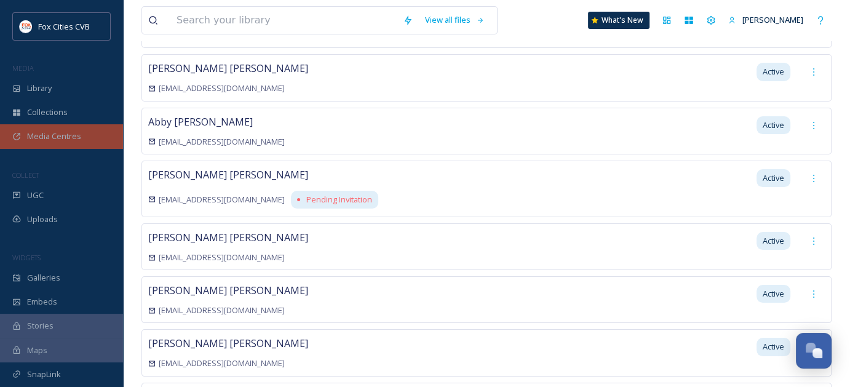
click at [74, 138] on span "Media Centres" at bounding box center [54, 136] width 54 height 12
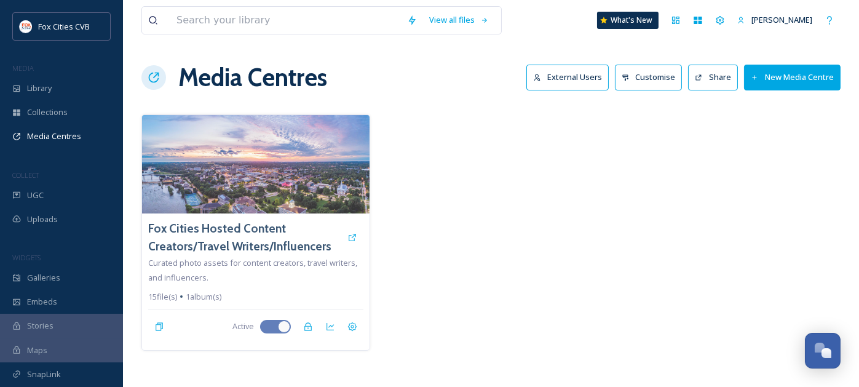
click at [800, 72] on button "New Media Centre" at bounding box center [792, 77] width 97 height 25
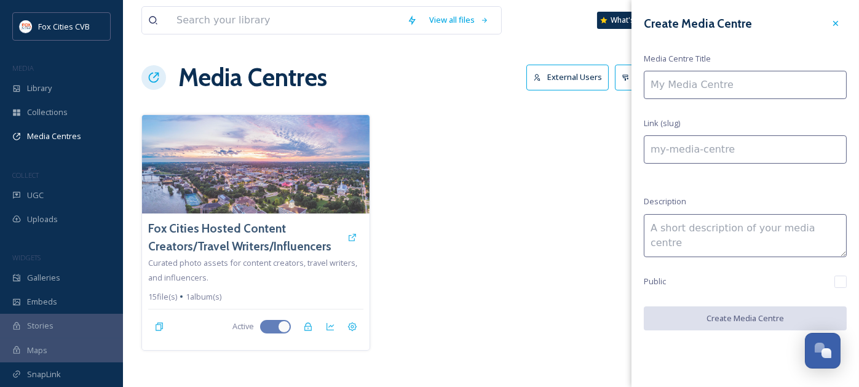
click at [782, 80] on input at bounding box center [745, 85] width 203 height 28
type input "A"
type input "a"
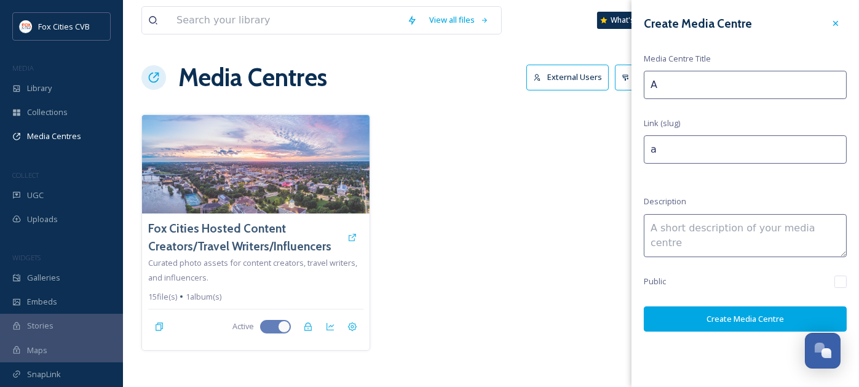
type input "Ab"
type input "ab"
type input "Abb"
type input "abb"
type input "Abby"
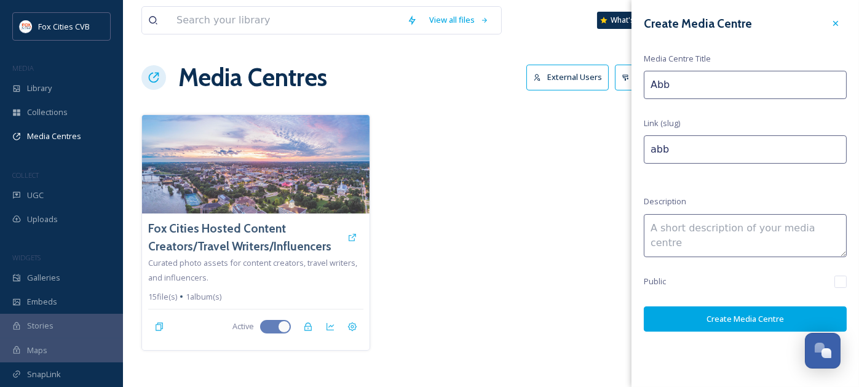
type input "abby"
type input "[PERSON_NAME]'s"
type input "abbys"
type input "[PERSON_NAME]'s"
type input "abbys-"
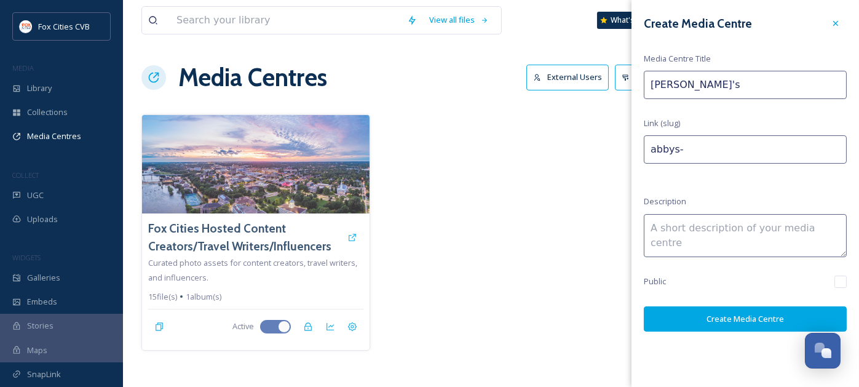
type input "[PERSON_NAME]'s"
click at [743, 312] on button "Create Media Centre" at bounding box center [745, 318] width 203 height 25
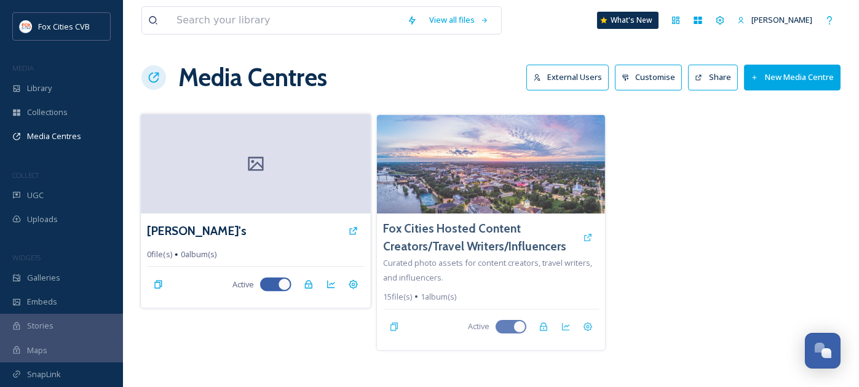
click at [290, 170] on div at bounding box center [256, 164] width 230 height 100
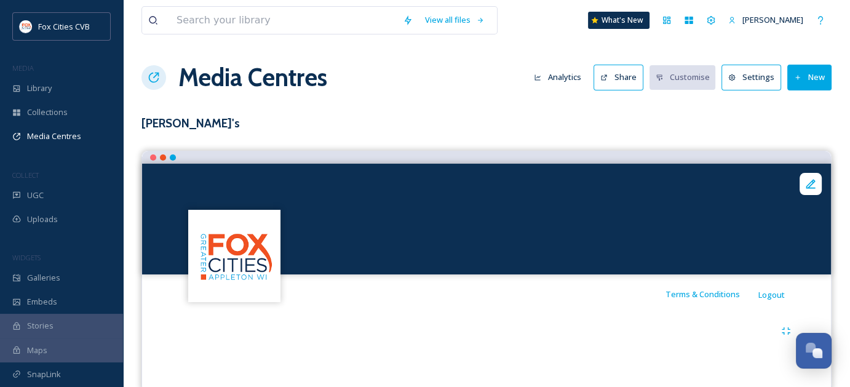
scroll to position [22, 0]
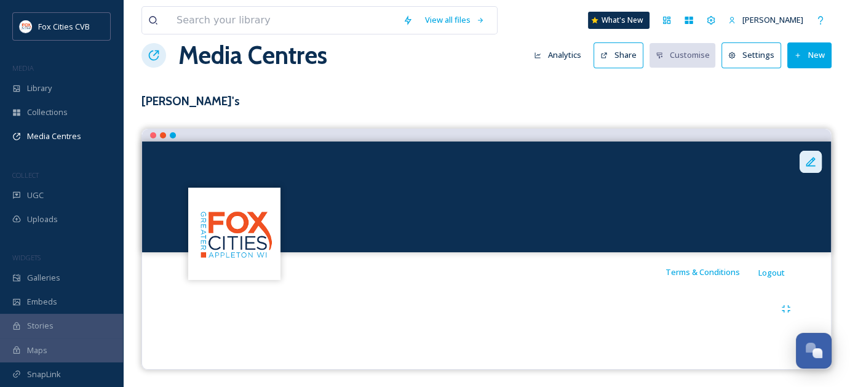
click at [806, 154] on div at bounding box center [811, 162] width 22 height 22
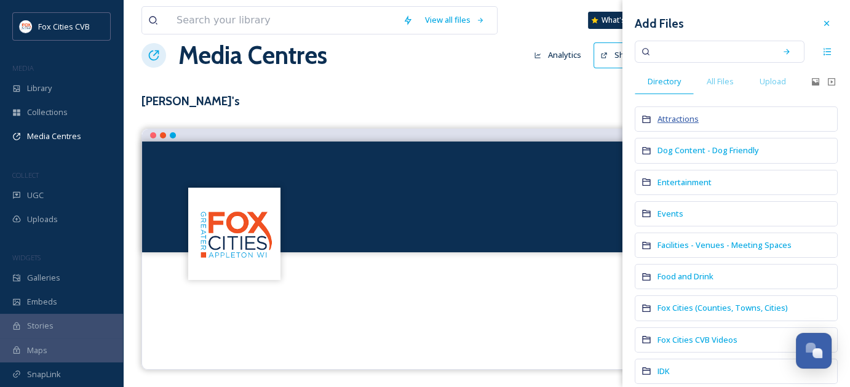
click at [695, 117] on span "Attractions" at bounding box center [678, 118] width 41 height 11
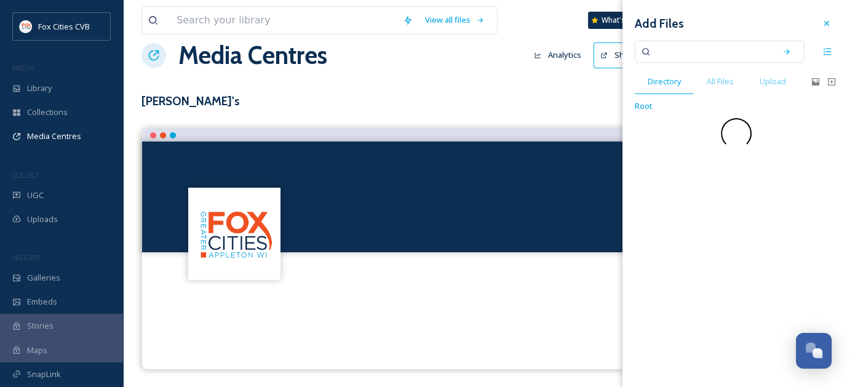
click at [695, 117] on div "Add Files Directory All Files Upload Root" at bounding box center [737, 80] width 228 height 161
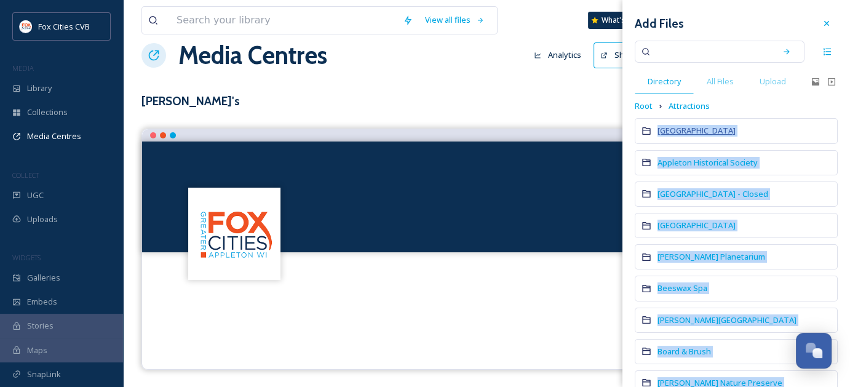
click at [691, 129] on span "[GEOGRAPHIC_DATA]" at bounding box center [697, 130] width 78 height 11
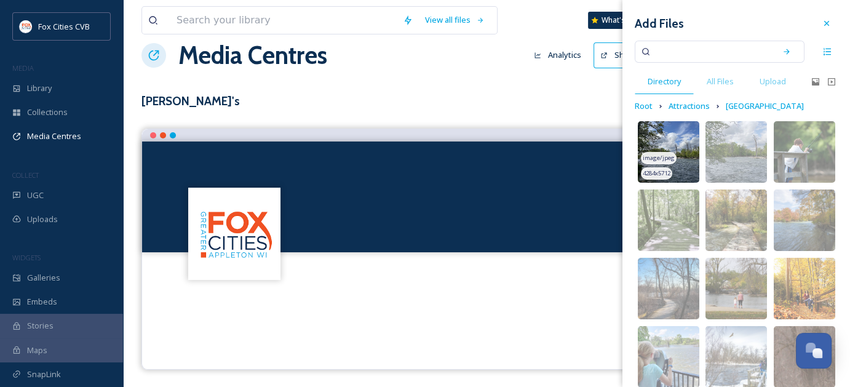
click at [675, 153] on img at bounding box center [669, 152] width 62 height 62
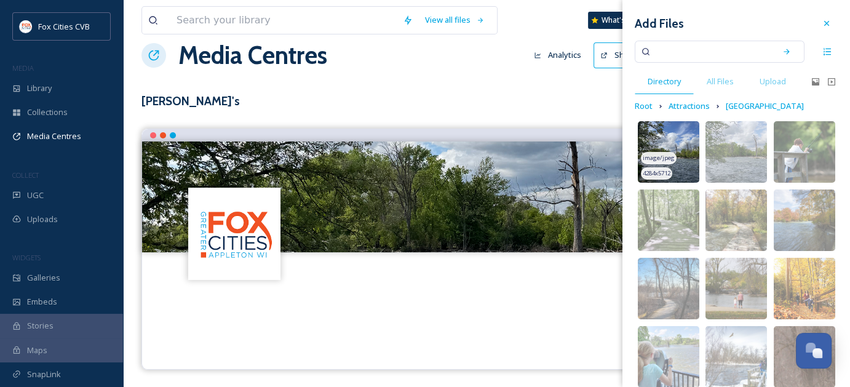
click at [675, 174] on img at bounding box center [669, 152] width 62 height 62
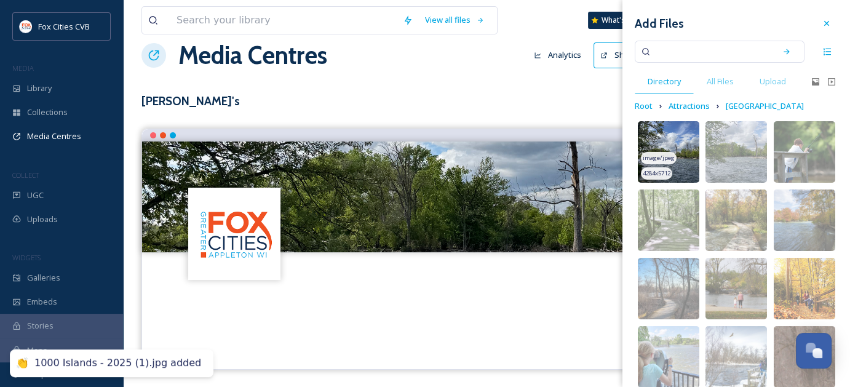
click at [675, 174] on img at bounding box center [669, 152] width 62 height 62
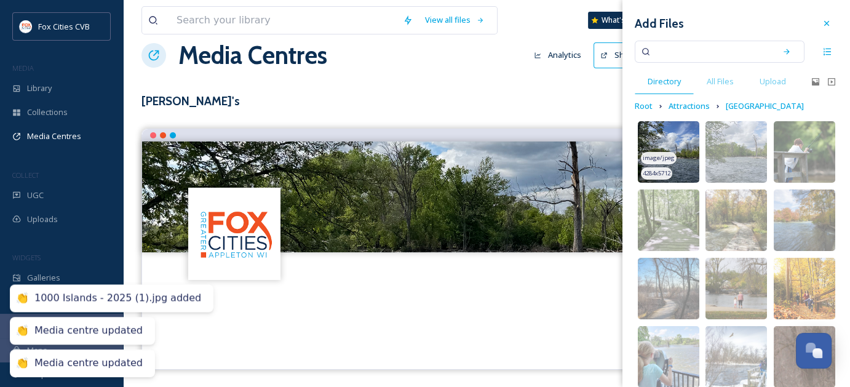
click at [675, 174] on img at bounding box center [669, 152] width 62 height 62
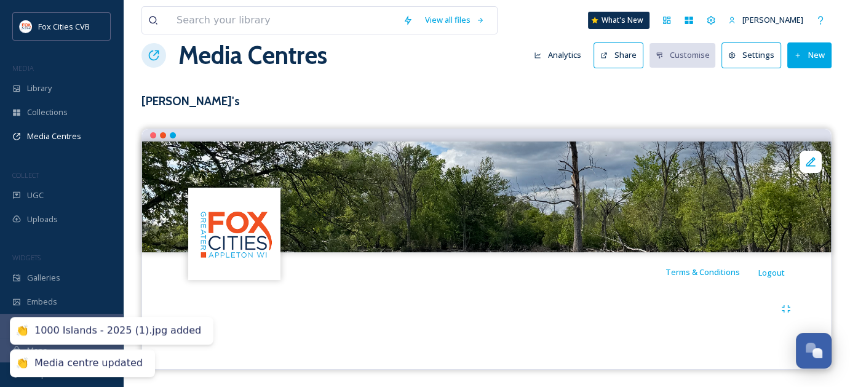
drag, startPoint x: 443, startPoint y: 318, endPoint x: 542, endPoint y: 274, distance: 108.2
click at [542, 274] on div "Terms & Conditions Logout" at bounding box center [486, 249] width 690 height 241
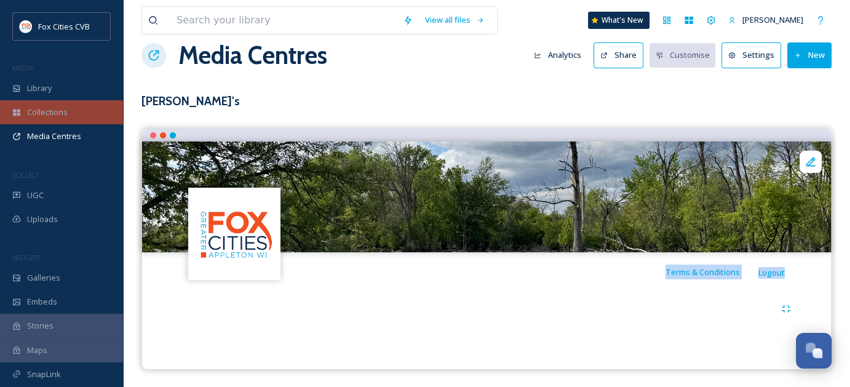
click at [81, 118] on div "Collections" at bounding box center [61, 112] width 123 height 24
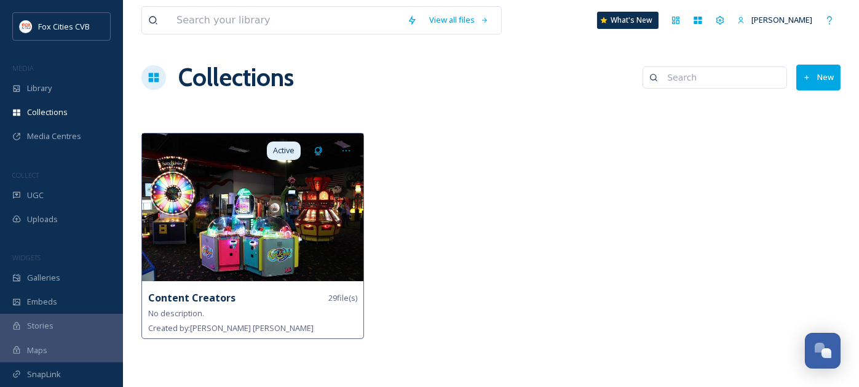
click at [249, 217] on img at bounding box center [252, 207] width 221 height 148
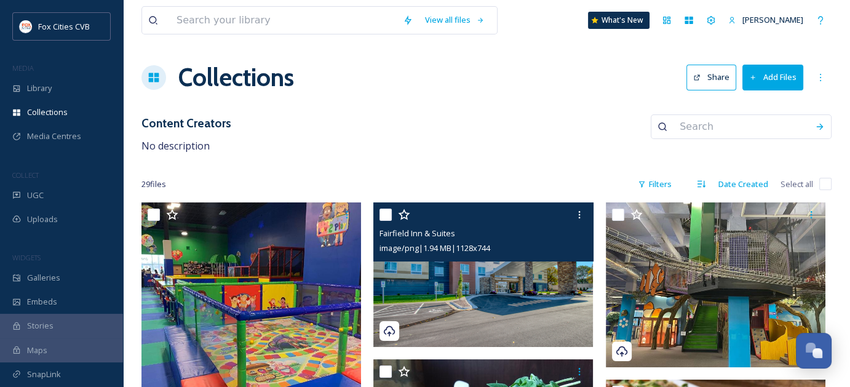
click at [391, 213] on input "checkbox" at bounding box center [386, 215] width 12 height 12
checkbox input "true"
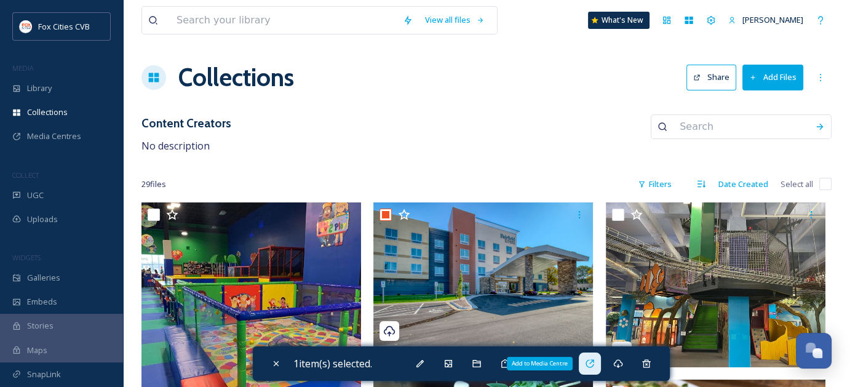
click at [595, 362] on icon at bounding box center [590, 364] width 10 height 10
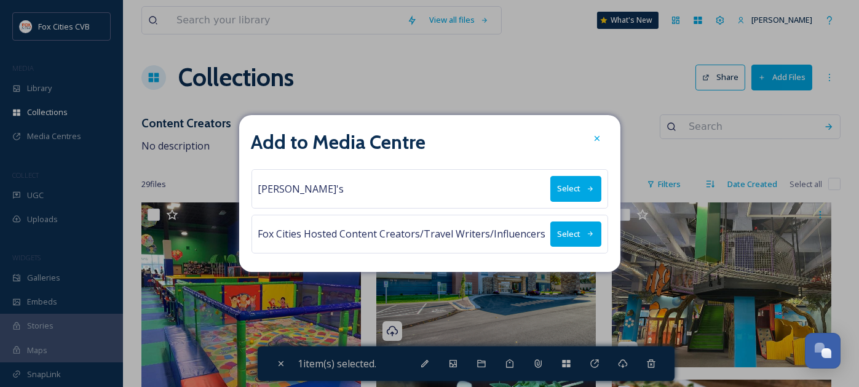
click at [574, 195] on button "Select" at bounding box center [576, 188] width 51 height 25
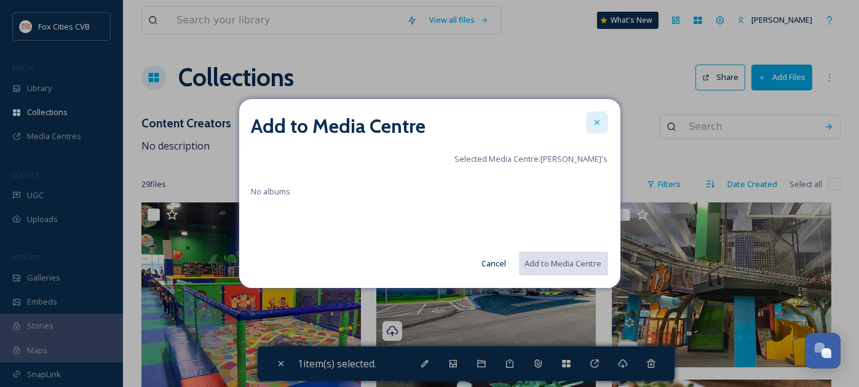
click at [602, 127] on icon at bounding box center [597, 122] width 10 height 10
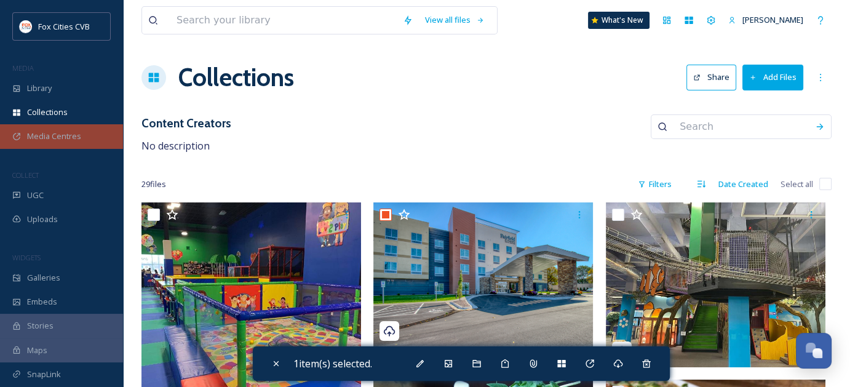
click at [80, 129] on div "Media Centres" at bounding box center [61, 136] width 123 height 24
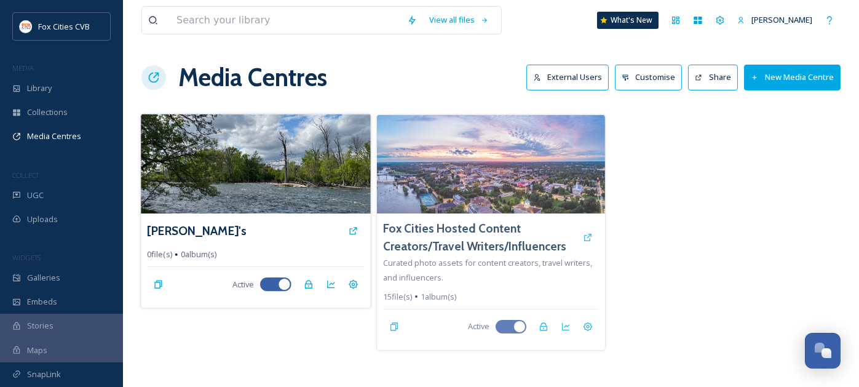
click at [241, 159] on img at bounding box center [256, 164] width 230 height 100
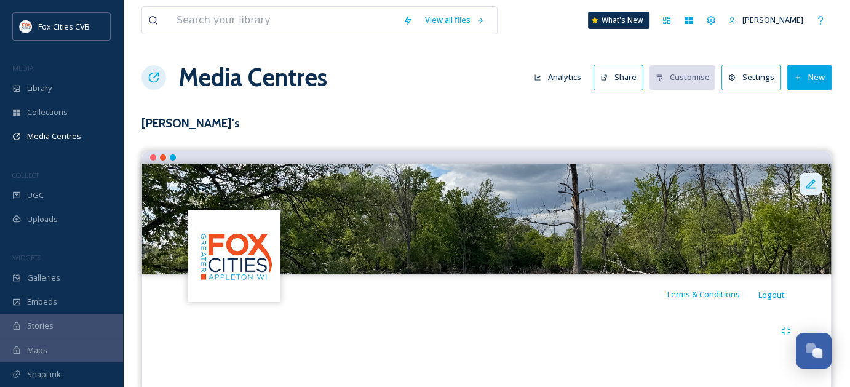
click at [815, 188] on icon at bounding box center [811, 184] width 12 height 12
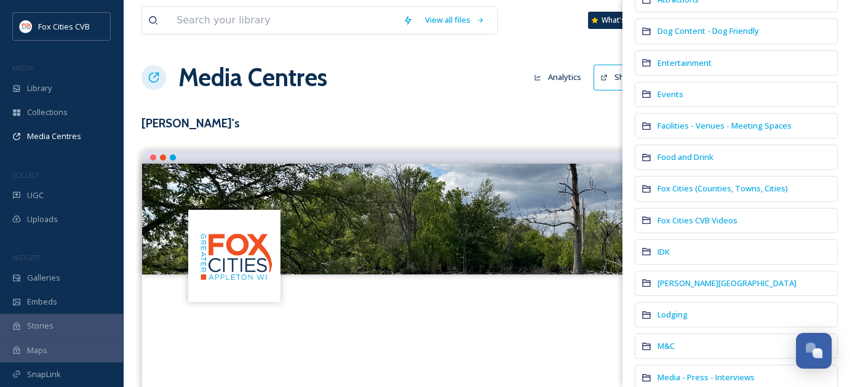
scroll to position [89, 0]
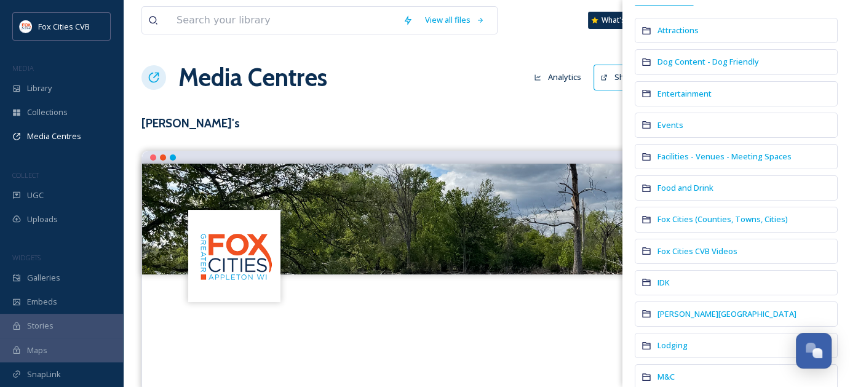
click at [698, 119] on div "Events" at bounding box center [736, 125] width 203 height 25
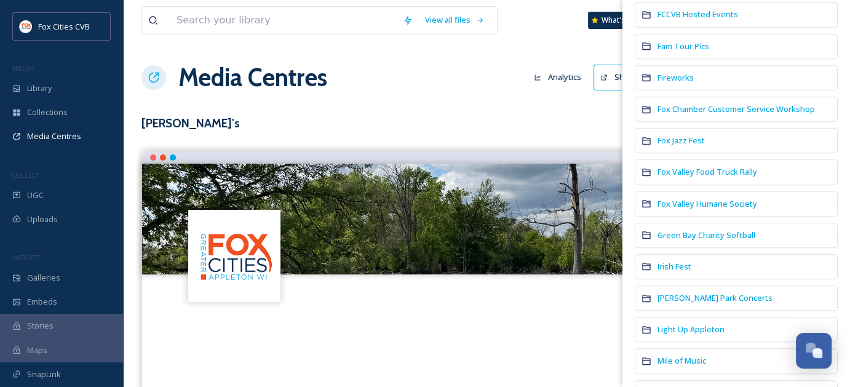
scroll to position [623, 0]
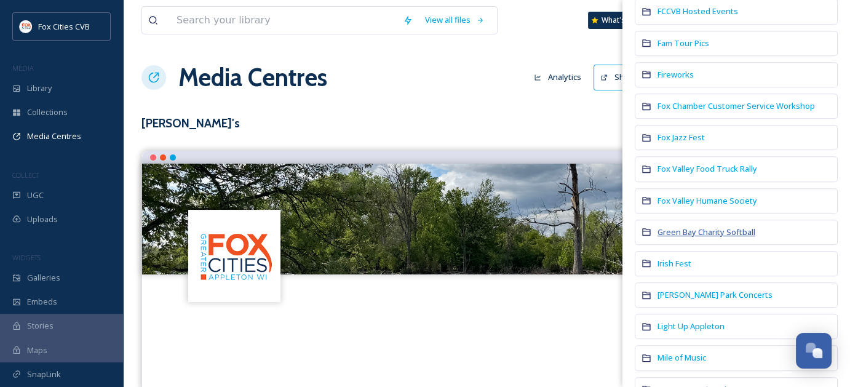
click at [674, 226] on span "Green Bay Charity Softball" at bounding box center [707, 231] width 98 height 11
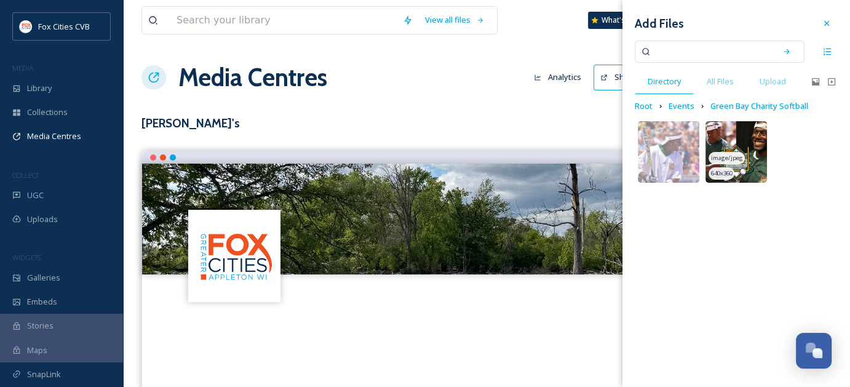
click at [741, 153] on div "image/jpeg" at bounding box center [727, 158] width 36 height 13
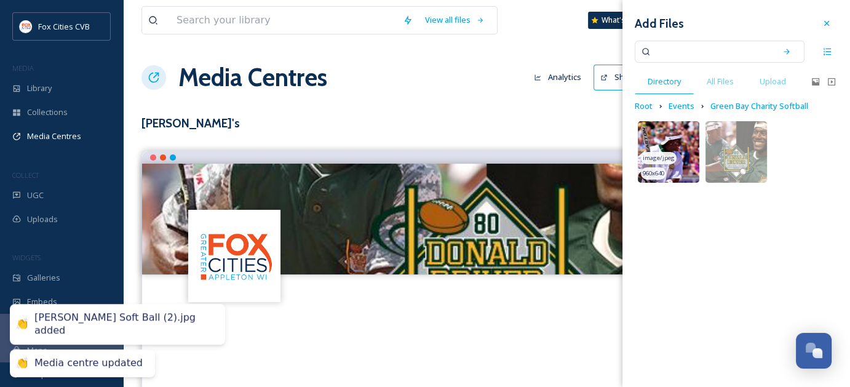
click at [679, 149] on img at bounding box center [669, 152] width 62 height 62
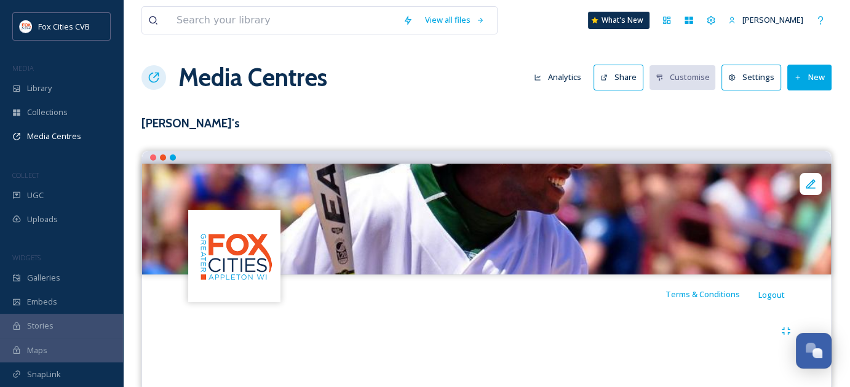
click at [558, 186] on img at bounding box center [486, 219] width 689 height 111
drag, startPoint x: 558, startPoint y: 186, endPoint x: 553, endPoint y: 253, distance: 67.2
click at [553, 253] on img at bounding box center [486, 219] width 689 height 111
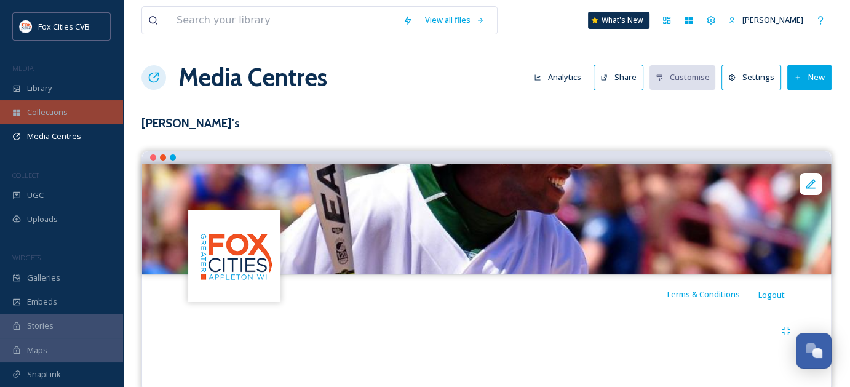
click at [55, 119] on div "Collections" at bounding box center [61, 112] width 123 height 24
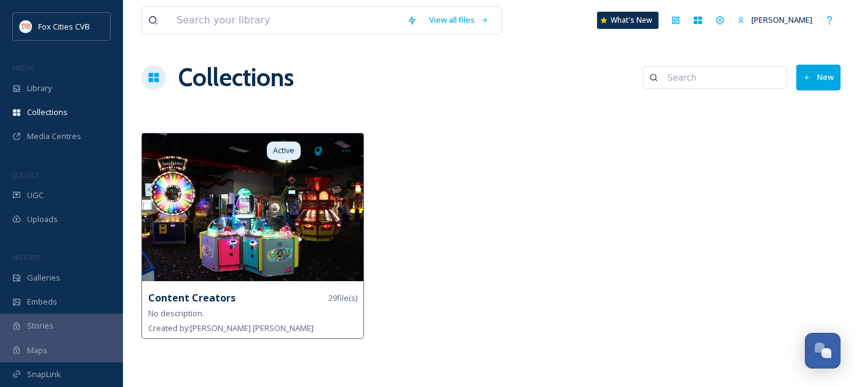
click at [213, 188] on img at bounding box center [252, 207] width 221 height 148
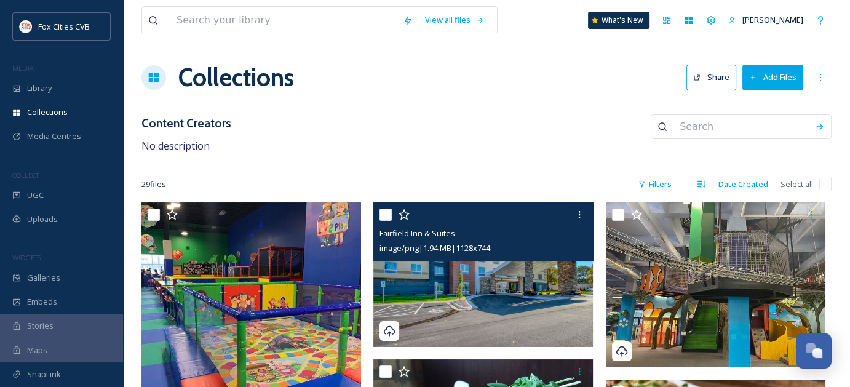
click at [388, 209] on input "checkbox" at bounding box center [386, 215] width 12 height 12
checkbox input "true"
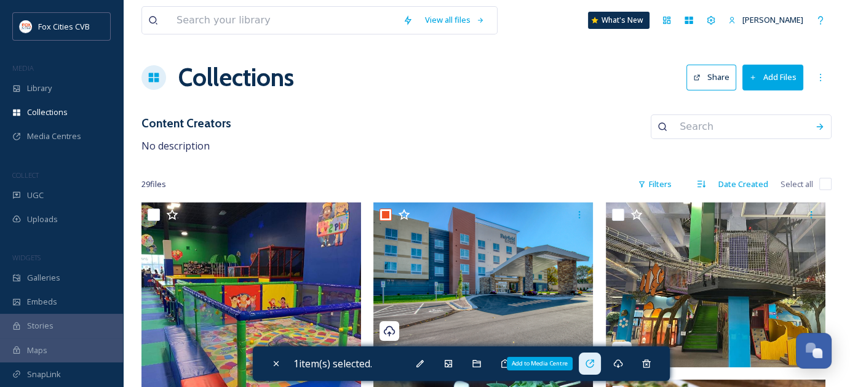
click at [595, 361] on icon at bounding box center [590, 364] width 10 height 10
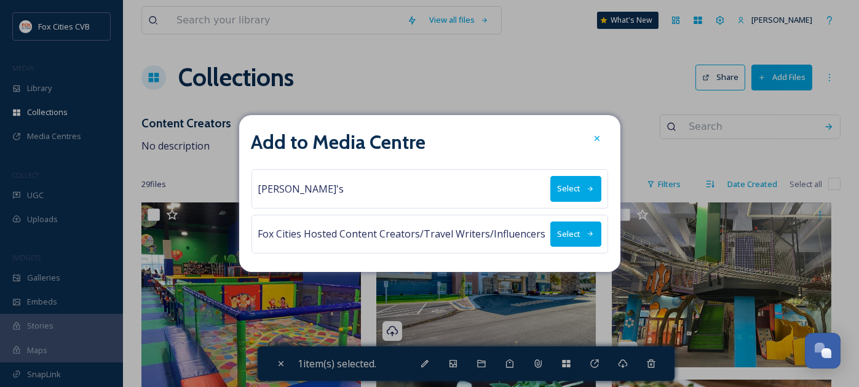
click at [567, 187] on button "Select" at bounding box center [576, 188] width 51 height 25
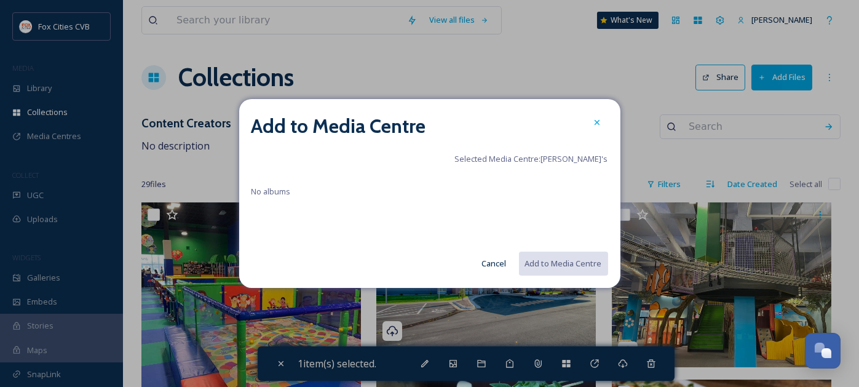
click at [316, 185] on div "Add to Media Centre Selected Media Centre: [PERSON_NAME]'s No albums Cancel Add…" at bounding box center [429, 193] width 381 height 188
click at [316, 185] on div "No albums" at bounding box center [430, 208] width 357 height 49
drag, startPoint x: 285, startPoint y: 185, endPoint x: 450, endPoint y: 159, distance: 166.3
click at [450, 159] on div "Add to Media Centre Selected Media Centre: [PERSON_NAME]'s No albums Cancel Add…" at bounding box center [429, 193] width 381 height 188
click at [527, 245] on div "Add to Media Centre Selected Media Centre: [PERSON_NAME]'s No albums Cancel Add…" at bounding box center [429, 193] width 381 height 188
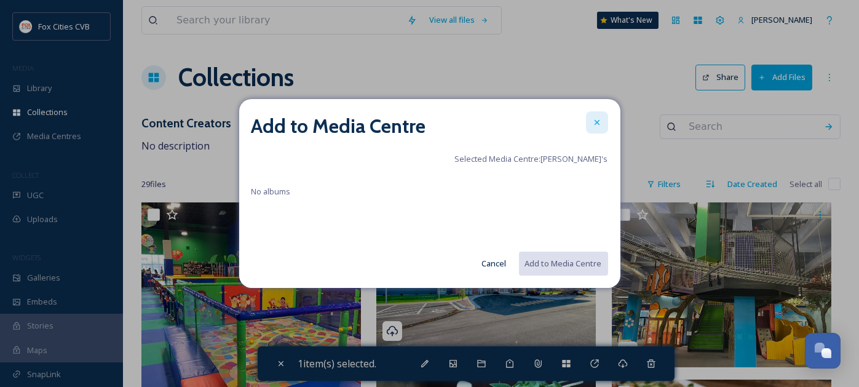
click at [599, 130] on div "Add to Media Centre Selected Media Centre: [PERSON_NAME]'s No albums Cancel Add…" at bounding box center [429, 193] width 381 height 188
click at [599, 129] on div at bounding box center [597, 122] width 22 height 22
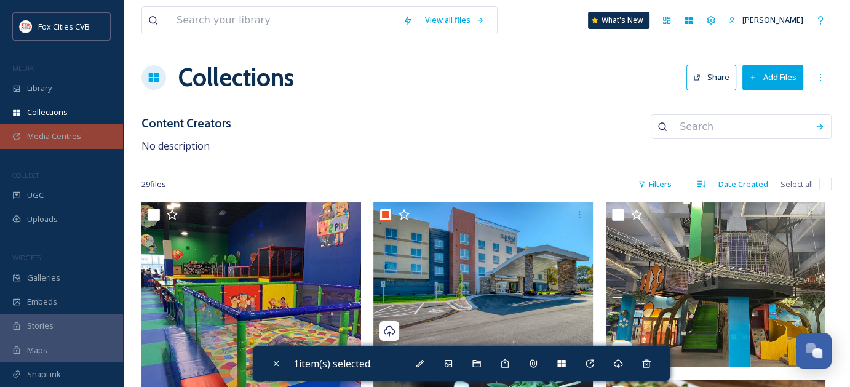
click at [60, 130] on span "Media Centres" at bounding box center [54, 136] width 54 height 12
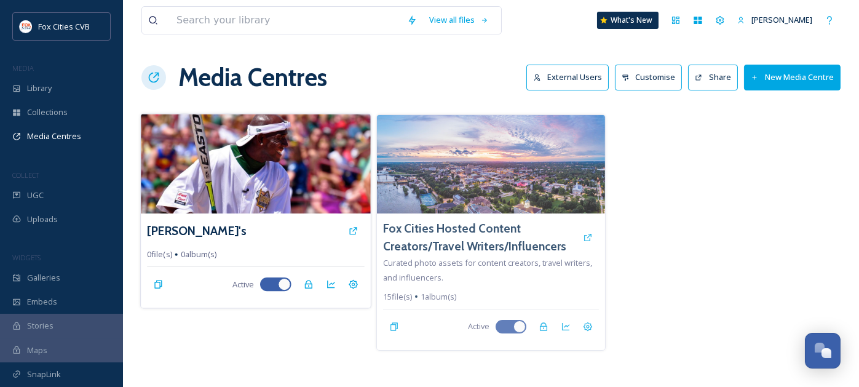
click at [215, 156] on img at bounding box center [256, 164] width 230 height 100
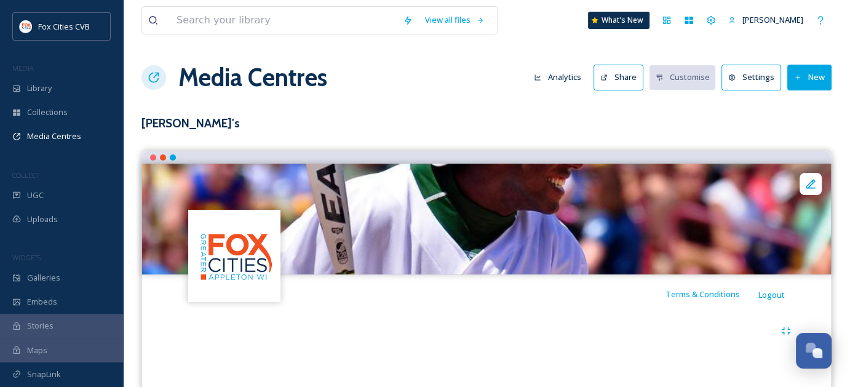
click at [421, 335] on div at bounding box center [486, 331] width 621 height 22
click at [819, 84] on button "New" at bounding box center [809, 77] width 44 height 25
click at [800, 133] on span "Add Album" at bounding box center [805, 130] width 40 height 12
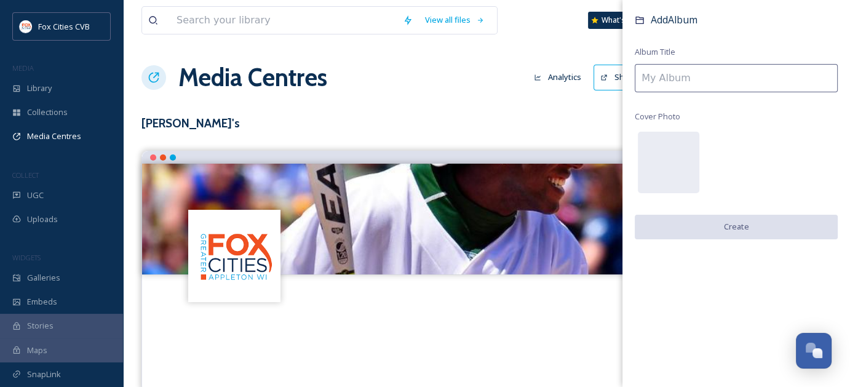
click at [739, 87] on input at bounding box center [736, 78] width 203 height 28
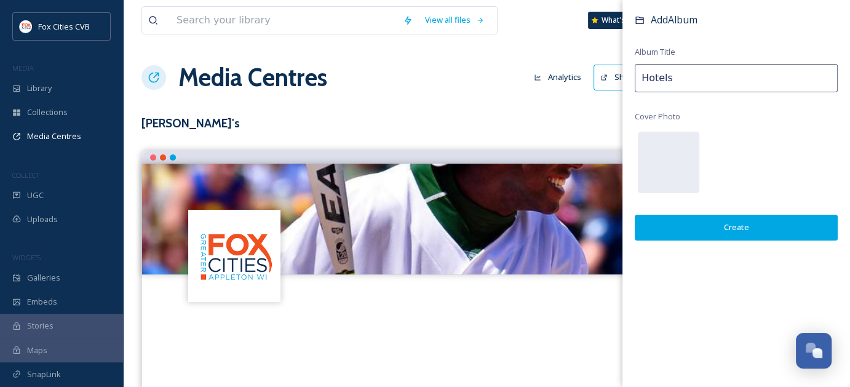
type input "Hotels"
click at [760, 226] on button "Create" at bounding box center [736, 227] width 203 height 25
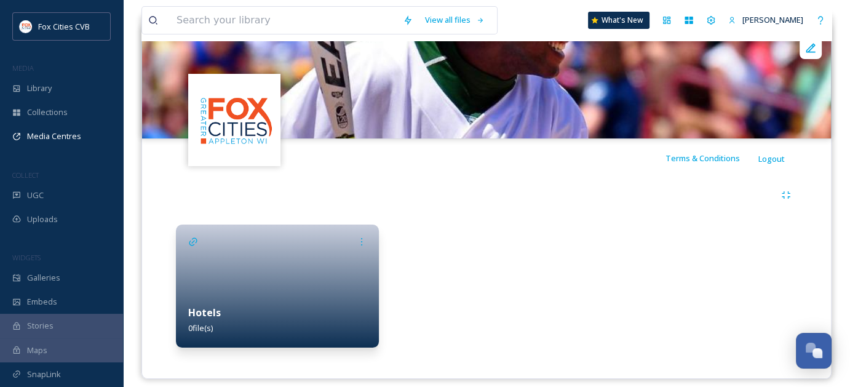
scroll to position [145, 0]
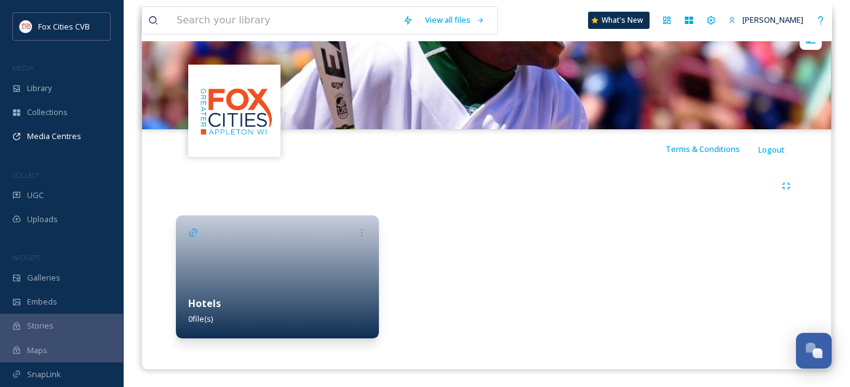
click at [305, 258] on div at bounding box center [277, 276] width 203 height 123
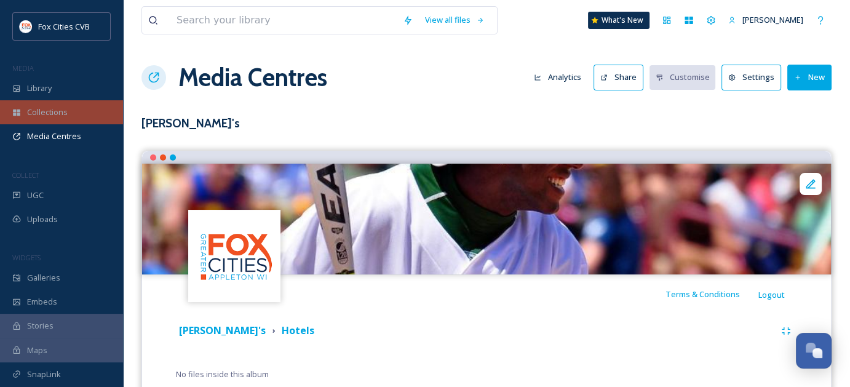
click at [55, 118] on div "Collections" at bounding box center [61, 112] width 123 height 24
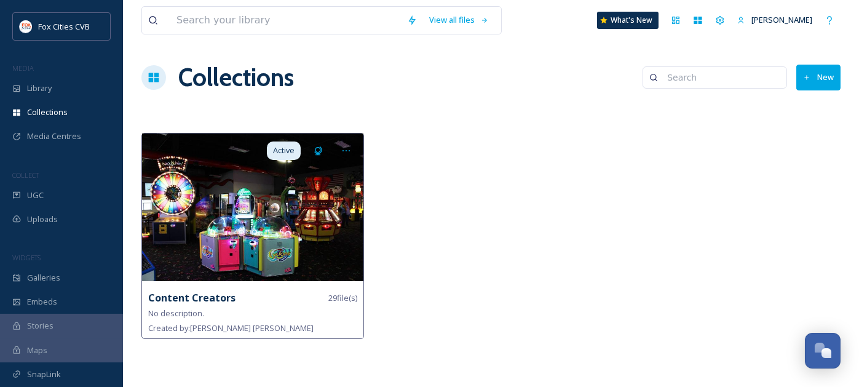
click at [301, 233] on img at bounding box center [252, 207] width 221 height 148
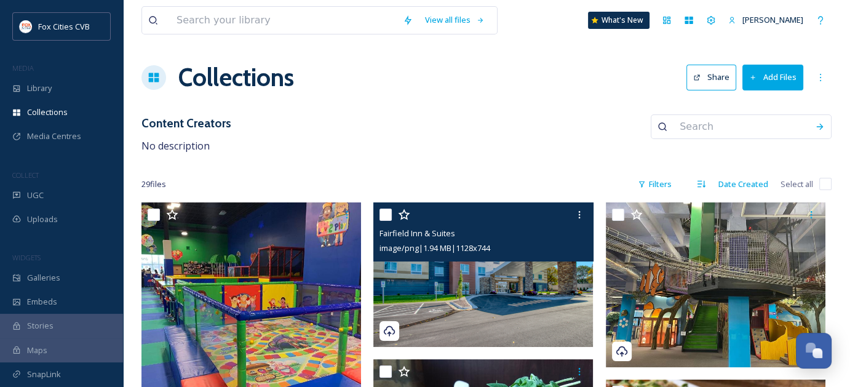
click at [383, 217] on input "checkbox" at bounding box center [386, 215] width 12 height 12
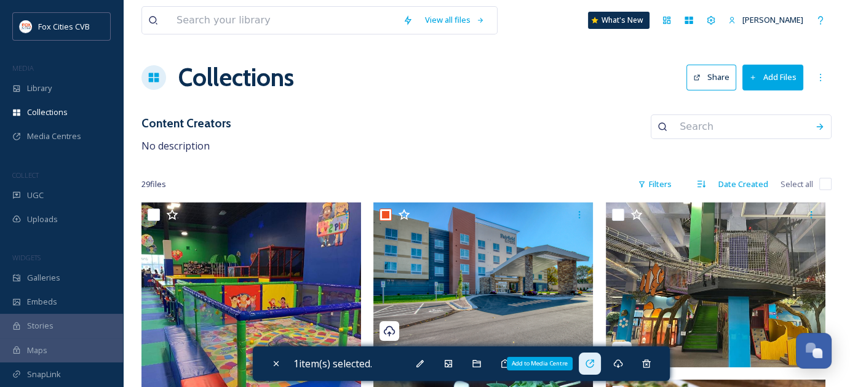
click at [595, 364] on icon at bounding box center [590, 364] width 10 height 10
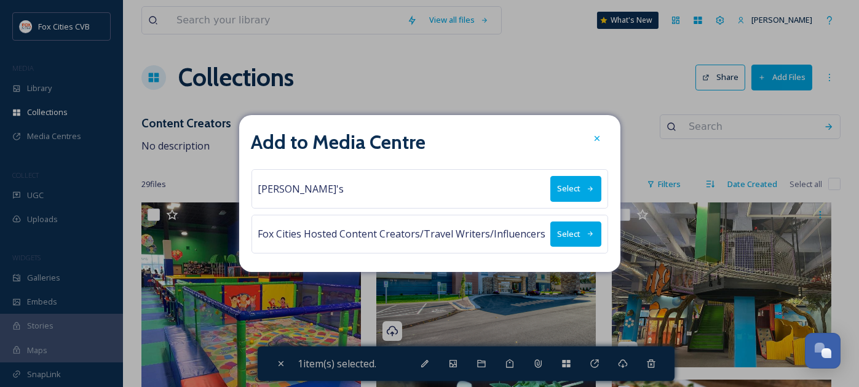
click at [569, 191] on button "Select" at bounding box center [576, 188] width 51 height 25
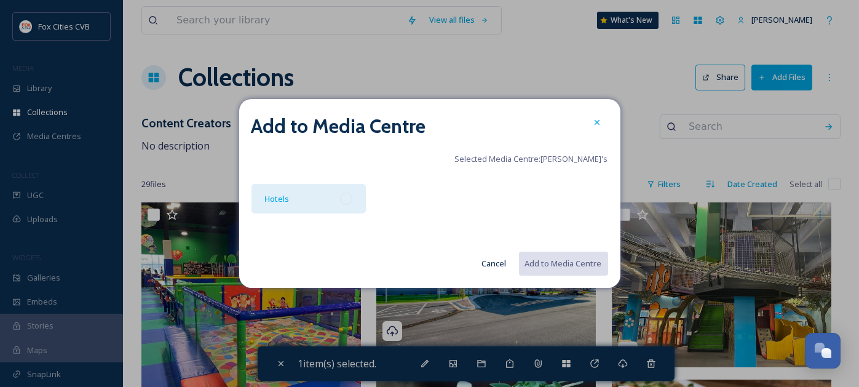
click at [351, 198] on div at bounding box center [346, 199] width 12 height 12
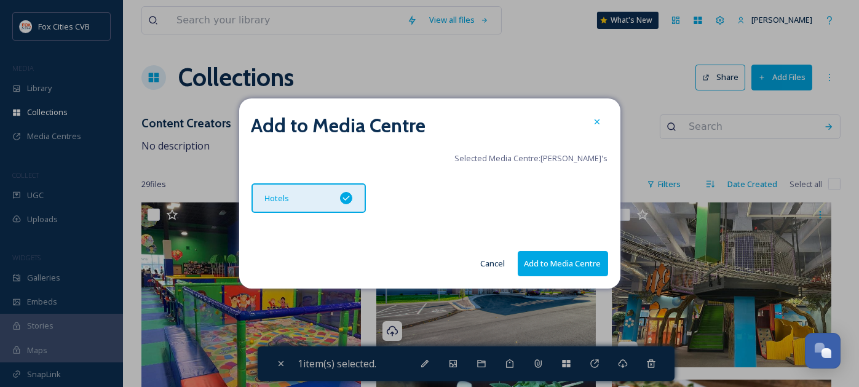
click at [552, 260] on button "Add to Media Centre" at bounding box center [563, 263] width 90 height 25
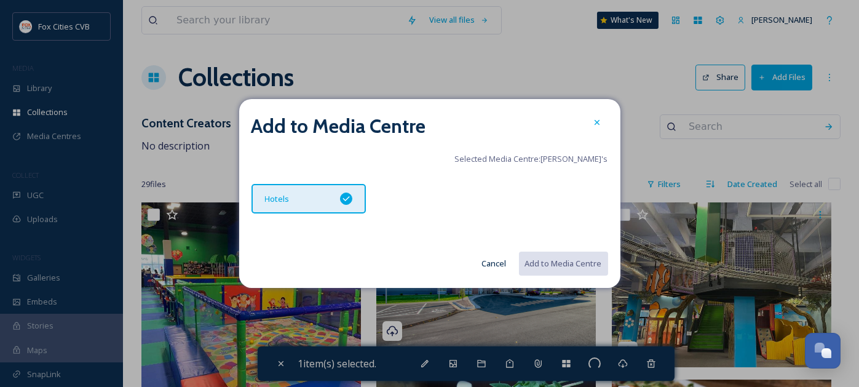
checkbox input "false"
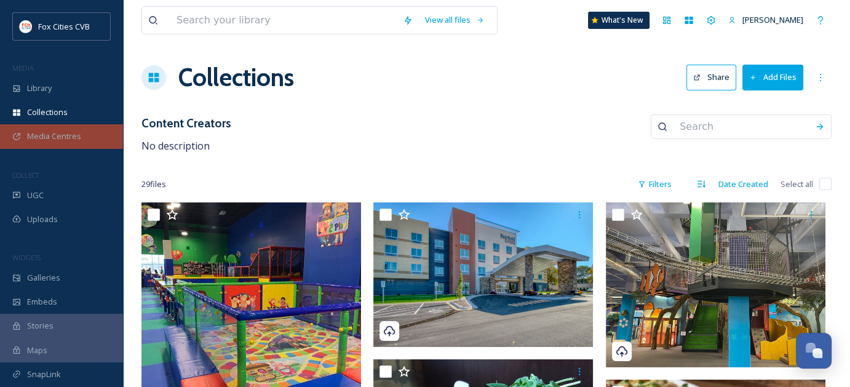
click at [55, 141] on span "Media Centres" at bounding box center [54, 136] width 54 height 12
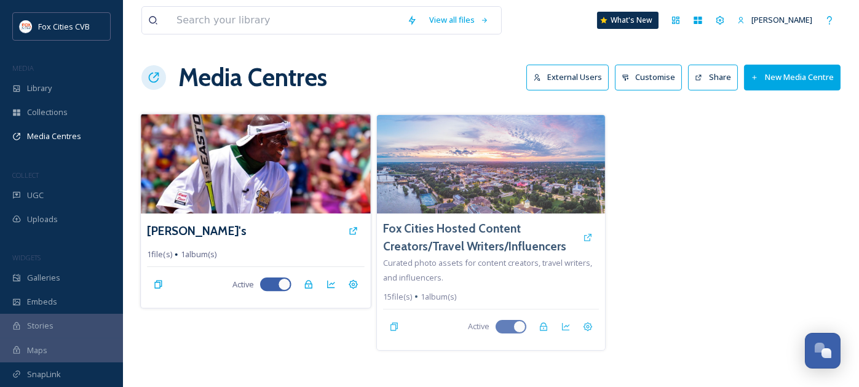
click at [256, 192] on img at bounding box center [256, 164] width 230 height 100
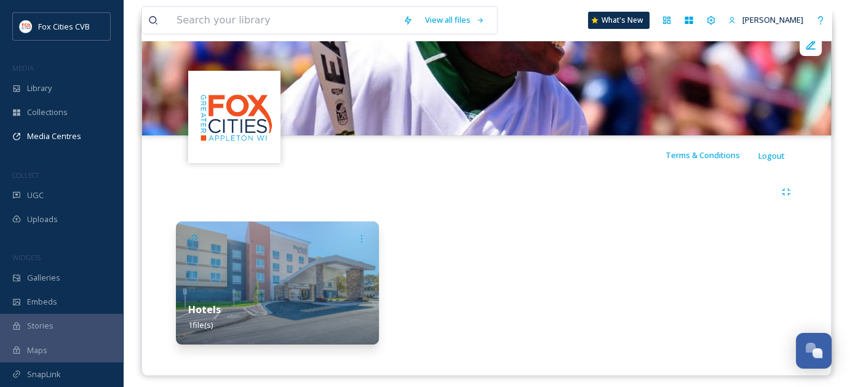
scroll to position [143, 0]
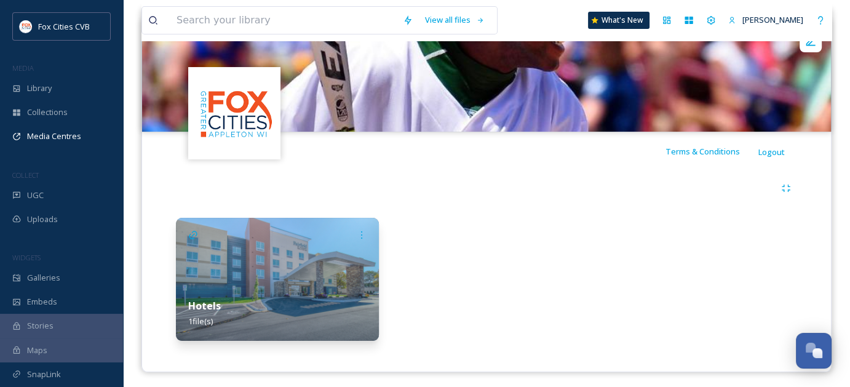
click at [311, 282] on img at bounding box center [277, 279] width 203 height 123
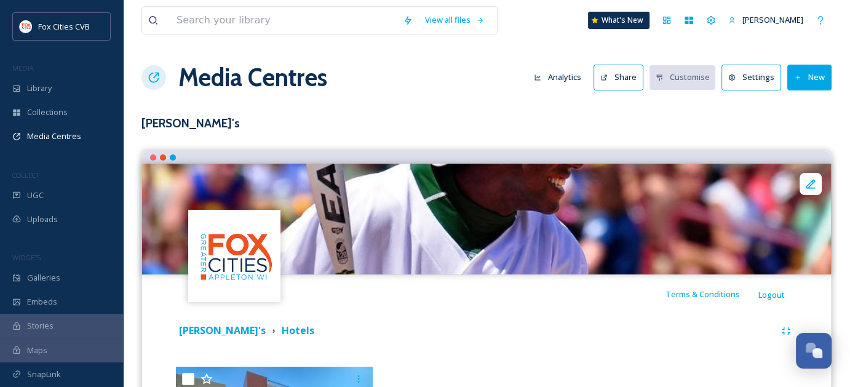
click at [817, 68] on button "New" at bounding box center [809, 77] width 44 height 25
click at [798, 98] on div "Add Files" at bounding box center [805, 106] width 52 height 24
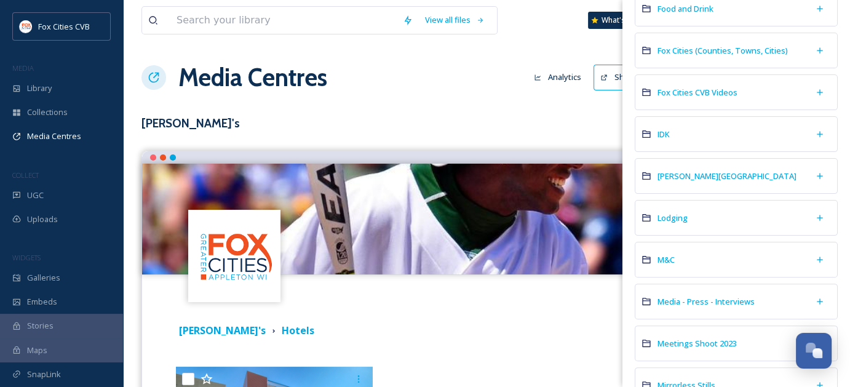
scroll to position [330, 0]
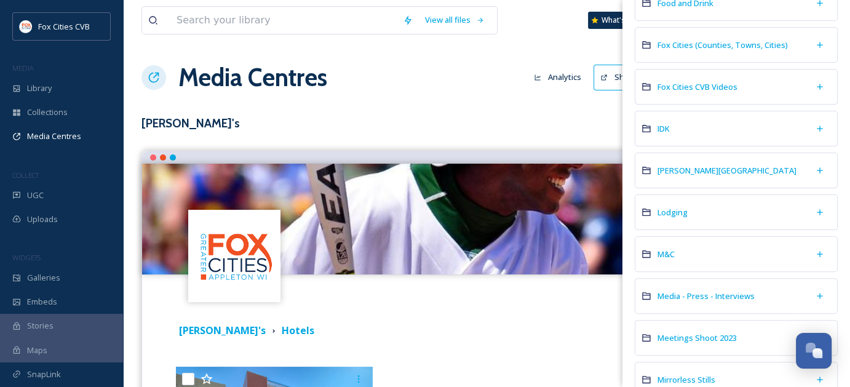
click at [705, 204] on div "Lodging" at bounding box center [736, 212] width 203 height 36
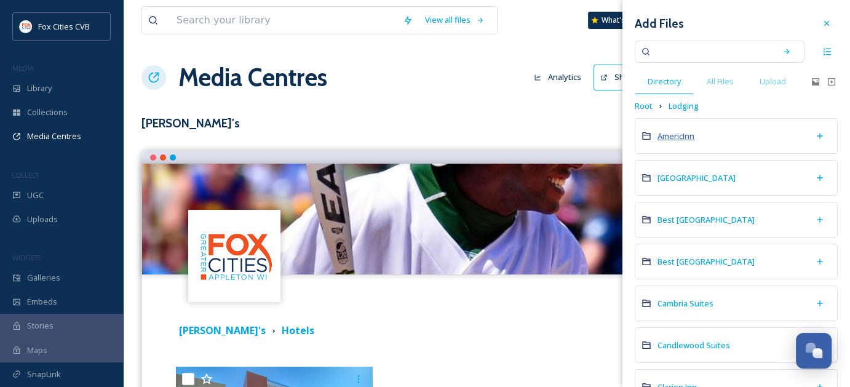
click at [686, 132] on span "AmericInn" at bounding box center [676, 135] width 37 height 11
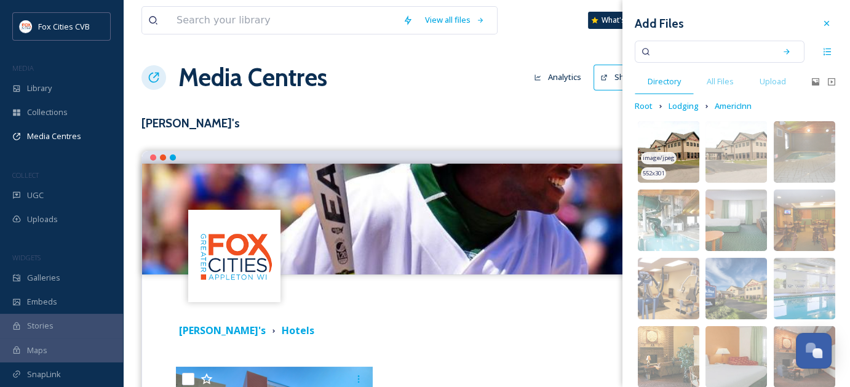
click at [682, 140] on img at bounding box center [669, 152] width 62 height 62
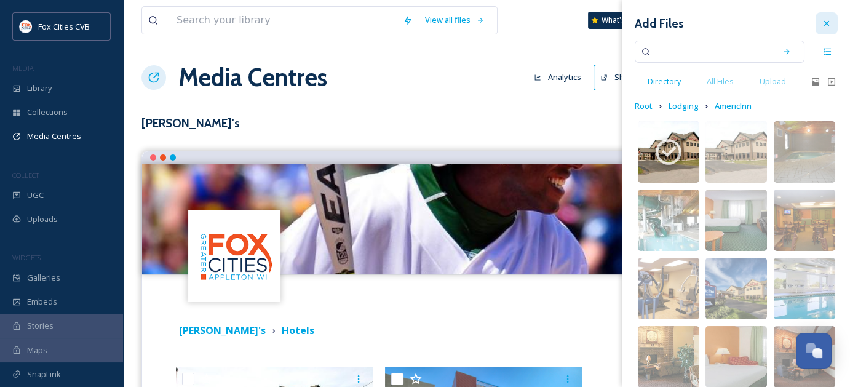
click at [822, 20] on icon at bounding box center [827, 23] width 10 height 10
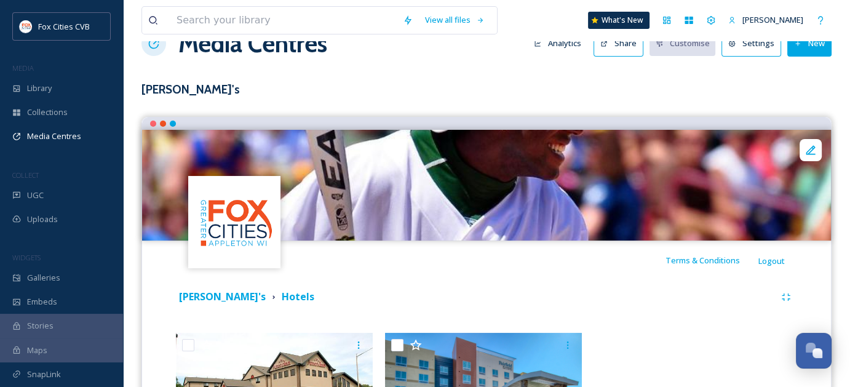
scroll to position [34, 0]
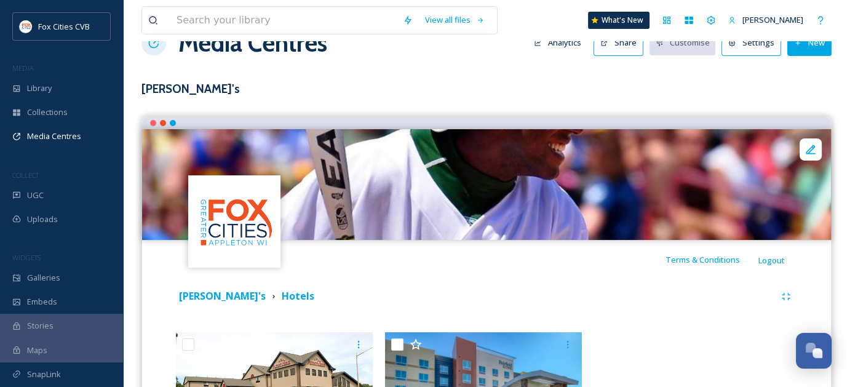
click at [814, 49] on button "New" at bounding box center [809, 42] width 44 height 25
click at [802, 70] on span "Add Files" at bounding box center [801, 72] width 33 height 12
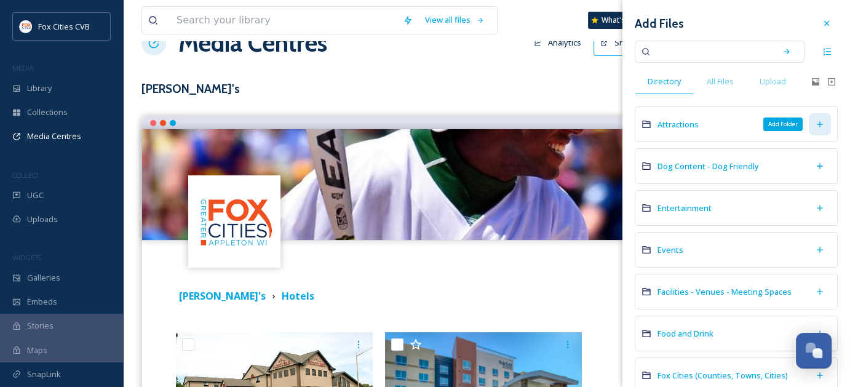
click at [815, 120] on icon at bounding box center [820, 124] width 10 height 10
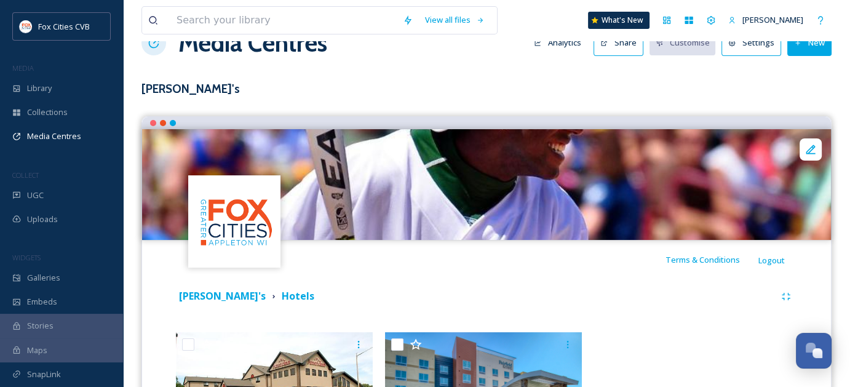
click at [550, 294] on div "Abby's Hotels" at bounding box center [475, 296] width 599 height 15
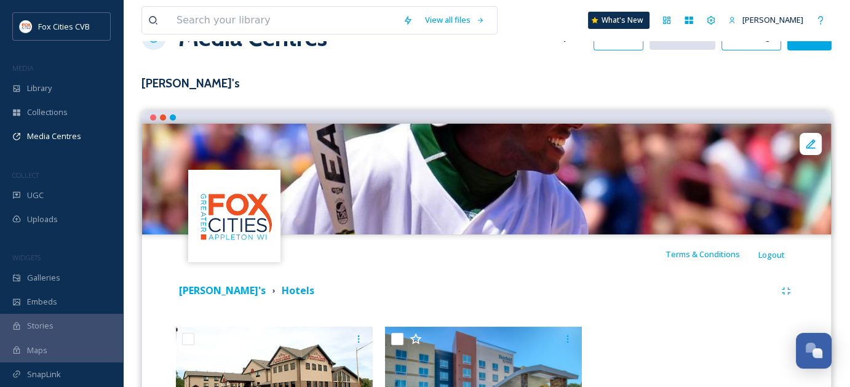
scroll to position [6, 0]
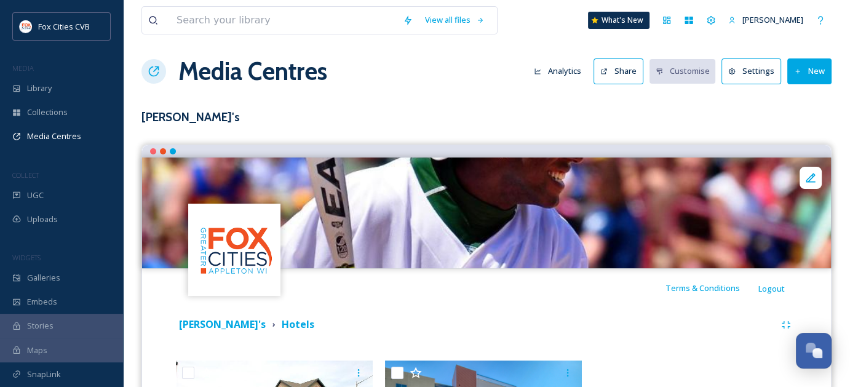
click at [807, 73] on button "New" at bounding box center [809, 70] width 44 height 25
click at [797, 120] on span "Add Album" at bounding box center [805, 124] width 40 height 12
click at [586, 113] on h3 "[PERSON_NAME]'s" at bounding box center [486, 117] width 690 height 18
click at [804, 74] on button "New" at bounding box center [809, 70] width 44 height 25
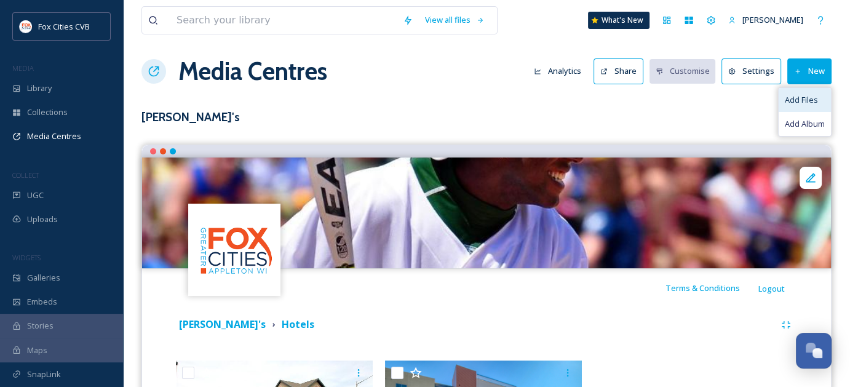
click at [794, 91] on div "Add Files" at bounding box center [805, 100] width 52 height 24
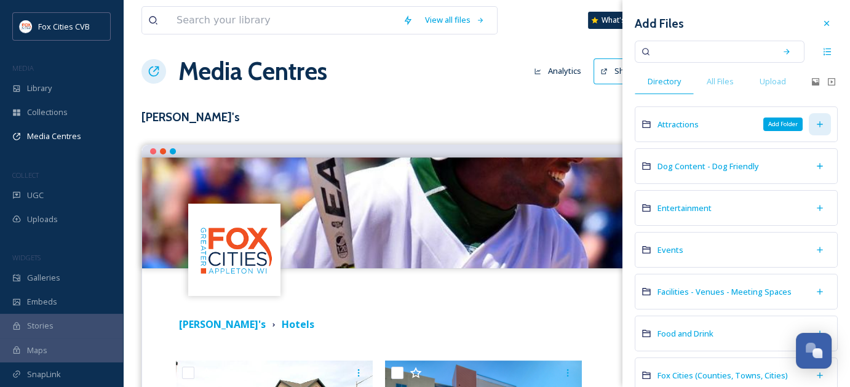
click at [809, 117] on div "Add Folder" at bounding box center [820, 124] width 22 height 22
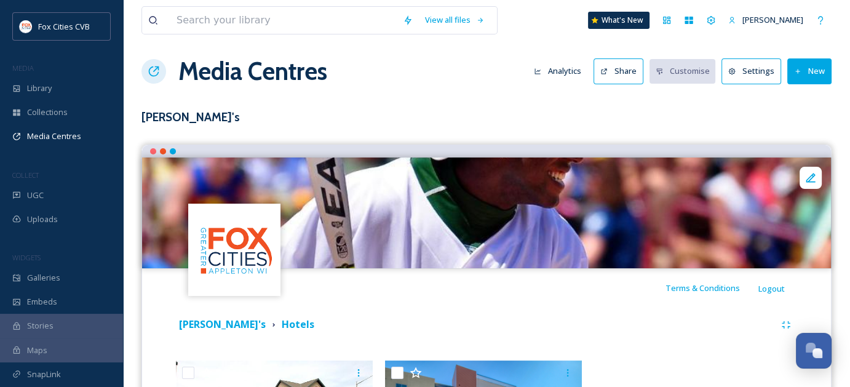
click at [519, 320] on div "Abby's Hotels" at bounding box center [475, 324] width 599 height 15
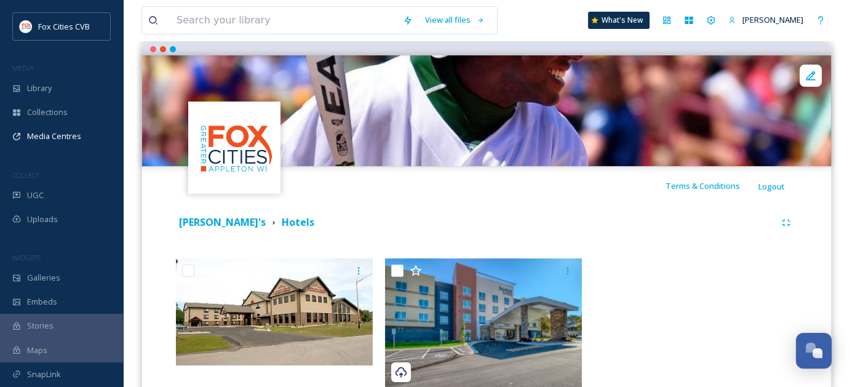
scroll to position [173, 0]
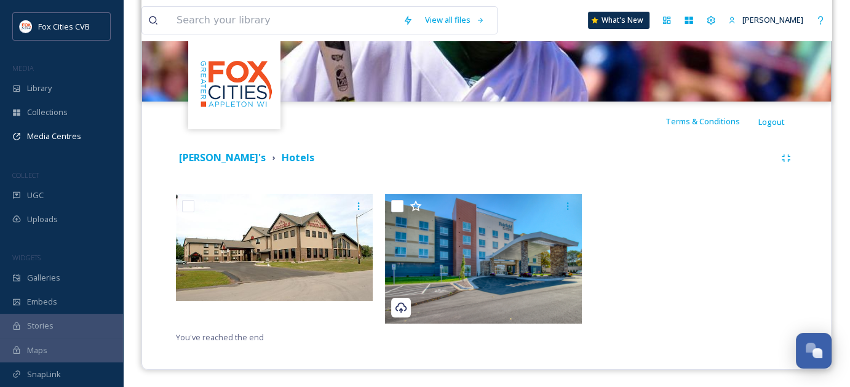
click at [671, 325] on div at bounding box center [695, 262] width 203 height 136
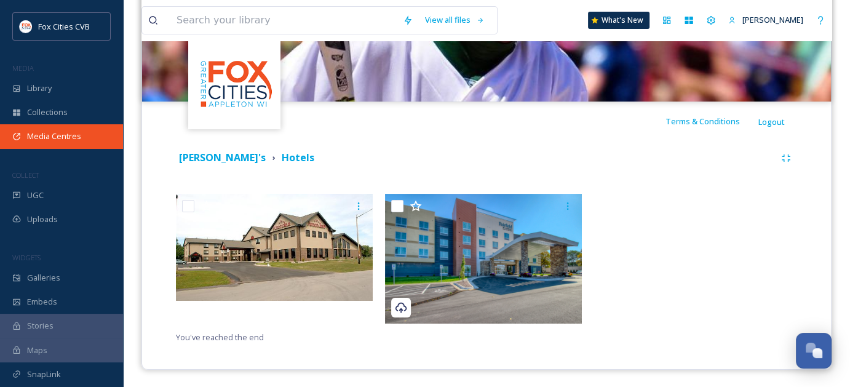
click at [50, 132] on span "Media Centres" at bounding box center [54, 136] width 54 height 12
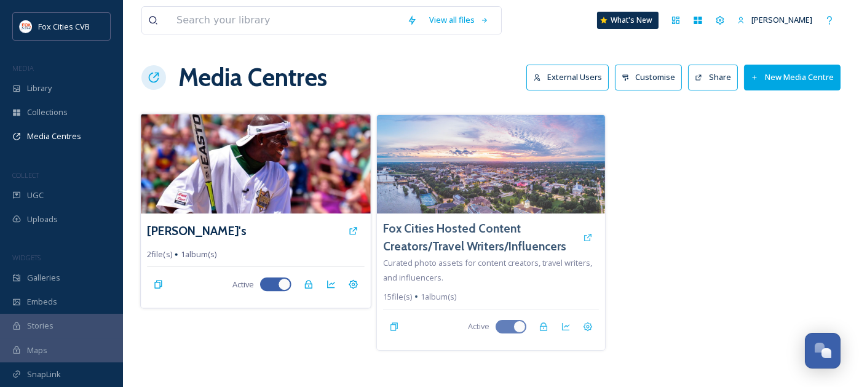
click at [232, 165] on img at bounding box center [256, 164] width 230 height 100
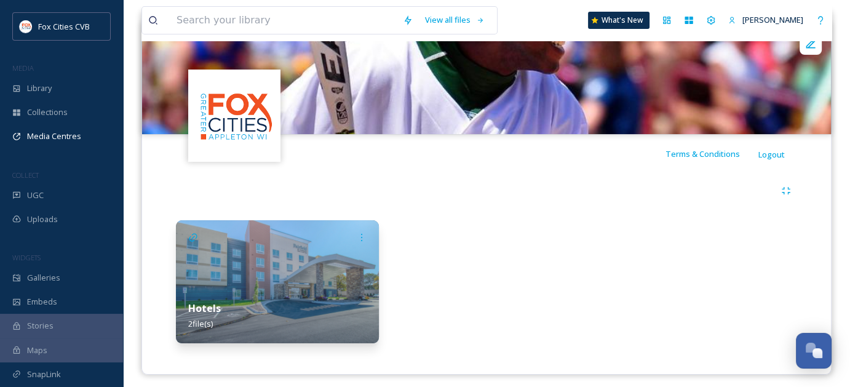
scroll to position [145, 0]
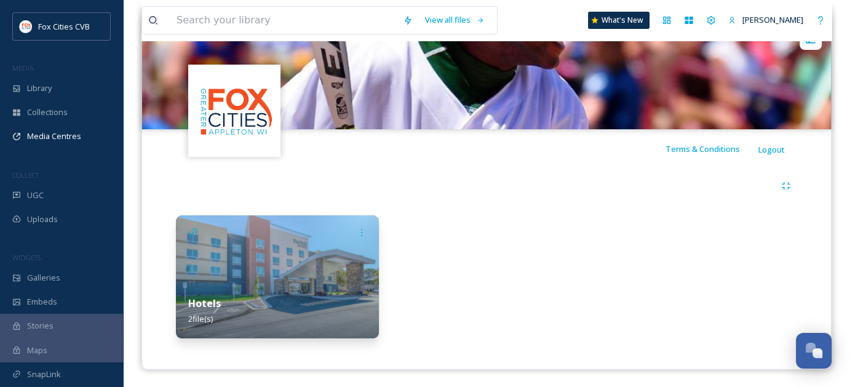
click at [279, 297] on div "Hotels 2 file(s)" at bounding box center [277, 311] width 203 height 55
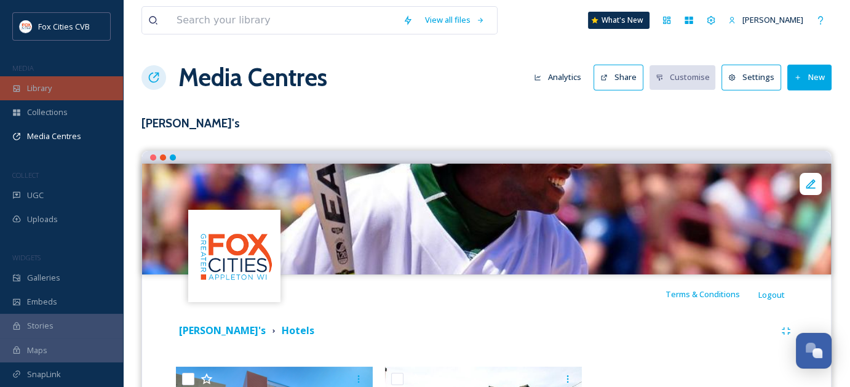
click at [46, 87] on span "Library" at bounding box center [39, 88] width 25 height 12
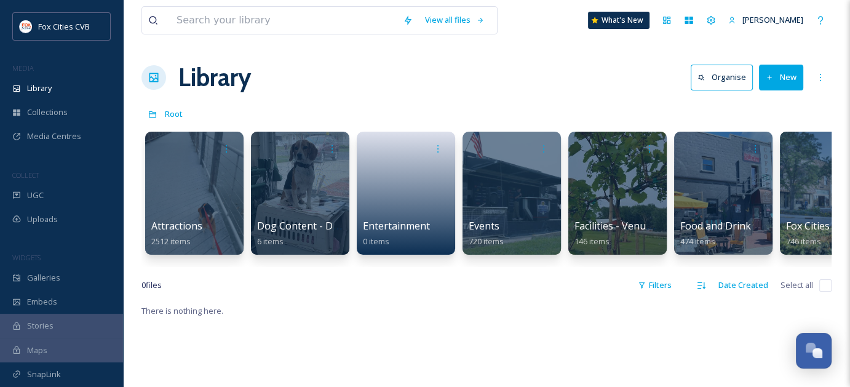
click at [730, 76] on button "Organise" at bounding box center [722, 77] width 62 height 25
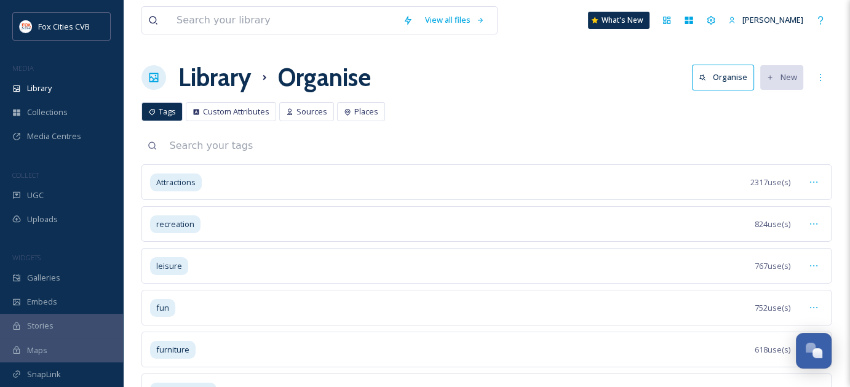
click at [683, 133] on input at bounding box center [497, 145] width 669 height 27
click at [370, 116] on span "Places" at bounding box center [366, 112] width 24 height 12
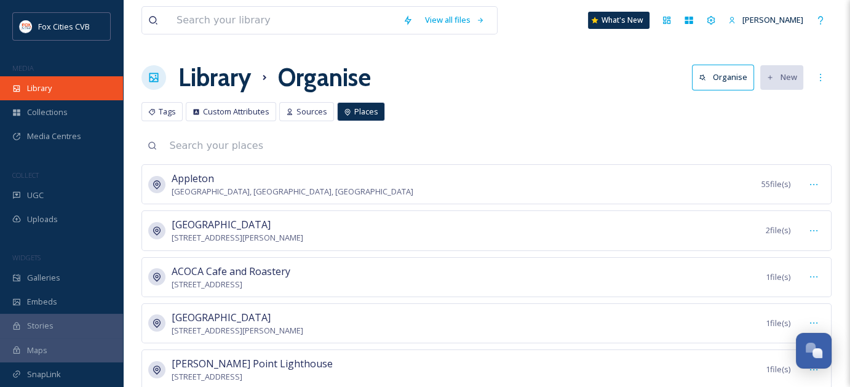
click at [36, 90] on span "Library" at bounding box center [39, 88] width 25 height 12
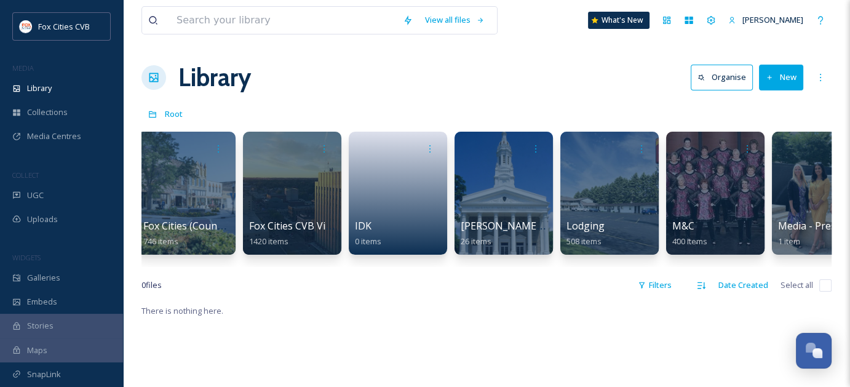
scroll to position [0, 599]
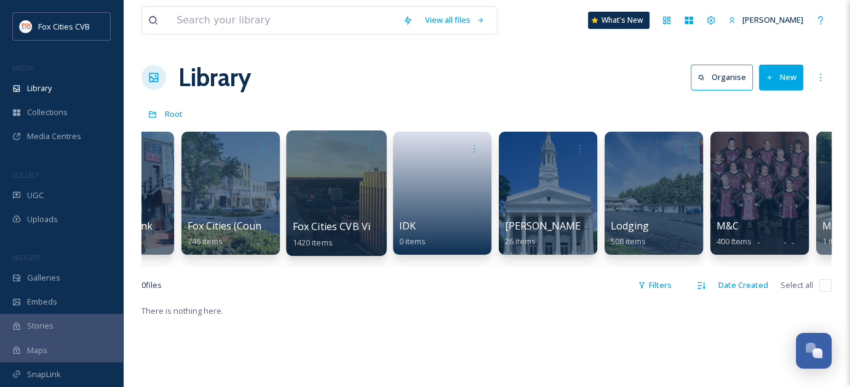
click at [352, 219] on div "Fox Cities CVB Videos 1420 items" at bounding box center [337, 234] width 88 height 31
click at [343, 191] on div at bounding box center [336, 192] width 100 height 125
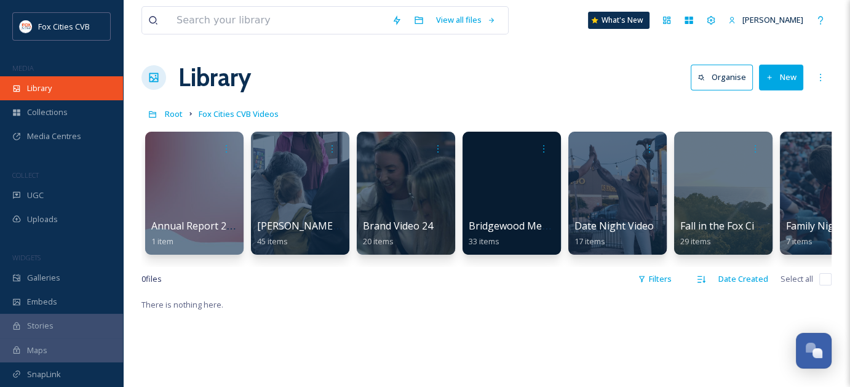
click at [50, 84] on span "Library" at bounding box center [39, 88] width 25 height 12
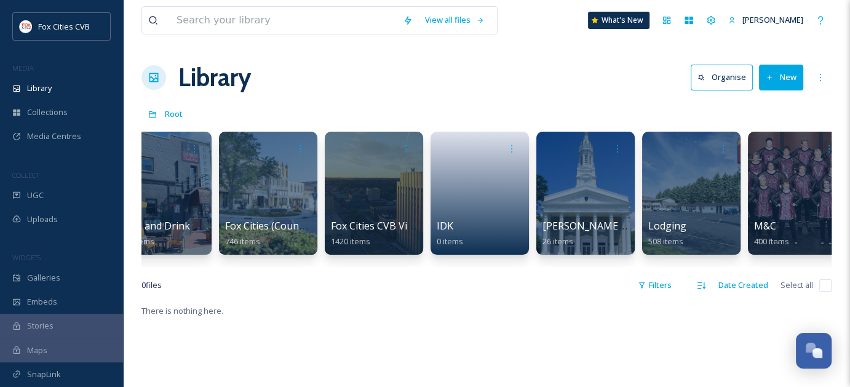
scroll to position [0, 653]
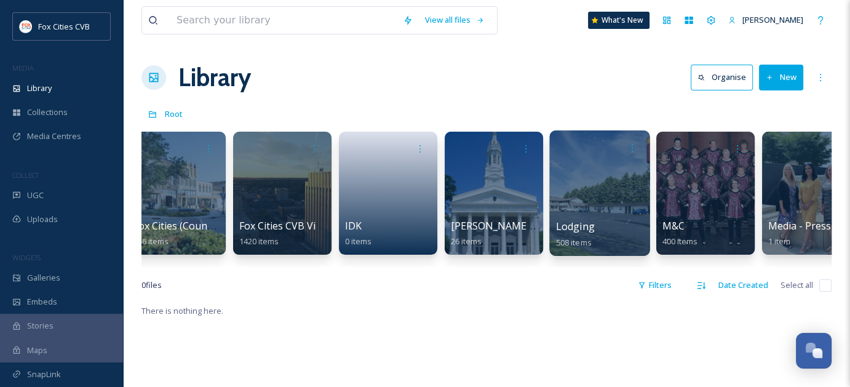
click at [587, 206] on div at bounding box center [599, 192] width 100 height 125
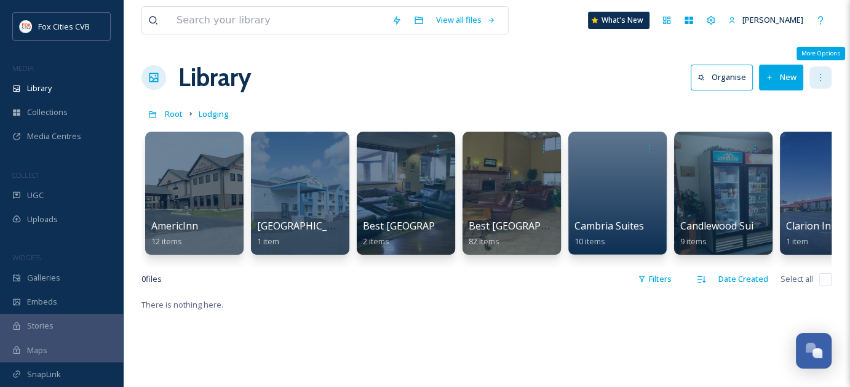
click at [813, 73] on div "More Options" at bounding box center [821, 77] width 22 height 22
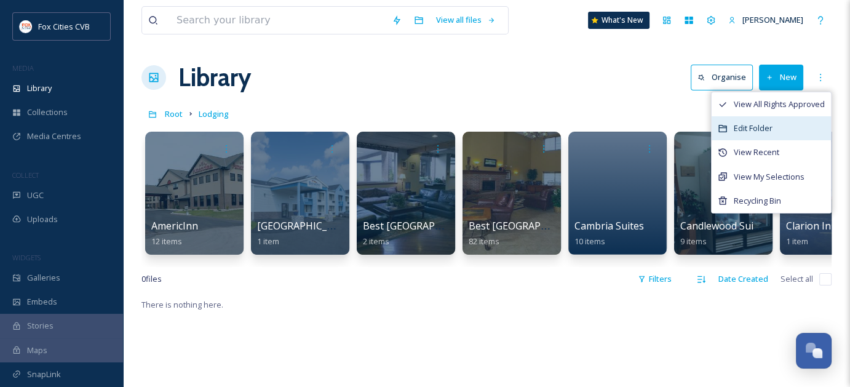
click at [754, 127] on span "Edit Folder" at bounding box center [753, 128] width 39 height 12
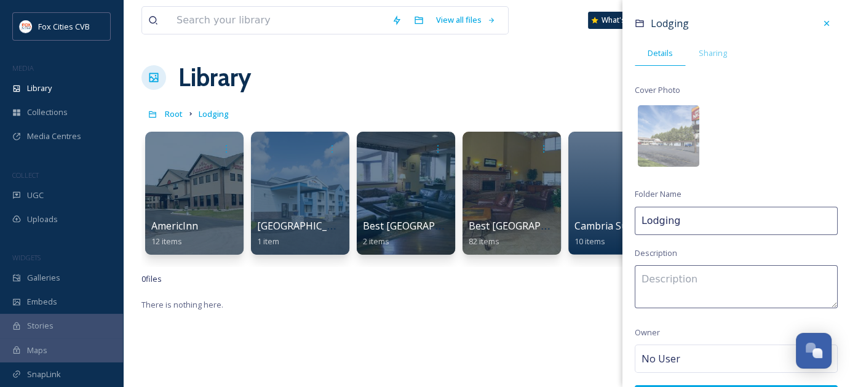
click at [696, 218] on input "Lodging" at bounding box center [736, 221] width 203 height 28
type input "L"
type input "Hotels"
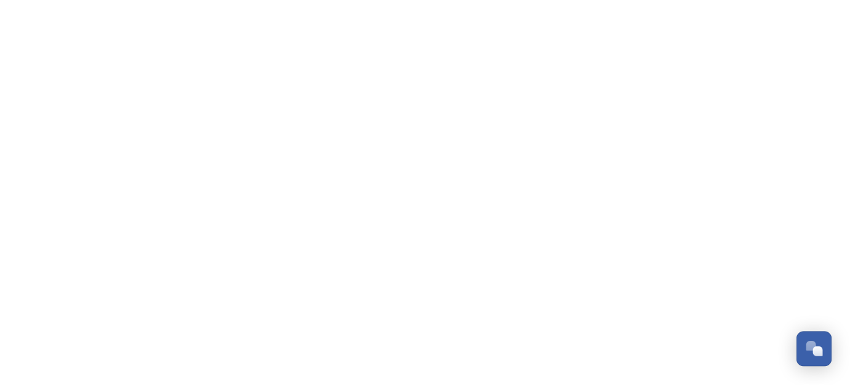
scroll to position [945, 0]
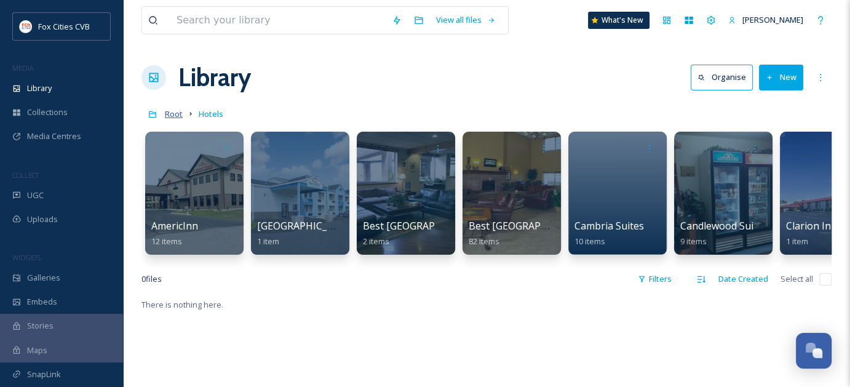
click at [174, 115] on span "Root" at bounding box center [174, 113] width 18 height 11
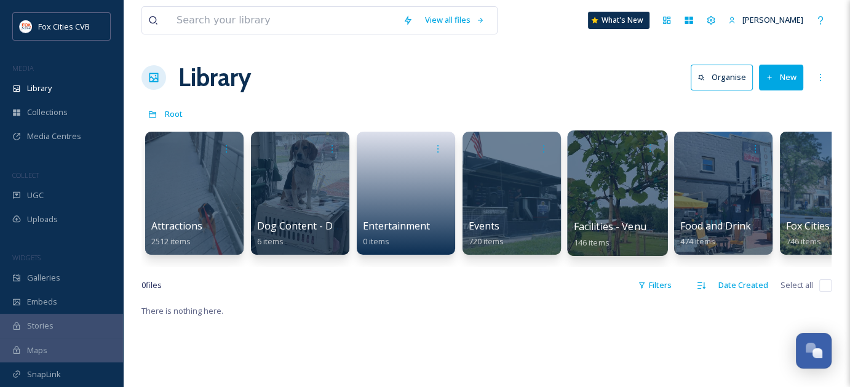
click at [640, 185] on div at bounding box center [617, 192] width 100 height 125
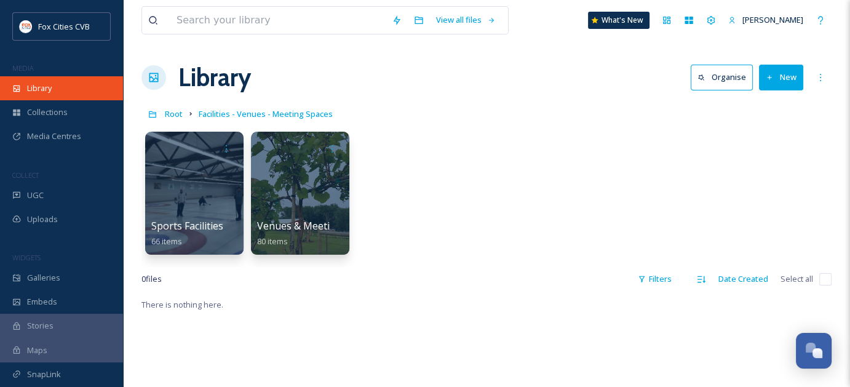
click at [47, 84] on span "Library" at bounding box center [39, 88] width 25 height 12
